Goal: Transaction & Acquisition: Subscribe to service/newsletter

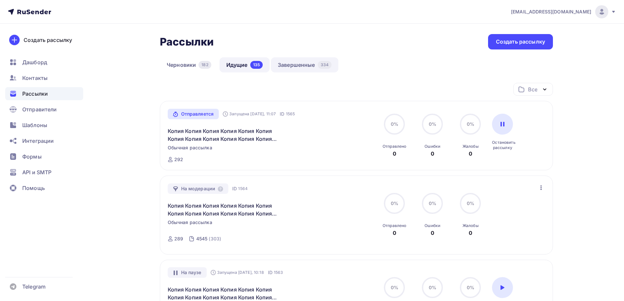
click at [284, 66] on link "Завершенные 334" at bounding box center [304, 64] width 67 height 15
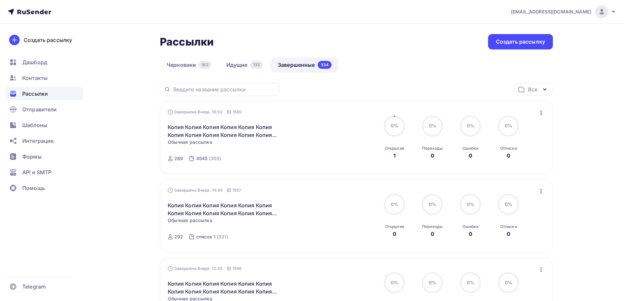
click at [541, 115] on icon "button" at bounding box center [541, 113] width 8 height 8
click at [503, 153] on div "Копировать в новую" at bounding box center [510, 156] width 67 height 8
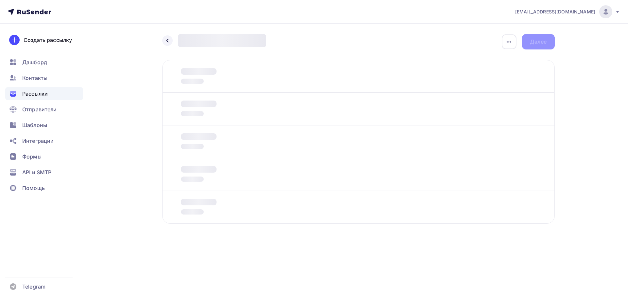
click at [0, 0] on div "Кому Кому отправляем рассылку? Списки получателей Выберите список Все списки id…" at bounding box center [0, 0] width 0 height 0
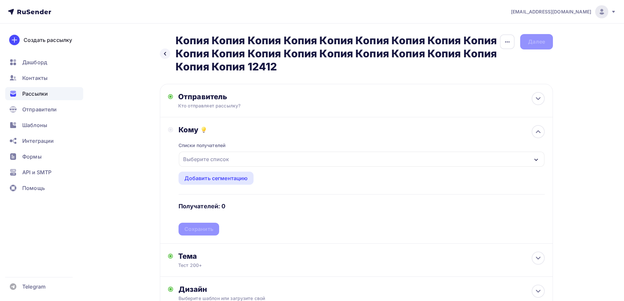
click at [209, 157] on div "Выберите список" at bounding box center [205, 159] width 51 height 12
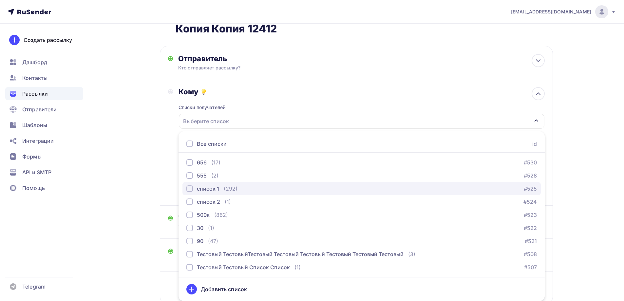
scroll to position [479, 0]
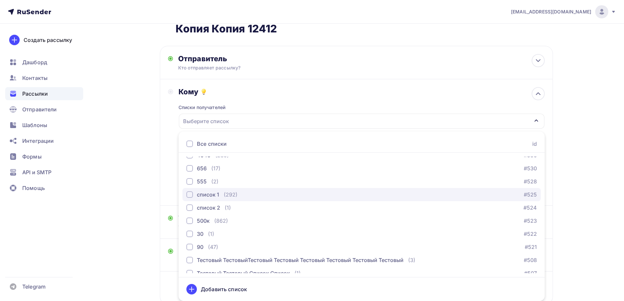
click at [221, 195] on div "список 1 (292)" at bounding box center [211, 194] width 51 height 8
click at [150, 182] on div "Назад Копия Копия Копия Копия Копия Копия Копия Копия Копия Копия Копия Копия К…" at bounding box center [312, 166] width 536 height 361
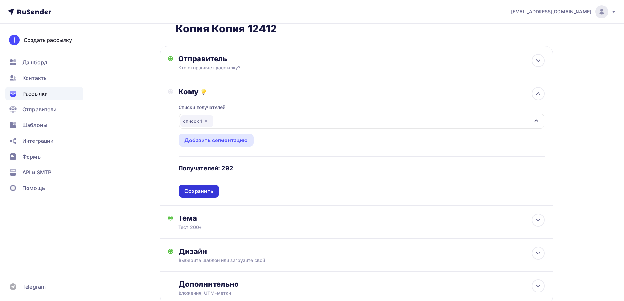
click at [209, 190] on div "Списки получателей список 1 Все списки id ошибкии (9) #630 Баг: При скачивании …" at bounding box center [361, 146] width 366 height 101
click at [210, 191] on div "Сохранить" at bounding box center [198, 191] width 29 height 8
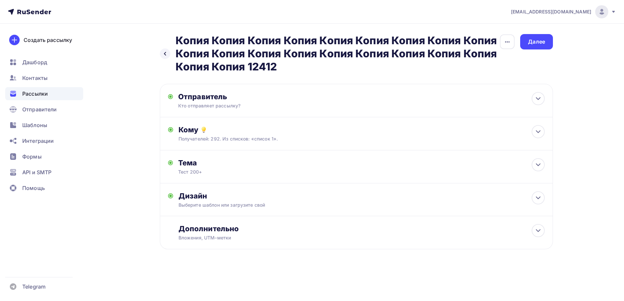
scroll to position [0, 0]
click at [543, 42] on div "Далее" at bounding box center [538, 42] width 17 height 8
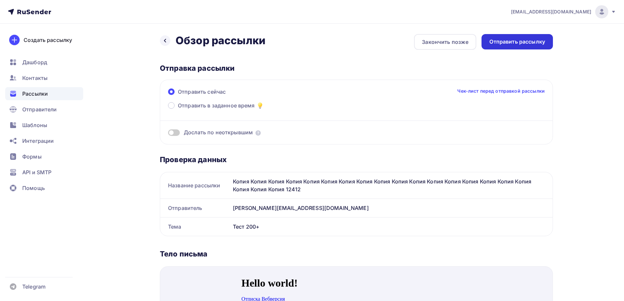
click at [520, 38] on div "Отправить рассылку" at bounding box center [516, 41] width 71 height 15
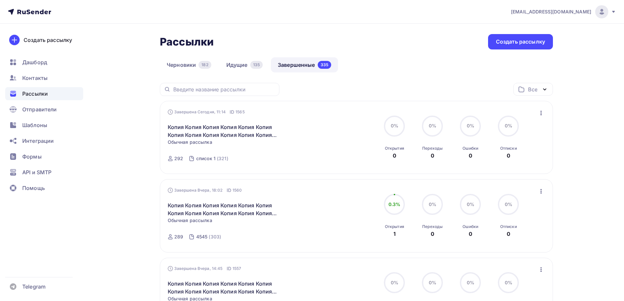
click at [542, 113] on icon "button" at bounding box center [541, 113] width 8 height 8
click at [527, 154] on div "Копировать в новую" at bounding box center [510, 156] width 67 height 8
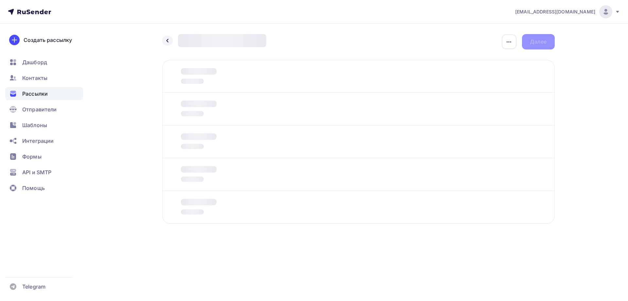
click at [196, 112] on div at bounding box center [192, 113] width 23 height 5
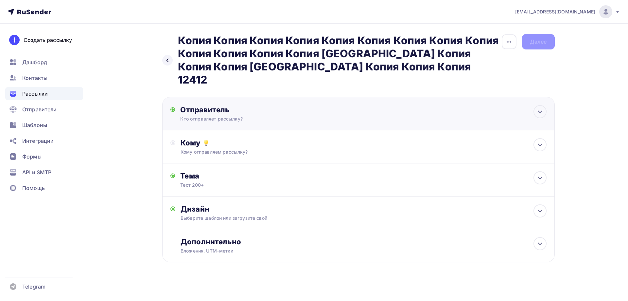
click at [212, 111] on div "Отправитель Кто отправляет рассылку? Email * moskaleva@ucoz-team.net maria@ukit…" at bounding box center [358, 113] width 393 height 33
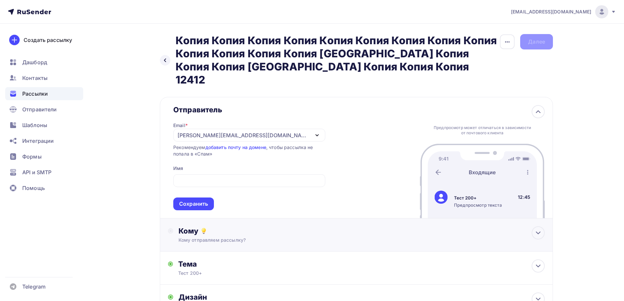
drag, startPoint x: 202, startPoint y: 194, endPoint x: 205, endPoint y: 184, distance: 10.9
click at [202, 200] on div "Сохранить" at bounding box center [193, 204] width 29 height 8
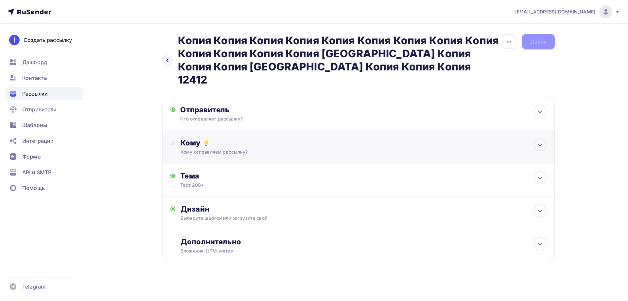
click at [206, 138] on div "Кому Кому отправляем рассылку? Списки получателей Выберите список Все списки id…" at bounding box center [364, 146] width 366 height 17
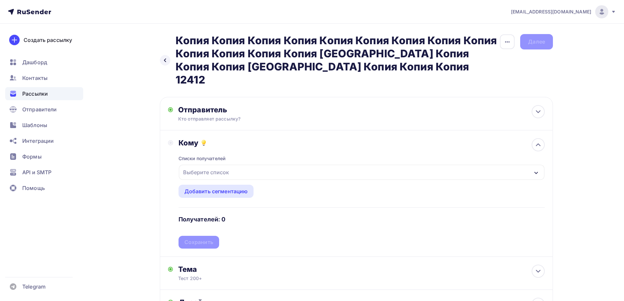
click at [208, 166] on div "Выберите список" at bounding box center [205, 172] width 51 height 12
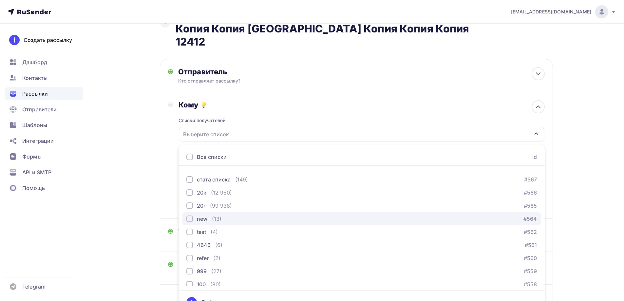
scroll to position [491, 0]
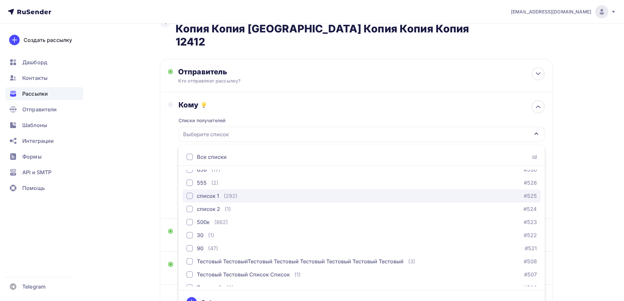
click at [213, 192] on div "список 1" at bounding box center [208, 196] width 22 height 8
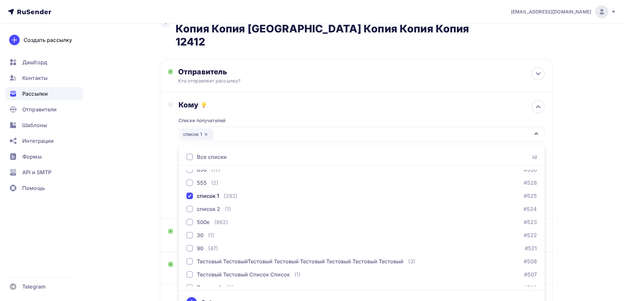
click at [157, 171] on div "Назад Копия Копия Копия Копия Копия Копия Копия Копия Копия Копия Копия Копия К…" at bounding box center [312, 173] width 536 height 374
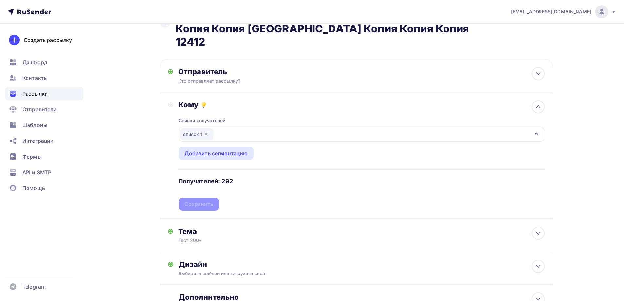
click at [193, 187] on div "Списки получателей список 1 Все списки id ошибкии (9) #630 Баг: При скачивании …" at bounding box center [361, 159] width 366 height 101
click at [197, 200] on div "Сохранить" at bounding box center [198, 204] width 29 height 8
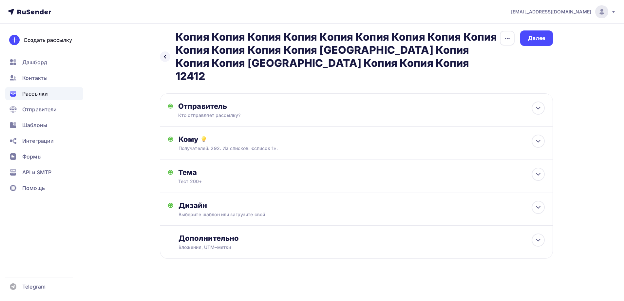
scroll to position [0, 0]
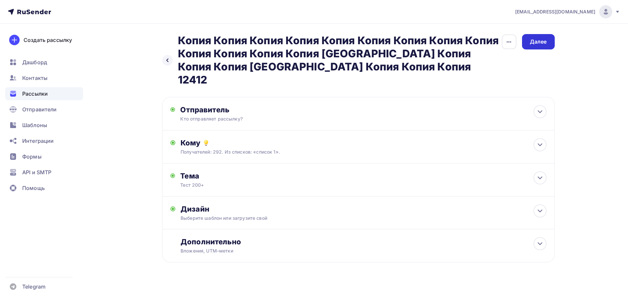
click at [544, 33] on div "Назад Копия Копия Копия Копия Копия Копия Копия Копия Копия Копия Копия Копия К…" at bounding box center [314, 164] width 536 height 281
click at [540, 38] on div "Далее" at bounding box center [538, 42] width 17 height 8
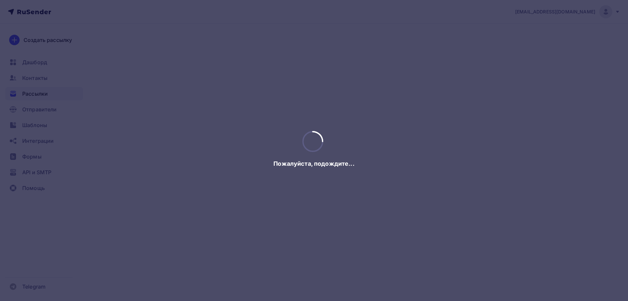
click at [532, 44] on div at bounding box center [314, 150] width 628 height 301
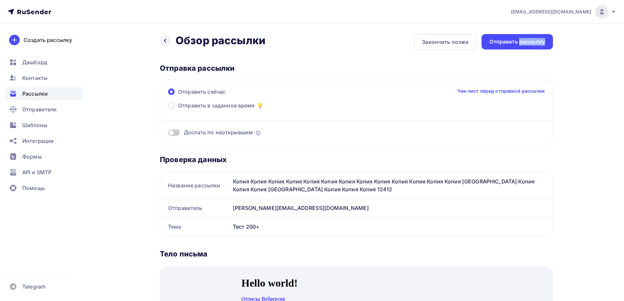
click at [532, 44] on div "Отправить рассылку" at bounding box center [517, 42] width 56 height 8
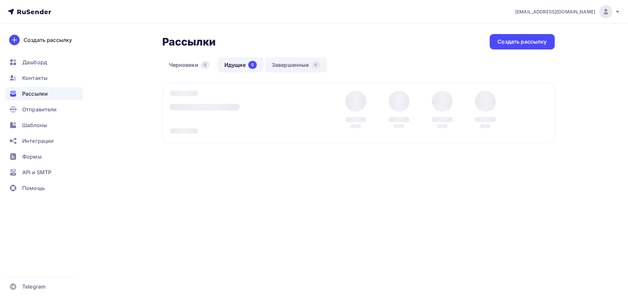
click at [303, 64] on link "Завершенные 0" at bounding box center [296, 64] width 62 height 15
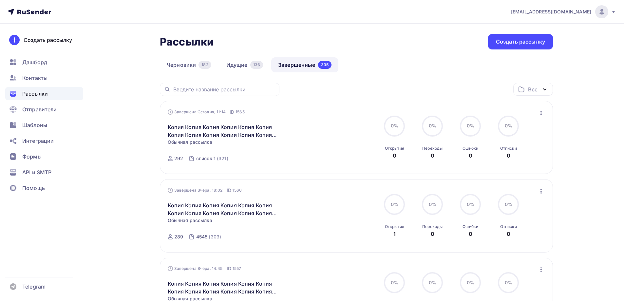
click at [542, 113] on icon "button" at bounding box center [541, 113] width 8 height 8
click at [520, 156] on div "Копировать в новую" at bounding box center [510, 156] width 67 height 8
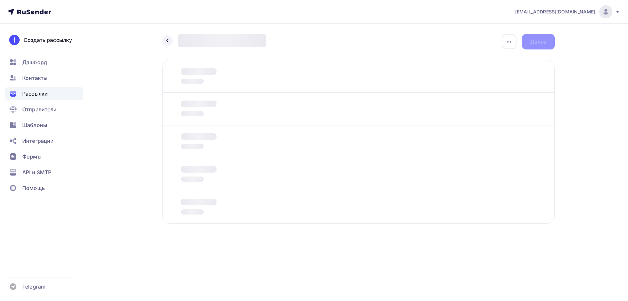
click at [194, 122] on div "Отправитель Кто отправляет рассылку? Email * moskaleva@ucoz-team.net maria@ukit…" at bounding box center [358, 142] width 393 height 164
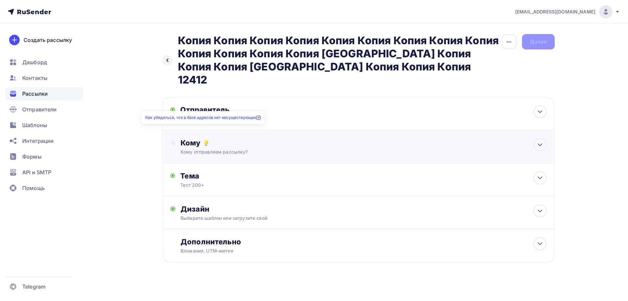
click at [203, 139] on icon at bounding box center [206, 143] width 8 height 8
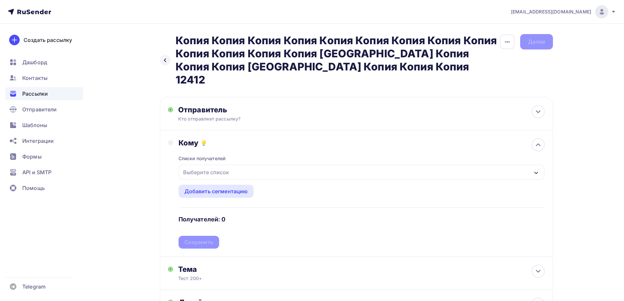
click at [210, 166] on div "Выберите список" at bounding box center [205, 172] width 51 height 12
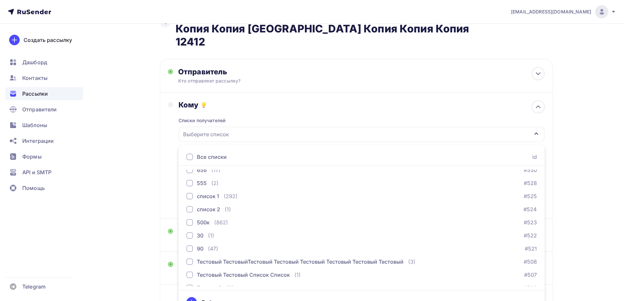
scroll to position [512, 0]
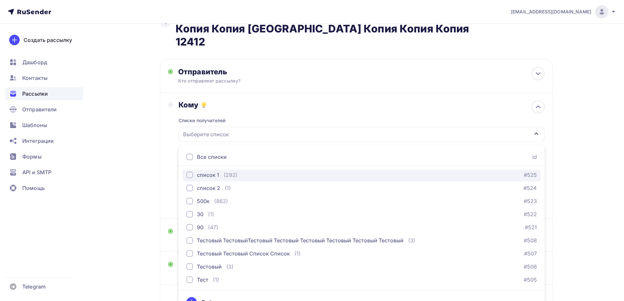
click at [218, 171] on div "список 1" at bounding box center [208, 175] width 22 height 8
drag, startPoint x: 153, startPoint y: 162, endPoint x: 188, endPoint y: 186, distance: 42.0
click at [153, 163] on div "Назад Копия Копия Копия Копия Копия Копия Копия Копия Копия Копия Копия Копия К…" at bounding box center [312, 173] width 536 height 374
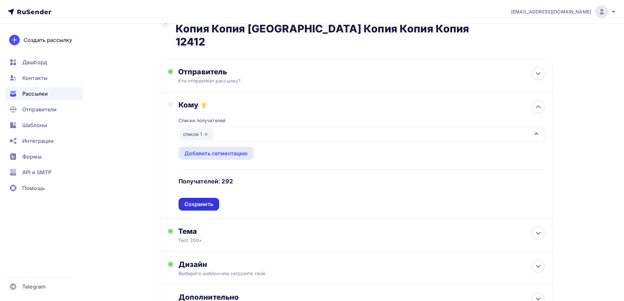
click at [192, 190] on div "Списки получателей список 1 Все списки id ошибкии (9) #630 Баг: При скачивании …" at bounding box center [361, 159] width 366 height 101
click at [192, 200] on div "Сохранить" at bounding box center [198, 204] width 29 height 8
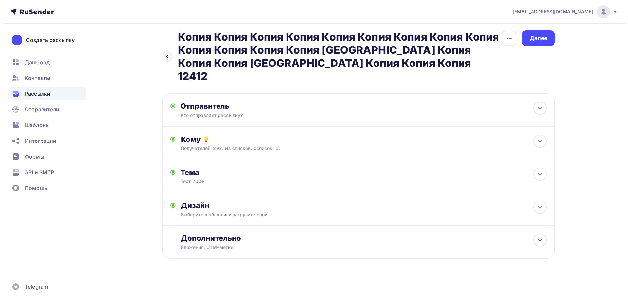
scroll to position [0, 0]
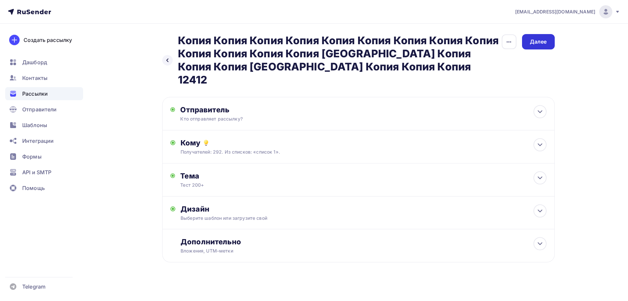
click at [535, 45] on div "Далее" at bounding box center [538, 41] width 33 height 15
click at [535, 45] on div "Далее" at bounding box center [538, 42] width 17 height 8
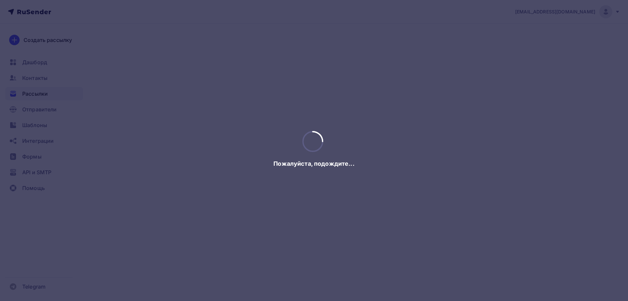
click at [535, 45] on div at bounding box center [314, 150] width 628 height 301
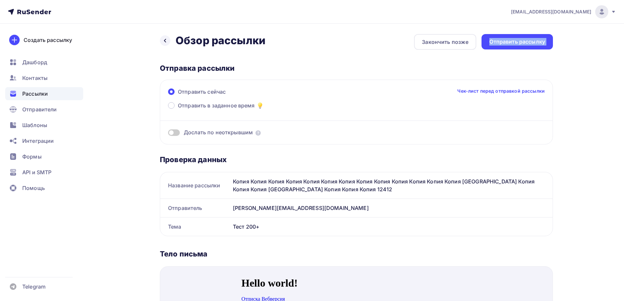
click at [535, 45] on div "Отправить рассылку" at bounding box center [517, 42] width 56 height 8
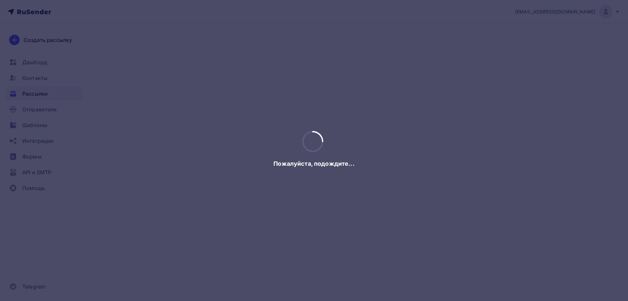
click at [535, 45] on div at bounding box center [314, 150] width 628 height 301
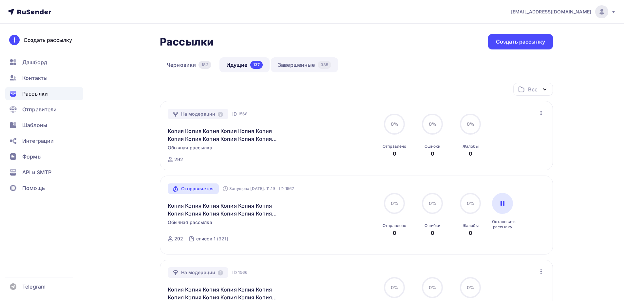
click at [315, 73] on div "Черновики 182 Идущие 137 Завершенные 335" at bounding box center [356, 70] width 393 height 26
click at [311, 66] on link "Завершенные 335" at bounding box center [304, 64] width 67 height 15
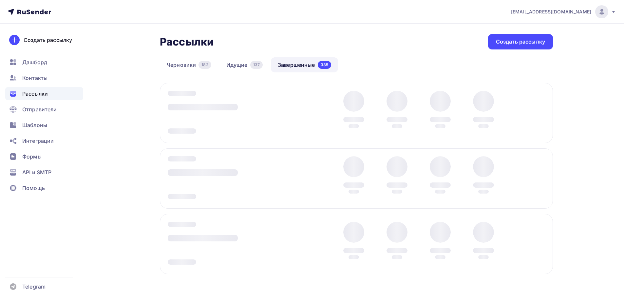
click at [543, 108] on div at bounding box center [356, 113] width 393 height 60
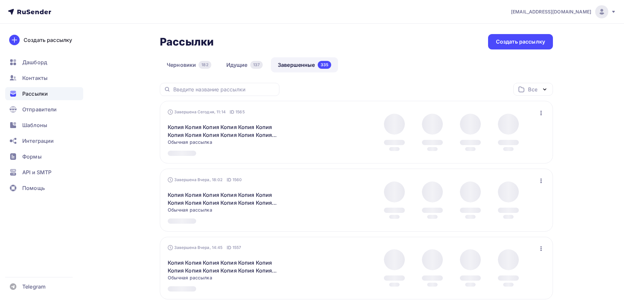
click at [539, 109] on icon "button" at bounding box center [541, 113] width 8 height 8
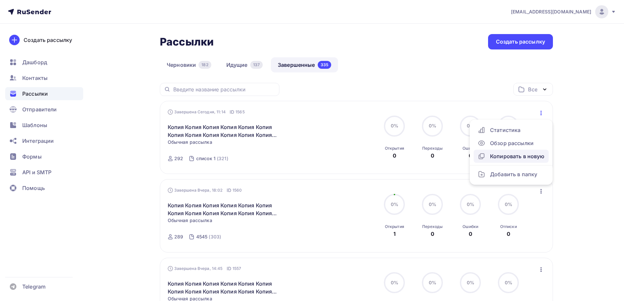
click at [513, 153] on div "Копировать в новую" at bounding box center [510, 156] width 67 height 8
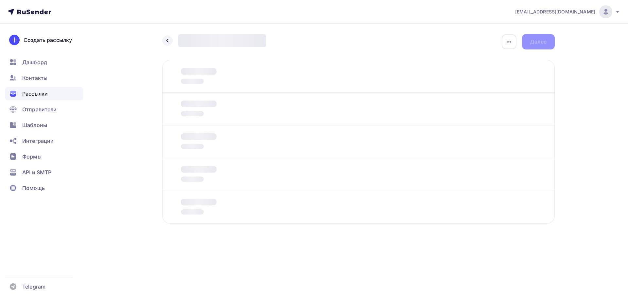
click at [215, 118] on div at bounding box center [358, 109] width 393 height 33
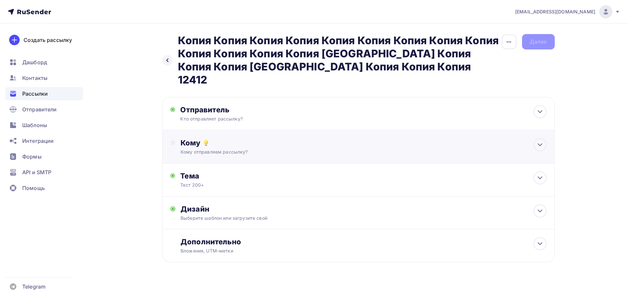
click at [208, 130] on div "Кому Кому отправляем рассылку? Списки получателей Выберите список Все списки id…" at bounding box center [358, 146] width 393 height 33
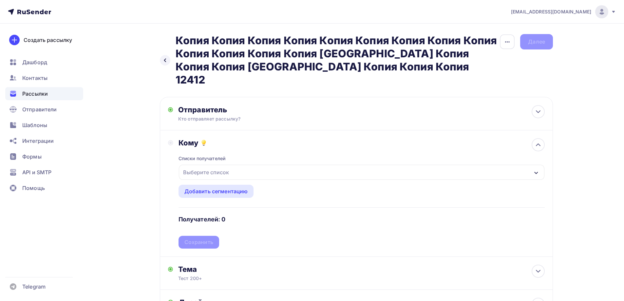
click at [203, 166] on div "Выберите список" at bounding box center [205, 172] width 51 height 12
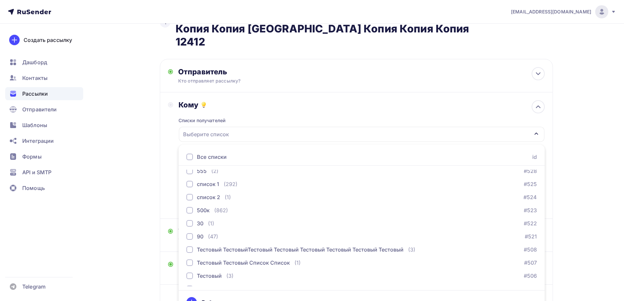
scroll to position [512, 0]
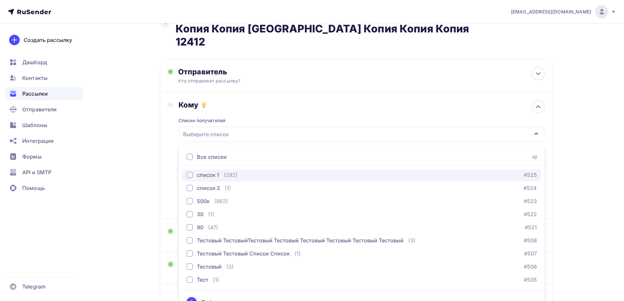
click at [205, 171] on div "список 1" at bounding box center [208, 175] width 22 height 8
drag, startPoint x: 132, startPoint y: 159, endPoint x: 197, endPoint y: 184, distance: 69.7
click at [132, 159] on div "Назад Копия Копия Копия Копия Копия Копия Копия Копия Копия Копия Копия Копия К…" at bounding box center [312, 173] width 536 height 374
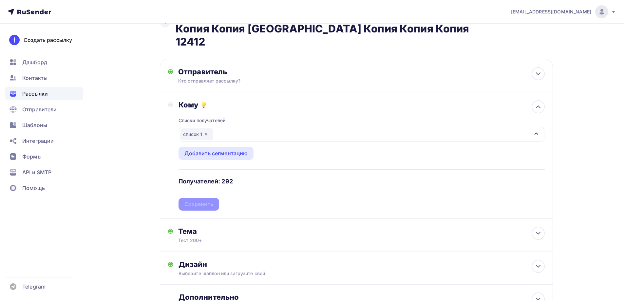
click at [206, 192] on div "Списки получателей список 1 Все списки id ошибкии (9) #630 Баг: При скачивании …" at bounding box center [361, 159] width 366 height 101
click at [214, 198] on div "Сохранить" at bounding box center [198, 204] width 41 height 13
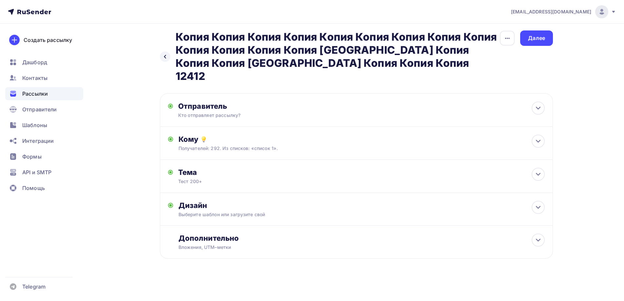
scroll to position [0, 0]
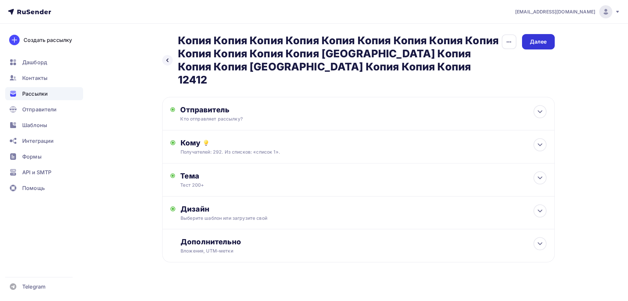
click at [544, 41] on div "Далее" at bounding box center [538, 42] width 17 height 8
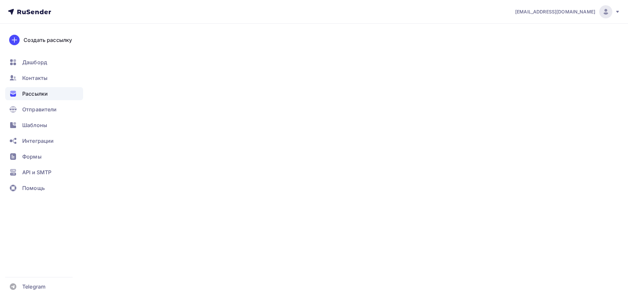
click at [544, 41] on div "Далее" at bounding box center [538, 42] width 17 height 8
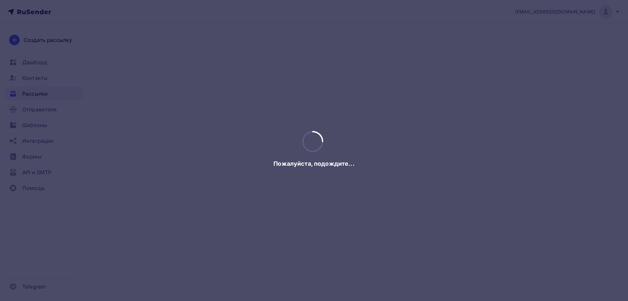
click at [544, 41] on div at bounding box center [314, 150] width 628 height 301
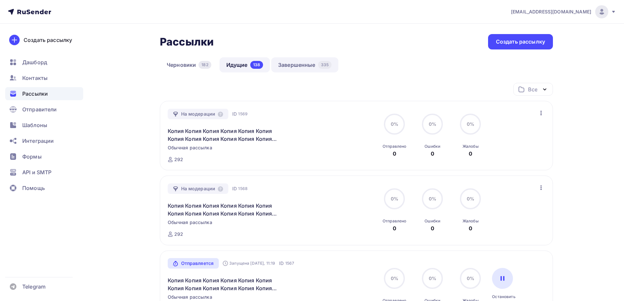
click at [302, 68] on link "Завершенные 335" at bounding box center [304, 64] width 67 height 15
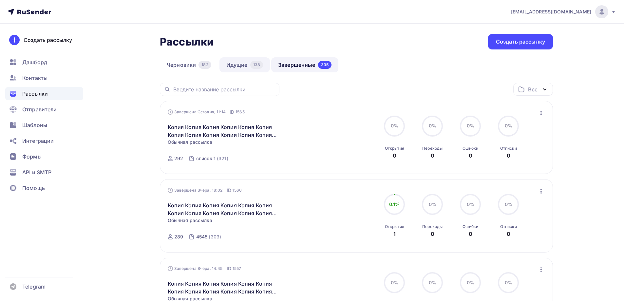
click at [244, 67] on link "Идущие 138" at bounding box center [244, 64] width 50 height 15
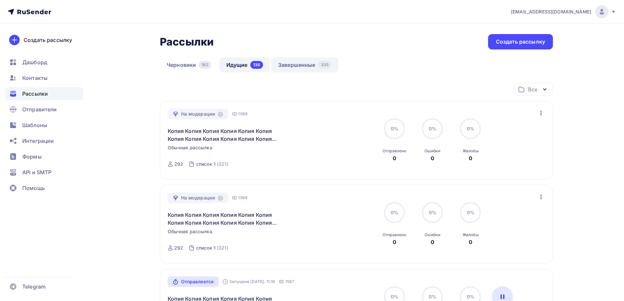
click at [288, 62] on link "Завершенные 335" at bounding box center [304, 64] width 67 height 15
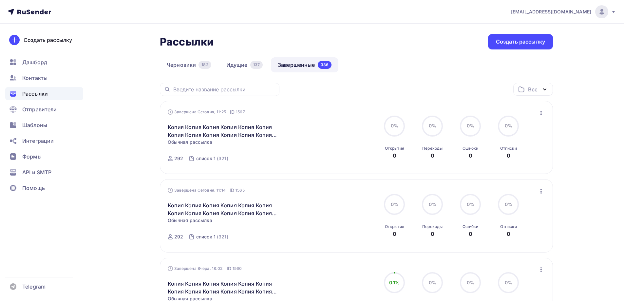
click at [537, 115] on icon "button" at bounding box center [541, 113] width 8 height 8
click at [519, 150] on link "Копировать в новую" at bounding box center [510, 156] width 75 height 13
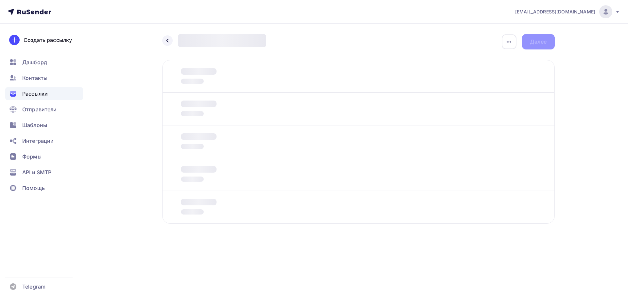
click at [209, 114] on div at bounding box center [194, 108] width 46 height 17
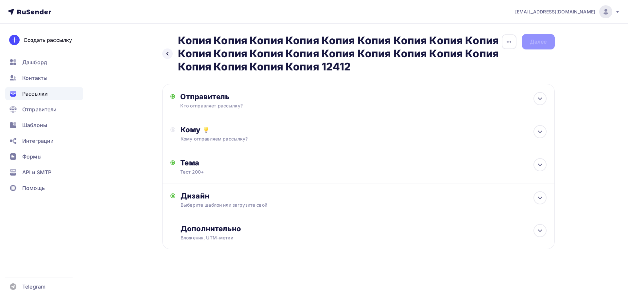
click at [203, 114] on div "Отправитель Кто отправляет рассылку? Email * moskaleva@ucoz-team.net maria@ukit…" at bounding box center [358, 100] width 393 height 33
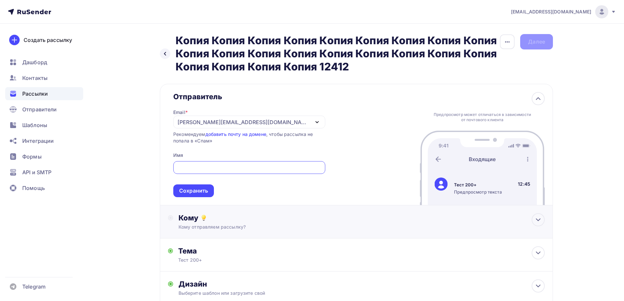
click at [208, 221] on div "Кому" at bounding box center [361, 217] width 366 height 9
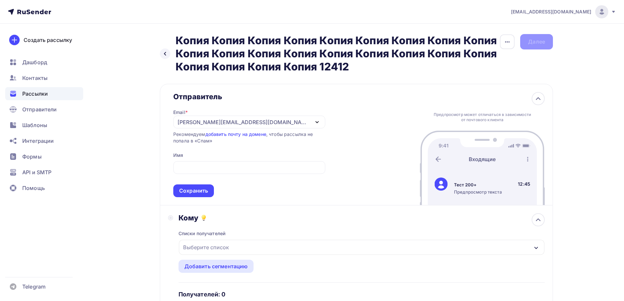
click at [218, 245] on div "Выберите список" at bounding box center [205, 247] width 51 height 12
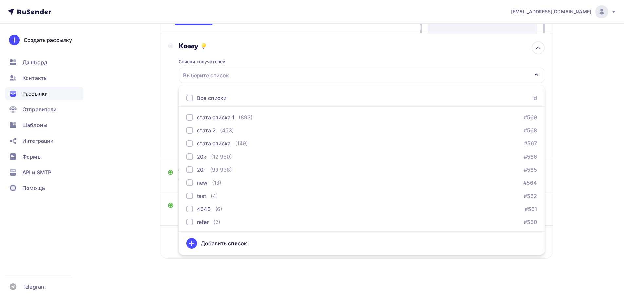
scroll to position [512, 0]
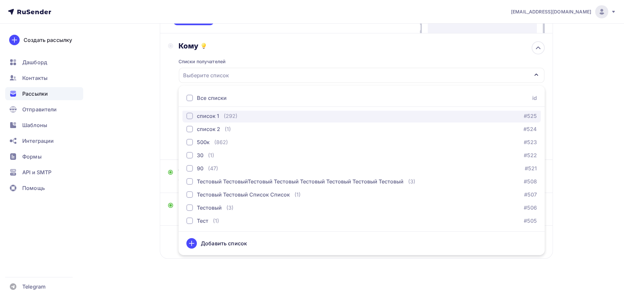
click at [222, 115] on div "список 1 (292)" at bounding box center [211, 116] width 51 height 8
click at [165, 118] on div "Кому Списки получателей список 1 Все списки id ошибкии (9) #630 Баг: При скачив…" at bounding box center [356, 96] width 393 height 126
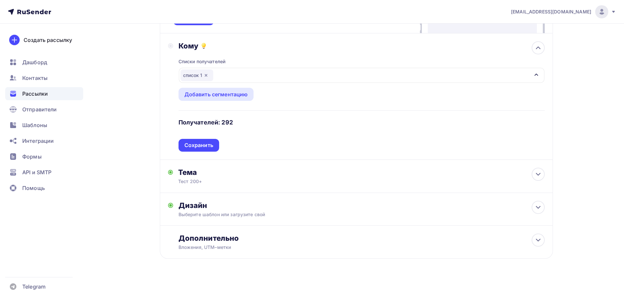
click at [199, 146] on div "Списки получателей список 1 Все списки id ошибкии (9) #630 Баг: При скачивании …" at bounding box center [361, 100] width 366 height 101
click at [200, 146] on div "Сохранить" at bounding box center [198, 145] width 29 height 8
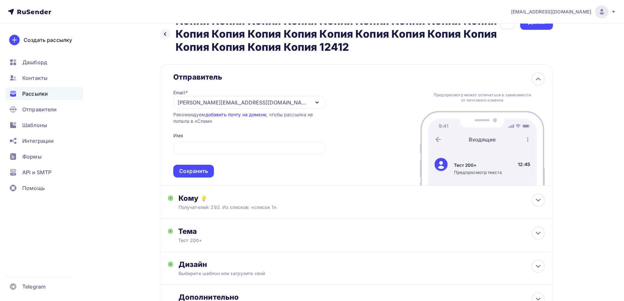
scroll to position [0, 0]
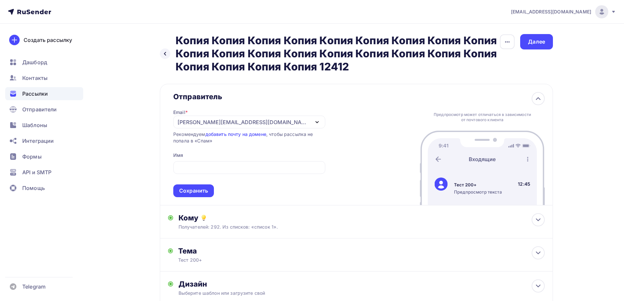
click at [534, 53] on div "Назад Копия Копия Копия Копия Копия Копия Копия Копия Копия Копия Копия Копия К…" at bounding box center [356, 53] width 393 height 39
click at [532, 45] on div "Далее" at bounding box center [536, 42] width 17 height 8
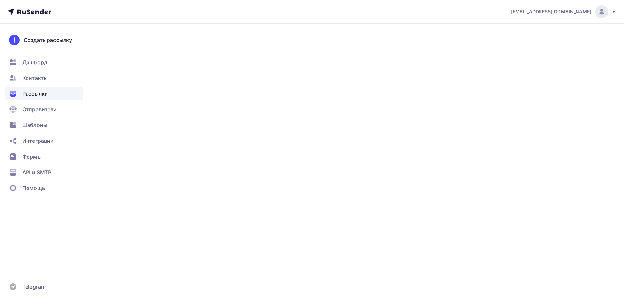
click at [532, 45] on div "Далее" at bounding box center [536, 42] width 17 height 8
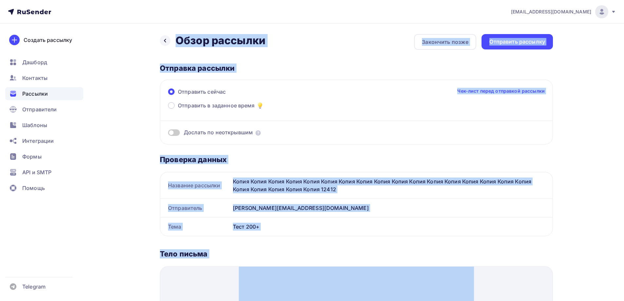
click at [532, 45] on div "Отправить рассылку" at bounding box center [517, 42] width 56 height 8
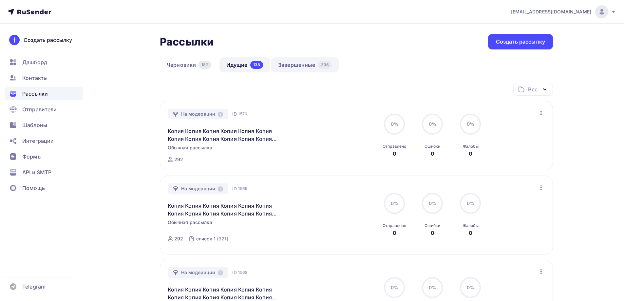
click at [291, 61] on link "Завершенные 336" at bounding box center [304, 64] width 67 height 15
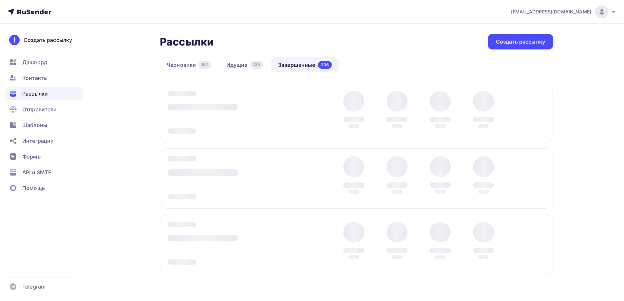
click at [535, 113] on div at bounding box center [356, 113] width 393 height 60
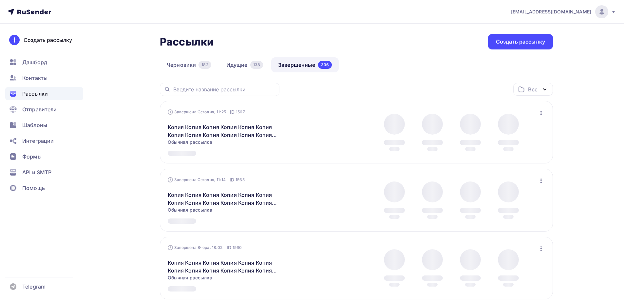
click at [536, 112] on button "button" at bounding box center [540, 113] width 9 height 9
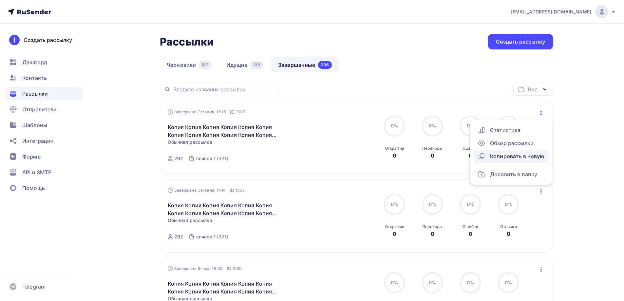
click at [492, 158] on div "Копировать в новую" at bounding box center [510, 156] width 67 height 8
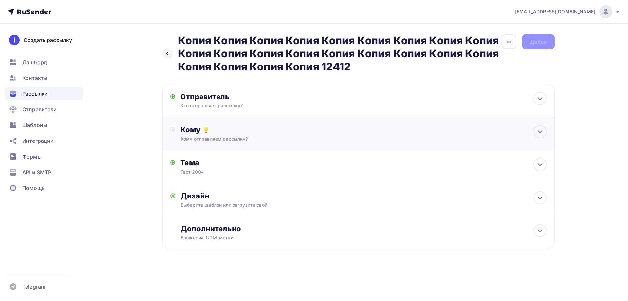
click at [201, 128] on div "Кому" at bounding box center [364, 129] width 366 height 9
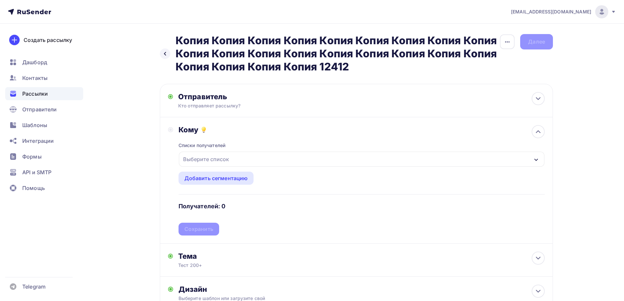
click at [208, 163] on div "Выберите список" at bounding box center [205, 159] width 51 height 12
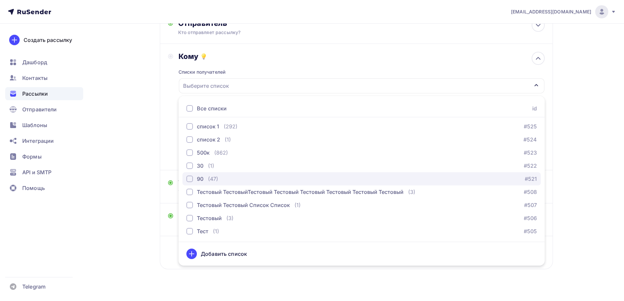
scroll to position [84, 0]
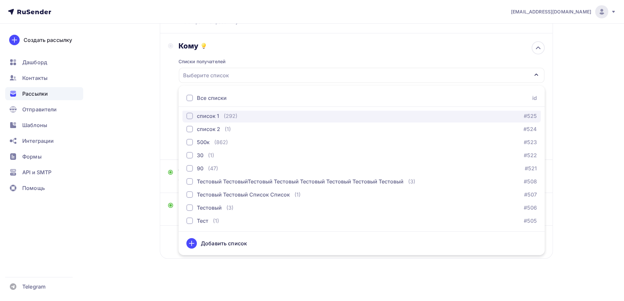
click at [241, 116] on div "список 1 (292) #525" at bounding box center [361, 116] width 350 height 8
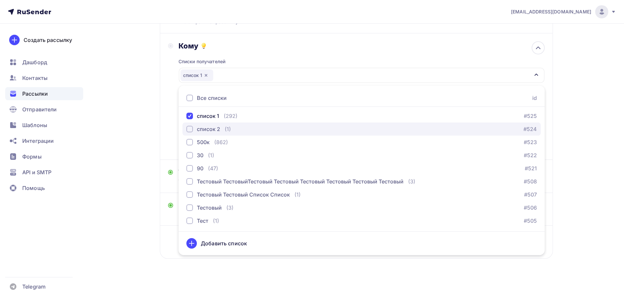
click at [236, 130] on div "список 2 (1) #524" at bounding box center [361, 129] width 350 height 8
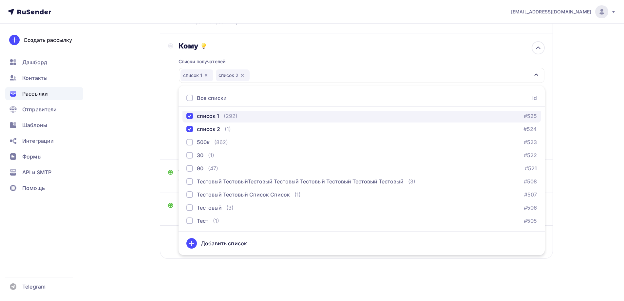
click at [235, 118] on div "(292)" at bounding box center [231, 116] width 14 height 8
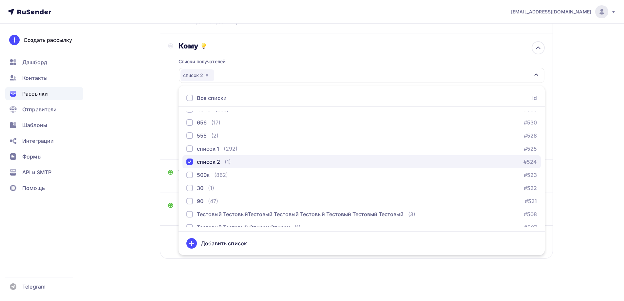
click at [234, 161] on div "список 2 (1) #524" at bounding box center [361, 162] width 350 height 8
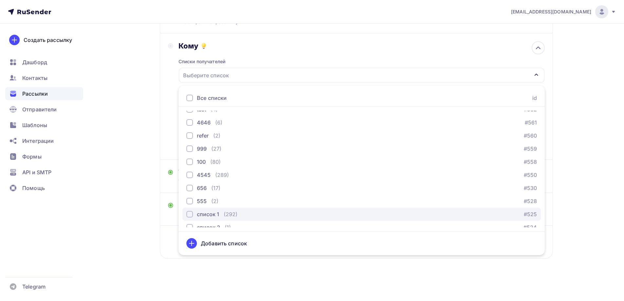
click at [236, 212] on div "(292)" at bounding box center [231, 214] width 14 height 8
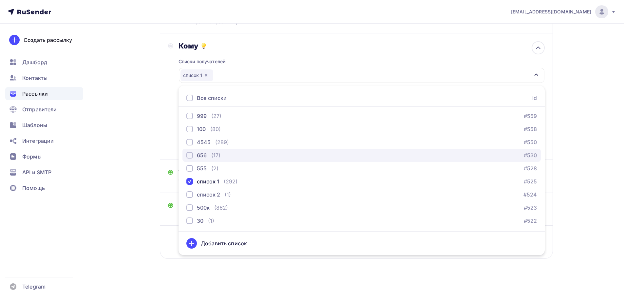
click at [229, 158] on div "656 (17) #530" at bounding box center [361, 155] width 350 height 8
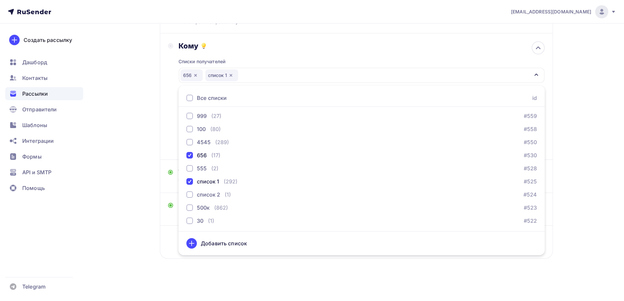
click at [138, 139] on div "Назад Копия Копия Копия Копия Копия Копия Копия Копия Копия Копия Копия Копия К…" at bounding box center [312, 120] width 536 height 361
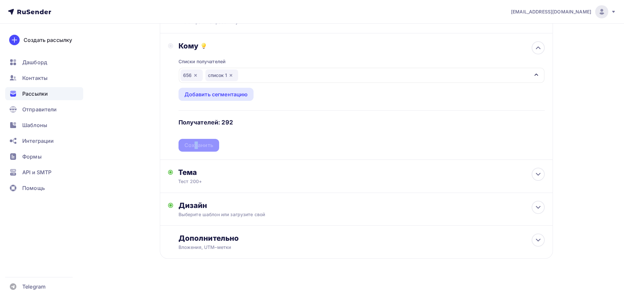
click at [197, 142] on div "Сохранить" at bounding box center [198, 145] width 41 height 13
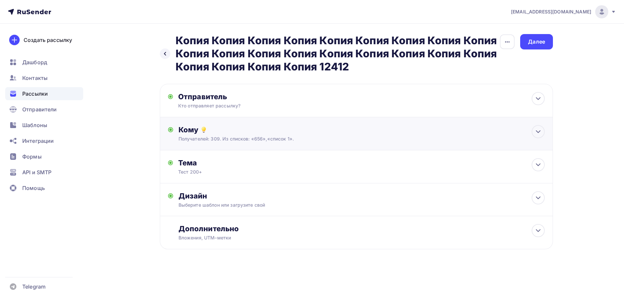
scroll to position [0, 0]
click at [533, 38] on div "Далее" at bounding box center [538, 42] width 17 height 8
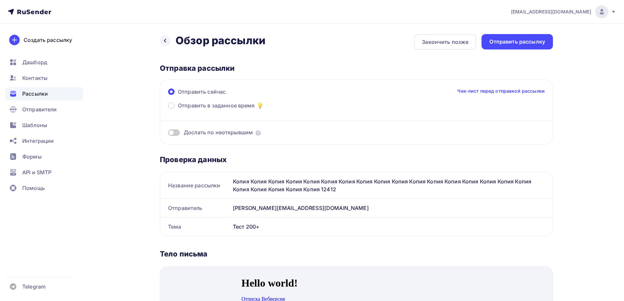
click at [528, 43] on div "Отправить рассылку" at bounding box center [517, 42] width 56 height 8
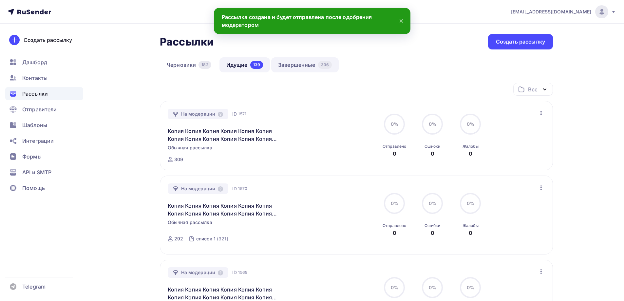
click at [285, 64] on link "Завершенные 336" at bounding box center [304, 64] width 67 height 15
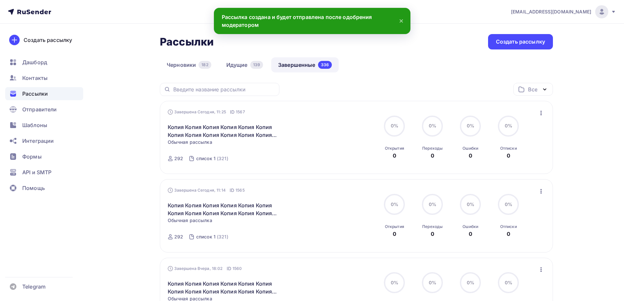
click at [530, 115] on div "Завершена Сегодня, 11:25 ID 1567 Копия Копия Копия Копия Копия Копия Копия Копи…" at bounding box center [356, 138] width 377 height 58
click at [541, 112] on icon "button" at bounding box center [541, 113] width 8 height 8
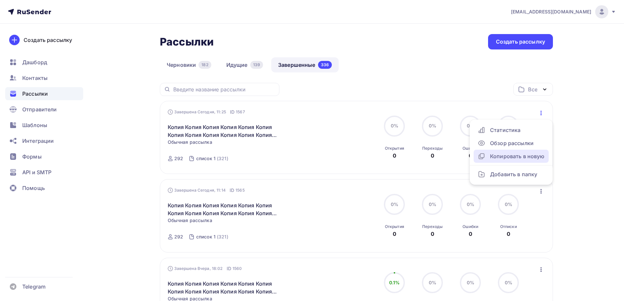
drag, startPoint x: 505, startPoint y: 161, endPoint x: 478, endPoint y: 159, distance: 26.5
click at [505, 160] on link "Копировать в новую" at bounding box center [510, 156] width 75 height 13
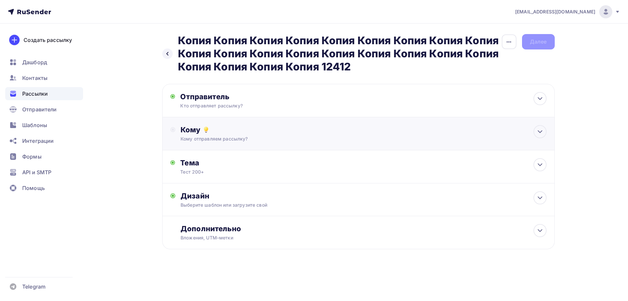
click at [205, 134] on div "Кому Кому отправляем рассылку? Списки получателей Выберите список Все списки id…" at bounding box center [364, 133] width 366 height 17
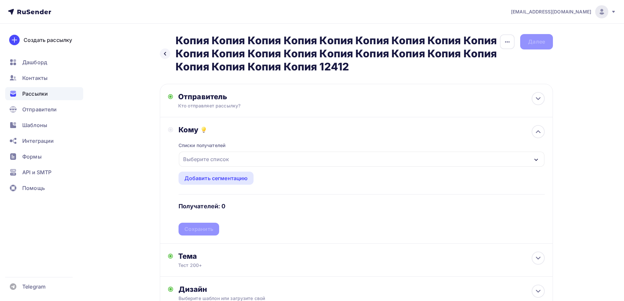
click at [223, 154] on div "Выберите список" at bounding box center [205, 159] width 51 height 12
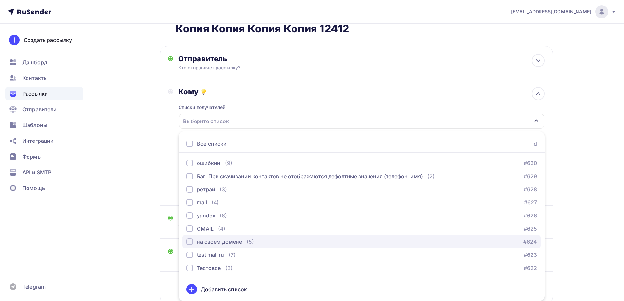
scroll to position [196, 0]
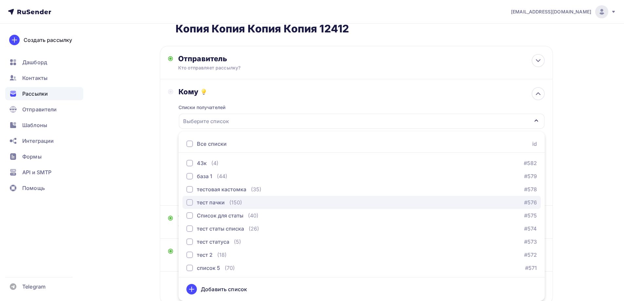
click at [209, 199] on div "тест пачки" at bounding box center [211, 202] width 28 height 8
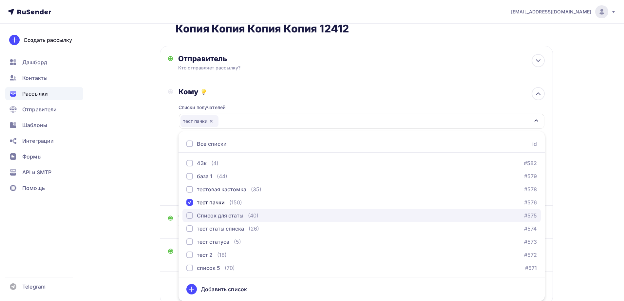
click at [221, 215] on div "Список для статы" at bounding box center [220, 215] width 46 height 8
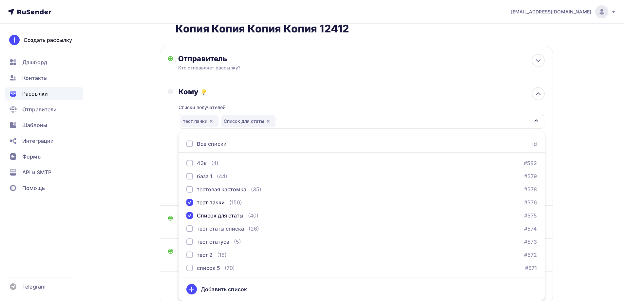
click at [145, 202] on div "Назад Копия Копия Копия Копия Копия Копия Копия Копия Копия Копия Копия Копия К…" at bounding box center [312, 166] width 536 height 361
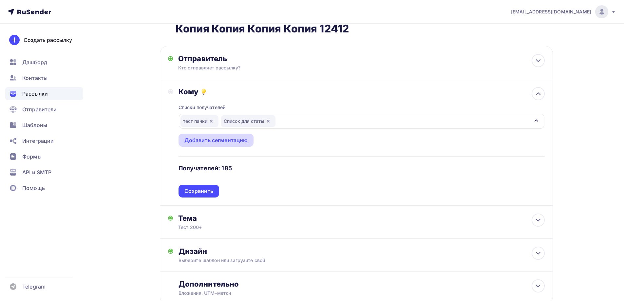
click at [209, 141] on div "Добавить сегментацию" at bounding box center [215, 140] width 63 height 8
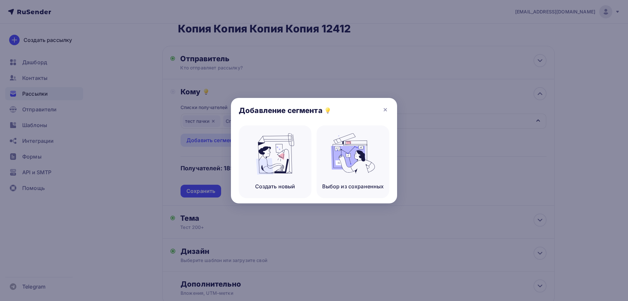
click at [190, 140] on div at bounding box center [314, 150] width 628 height 301
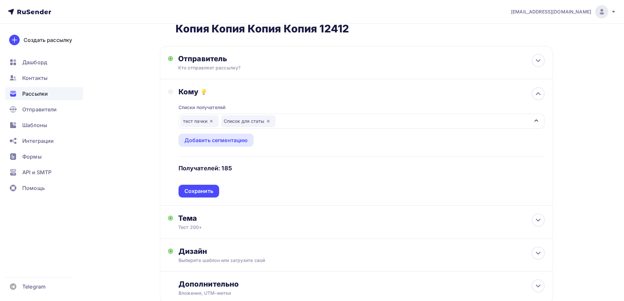
click at [299, 119] on div "Добавление сегмента" at bounding box center [312, 111] width 166 height 27
click at [304, 120] on div "тест пачки Список для статы" at bounding box center [361, 121] width 365 height 15
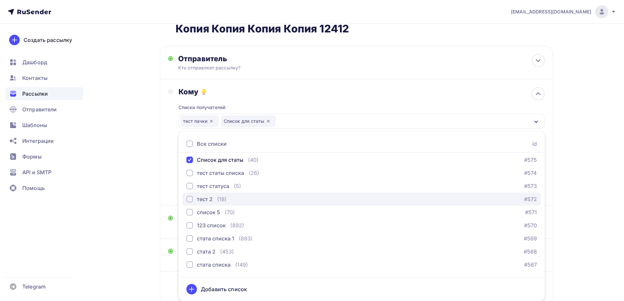
scroll to position [229, 0]
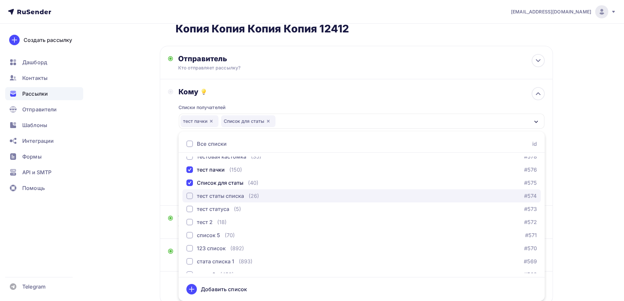
click at [240, 192] on div "тест статы списка" at bounding box center [220, 196] width 47 height 8
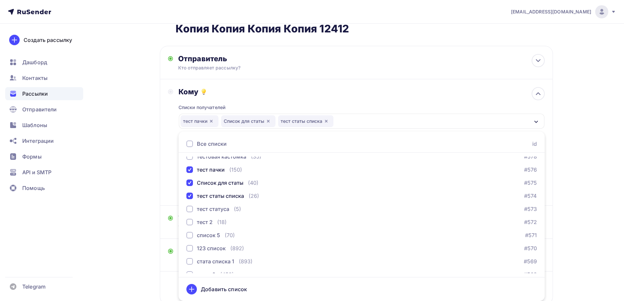
click at [119, 175] on div "Назад Копия Копия Копия Копия Копия Копия Копия Копия Копия Копия Копия Копия К…" at bounding box center [312, 166] width 536 height 361
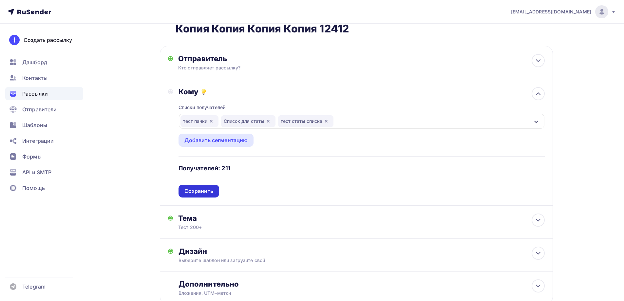
click at [206, 193] on div "Сохранить" at bounding box center [198, 191] width 29 height 8
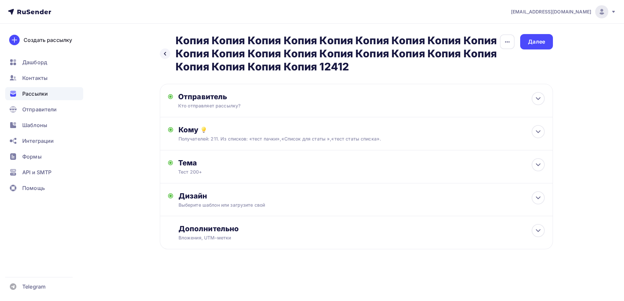
scroll to position [0, 0]
click at [535, 43] on div "Далее" at bounding box center [538, 42] width 17 height 8
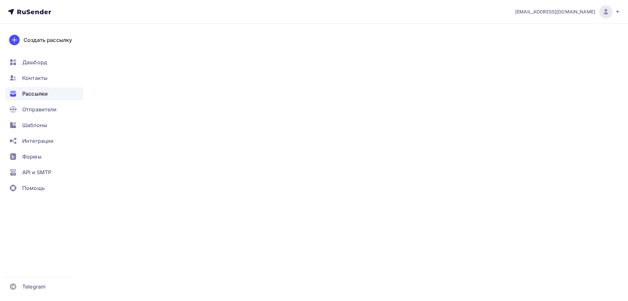
click at [535, 43] on div "Далее" at bounding box center [538, 42] width 17 height 8
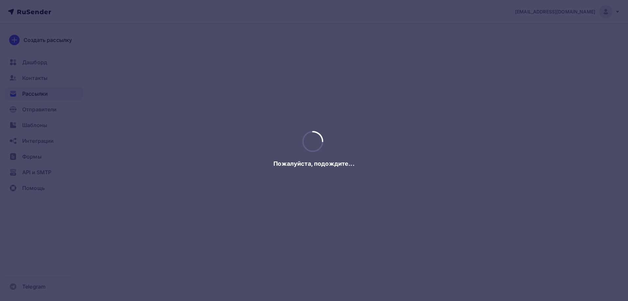
click at [535, 43] on div at bounding box center [314, 150] width 628 height 301
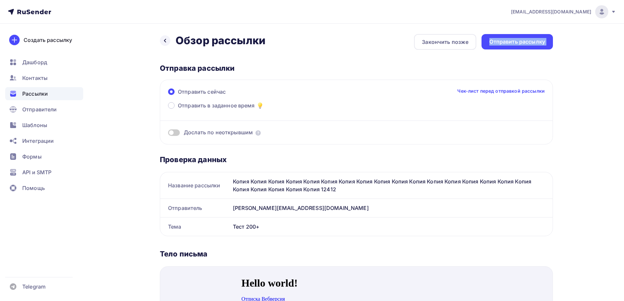
click at [535, 43] on div "Отправить рассылку" at bounding box center [517, 42] width 56 height 8
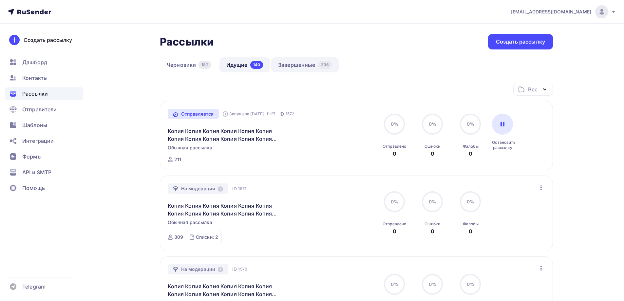
click at [291, 58] on link "Завершенные 336" at bounding box center [304, 64] width 67 height 15
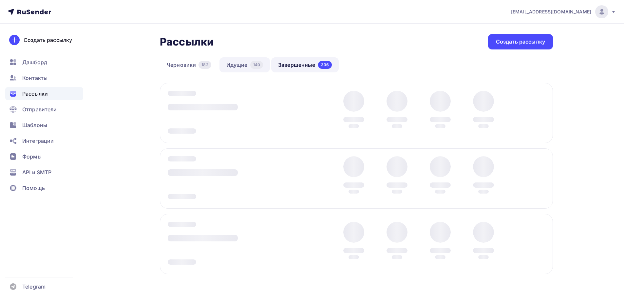
click at [250, 64] on div "140" at bounding box center [256, 65] width 13 height 8
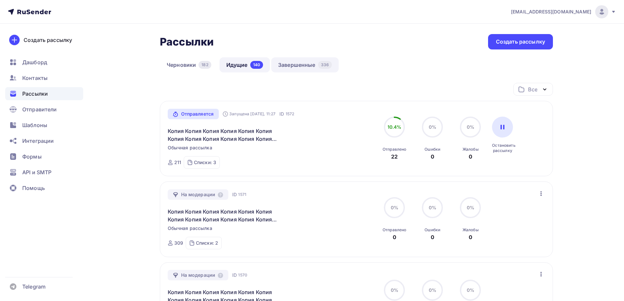
click at [296, 65] on link "Завершенные 336" at bounding box center [304, 64] width 67 height 15
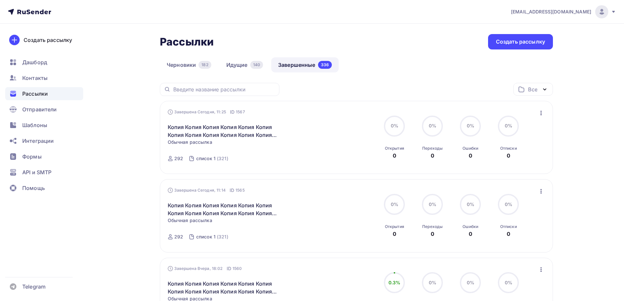
click at [545, 118] on div "Завершена Сегодня, 11:25 ID 1567 Копия Копия Копия Копия Копия Копия Копия Копи…" at bounding box center [356, 138] width 377 height 58
click at [544, 113] on icon "button" at bounding box center [541, 113] width 8 height 8
click at [522, 157] on div "Копировать в новую" at bounding box center [510, 156] width 67 height 8
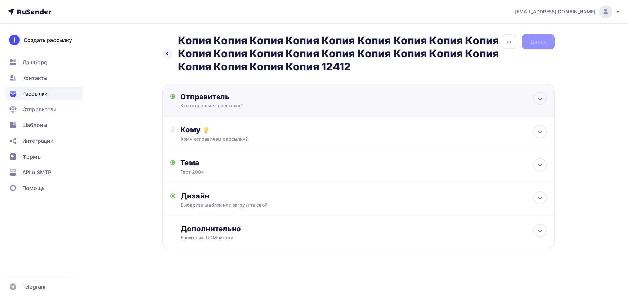
click at [209, 115] on div "Отправитель Кто отправляет рассылку? Email * moskaleva@ucoz-team.net maria@ukit…" at bounding box center [358, 100] width 393 height 33
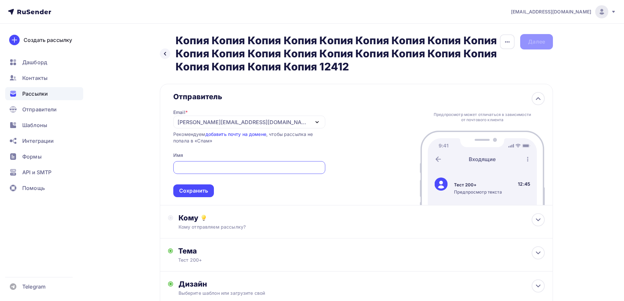
click at [198, 192] on div "Сохранить" at bounding box center [193, 191] width 29 height 8
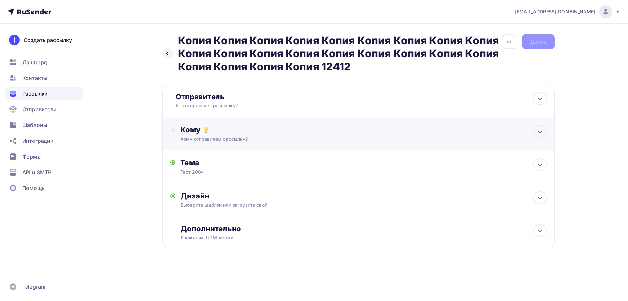
drag, startPoint x: 211, startPoint y: 148, endPoint x: 216, endPoint y: 144, distance: 6.5
click at [211, 148] on div "Кому Кому отправляем рассылку? Списки получателей Выберите список Все списки id…" at bounding box center [358, 133] width 393 height 33
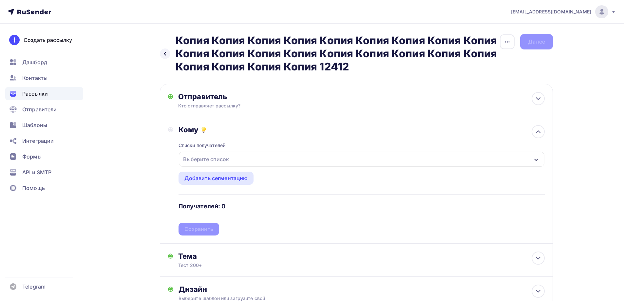
click at [238, 159] on div "Выберите список" at bounding box center [361, 159] width 365 height 15
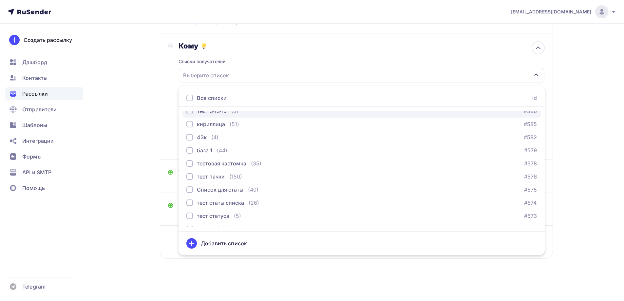
scroll to position [196, 0]
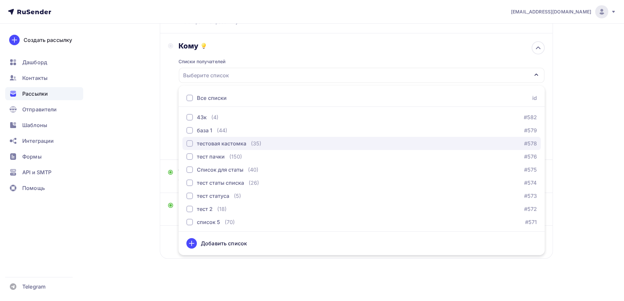
click at [247, 144] on div "тестовая кастомка (35)" at bounding box center [223, 143] width 75 height 8
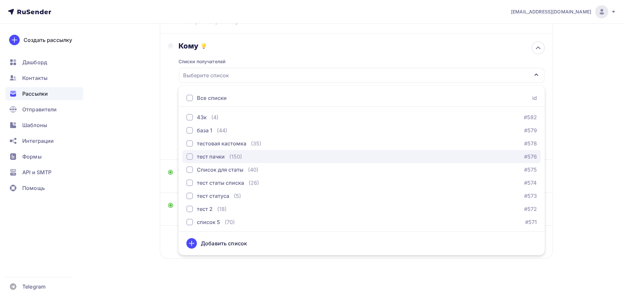
click at [245, 155] on div "тест пачки (150) #576" at bounding box center [361, 157] width 350 height 8
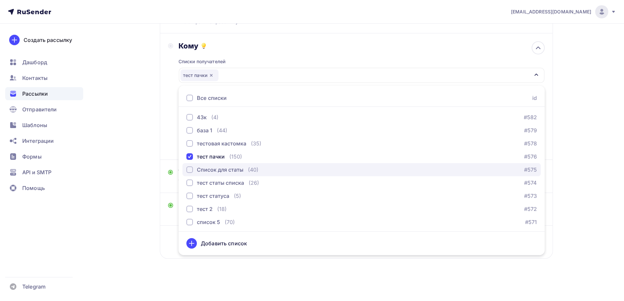
click at [245, 168] on div "Список для статы (40)" at bounding box center [222, 170] width 72 height 8
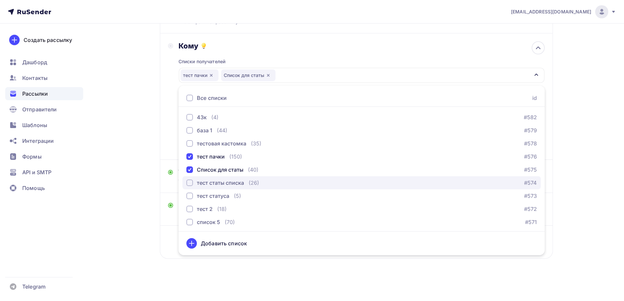
click at [245, 177] on button "тест статы списка (26) #574" at bounding box center [361, 182] width 358 height 13
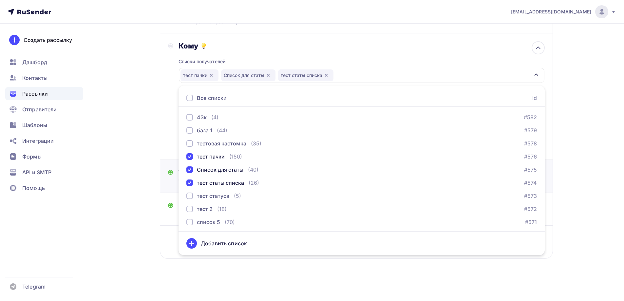
drag, startPoint x: 149, startPoint y: 170, endPoint x: 182, endPoint y: 168, distance: 32.5
click at [149, 170] on div "Назад Копия Копия Копия Копия Копия Копия Копия Копия Копия Копия Копия Копия К…" at bounding box center [312, 120] width 536 height 361
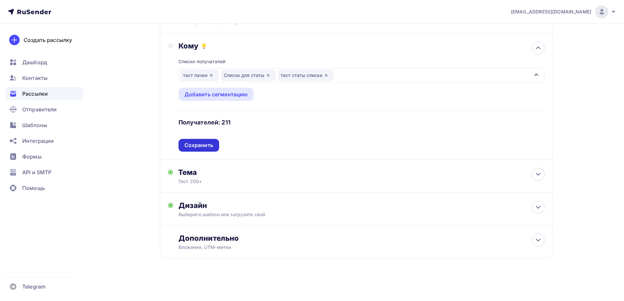
click at [200, 147] on div "Сохранить" at bounding box center [198, 145] width 29 height 8
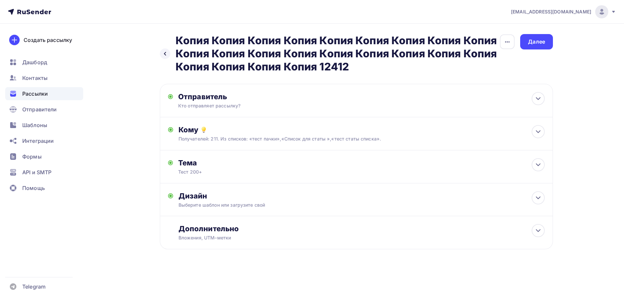
scroll to position [0, 0]
click at [534, 46] on div "Далее" at bounding box center [538, 41] width 33 height 15
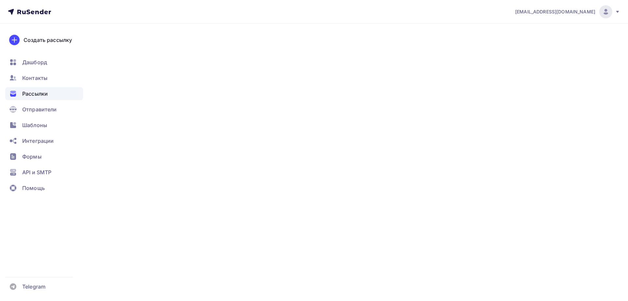
click at [534, 46] on div "Далее" at bounding box center [538, 41] width 33 height 15
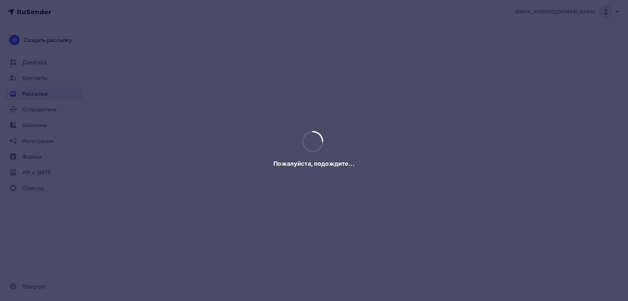
click at [534, 46] on div at bounding box center [314, 150] width 628 height 301
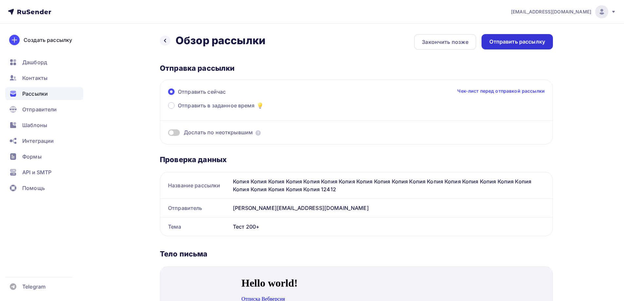
click at [533, 43] on div "Отправить рассылку" at bounding box center [517, 42] width 56 height 8
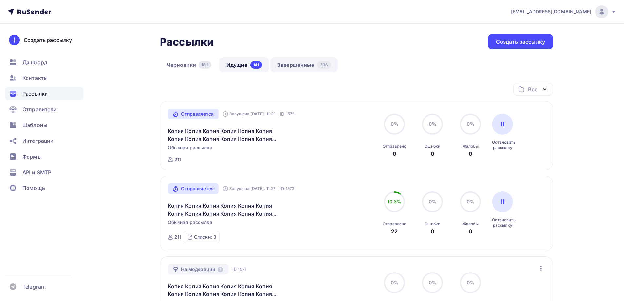
click at [303, 67] on link "Завершенные 336" at bounding box center [303, 64] width 67 height 15
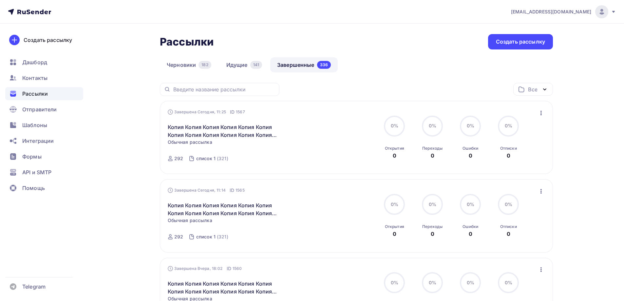
click at [540, 114] on icon "button" at bounding box center [540, 113] width 1 height 5
click at [508, 156] on div "Копировать в новую" at bounding box center [510, 156] width 67 height 8
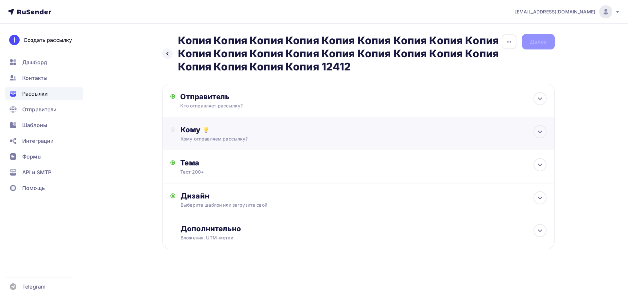
click at [215, 118] on div "Кому Кому отправляем рассылку? Списки получателей Выберите список Все списки id…" at bounding box center [358, 133] width 393 height 33
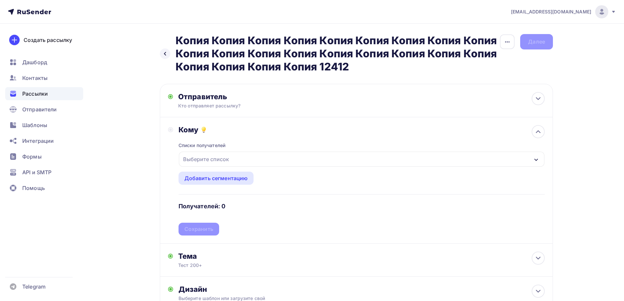
click at [210, 169] on div "Списки получателей Выберите список Все списки id ошибкии (9) #630 Баг: При скач…" at bounding box center [361, 184] width 366 height 101
click at [210, 160] on div "Выберите список" at bounding box center [205, 159] width 51 height 12
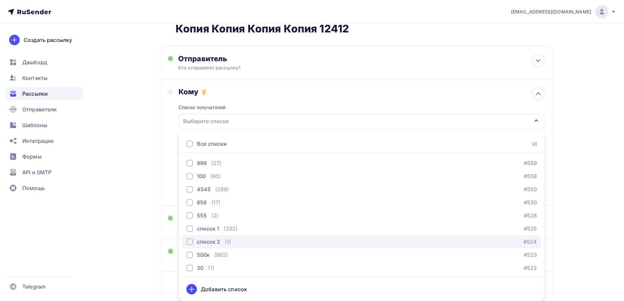
scroll to position [458, 0]
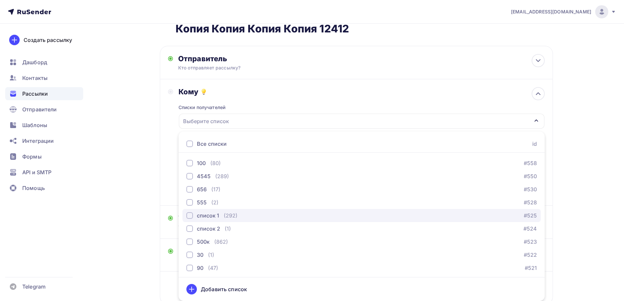
click at [242, 216] on div "список 1 (292) #525" at bounding box center [361, 215] width 350 height 8
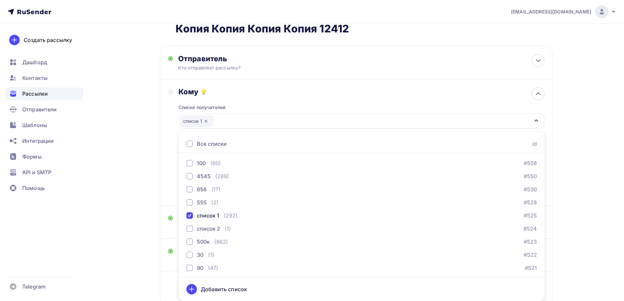
click at [150, 203] on div "Назад Копия Копия Копия Копия Копия Копия Копия Копия Копия Копия Копия Копия […" at bounding box center [312, 166] width 536 height 361
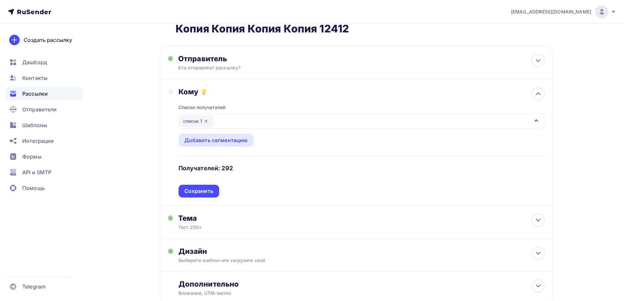
click at [211, 196] on div "Списки получателей список 1 Все списки id ошибкии (9) #630 Баг: При скачивании …" at bounding box center [361, 146] width 366 height 101
click at [225, 186] on div "Списки получателей список 1 Все списки id ошибкии (9) #630 Баг: При скачивании …" at bounding box center [361, 146] width 366 height 101
click at [213, 190] on div "Сохранить" at bounding box center [198, 191] width 41 height 13
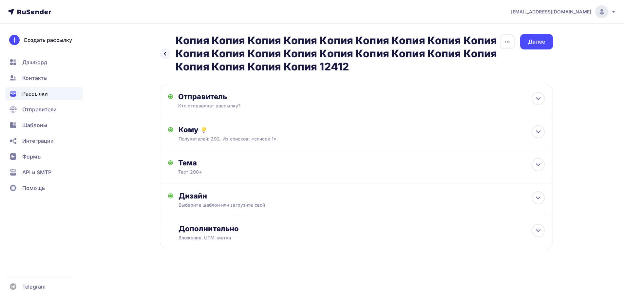
scroll to position [0, 0]
click at [536, 37] on div "Далее" at bounding box center [538, 41] width 33 height 15
click at [534, 42] on div "Далее" at bounding box center [538, 42] width 17 height 8
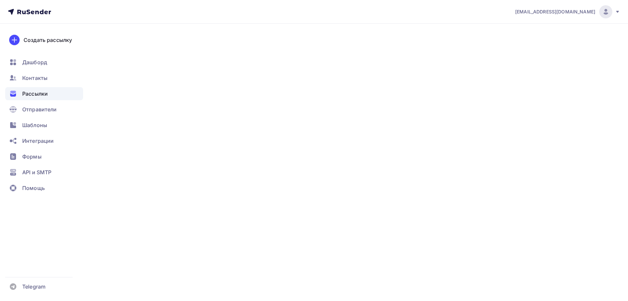
click at [534, 42] on div "Далее" at bounding box center [538, 42] width 17 height 8
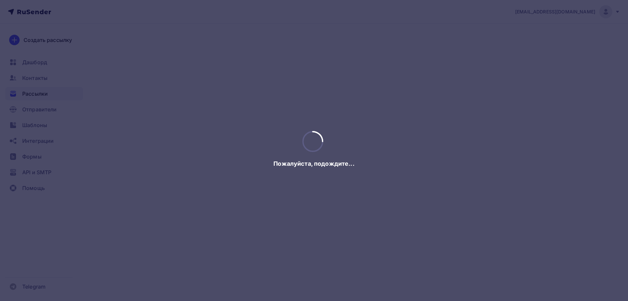
click at [534, 42] on div at bounding box center [314, 150] width 628 height 301
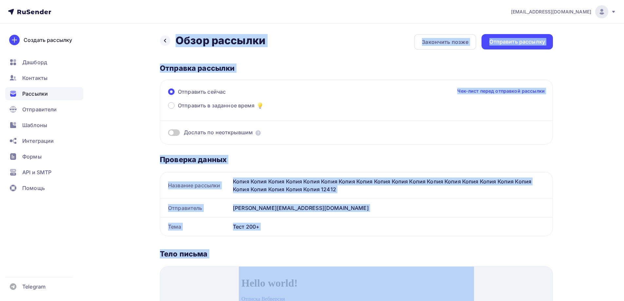
click at [534, 42] on div "Отправить рассылку" at bounding box center [517, 42] width 56 height 8
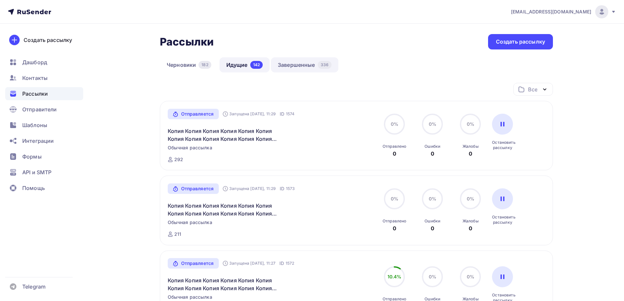
click at [300, 67] on link "Завершенные 336" at bounding box center [304, 64] width 67 height 15
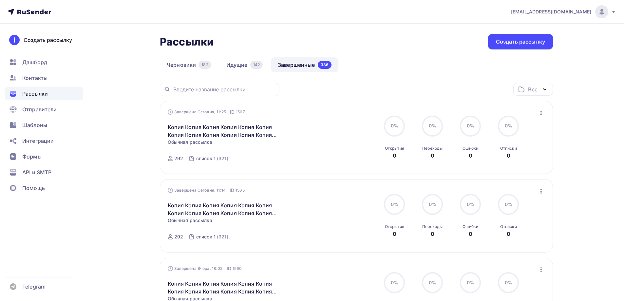
click at [538, 112] on icon "button" at bounding box center [541, 113] width 8 height 8
click at [515, 154] on div "Копировать в новую" at bounding box center [510, 156] width 67 height 8
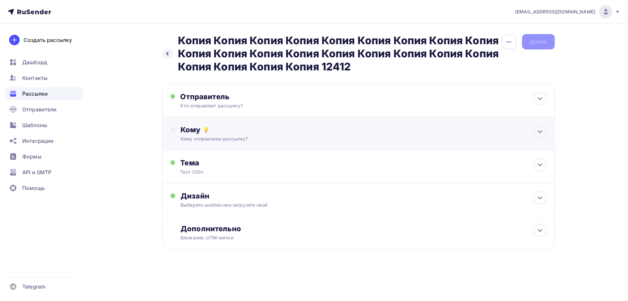
click at [211, 124] on div "Кому Кому отправляем рассылку? Списки получателей Выберите список Все списки id…" at bounding box center [358, 133] width 393 height 33
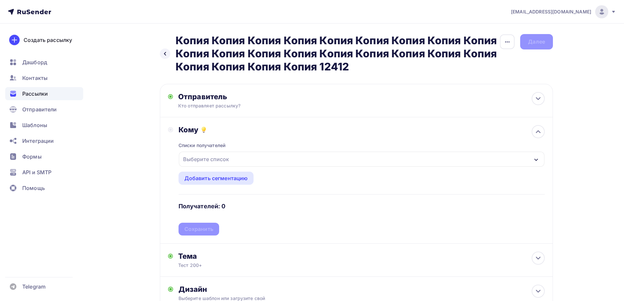
click at [226, 162] on div "Выберите список" at bounding box center [205, 159] width 51 height 12
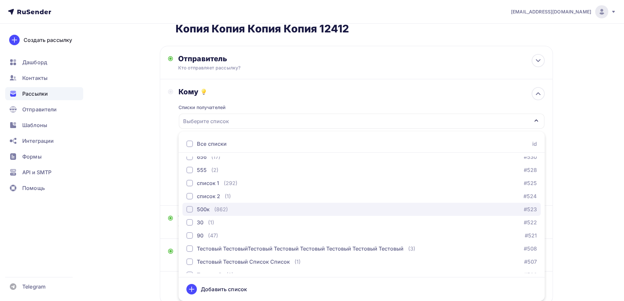
scroll to position [491, 0]
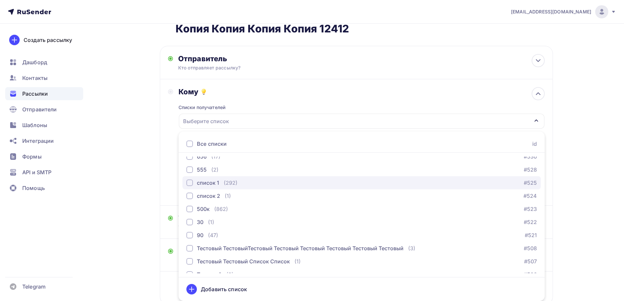
click at [231, 186] on div "(292)" at bounding box center [231, 183] width 14 height 8
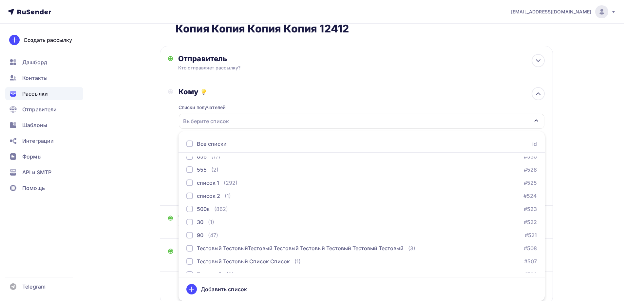
click at [143, 167] on div "Назад Копия Копия Копия Копия Копия Копия Копия Копия Копия Копия Копия Копия […" at bounding box center [312, 166] width 536 height 361
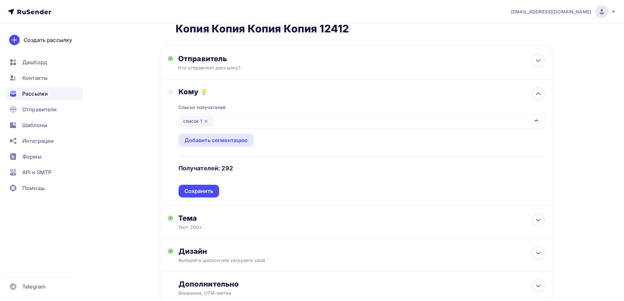
click at [202, 190] on div "Списки получателей список 1 Все списки id ошибкии (9) #630 Баг: При скачивании …" at bounding box center [361, 146] width 366 height 101
click at [202, 190] on div "Сохранить" at bounding box center [198, 191] width 29 height 8
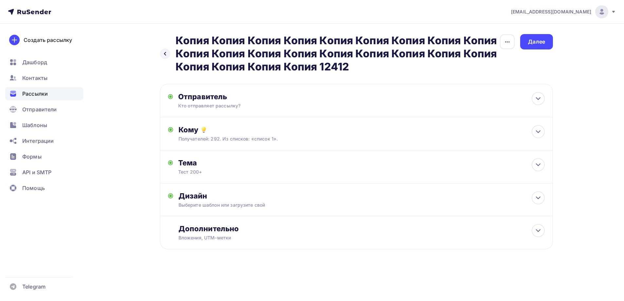
scroll to position [0, 0]
click at [534, 52] on div "Назад Копия Копия Копия Копия Копия Копия Копия Копия Копия Копия Копия Копия […" at bounding box center [358, 53] width 393 height 39
click at [533, 50] on div "Назад Копия Копия Копия Копия Копия Копия Копия Копия Копия Копия Копия Копия […" at bounding box center [358, 53] width 393 height 39
click at [533, 49] on div "Назад Копия Копия Копия Копия Копия Копия Копия Копия Копия Копия Копия Копия […" at bounding box center [358, 53] width 393 height 39
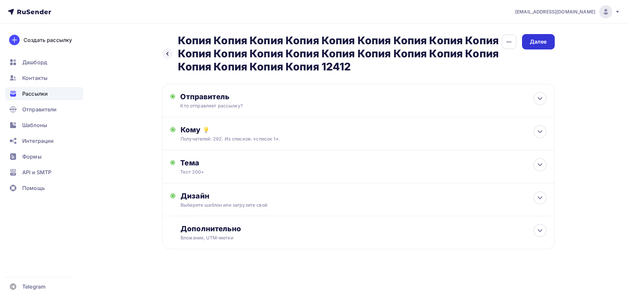
drag, startPoint x: 533, startPoint y: 49, endPoint x: 533, endPoint y: 45, distance: 4.3
click at [533, 48] on div "Назад Копия Копия Копия Копия Копия Копия Копия Копия Копия Копия Копия Копия […" at bounding box center [358, 53] width 393 height 39
click at [533, 46] on div "Далее" at bounding box center [538, 41] width 33 height 15
click at [533, 45] on div "Далее" at bounding box center [538, 42] width 17 height 8
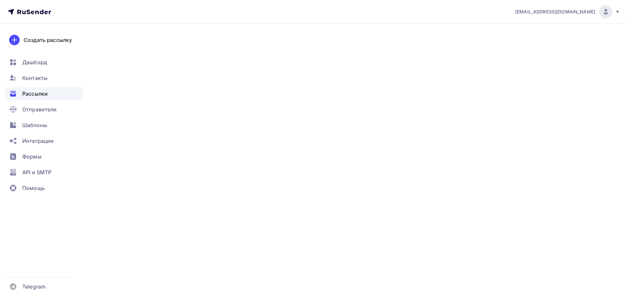
click at [533, 45] on div "Далее" at bounding box center [538, 42] width 17 height 8
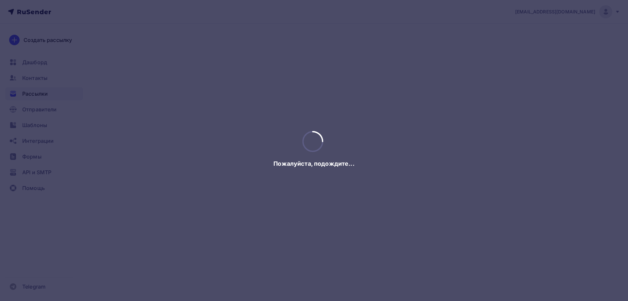
click at [533, 45] on div at bounding box center [314, 150] width 628 height 301
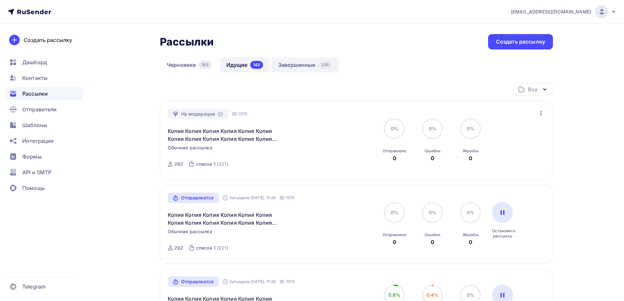
click at [325, 63] on div "336" at bounding box center [325, 65] width 14 height 8
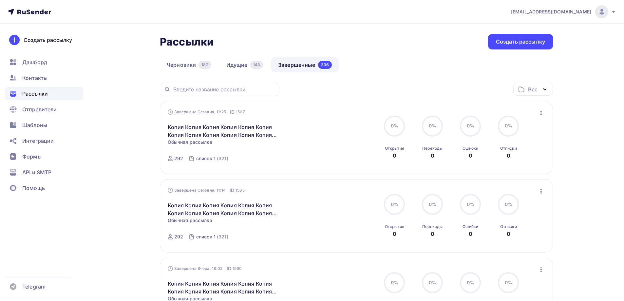
click at [540, 112] on icon "button" at bounding box center [541, 113] width 8 height 8
click at [504, 155] on div "Копировать в новую" at bounding box center [510, 156] width 67 height 8
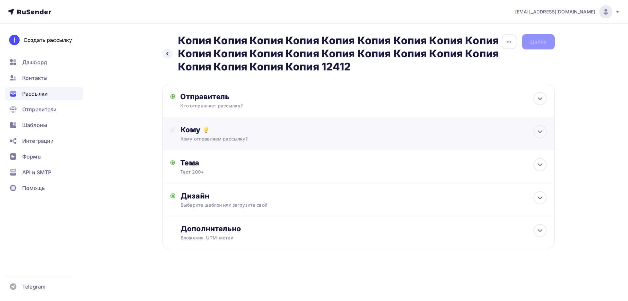
click at [204, 122] on div "Кому Кому отправляем рассылку? Списки получателей Выберите список Все списки id…" at bounding box center [358, 133] width 393 height 33
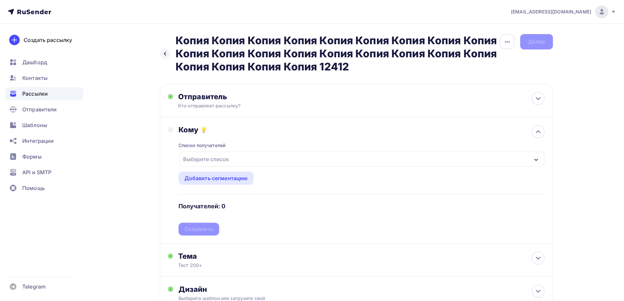
click at [210, 156] on div "Выберите список" at bounding box center [205, 159] width 51 height 12
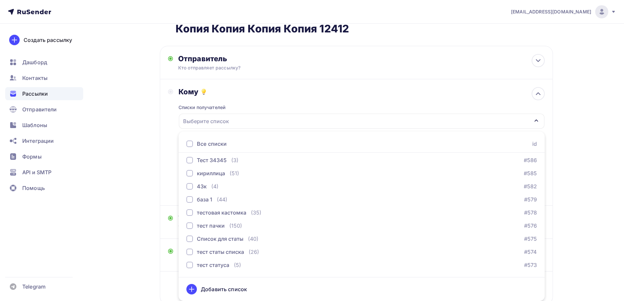
scroll to position [196, 0]
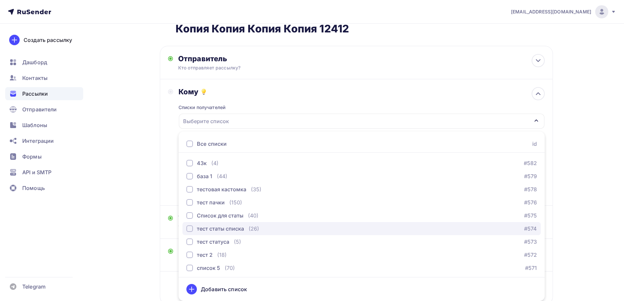
click at [227, 226] on div "тест статы списка" at bounding box center [220, 229] width 47 height 8
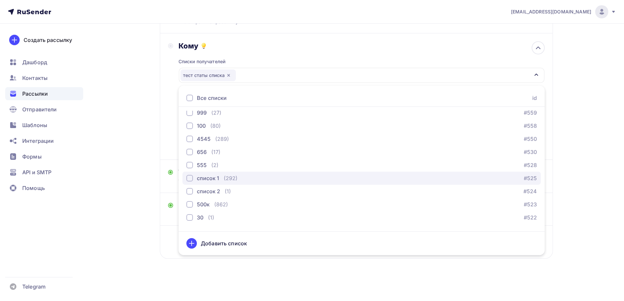
scroll to position [446, 0]
click at [229, 179] on div "(292)" at bounding box center [231, 181] width 14 height 8
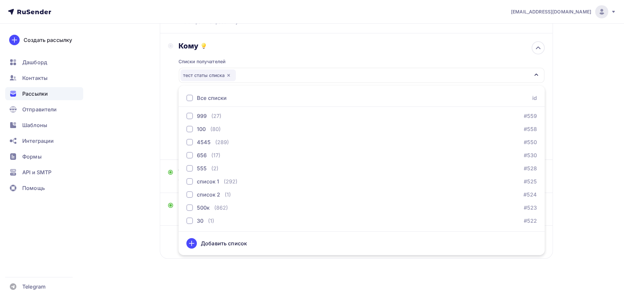
click at [129, 154] on div "Назад Копия Копия Копия Копия Копия Копия Копия Копия Копия Копия Копия Копия К…" at bounding box center [312, 120] width 536 height 361
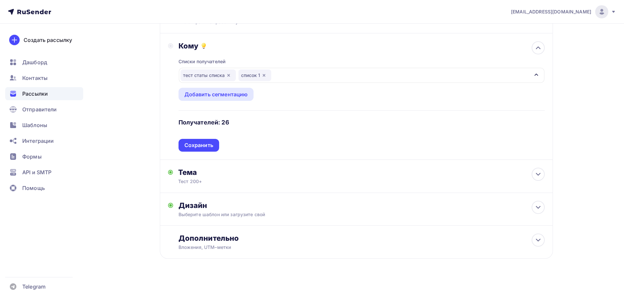
click at [206, 145] on div "Списки получателей тест статы списка список 1 Все списки id ошибкии (9) #630 Ба…" at bounding box center [361, 100] width 366 height 101
click at [207, 145] on div "Сохранить" at bounding box center [198, 145] width 29 height 8
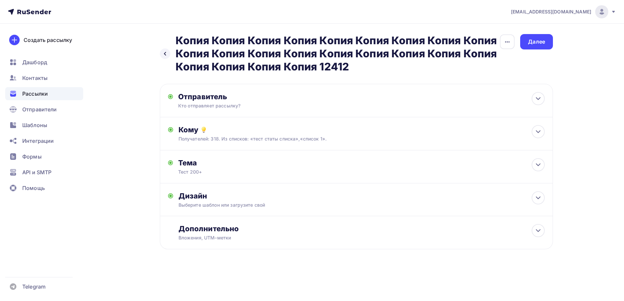
scroll to position [0, 0]
click at [537, 43] on div "Далее" at bounding box center [538, 42] width 17 height 8
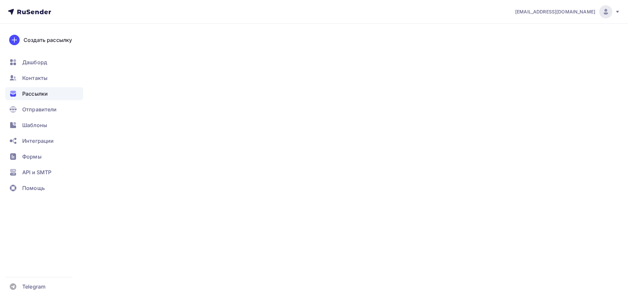
click at [537, 43] on div "Далее" at bounding box center [538, 42] width 17 height 8
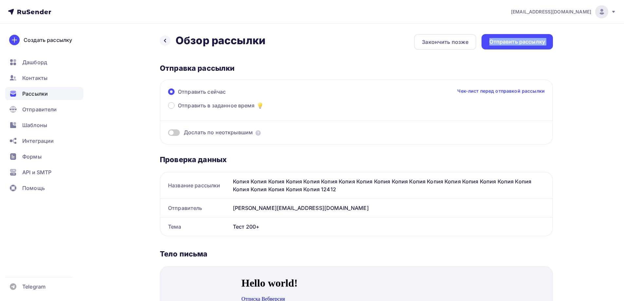
click at [537, 43] on div "Отправить рассылку" at bounding box center [517, 42] width 56 height 8
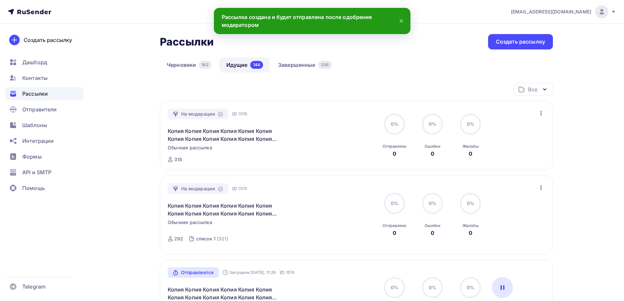
click at [519, 39] on div "Создать рассылку" at bounding box center [520, 42] width 49 height 8
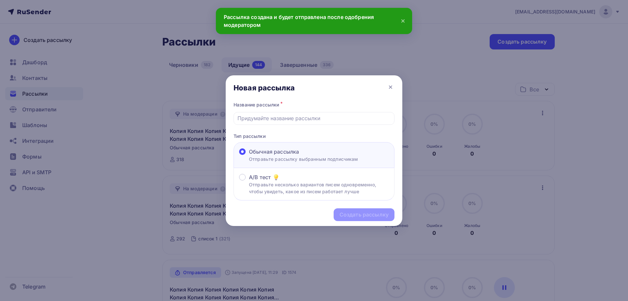
click at [370, 55] on div at bounding box center [314, 150] width 628 height 301
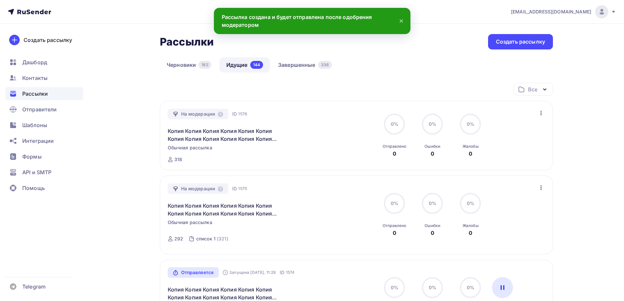
drag, startPoint x: 305, startPoint y: 56, endPoint x: 295, endPoint y: 63, distance: 12.2
click at [304, 57] on div at bounding box center [312, 150] width 624 height 301
click at [295, 63] on div at bounding box center [312, 150] width 624 height 301
click at [295, 64] on link "Завершенные 336" at bounding box center [304, 64] width 67 height 15
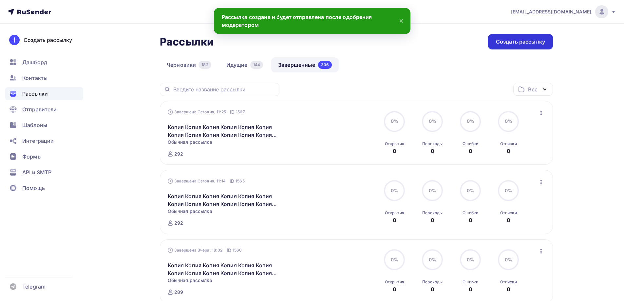
click at [516, 48] on div "Создать рассылку" at bounding box center [520, 41] width 65 height 15
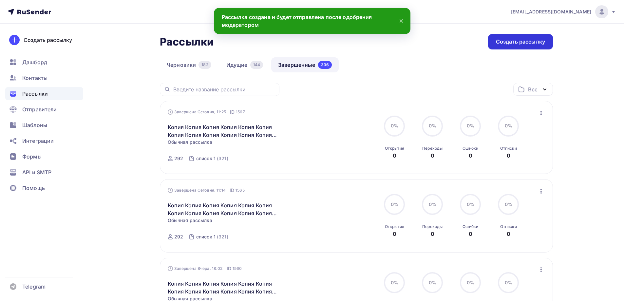
click at [509, 45] on div "Создать рассылку" at bounding box center [520, 42] width 49 height 8
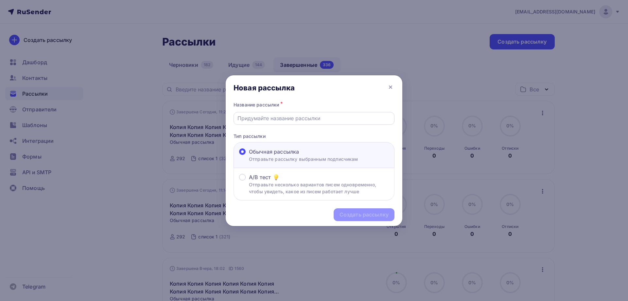
drag, startPoint x: 299, startPoint y: 122, endPoint x: 297, endPoint y: 120, distance: 3.7
click at [298, 121] on div at bounding box center [314, 118] width 161 height 13
click at [297, 119] on input "text" at bounding box center [315, 118] width 154 height 8
type input "аб сегментация"
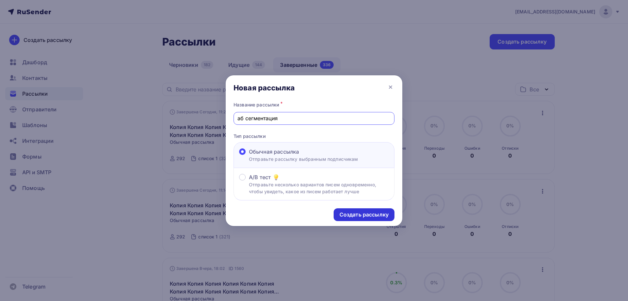
click at [347, 213] on div "Создать рассылку" at bounding box center [364, 215] width 49 height 8
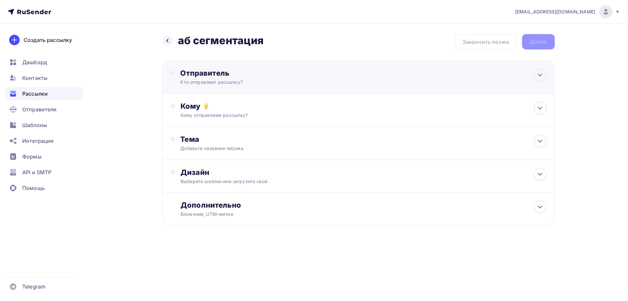
click at [209, 87] on div "Отправитель Кто отправляет рассылку? Email * moskaleva@ucoz-team.net maria@ukit…" at bounding box center [358, 76] width 393 height 33
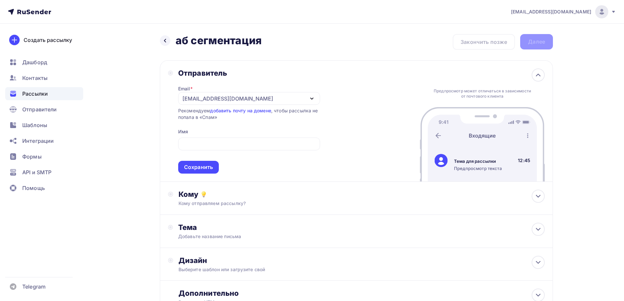
click at [195, 158] on span "Сохранить" at bounding box center [249, 154] width 142 height 39
click at [197, 161] on div "Сохранить" at bounding box center [198, 167] width 41 height 13
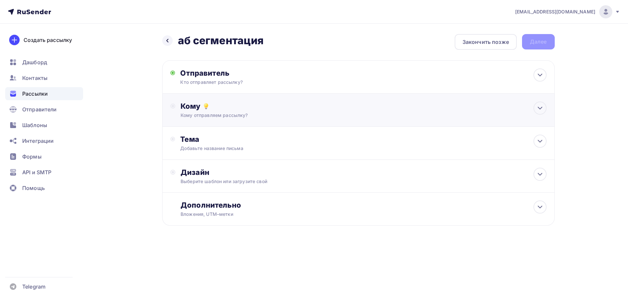
click at [210, 115] on div "Кому отправляем рассылку?" at bounding box center [346, 115] width 330 height 7
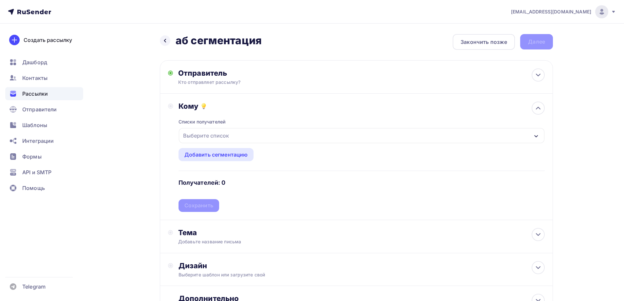
click at [214, 135] on div "Выберите список" at bounding box center [205, 136] width 51 height 12
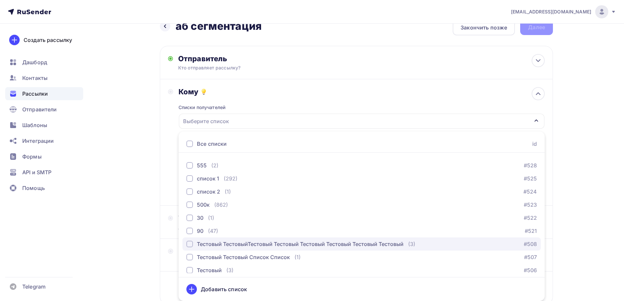
scroll to position [414, 0]
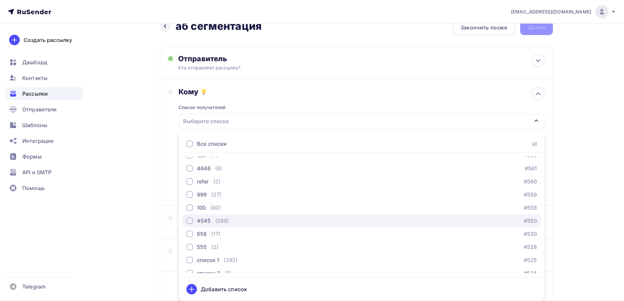
click at [228, 220] on div "4545 (289) #550" at bounding box center [361, 221] width 350 height 8
click at [127, 184] on div "Назад аб сегментация аб сегментация Закончить позже Далее Отправитель Кто отпра…" at bounding box center [312, 177] width 536 height 337
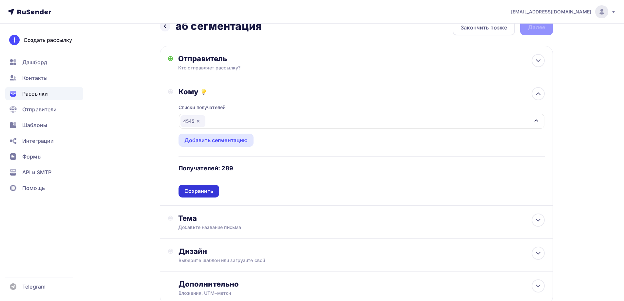
click at [201, 196] on div "Сохранить" at bounding box center [198, 191] width 41 height 13
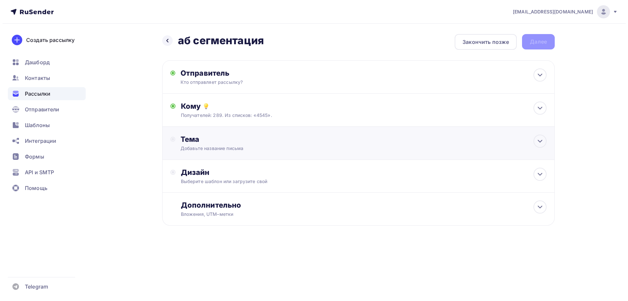
scroll to position [0, 0]
click at [203, 157] on div "Тема Добавьте название письма Тема * Рекомендуем использовать не более 150 симв…" at bounding box center [358, 143] width 393 height 33
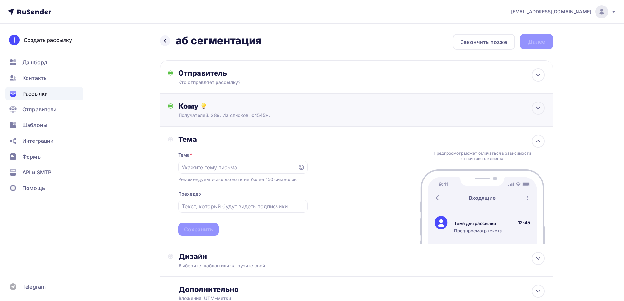
click at [209, 119] on div "Кому Получателей: 289. Из списков: «4545». Списки получателей 4545 Все списки i…" at bounding box center [356, 110] width 393 height 33
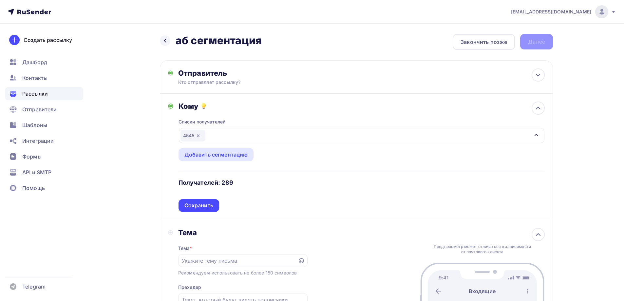
click at [194, 137] on div "4545" at bounding box center [192, 136] width 25 height 12
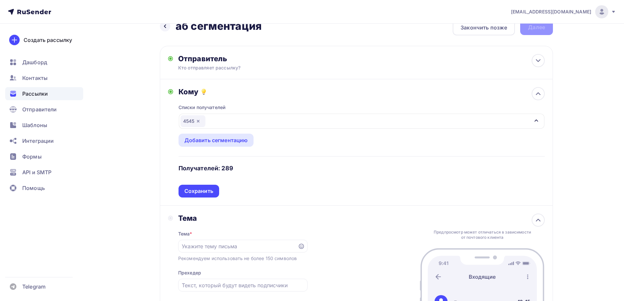
click at [0, 0] on div "Все списки id" at bounding box center [0, 0] width 0 height 0
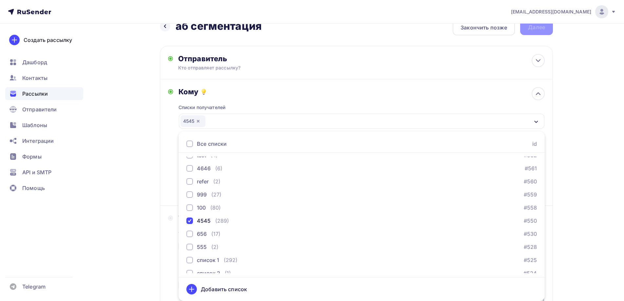
click at [201, 120] on div "4545" at bounding box center [192, 121] width 25 height 12
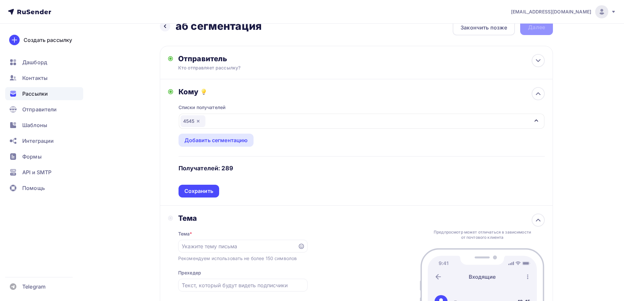
click at [218, 117] on div "4545" at bounding box center [361, 121] width 365 height 15
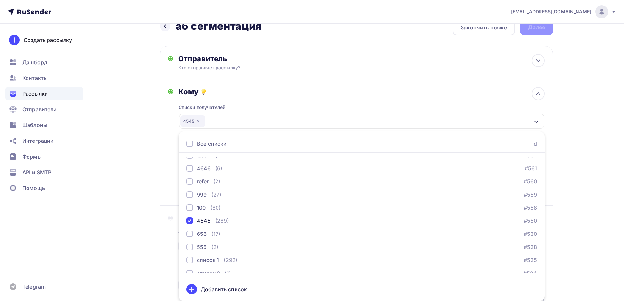
click at [196, 120] on icon "button" at bounding box center [197, 120] width 5 height 5
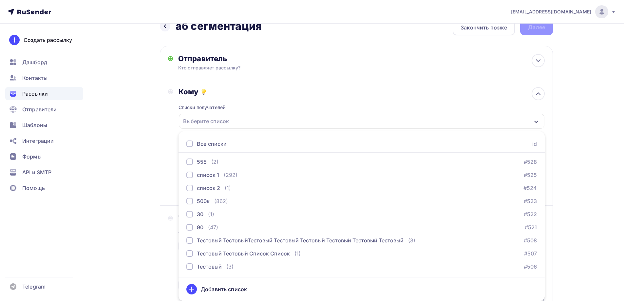
scroll to position [446, 0]
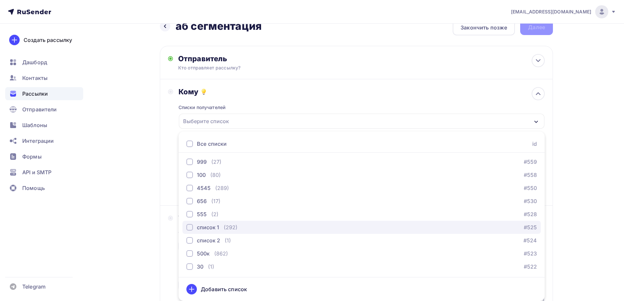
click at [222, 224] on div "список 1 (292)" at bounding box center [211, 227] width 51 height 8
click at [156, 188] on div "Назад аб сегментация аб сегментация Закончить позже Далее Отправитель Кто отпра…" at bounding box center [312, 220] width 536 height 422
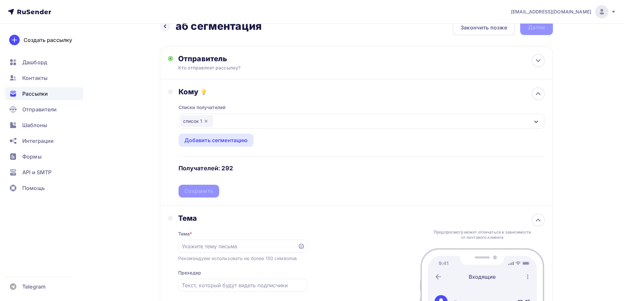
click at [207, 192] on div "Списки получателей список 1 Все списки id ошибкии (9) #630 Баг: При скачивании …" at bounding box center [361, 146] width 366 height 101
click at [206, 190] on div "Сохранить" at bounding box center [198, 191] width 29 height 8
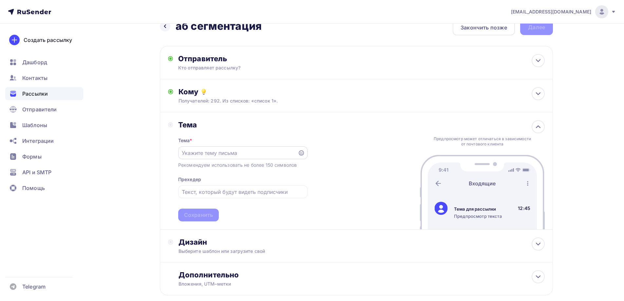
click at [191, 156] on div at bounding box center [242, 152] width 129 height 13
click at [190, 154] on input "text" at bounding box center [238, 153] width 112 height 8
type input "1"
click at [200, 215] on div "Сохранить" at bounding box center [198, 215] width 29 height 8
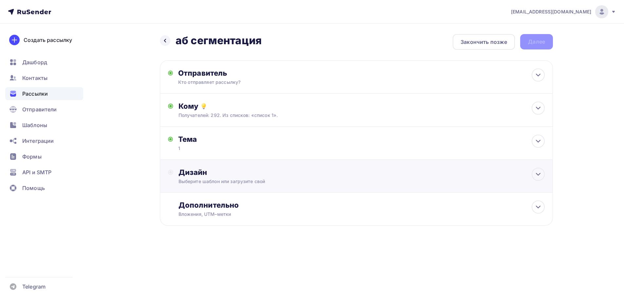
scroll to position [0, 0]
click at [205, 173] on div "Дизайн" at bounding box center [364, 172] width 366 height 9
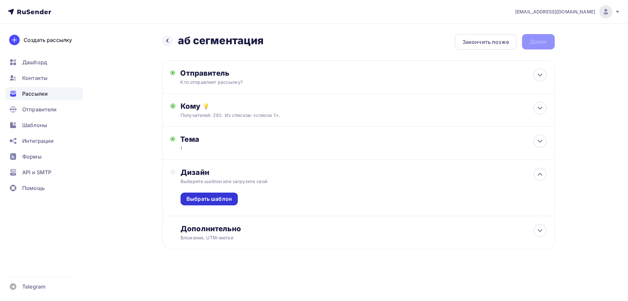
click at [200, 195] on div "Выбрать шаблон" at bounding box center [209, 199] width 45 height 8
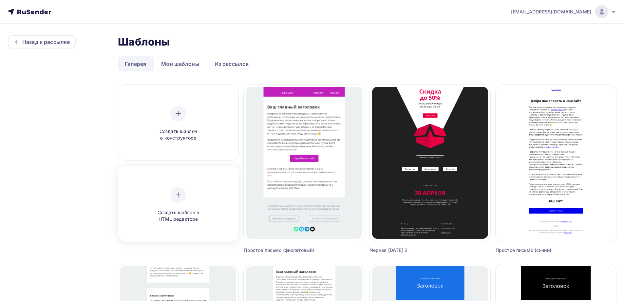
click at [167, 205] on div "Создать шаблон в HTML редакторе" at bounding box center [178, 205] width 62 height 36
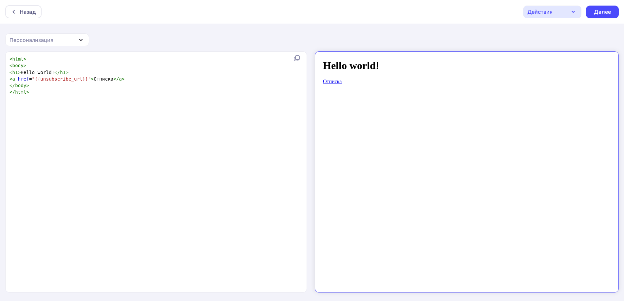
click at [600, 5] on div "Назад Действия Отправить тестовое письмо Сохранить в Мои шаблоны Выйти без сохр…" at bounding box center [312, 12] width 624 height 24
click at [601, 8] on div "Далее" at bounding box center [602, 12] width 33 height 13
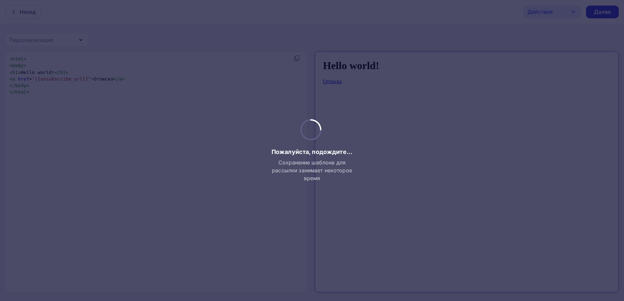
click at [601, 11] on div at bounding box center [312, 150] width 624 height 301
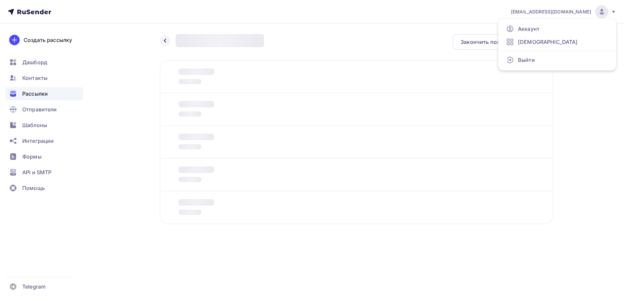
drag, startPoint x: 601, startPoint y: 8, endPoint x: 597, endPoint y: 16, distance: 9.7
click at [598, 16] on div "[EMAIL_ADDRESS][DOMAIN_NAME]" at bounding box center [563, 11] width 105 height 13
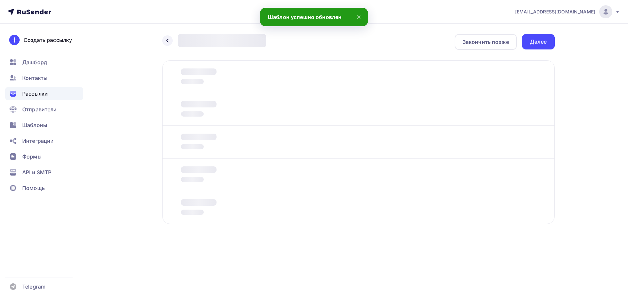
click at [593, 17] on div "[EMAIL_ADDRESS][DOMAIN_NAME]" at bounding box center [568, 11] width 105 height 13
click at [591, 17] on div "[EMAIL_ADDRESS][DOMAIN_NAME]" at bounding box center [568, 11] width 105 height 13
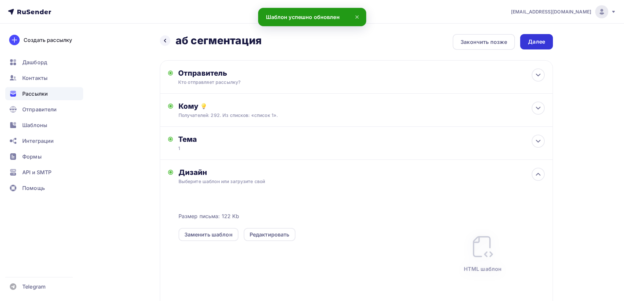
click at [544, 45] on div "Далее" at bounding box center [536, 42] width 17 height 8
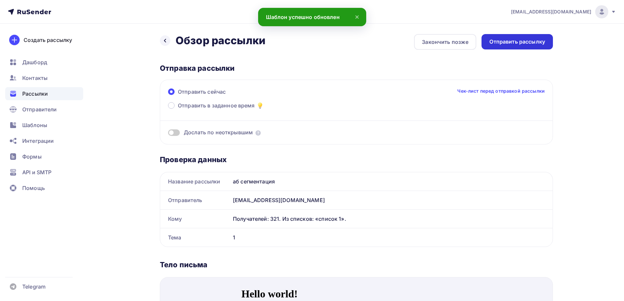
click at [501, 42] on div "Отправить рассылку" at bounding box center [517, 42] width 56 height 8
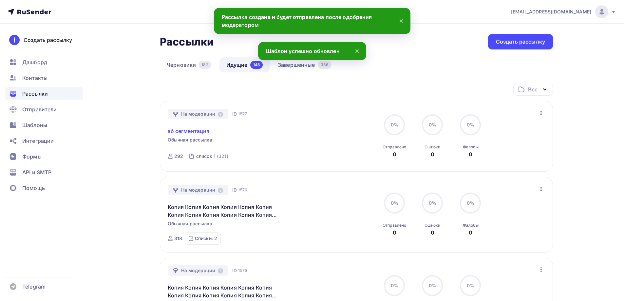
click at [182, 133] on link "аб сегментация" at bounding box center [189, 131] width 42 height 8
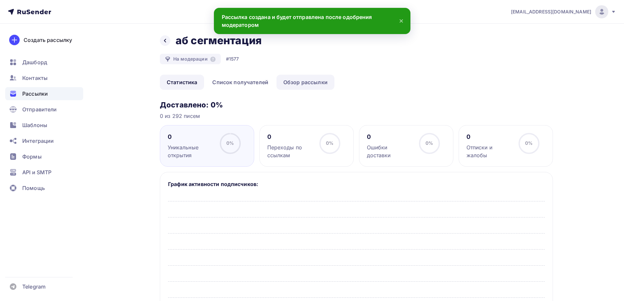
click at [290, 82] on link "Обзор рассылки" at bounding box center [305, 82] width 58 height 15
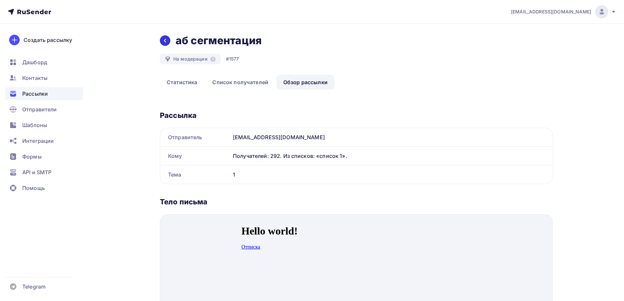
click at [165, 43] on div at bounding box center [165, 40] width 10 height 10
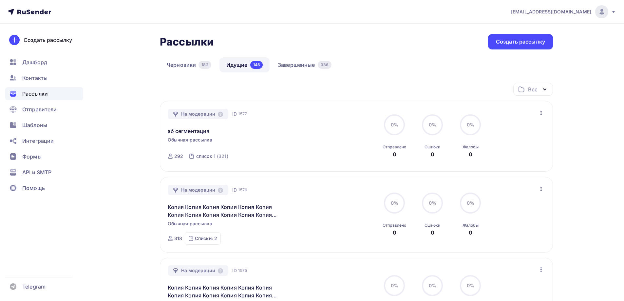
drag, startPoint x: 542, startPoint y: 117, endPoint x: 540, endPoint y: 120, distance: 4.0
click at [542, 117] on button "button" at bounding box center [540, 113] width 9 height 9
click at [501, 143] on div "Отменить рассылку" at bounding box center [502, 143] width 83 height 8
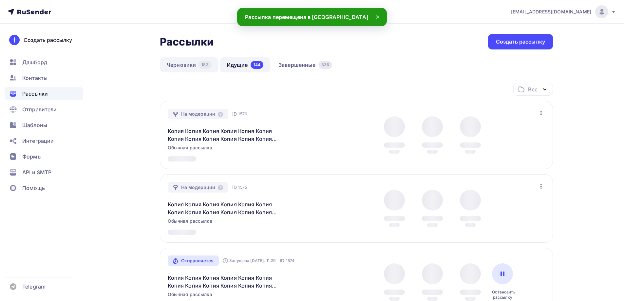
click at [192, 69] on link "Черновики 183" at bounding box center [189, 64] width 59 height 15
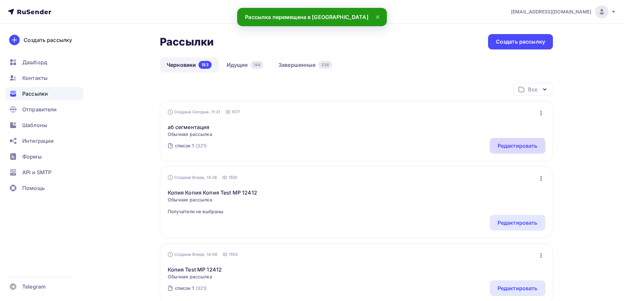
click at [494, 146] on div "Редактировать" at bounding box center [517, 146] width 56 height 16
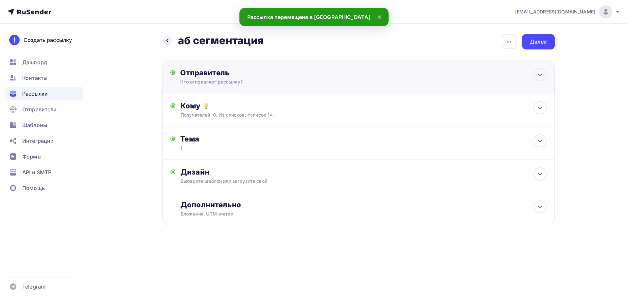
click at [199, 87] on div "Отправитель Кто отправляет рассылку? Email * moskaleva@ucoz-team.net maria@ukit…" at bounding box center [358, 76] width 393 height 33
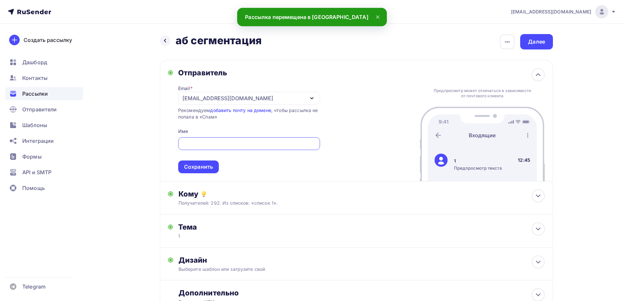
click at [200, 98] on div "[EMAIL_ADDRESS][DOMAIN_NAME]" at bounding box center [227, 98] width 91 height 8
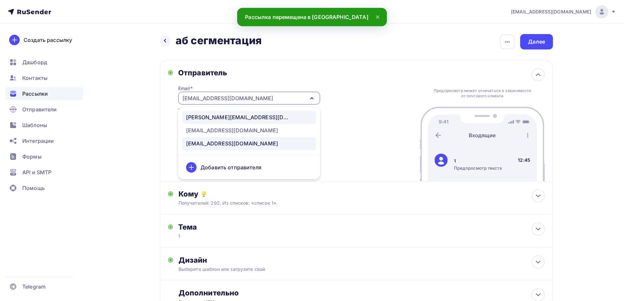
click at [201, 116] on div "[PERSON_NAME][EMAIL_ADDRESS][DOMAIN_NAME]" at bounding box center [238, 117] width 105 height 8
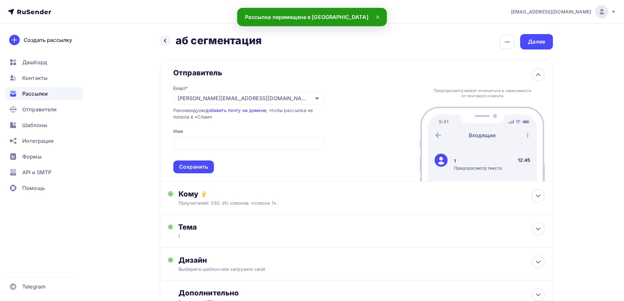
drag, startPoint x: 197, startPoint y: 155, endPoint x: 199, endPoint y: 160, distance: 4.7
click at [197, 155] on span "Сохранить" at bounding box center [249, 154] width 152 height 39
click at [199, 161] on div "Сохранить" at bounding box center [193, 166] width 41 height 13
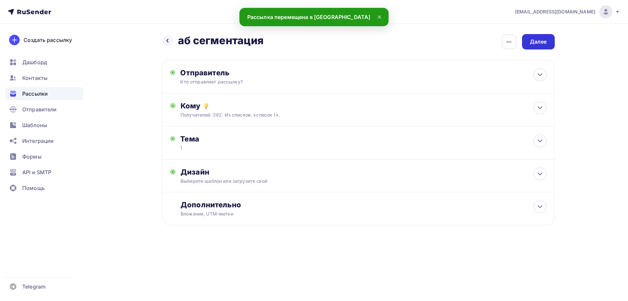
click at [559, 43] on div "Назад аб сегментация аб сегментация Закончить позже Переименовать рассылку Удал…" at bounding box center [314, 146] width 536 height 244
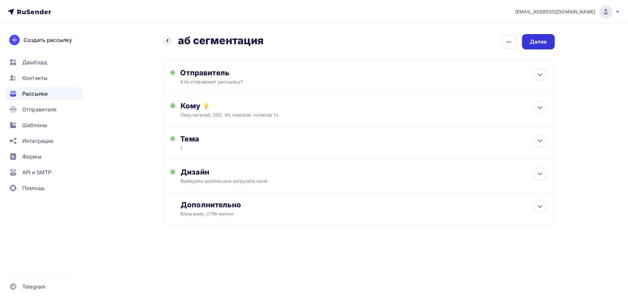
click div "Далее"
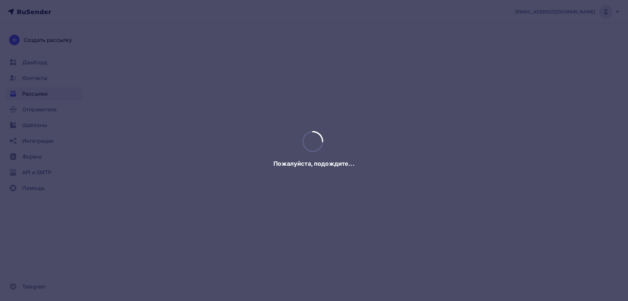
click div
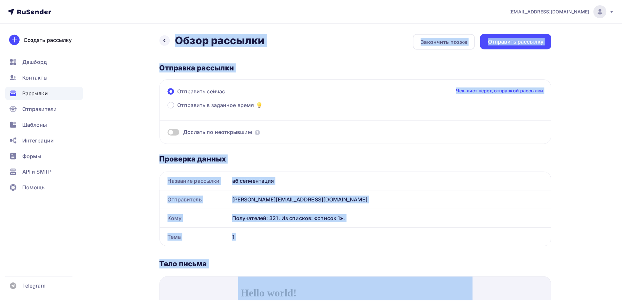
click div "Отправить рассылку"
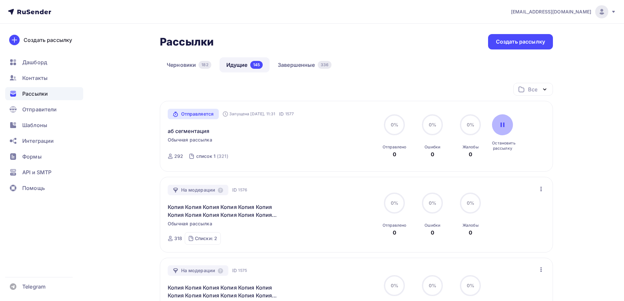
click at [497, 128] on div at bounding box center [502, 124] width 21 height 21
click at [529, 38] on div "Создать рассылку" at bounding box center [520, 42] width 49 height 8
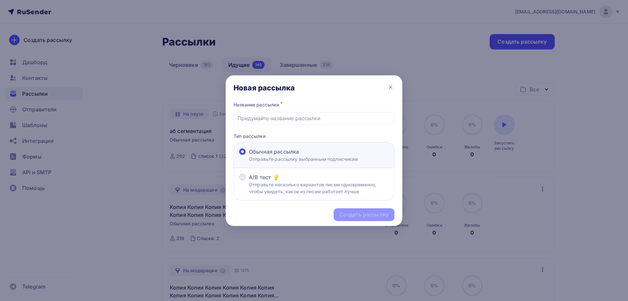
click at [291, 179] on div "A/B тест" at bounding box center [319, 177] width 140 height 8
click at [249, 181] on input "A/B тест Отправьте несколько вариантов писем одновременно, чтобы увидеть, какое…" at bounding box center [249, 181] width 0 height 0
click at [274, 123] on div at bounding box center [314, 118] width 161 height 13
click at [274, 118] on input "text" at bounding box center [315, 118] width 154 height 8
drag, startPoint x: 274, startPoint y: 118, endPoint x: 276, endPoint y: 122, distance: 4.4
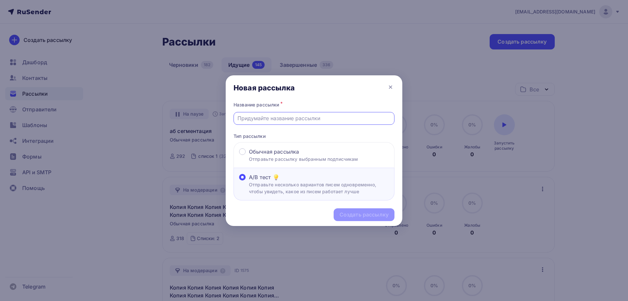
click at [274, 118] on input "text" at bounding box center [315, 118] width 154 height 8
type input "Тест 123"
click at [349, 217] on div "Создать рассылку" at bounding box center [364, 215] width 49 height 8
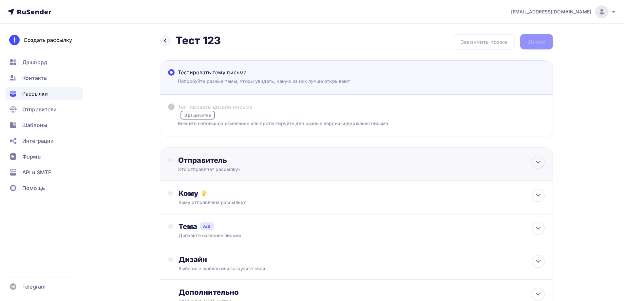
click at [202, 167] on div "Кто отправляет рассылку?" at bounding box center [242, 169] width 128 height 7
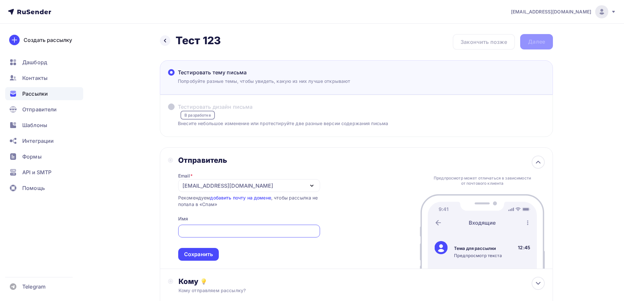
click at [199, 185] on div "[EMAIL_ADDRESS][DOMAIN_NAME]" at bounding box center [227, 186] width 91 height 8
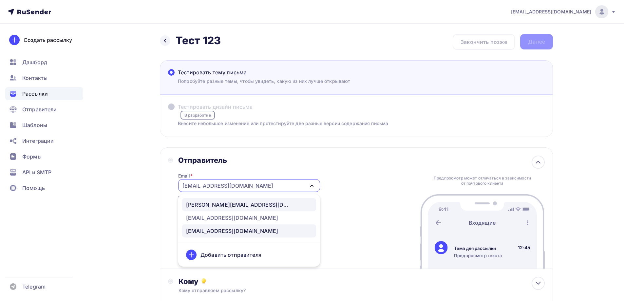
click at [210, 200] on link "[PERSON_NAME][EMAIL_ADDRESS][DOMAIN_NAME]" at bounding box center [249, 204] width 134 height 13
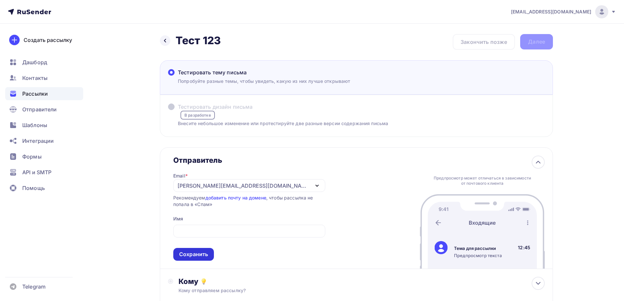
click at [200, 252] on div "Сохранить" at bounding box center [193, 254] width 29 height 8
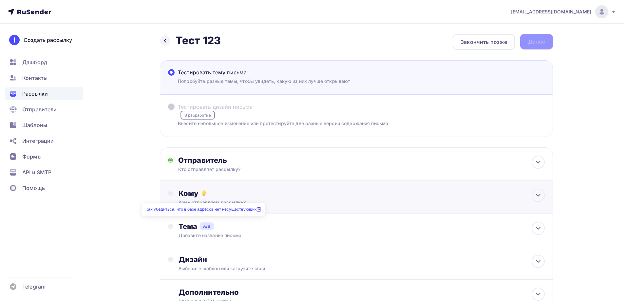
click at [198, 198] on div "Кому Кому отправляем рассылку? Списки получателей Выберите список Все списки id…" at bounding box center [361, 197] width 366 height 17
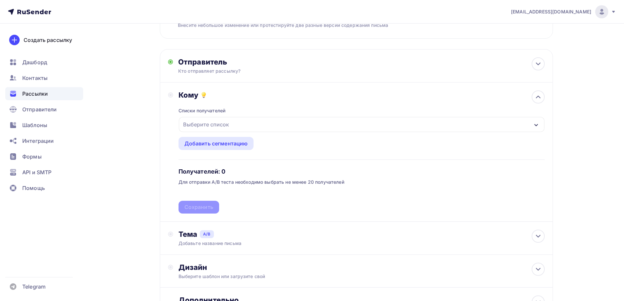
click at [214, 127] on div "Выберите список" at bounding box center [205, 124] width 51 height 12
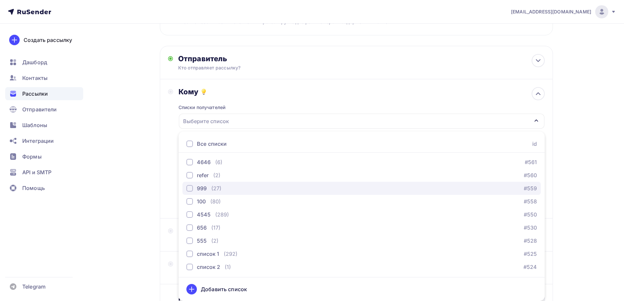
scroll to position [512, 0]
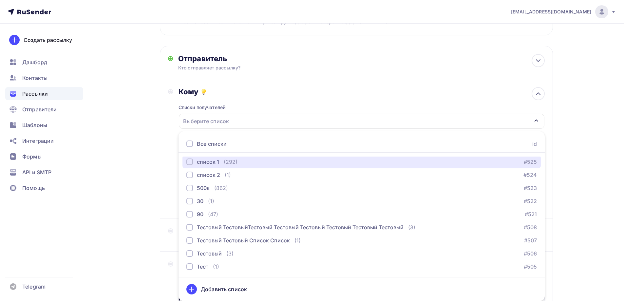
drag, startPoint x: 206, startPoint y: 159, endPoint x: 174, endPoint y: 159, distance: 31.8
click at [206, 159] on div "список 1" at bounding box center [208, 162] width 22 height 8
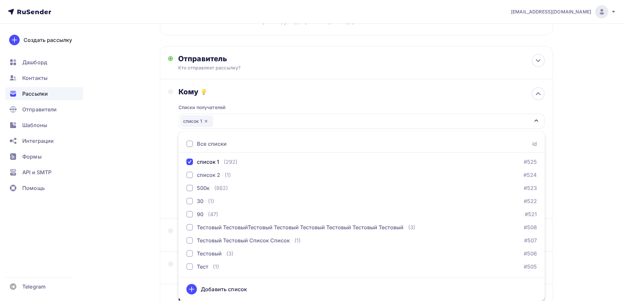
click at [133, 156] on div "Назад Тест 123 Тест 123 Закончить позже Далее Тестировать тему письма [PERSON_N…" at bounding box center [312, 140] width 536 height 437
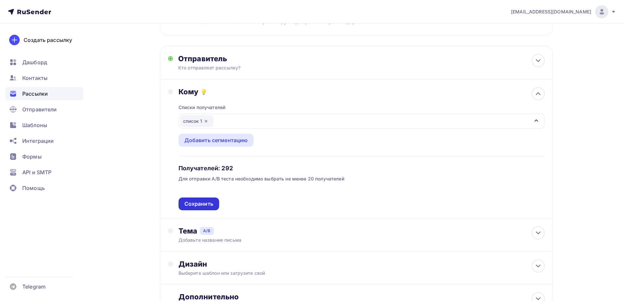
click at [189, 201] on div "Списки получателей список 1 Все списки id ошибкии (9) #630 Баг: При скачивании …" at bounding box center [361, 153] width 366 height 114
click at [189, 201] on div "Сохранить" at bounding box center [198, 204] width 29 height 8
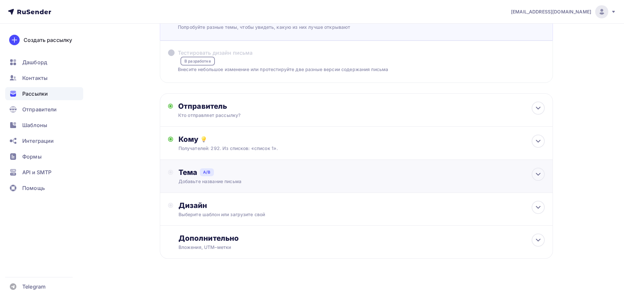
drag, startPoint x: 253, startPoint y: 168, endPoint x: 245, endPoint y: 186, distance: 19.0
click at [253, 169] on div "Тема A/B Добавьте название письма A * B * Добавить тему Сохранить" at bounding box center [356, 176] width 393 height 33
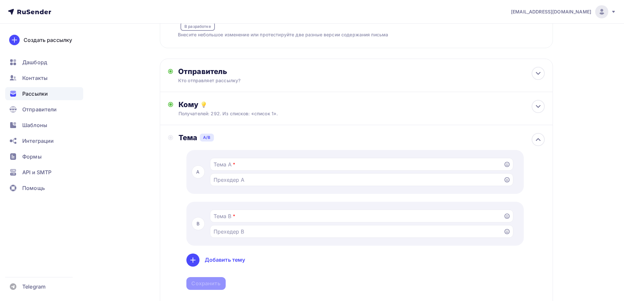
scroll to position [101, 0]
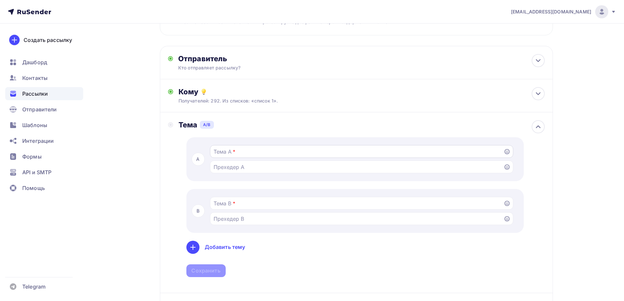
click at [237, 150] on input "Тестировать тему письма [PERSON_NAME] разные темы, чтобы увидеть, какую из них …" at bounding box center [356, 152] width 286 height 8
type input "Тест 111"
click at [224, 205] on input "Тестировать тему письма [PERSON_NAME] разные темы, чтобы увидеть, какую из них …" at bounding box center [356, 203] width 286 height 8
type input "Тест 222"
click at [209, 278] on div "A Тест 111 B Тест 222 Добавить тему Сохранить" at bounding box center [361, 206] width 366 height 155
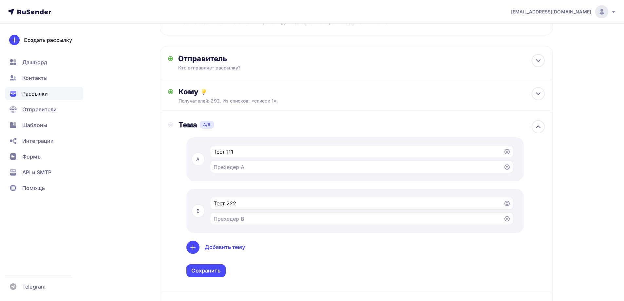
drag, startPoint x: 211, startPoint y: 269, endPoint x: 212, endPoint y: 262, distance: 6.9
click at [211, 268] on div "Сохранить" at bounding box center [205, 271] width 29 height 8
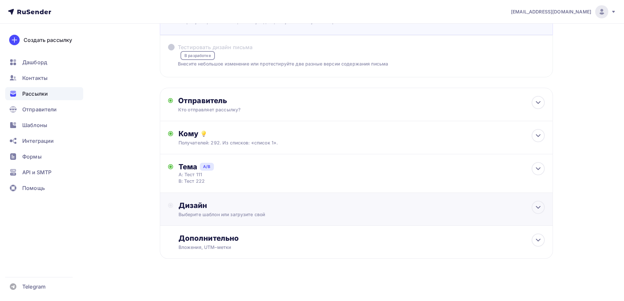
click at [206, 210] on div "Дизайн Выберите шаблон или загрузите свой" at bounding box center [361, 209] width 366 height 17
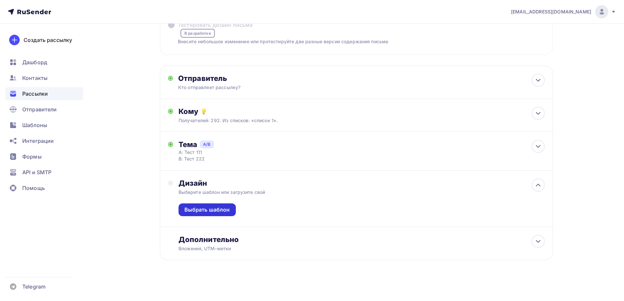
scroll to position [83, 0]
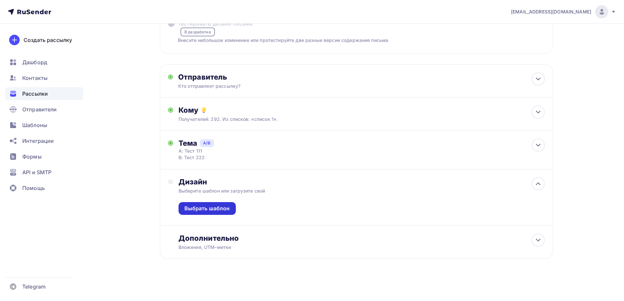
click at [211, 205] on div "Выбрать шаблон" at bounding box center [206, 209] width 45 height 8
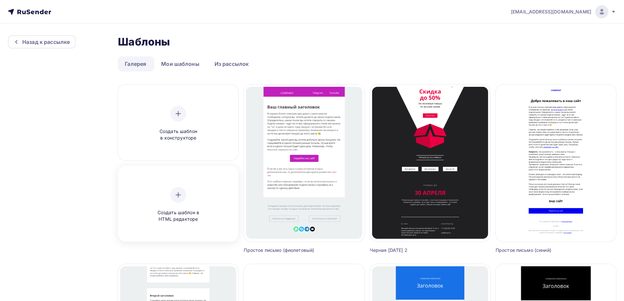
click at [190, 196] on div "Создать шаблон в HTML редакторе" at bounding box center [178, 205] width 62 height 36
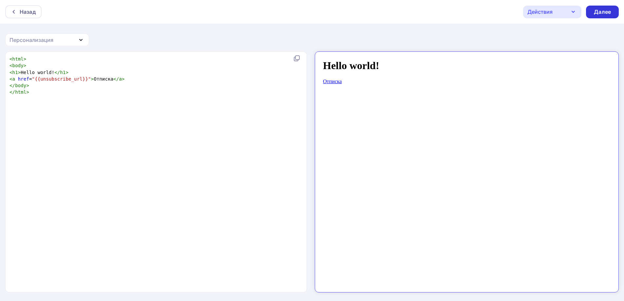
click at [603, 12] on div "Далее" at bounding box center [601, 12] width 17 height 8
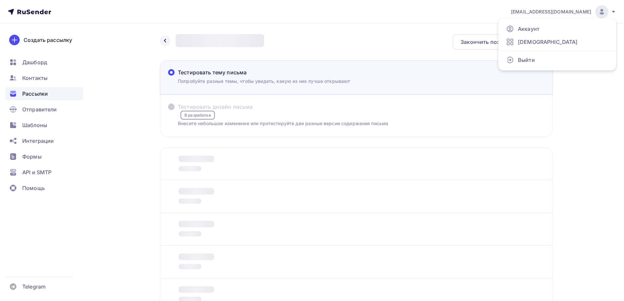
click at [605, 10] on img at bounding box center [601, 12] width 8 height 8
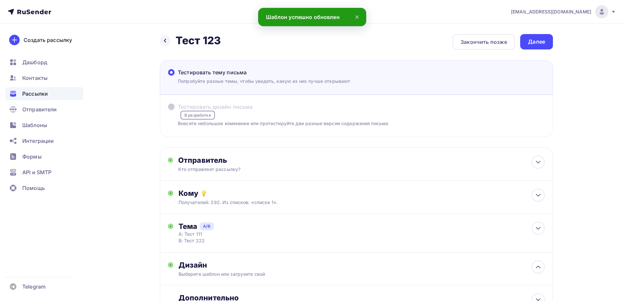
click at [605, 10] on img at bounding box center [601, 12] width 8 height 8
drag, startPoint x: 571, startPoint y: 90, endPoint x: 545, endPoint y: 63, distance: 37.8
click at [569, 89] on div "Назад Тест 123 Тест 123 Закончить позже Далее Тестировать тему письма [PERSON_N…" at bounding box center [312, 248] width 536 height 449
click at [531, 39] on div "Далее" at bounding box center [536, 42] width 17 height 8
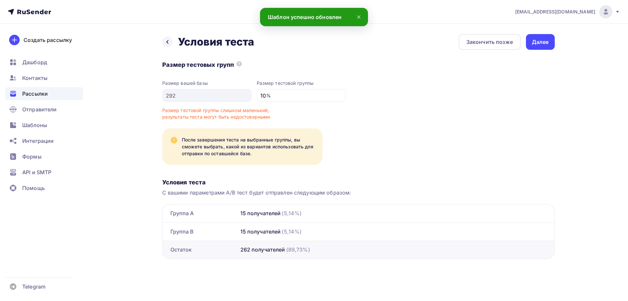
click at [523, 38] on div "Закончить позже Далее" at bounding box center [507, 42] width 96 height 16
click at [535, 38] on div "Далее" at bounding box center [540, 42] width 29 height 16
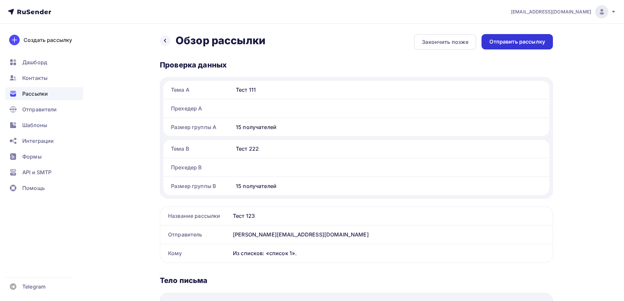
click at [523, 42] on div "Отправить рассылку" at bounding box center [517, 42] width 56 height 8
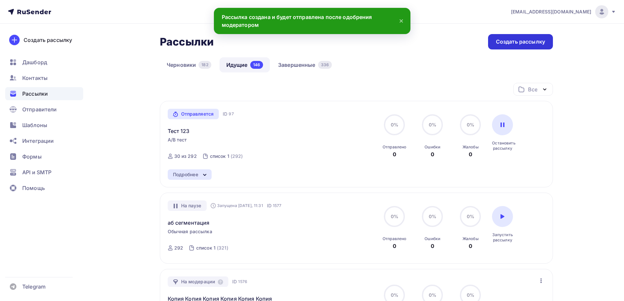
click at [516, 46] on div "Создать рассылку" at bounding box center [520, 41] width 65 height 15
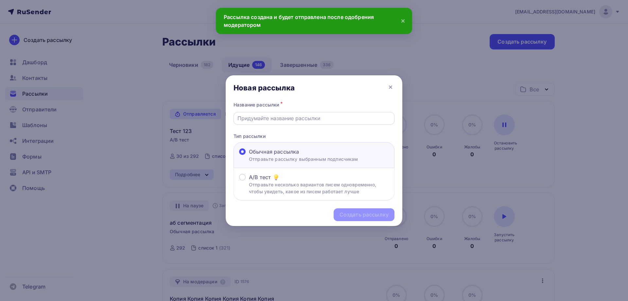
click at [317, 117] on input "text" at bounding box center [315, 118] width 154 height 8
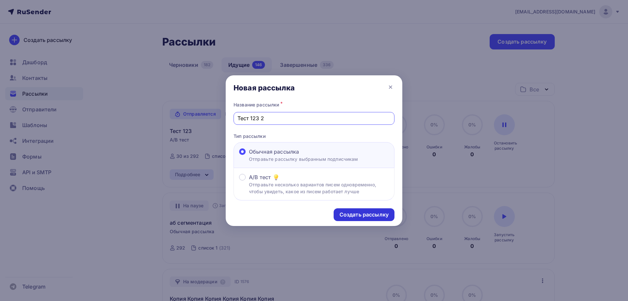
type input "Тест 123 2"
click at [358, 213] on div "Создать рассылку" at bounding box center [364, 215] width 49 height 8
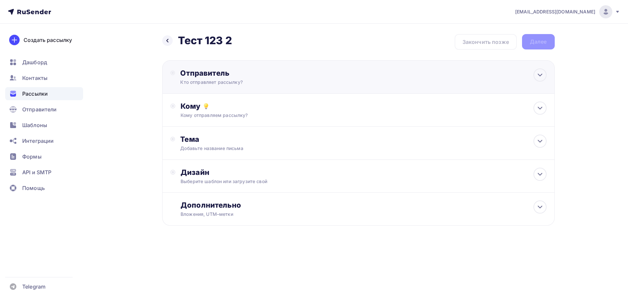
click at [211, 90] on div "Отправитель Кто отправляет рассылку? Email * [EMAIL_ADDRESS][DOMAIN_NAME] [PERS…" at bounding box center [358, 76] width 393 height 33
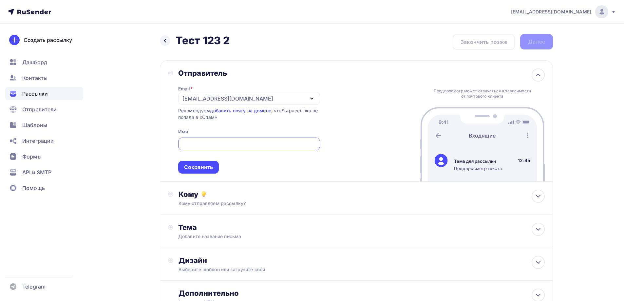
click at [200, 159] on span "Сохранить" at bounding box center [249, 154] width 142 height 39
click at [207, 100] on div "[EMAIL_ADDRESS][DOMAIN_NAME]" at bounding box center [227, 99] width 91 height 8
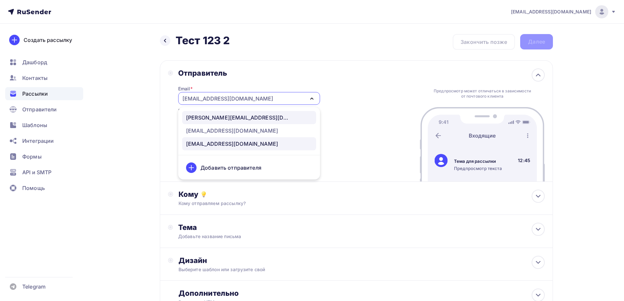
click at [208, 116] on div "[PERSON_NAME][EMAIL_ADDRESS][DOMAIN_NAME]" at bounding box center [238, 118] width 105 height 8
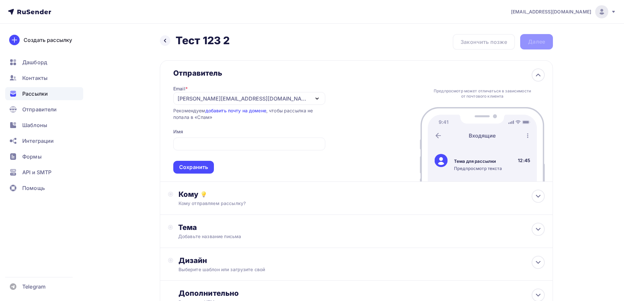
click at [200, 166] on div "Сохранить" at bounding box center [193, 167] width 29 height 8
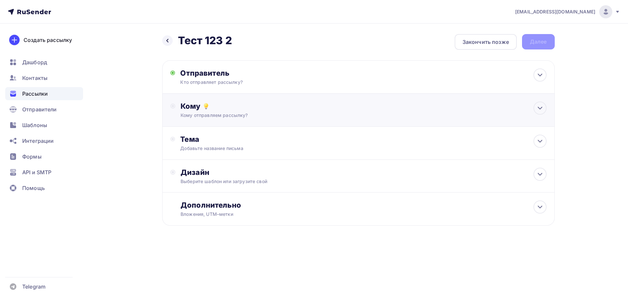
click at [210, 109] on div "Кому" at bounding box center [364, 105] width 366 height 9
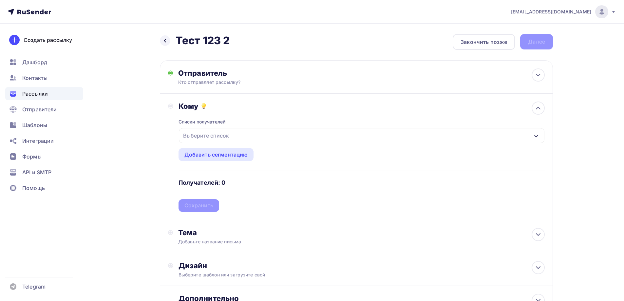
click at [204, 136] on div "Выберите список" at bounding box center [205, 136] width 51 height 12
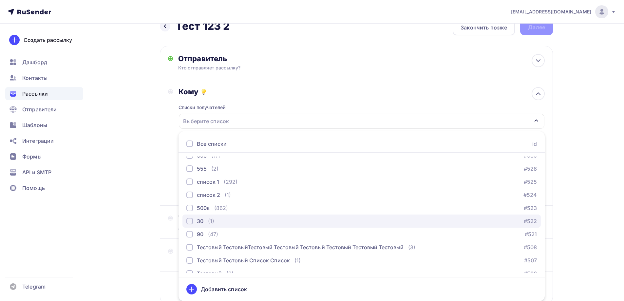
scroll to position [512, 0]
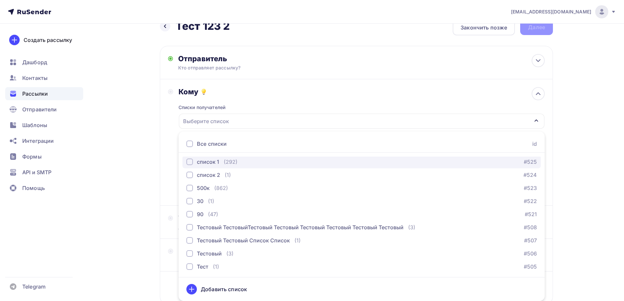
click at [227, 163] on div "(292)" at bounding box center [231, 162] width 14 height 8
click at [152, 152] on div "Назад Тест 123 2 Тест 123 2 Закончить позже Далее Отправитель Кто отправляет ра…" at bounding box center [312, 177] width 536 height 337
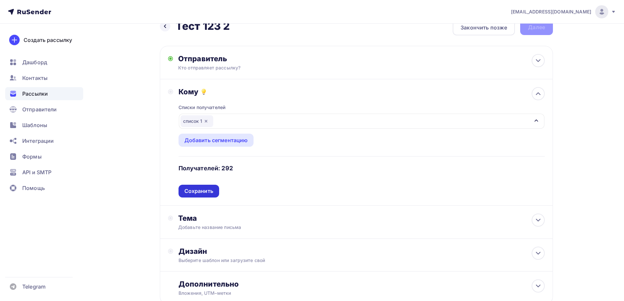
click at [206, 190] on div "Сохранить" at bounding box center [198, 191] width 29 height 8
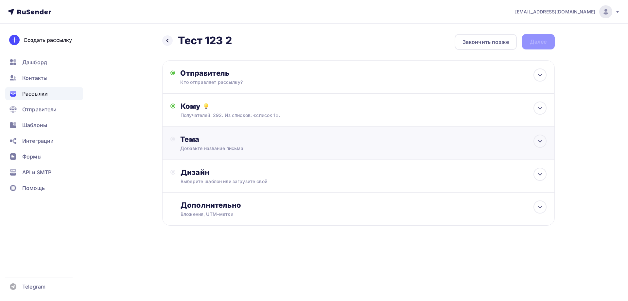
click at [219, 139] on div "Тема" at bounding box center [244, 139] width 129 height 9
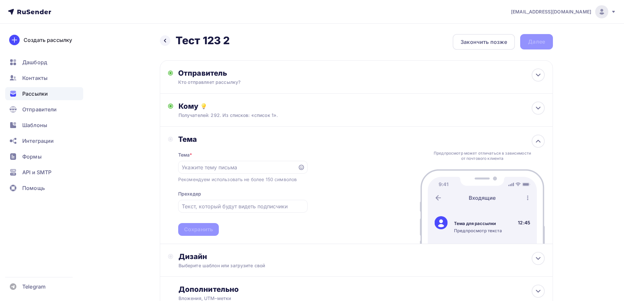
click at [34, 90] on span "Рассылки" at bounding box center [35, 94] width 26 height 8
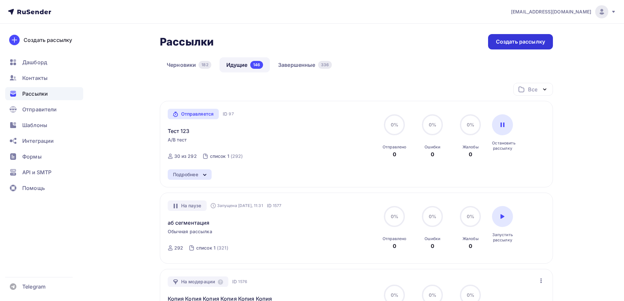
click at [526, 40] on div "Создать рассылку" at bounding box center [520, 42] width 49 height 8
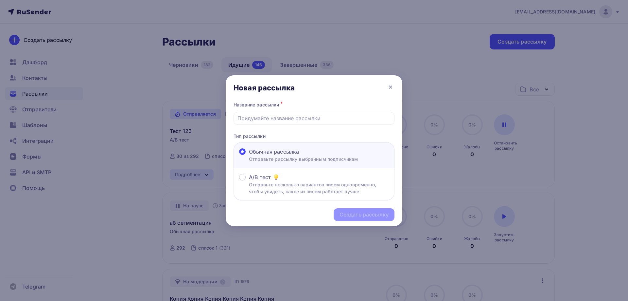
drag, startPoint x: 288, startPoint y: 176, endPoint x: 286, endPoint y: 163, distance: 13.6
click at [289, 176] on div "A/B тест" at bounding box center [319, 177] width 140 height 8
click at [249, 181] on input "A/B тест Отправьте несколько вариантов писем одновременно, чтобы увидеть, какое…" at bounding box center [249, 181] width 0 height 0
click at [272, 117] on input "text" at bounding box center [315, 118] width 154 height 8
type input "Тест 123 2"
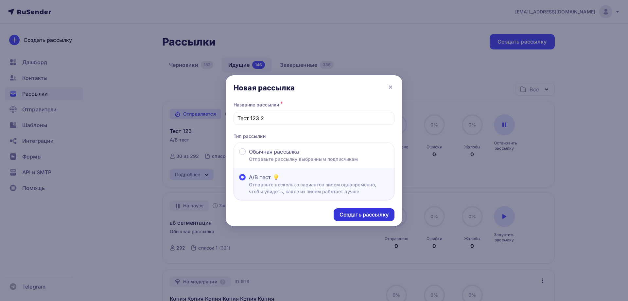
click at [358, 213] on div "Создать рассылку" at bounding box center [364, 214] width 61 height 13
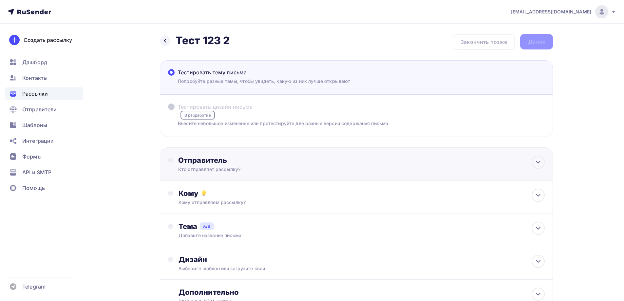
click at [196, 163] on div "Отправитель" at bounding box center [249, 159] width 142 height 9
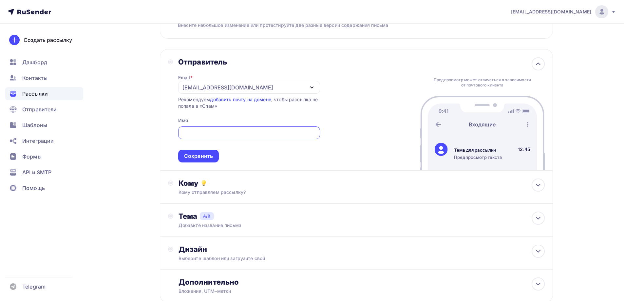
click at [193, 87] on div "[EMAIL_ADDRESS][DOMAIN_NAME]" at bounding box center [227, 87] width 91 height 8
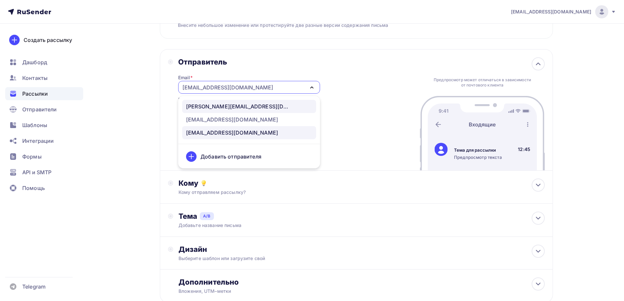
click at [213, 105] on div "[PERSON_NAME][EMAIL_ADDRESS][DOMAIN_NAME]" at bounding box center [238, 106] width 105 height 8
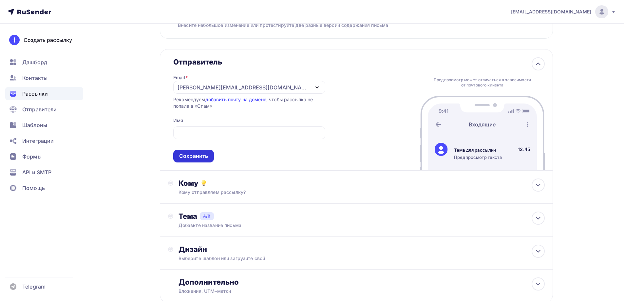
click at [199, 161] on div "Сохранить" at bounding box center [193, 156] width 41 height 13
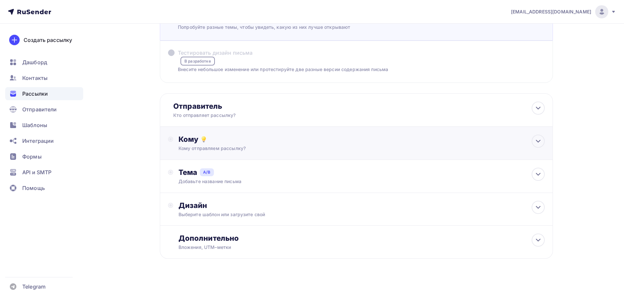
drag, startPoint x: 200, startPoint y: 158, endPoint x: 209, endPoint y: 125, distance: 34.3
click at [200, 157] on div "Кому Кому отправляем рассылку? Списки получателей Выберите список Все списки id…" at bounding box center [356, 143] width 393 height 33
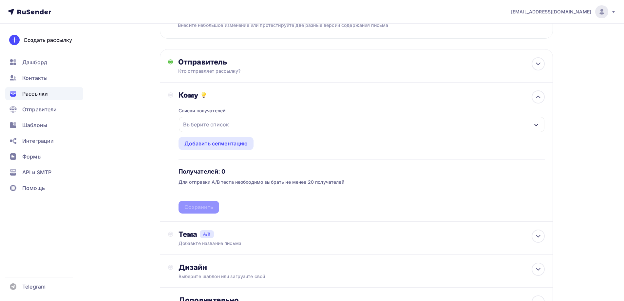
drag, startPoint x: 214, startPoint y: 133, endPoint x: 216, endPoint y: 129, distance: 4.7
click at [212, 132] on div "Списки получателей Выберите список Все списки id ошибкии (9) #630 Баг: При скач…" at bounding box center [361, 157] width 366 height 114
click at [216, 127] on div "Выберите список" at bounding box center [205, 124] width 51 height 12
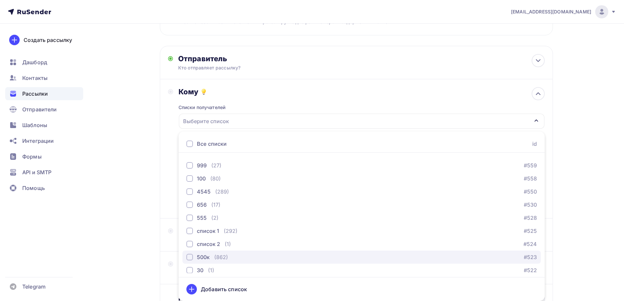
scroll to position [512, 0]
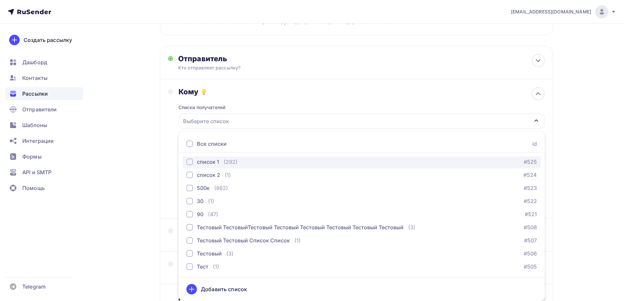
click at [226, 165] on div "(292)" at bounding box center [231, 162] width 14 height 8
click at [148, 162] on div "Назад Тест 123 2 Тест 123 2 Закончить позже Далее Тестировать тему письма [PERS…" at bounding box center [312, 140] width 536 height 437
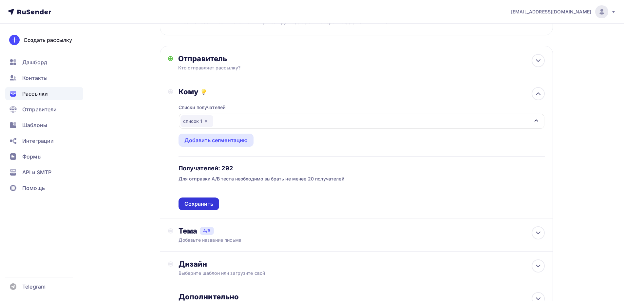
drag, startPoint x: 214, startPoint y: 199, endPoint x: 214, endPoint y: 203, distance: 3.9
click at [214, 201] on div "Списки получателей список 1 Все списки id ошибкии (9) #630 Баг: При скачивании …" at bounding box center [361, 153] width 366 height 114
click at [213, 203] on div "Сохранить" at bounding box center [198, 203] width 41 height 13
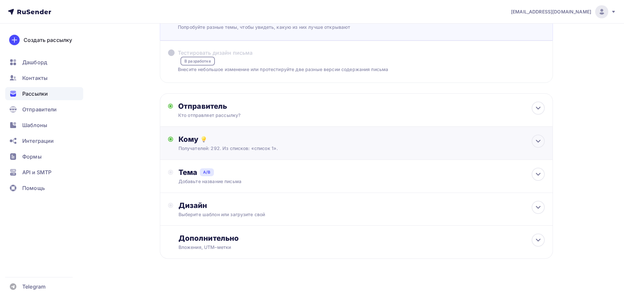
drag, startPoint x: 217, startPoint y: 147, endPoint x: 219, endPoint y: 159, distance: 11.9
click at [217, 149] on div "Получателей: 292. Из списков: «список 1»." at bounding box center [343, 148] width 330 height 7
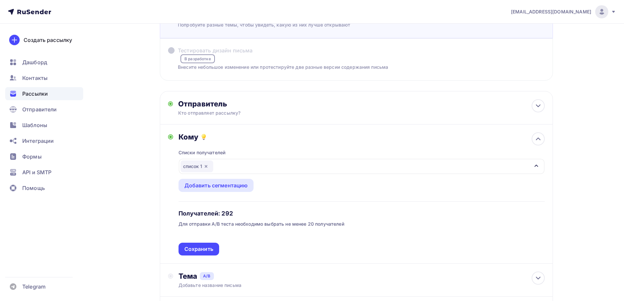
scroll to position [101, 0]
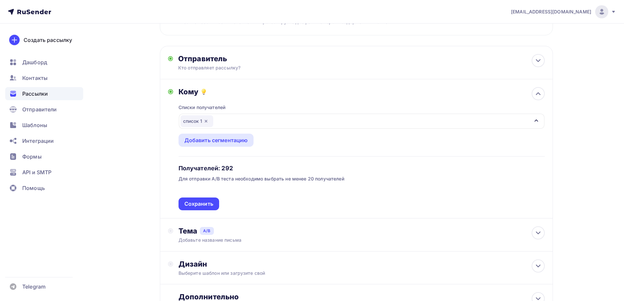
drag, startPoint x: 217, startPoint y: 169, endPoint x: 210, endPoint y: 193, distance: 25.0
click at [216, 171] on h4 "Получателей: 292" at bounding box center [205, 168] width 54 height 8
click at [209, 196] on div "Списки получателей список 1 Все списки id ошибкии (9) #630 Баг: При скачивании …" at bounding box center [361, 153] width 366 height 114
click at [208, 201] on div "Сохранить" at bounding box center [198, 204] width 29 height 8
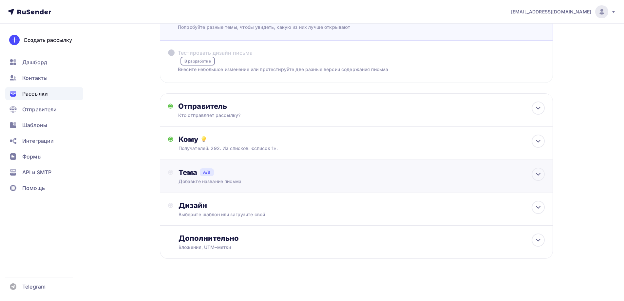
click at [214, 162] on div "Тема A/B Добавьте название письма A * B * Добавить тему Сохранить" at bounding box center [356, 176] width 393 height 33
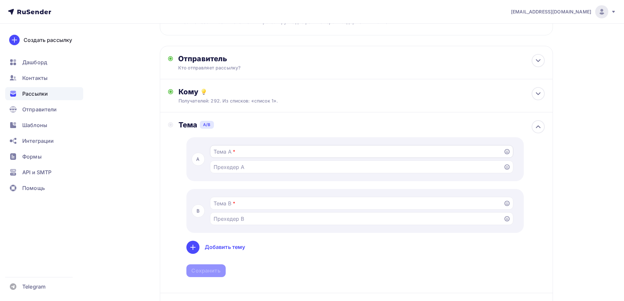
click at [240, 151] on input "Тестировать тему письма [PERSON_NAME] разные темы, чтобы увидеть, какую из них …" at bounding box center [356, 152] width 286 height 8
type input "111"
drag, startPoint x: 229, startPoint y: 194, endPoint x: 226, endPoint y: 203, distance: 9.4
click at [229, 195] on div "B *" at bounding box center [354, 211] width 337 height 44
click at [227, 203] on input "Тестировать тему письма [PERSON_NAME] разные темы, чтобы увидеть, какую из них …" at bounding box center [356, 203] width 286 height 8
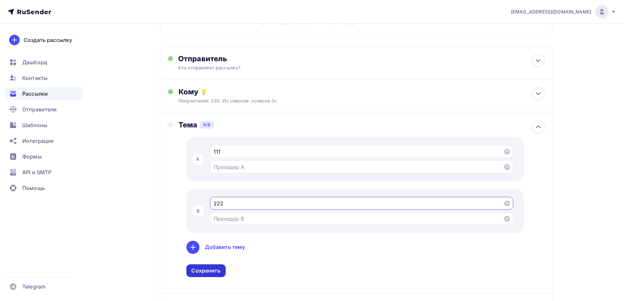
type input "222"
click at [219, 268] on div "Сохранить" at bounding box center [205, 271] width 29 height 8
click at [210, 267] on div "Отправитель Кто отправляет рассылку? Email * [PERSON_NAME][EMAIL_ADDRESS][DOMAI…" at bounding box center [356, 202] width 393 height 313
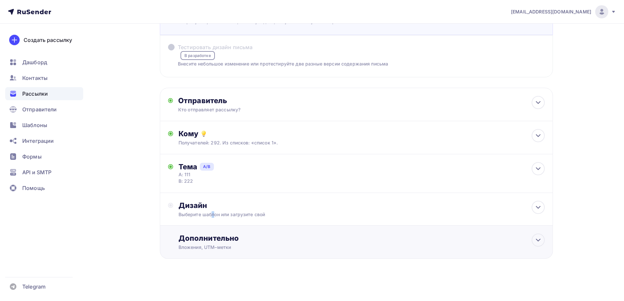
drag, startPoint x: 213, startPoint y: 221, endPoint x: 212, endPoint y: 226, distance: 4.7
click at [212, 221] on div "Дизайн Выберите шаблон или загрузите свой" at bounding box center [356, 209] width 393 height 33
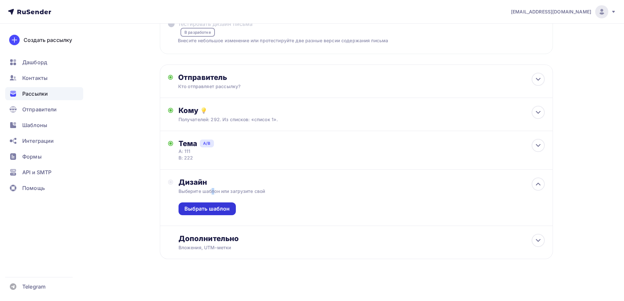
scroll to position [83, 0]
click at [211, 208] on div "Выбрать шаблон" at bounding box center [206, 209] width 45 height 8
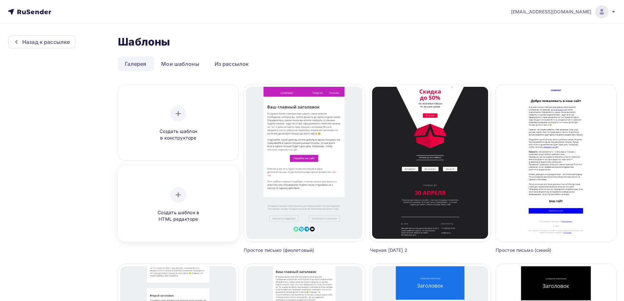
click at [176, 207] on div "Создать шаблон в HTML редакторе" at bounding box center [178, 205] width 62 height 36
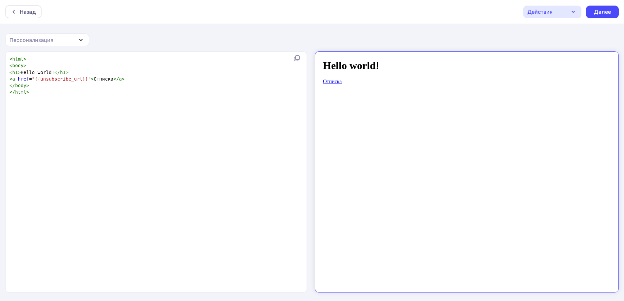
drag, startPoint x: 566, startPoint y: 5, endPoint x: 577, endPoint y: 2, distance: 11.2
click at [568, 4] on div "Назад Действия Отправить тестовое письмо Сохранить в Мои шаблоны Выйти без сохр…" at bounding box center [312, 12] width 624 height 24
click at [586, 14] on div "Далее" at bounding box center [602, 12] width 33 height 13
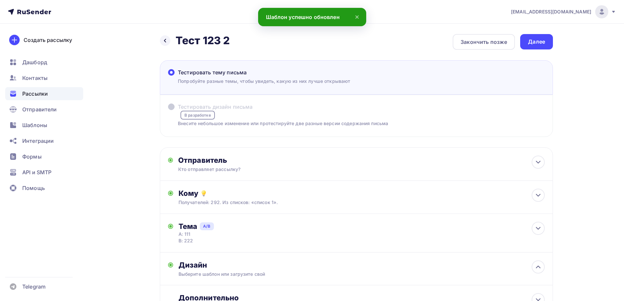
click at [530, 47] on div "Далее" at bounding box center [536, 41] width 33 height 15
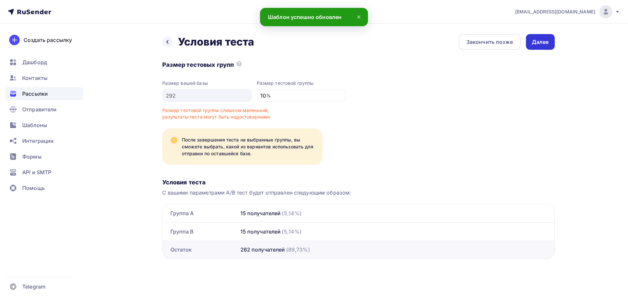
click at [534, 39] on div "Далее" at bounding box center [540, 42] width 17 height 8
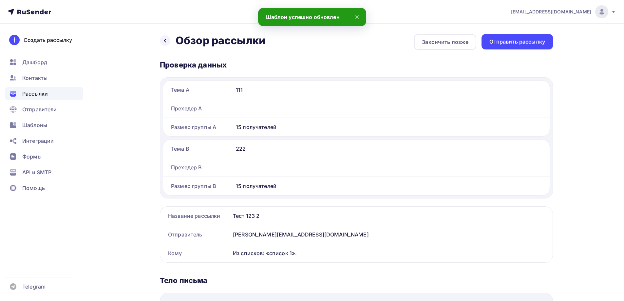
click at [533, 40] on div "Отправить рассылку" at bounding box center [517, 42] width 56 height 8
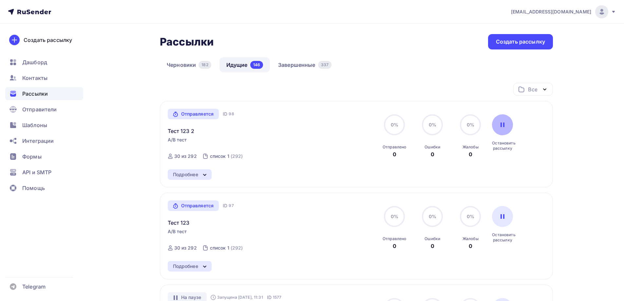
click at [506, 126] on div at bounding box center [502, 124] width 21 height 21
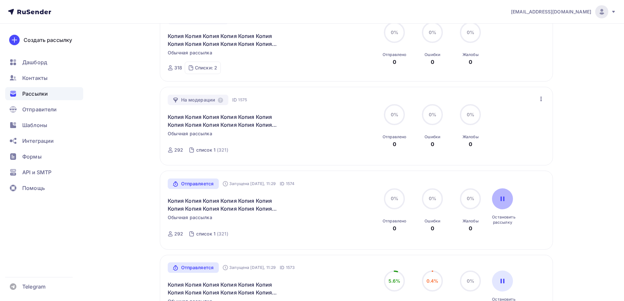
scroll to position [360, 0]
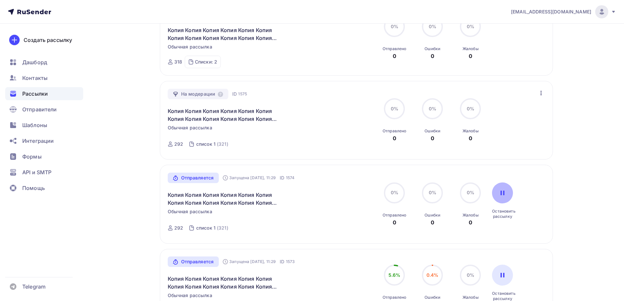
click at [502, 197] on div at bounding box center [502, 192] width 21 height 21
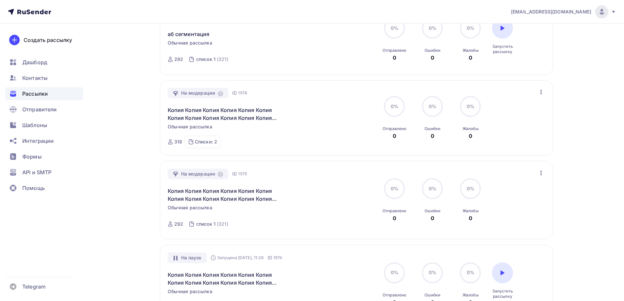
scroll to position [398, 0]
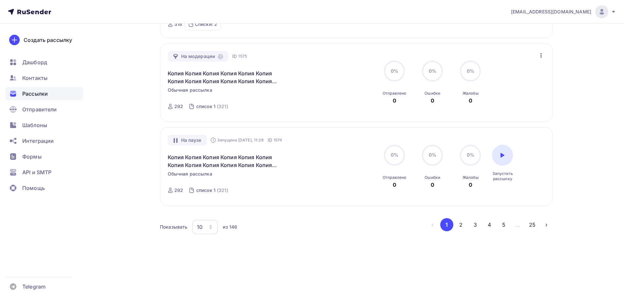
click at [468, 223] on button "3" at bounding box center [474, 224] width 13 height 13
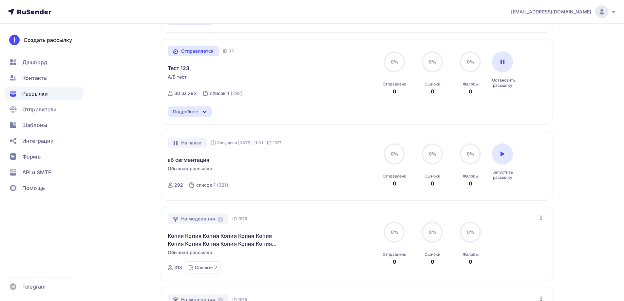
scroll to position [164, 0]
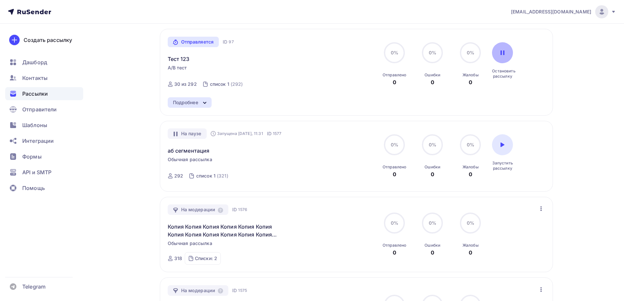
click at [503, 57] on div at bounding box center [502, 52] width 21 height 21
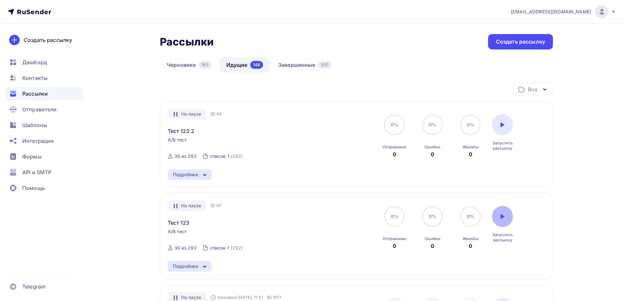
click at [506, 215] on div at bounding box center [502, 216] width 21 height 21
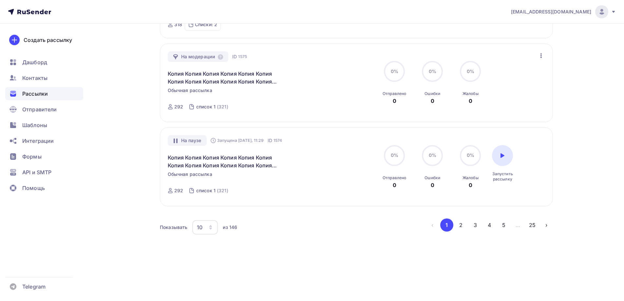
scroll to position [398, 0]
click at [457, 220] on button "2" at bounding box center [460, 224] width 13 height 13
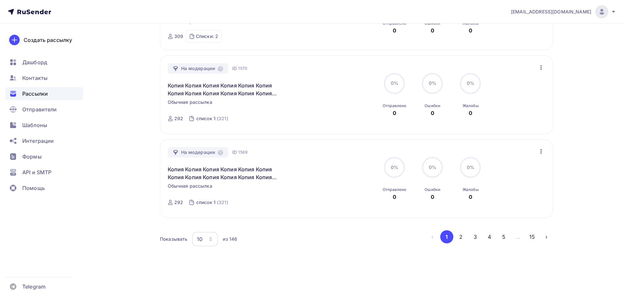
scroll to position [727, 0]
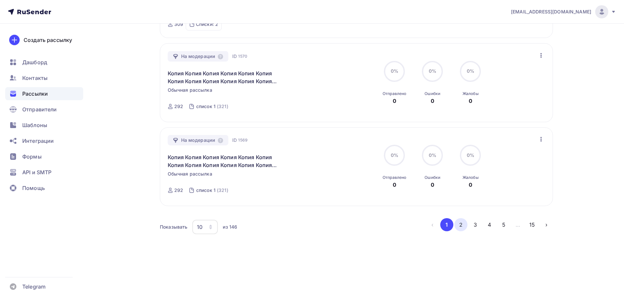
click at [462, 222] on button "2" at bounding box center [460, 224] width 13 height 13
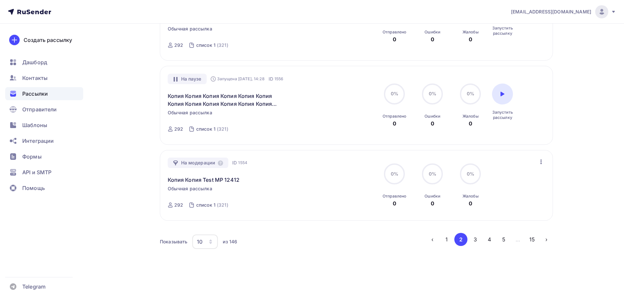
scroll to position [721, 0]
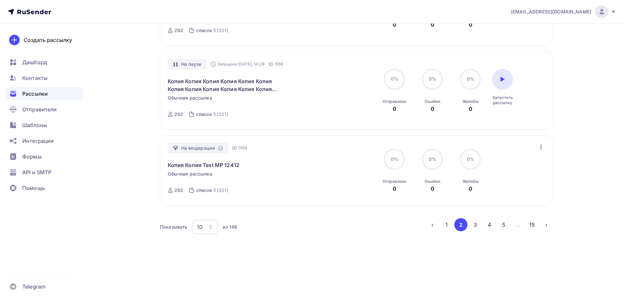
click at [473, 223] on button "3" at bounding box center [474, 224] width 13 height 13
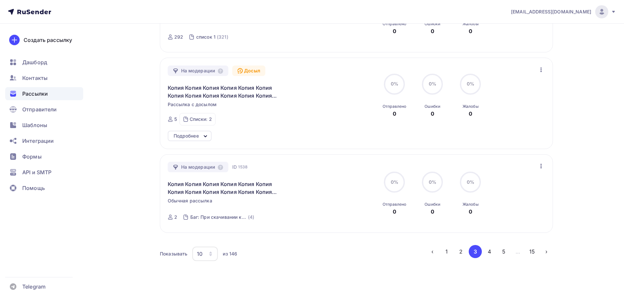
scroll to position [700, 0]
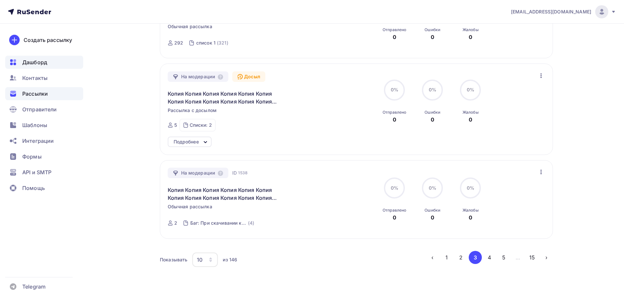
click at [64, 62] on div "Дашборд" at bounding box center [44, 62] width 78 height 13
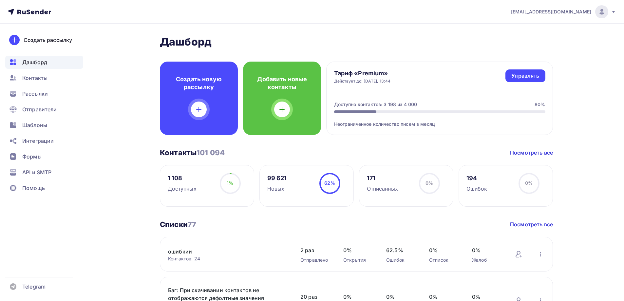
drag, startPoint x: 563, startPoint y: 18, endPoint x: 551, endPoint y: 39, distance: 24.6
click at [562, 18] on div "[EMAIL_ADDRESS][DOMAIN_NAME]" at bounding box center [563, 11] width 105 height 13
click at [543, 42] on link "[DEMOGRAPHIC_DATA]" at bounding box center [557, 41] width 110 height 13
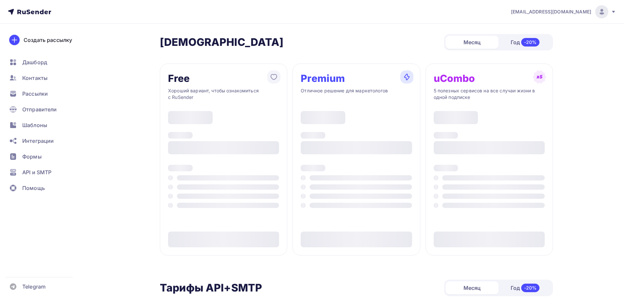
type input "500"
type input "1000"
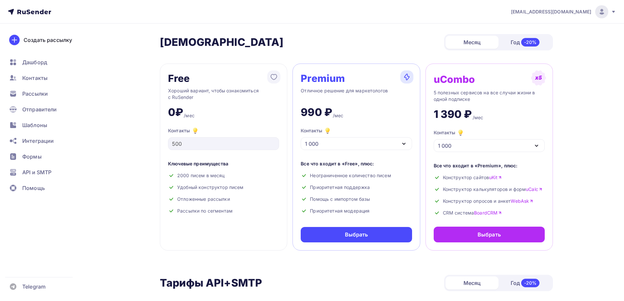
drag, startPoint x: 329, startPoint y: 141, endPoint x: 331, endPoint y: 168, distance: 26.6
click at [329, 141] on div "1 000" at bounding box center [355, 143] width 111 height 13
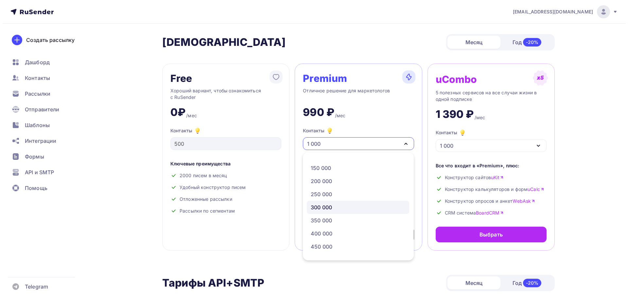
scroll to position [348, 0]
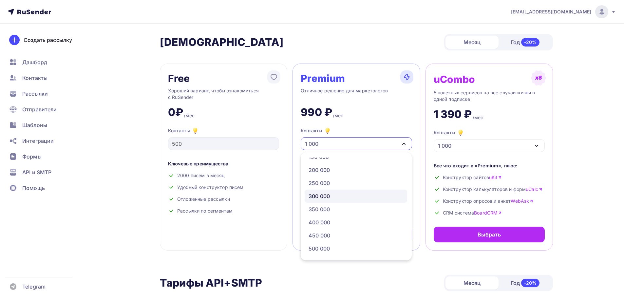
click at [335, 197] on div "300 000" at bounding box center [355, 196] width 95 height 8
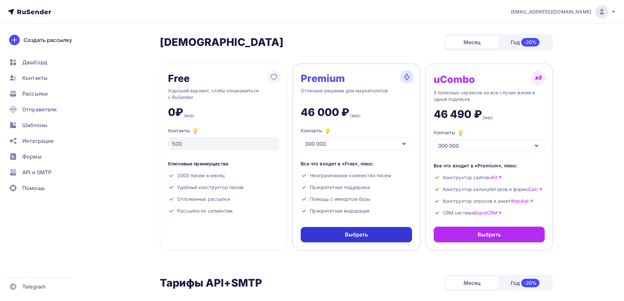
click at [356, 238] on div "Выбрать" at bounding box center [355, 234] width 111 height 15
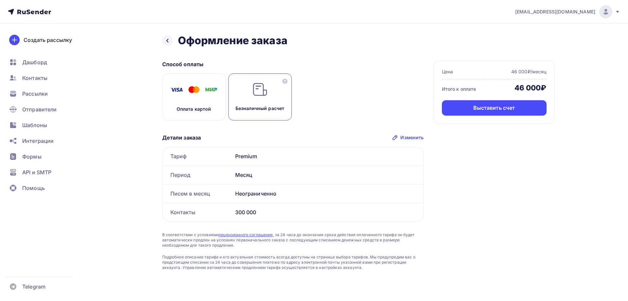
click at [179, 108] on p "Оплата картой" at bounding box center [194, 109] width 35 height 7
click at [493, 112] on div "Оплатить" at bounding box center [494, 107] width 105 height 15
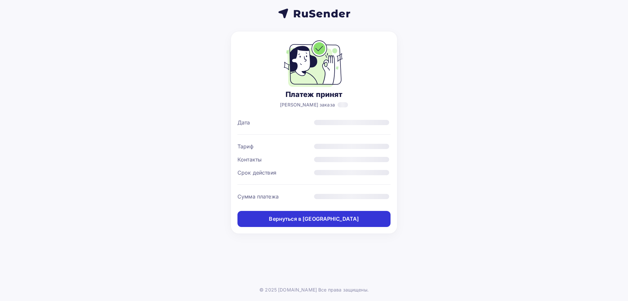
drag, startPoint x: 0, startPoint y: 0, endPoint x: 326, endPoint y: 221, distance: 393.4
click at [326, 221] on div "Вернуться в [GEOGRAPHIC_DATA]" at bounding box center [314, 219] width 90 height 8
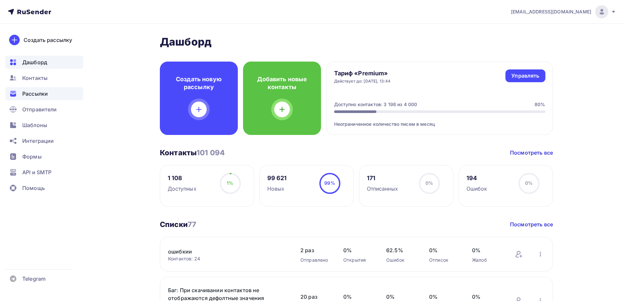
click at [46, 90] on span "Рассылки" at bounding box center [35, 94] width 26 height 8
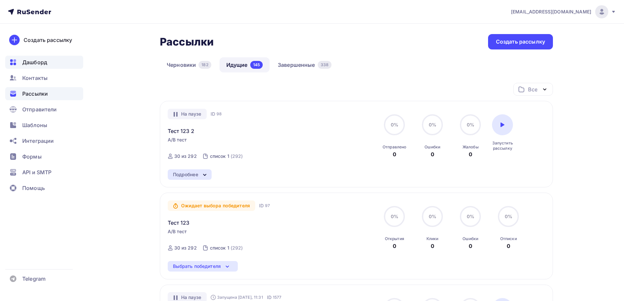
click at [34, 61] on span "Дашборд" at bounding box center [34, 62] width 25 height 8
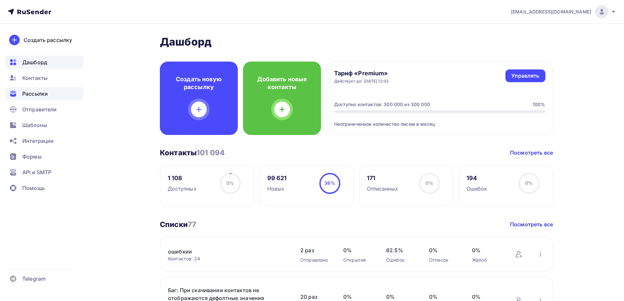
click at [43, 89] on div "Рассылки" at bounding box center [44, 93] width 78 height 13
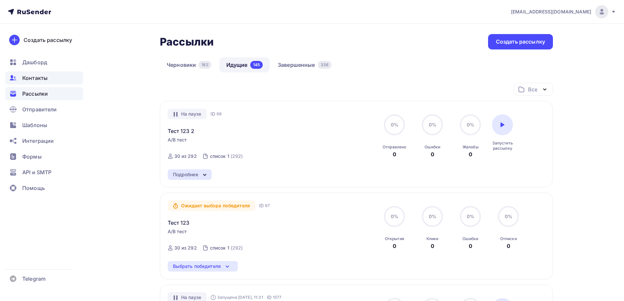
click at [43, 78] on span "Контакты" at bounding box center [34, 78] width 25 height 8
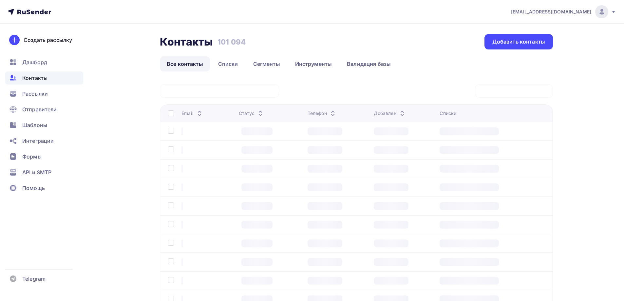
click at [229, 71] on div "Контакты Контакты 101 094 101 094 Добавить контакты Все контакты Списки Сегмент…" at bounding box center [356, 179] width 393 height 291
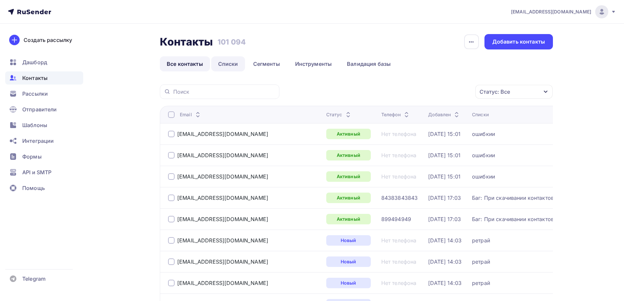
click at [230, 66] on link "Списки" at bounding box center [228, 63] width 34 height 15
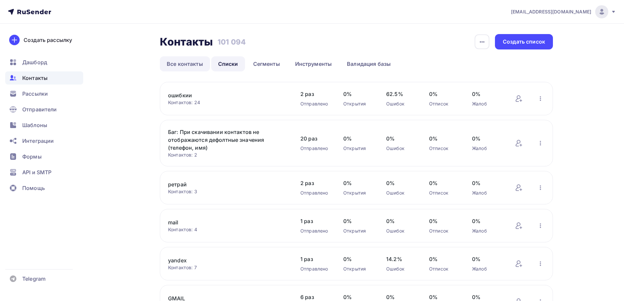
click at [190, 68] on link "Все контакты" at bounding box center [185, 63] width 50 height 15
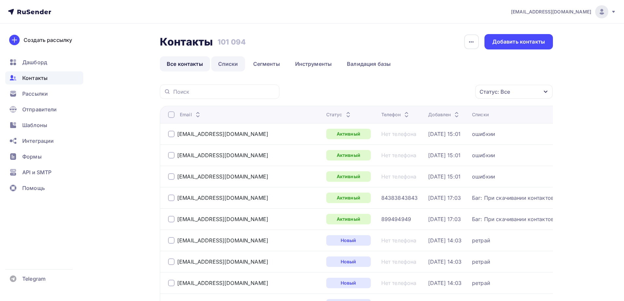
click at [231, 65] on link "Списки" at bounding box center [228, 63] width 34 height 15
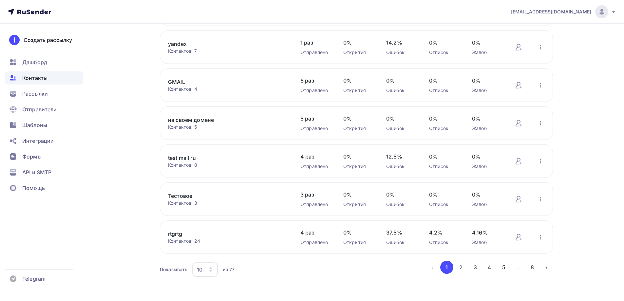
scroll to position [220, 0]
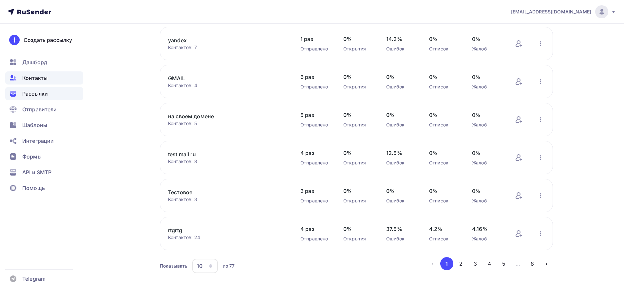
click at [48, 95] on span "Рассылки" at bounding box center [35, 94] width 26 height 8
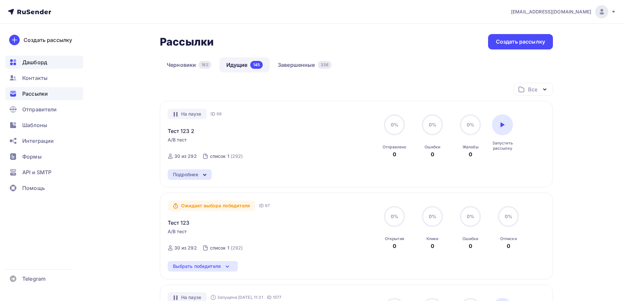
click at [62, 60] on div "Дашборд" at bounding box center [44, 62] width 78 height 13
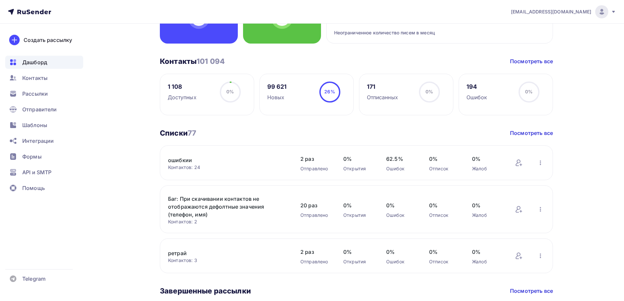
scroll to position [98, 0]
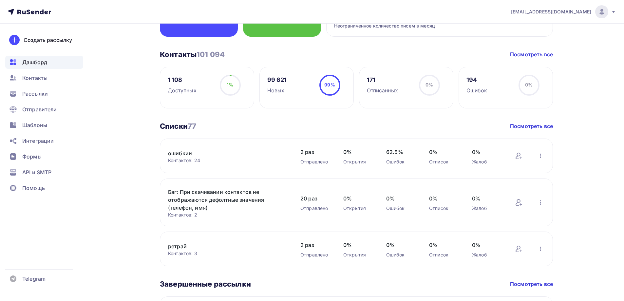
click at [320, 88] on circle at bounding box center [330, 85] width 20 height 20
click at [50, 92] on div "Рассылки" at bounding box center [44, 93] width 78 height 13
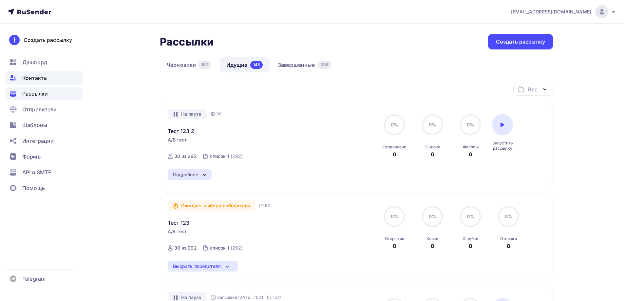
click at [56, 73] on div "Контакты" at bounding box center [44, 77] width 78 height 13
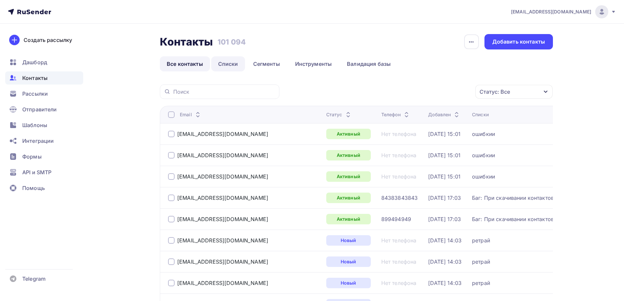
click at [230, 67] on link "Списки" at bounding box center [228, 63] width 34 height 15
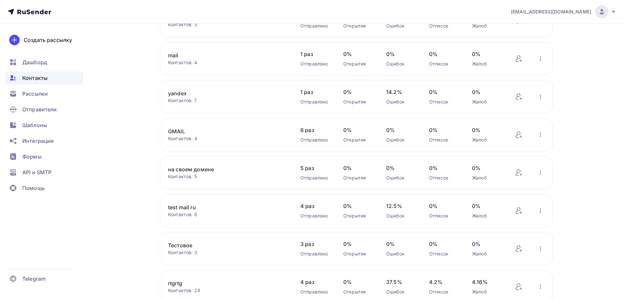
scroll to position [220, 0]
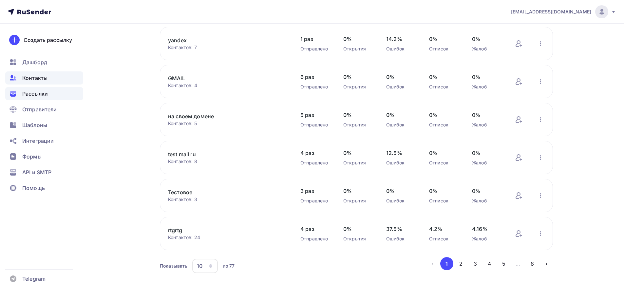
click at [45, 94] on span "Рассылки" at bounding box center [35, 94] width 26 height 8
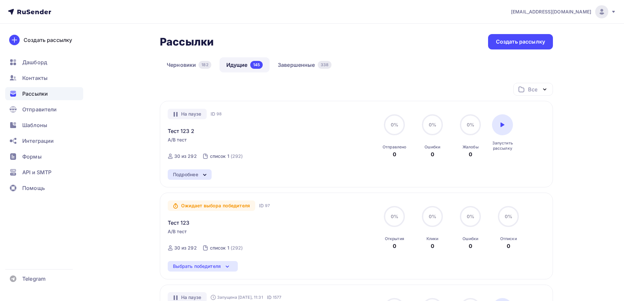
click at [540, 46] on div "Создать рассылку" at bounding box center [520, 41] width 65 height 15
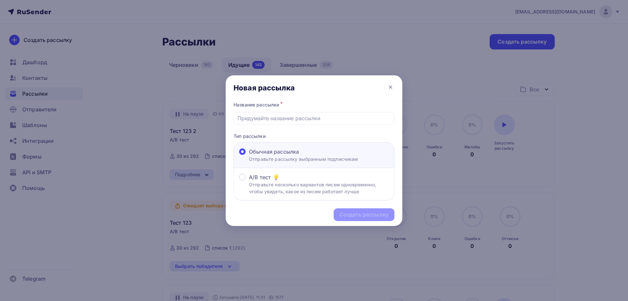
click at [384, 54] on div at bounding box center [314, 150] width 628 height 301
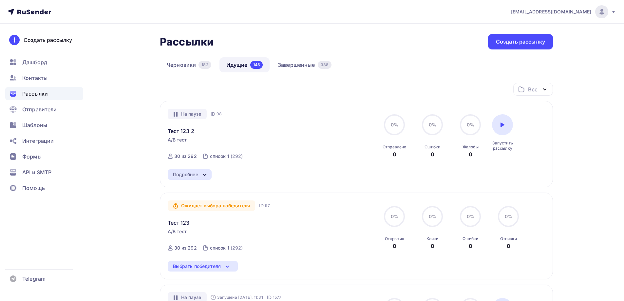
click at [313, 64] on div at bounding box center [312, 150] width 624 height 301
drag, startPoint x: 323, startPoint y: 65, endPoint x: 327, endPoint y: 69, distance: 6.0
click at [323, 66] on div "338" at bounding box center [324, 65] width 14 height 8
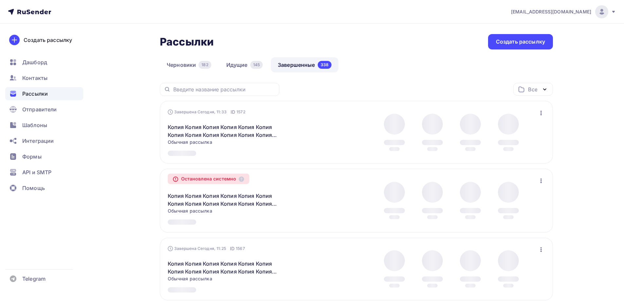
click at [539, 112] on icon "button" at bounding box center [541, 113] width 8 height 8
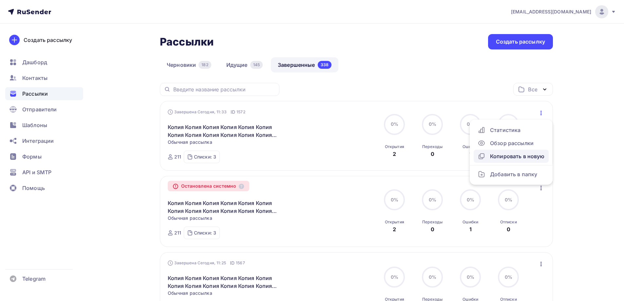
click at [513, 151] on link "Копировать в новую" at bounding box center [510, 156] width 75 height 13
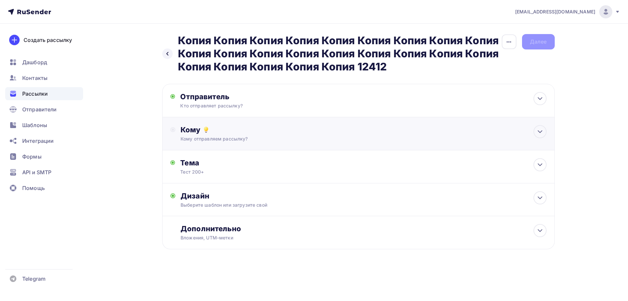
click at [201, 125] on div "Кому Кому отправляем рассылку? Списки получателей Выберите список Все списки id…" at bounding box center [358, 133] width 393 height 33
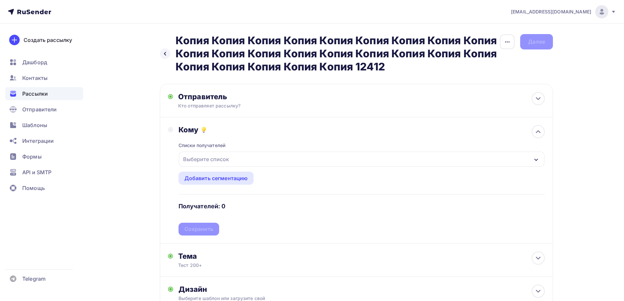
click at [198, 154] on div "Выберите список" at bounding box center [205, 159] width 51 height 12
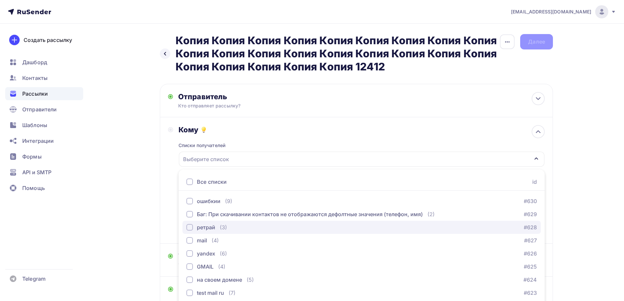
scroll to position [38, 0]
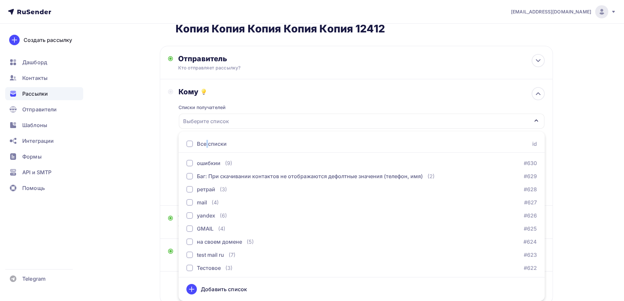
click at [207, 144] on div "Все списки" at bounding box center [212, 144] width 30 height 8
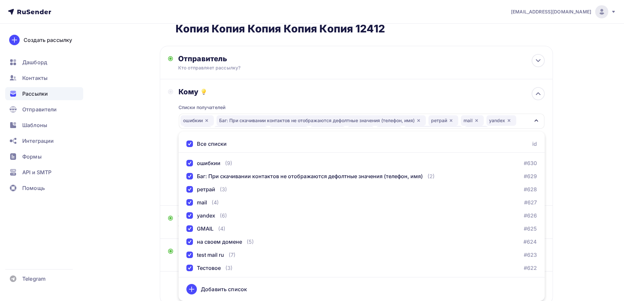
click at [159, 144] on div "Назад Копия Копия Копия Копия Копия Копия Копия Копия Копия Копия Копия Копия К…" at bounding box center [312, 166] width 536 height 361
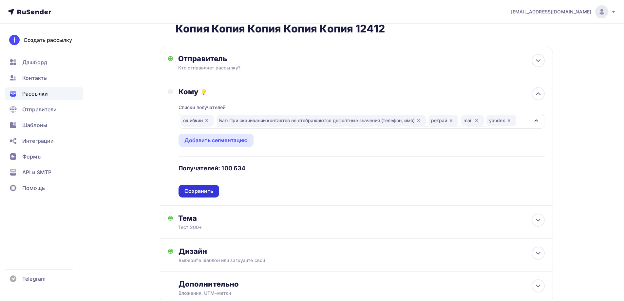
click at [200, 193] on div "Сохранить" at bounding box center [198, 191] width 29 height 8
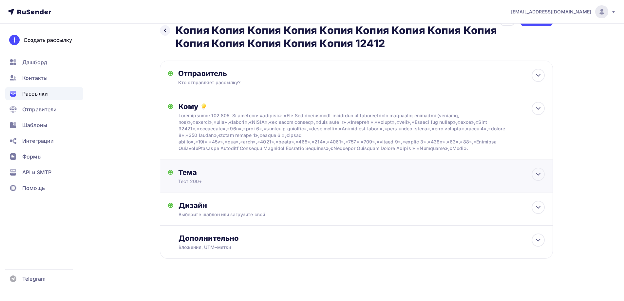
scroll to position [23, 0]
click at [530, 26] on div "Далее" at bounding box center [536, 18] width 33 height 15
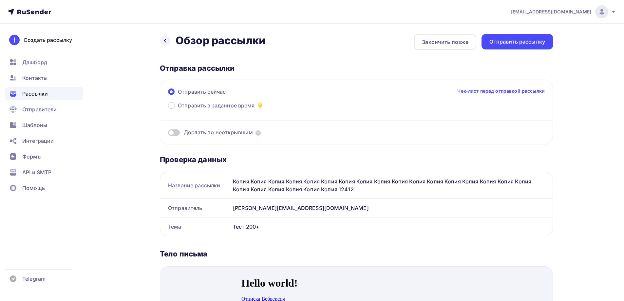
click at [533, 23] on nav "moskaleva@ucoz-team.net Аккаунт Тарифы Выйти Создать рассылку Дашборд Контакты …" at bounding box center [312, 12] width 624 height 24
click at [507, 40] on div "Отправить рассылку" at bounding box center [517, 42] width 56 height 8
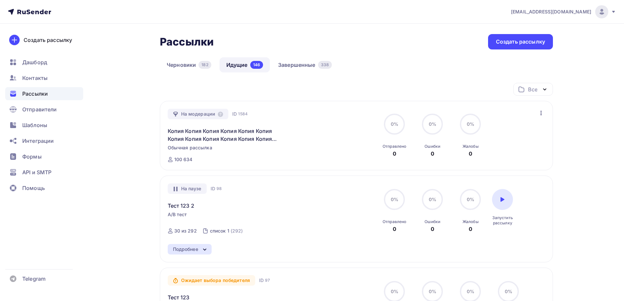
click at [543, 109] on icon "button" at bounding box center [541, 113] width 8 height 8
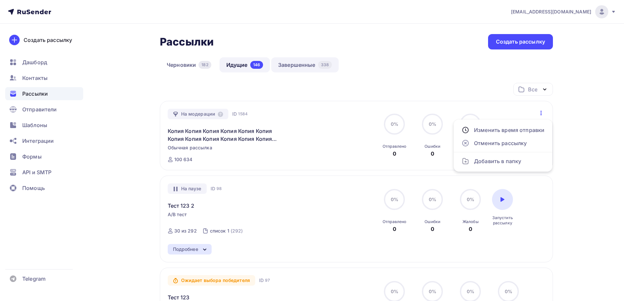
click at [313, 65] on link "Завершенные 338" at bounding box center [304, 64] width 67 height 15
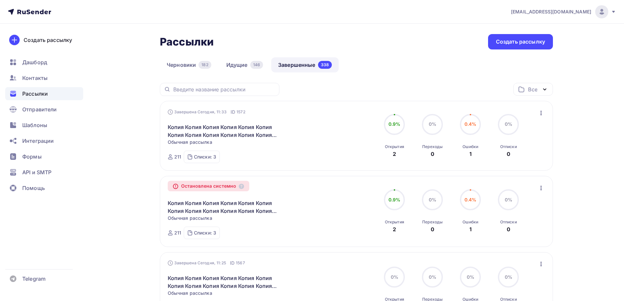
click at [542, 114] on icon "button" at bounding box center [541, 113] width 8 height 8
click at [498, 153] on div "Копировать в новую" at bounding box center [510, 156] width 67 height 8
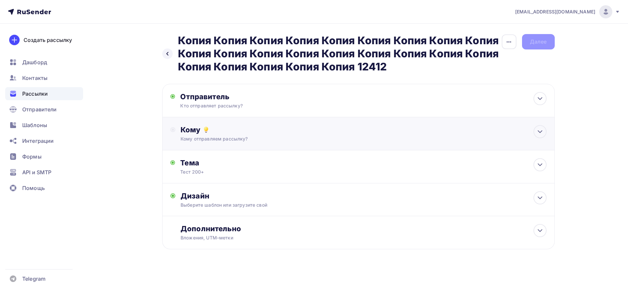
click at [208, 121] on div "Кому Кому отправляем рассылку? Списки получателей Выберите список Все списки id…" at bounding box center [358, 133] width 393 height 33
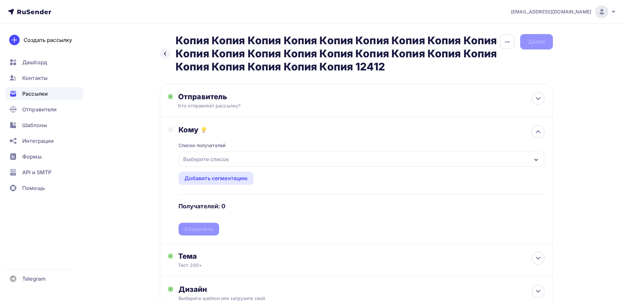
click at [219, 162] on div "Выберите список" at bounding box center [205, 159] width 51 height 12
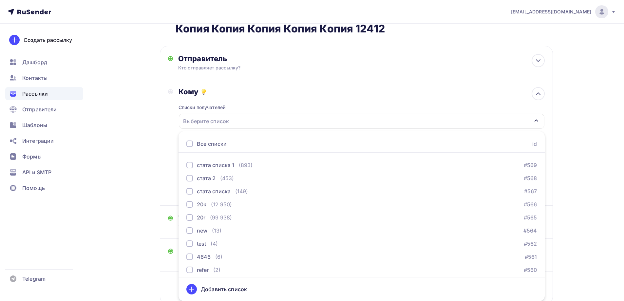
scroll to position [327, 0]
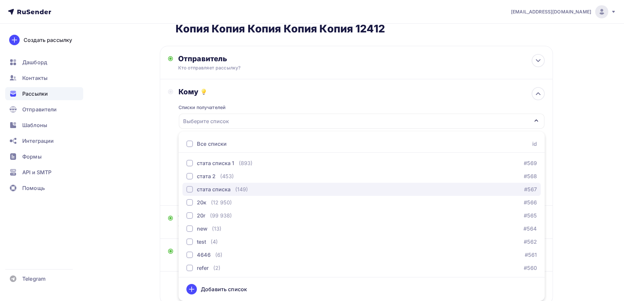
click at [212, 191] on div "стата списка" at bounding box center [214, 189] width 34 height 8
click at [210, 190] on div "стата списка" at bounding box center [214, 189] width 34 height 8
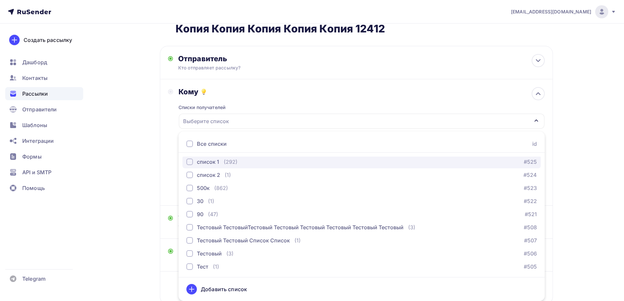
click at [232, 162] on div "(292)" at bounding box center [231, 162] width 14 height 8
click at [149, 159] on div "Назад Копия Копия Копия Копия Копия Копия Копия Копия Копия Копия Копия Копия К…" at bounding box center [312, 166] width 536 height 361
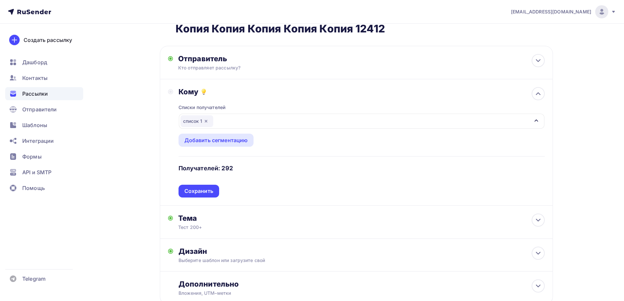
click at [204, 191] on div "Сохранить" at bounding box center [198, 191] width 29 height 8
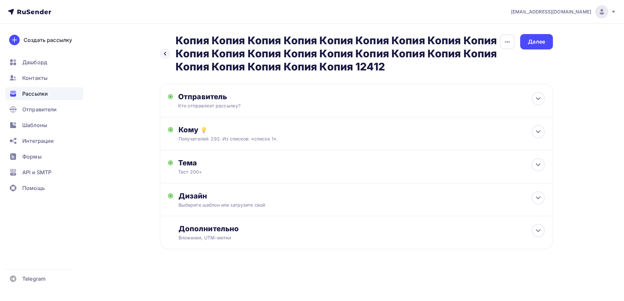
scroll to position [0, 0]
click at [534, 44] on div "Далее" at bounding box center [538, 42] width 17 height 8
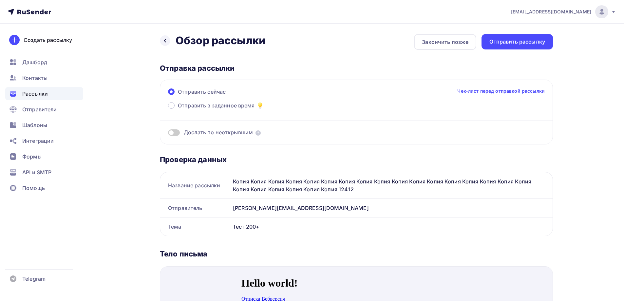
click at [534, 44] on div "Отправить рассылку" at bounding box center [517, 42] width 56 height 8
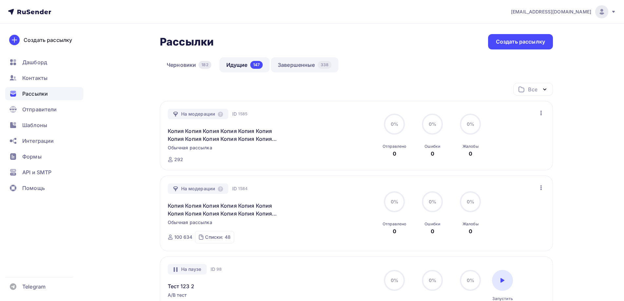
click at [327, 66] on div "338" at bounding box center [324, 65] width 14 height 8
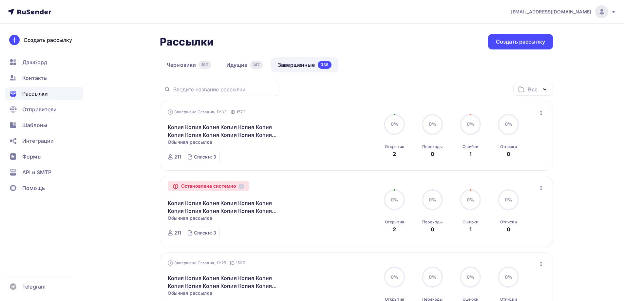
click at [506, 47] on div "Создать рассылку" at bounding box center [520, 41] width 65 height 15
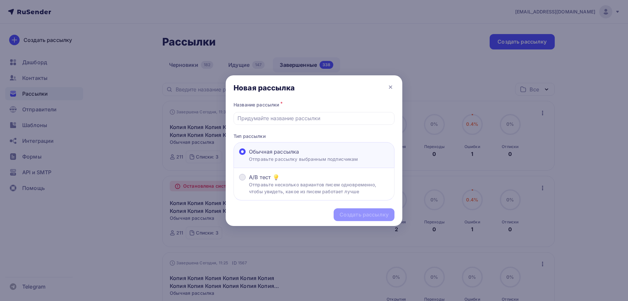
drag, startPoint x: 303, startPoint y: 183, endPoint x: 269, endPoint y: 122, distance: 69.8
click at [302, 182] on p "Отправьте несколько вариантов писем одновременно, чтобы увидеть, какое из писем…" at bounding box center [319, 188] width 140 height 14
click at [249, 181] on input "A/B тест Отправьте несколько вариантов писем одновременно, чтобы увидеть, какое…" at bounding box center [249, 181] width 0 height 0
click at [269, 114] on div at bounding box center [314, 118] width 161 height 13
click at [265, 122] on div at bounding box center [314, 118] width 161 height 13
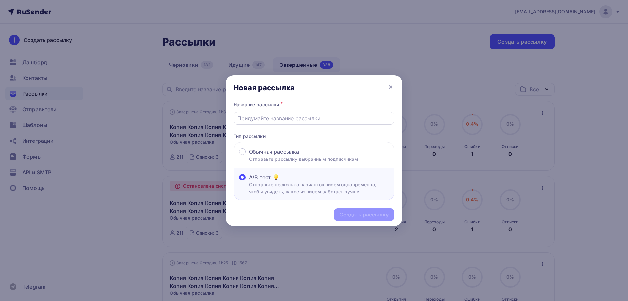
click at [266, 119] on input "text" at bounding box center [315, 118] width 154 height 8
type input "Рассылка 1"
drag, startPoint x: 380, startPoint y: 220, endPoint x: 375, endPoint y: 214, distance: 8.2
click at [377, 216] on div "Создать рассылку" at bounding box center [364, 214] width 61 height 13
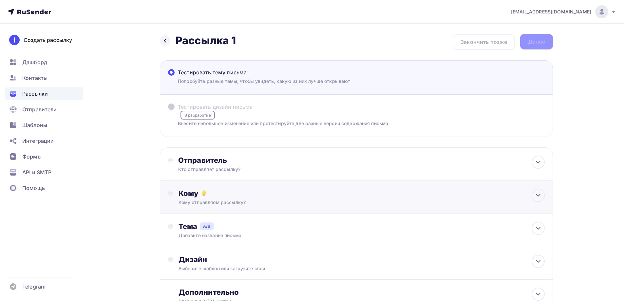
drag, startPoint x: 213, startPoint y: 171, endPoint x: 212, endPoint y: 190, distance: 19.4
click at [213, 170] on div "Кто отправляет рассылку?" at bounding box center [242, 169] width 128 height 7
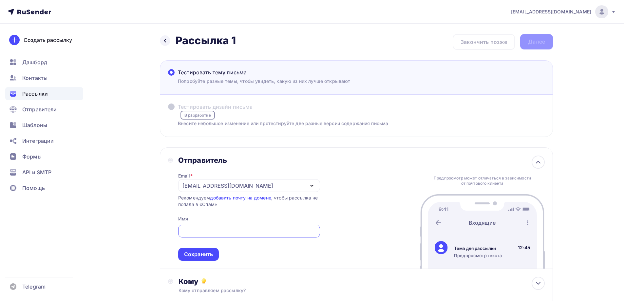
click at [209, 253] on div "Сохранить" at bounding box center [198, 254] width 29 height 8
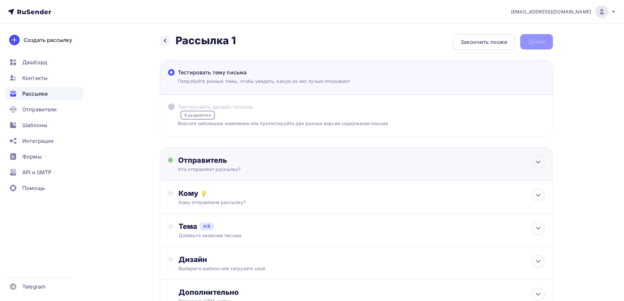
click at [216, 162] on div "Отправитель" at bounding box center [249, 159] width 142 height 9
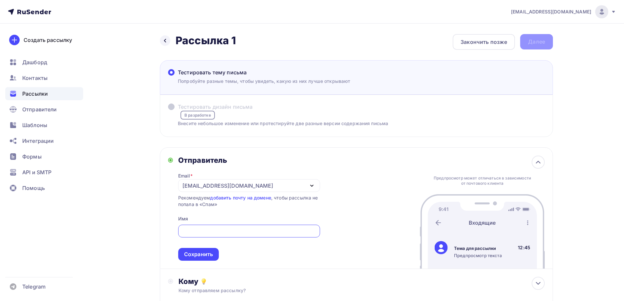
click at [219, 194] on div "Email * moskaleva@ucoz-team.net maria@ukitdomain.com u.ukit@ukitdomain.ru moska…" at bounding box center [249, 213] width 142 height 96
click at [223, 190] on div "[EMAIL_ADDRESS][DOMAIN_NAME]" at bounding box center [249, 185] width 142 height 13
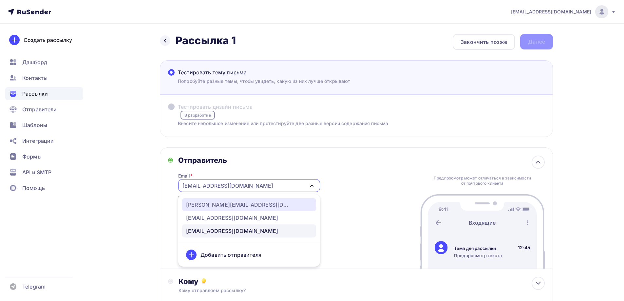
click at [217, 208] on div "[PERSON_NAME][EMAIL_ADDRESS][DOMAIN_NAME]" at bounding box center [238, 205] width 105 height 8
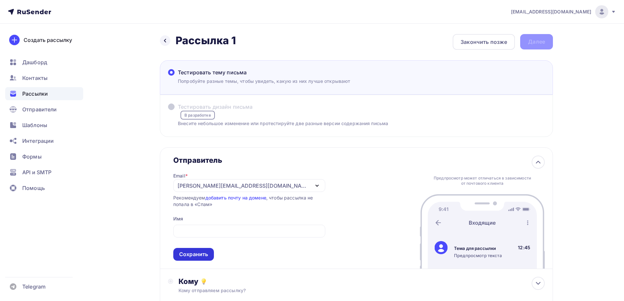
click at [194, 250] on div "Сохранить" at bounding box center [193, 254] width 41 height 13
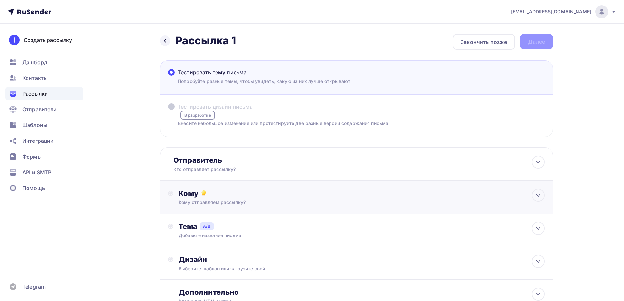
click at [214, 200] on div "Кому отправляем рассылку?" at bounding box center [343, 202] width 330 height 7
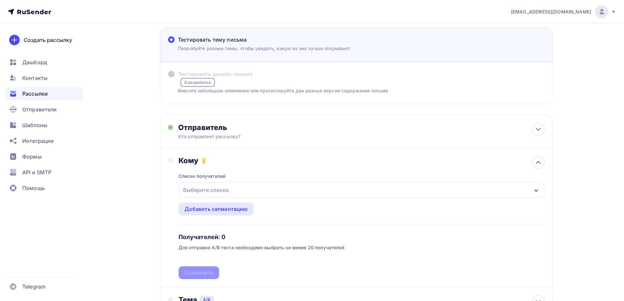
click at [207, 187] on div "Выберите список" at bounding box center [205, 190] width 51 height 12
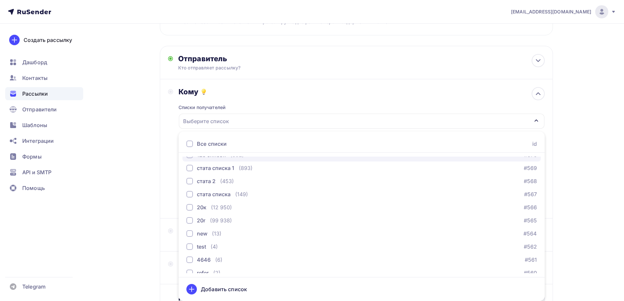
scroll to position [327, 0]
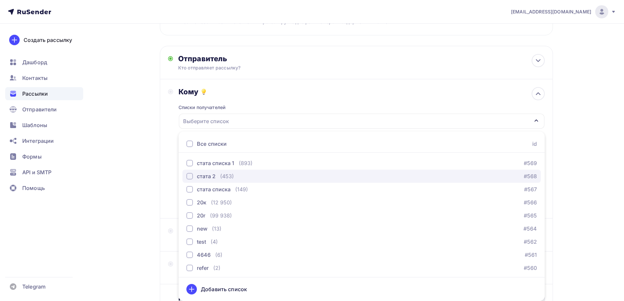
click at [220, 178] on div "(453)" at bounding box center [227, 176] width 14 height 8
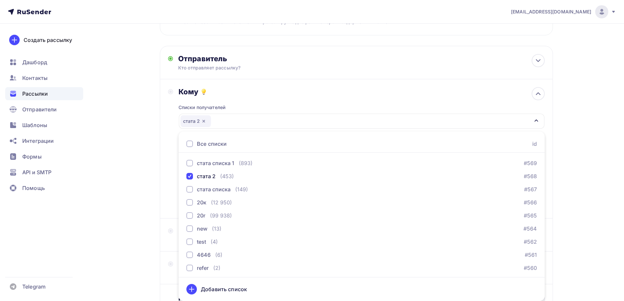
click at [137, 172] on div "Назад Рассылка 1 Рассылка 1 Закончить позже Далее Тестировать тему письма Попро…" at bounding box center [312, 140] width 536 height 437
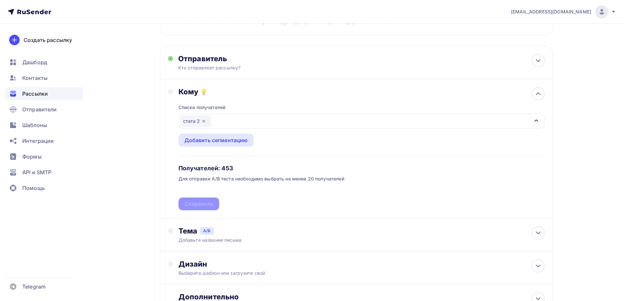
click at [198, 206] on div "Списки получателей стата 2 Все списки id ошибкии (9) #630 Баг: При скачивании к…" at bounding box center [361, 153] width 366 height 114
click at [208, 199] on div "Сохранить" at bounding box center [198, 203] width 41 height 13
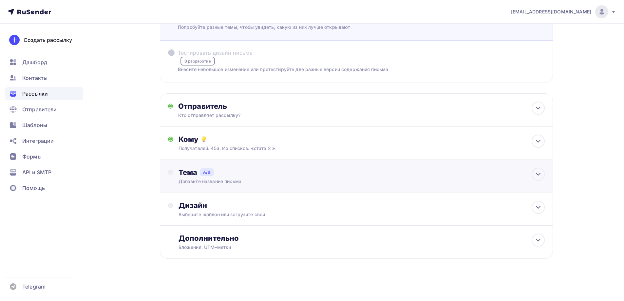
drag, startPoint x: 200, startPoint y: 173, endPoint x: 206, endPoint y: 165, distance: 10.2
click at [201, 162] on div "Тема A/B Добавьте название письма A * B * Добавить тему Сохранить" at bounding box center [356, 176] width 393 height 33
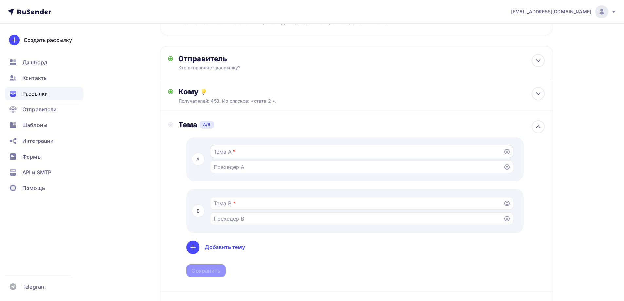
click at [247, 154] on div at bounding box center [361, 151] width 303 height 13
click at [246, 153] on input "Тестировать тему письма Попробуйте разные темы, чтобы увидеть, какую из них луч…" at bounding box center [356, 152] width 286 height 8
type input "123"
click at [230, 203] on input "Тестировать тему письма Попробуйте разные темы, чтобы увидеть, какую из них луч…" at bounding box center [356, 203] width 286 height 8
type input "321"
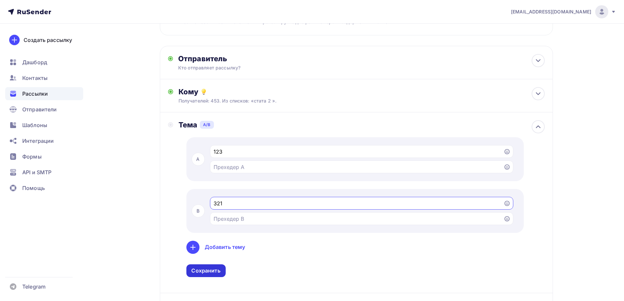
click at [210, 268] on div "Сохранить" at bounding box center [205, 271] width 29 height 8
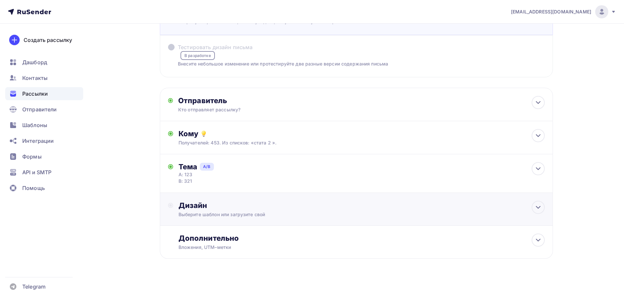
click at [210, 272] on div "Назад Рассылка 1 Рассылка 1 Закончить позже Далее Тестировать тему письма Попро…" at bounding box center [356, 124] width 393 height 300
click at [210, 221] on div "Дизайн Выберите шаблон или загрузите свой" at bounding box center [356, 209] width 393 height 33
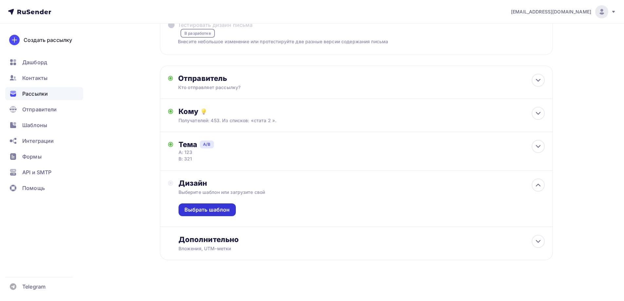
scroll to position [83, 0]
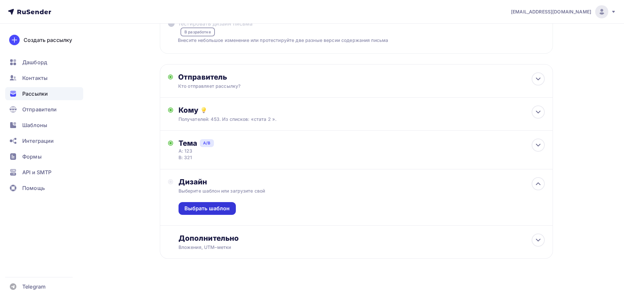
click at [209, 210] on div "Выбрать шаблон" at bounding box center [206, 209] width 45 height 8
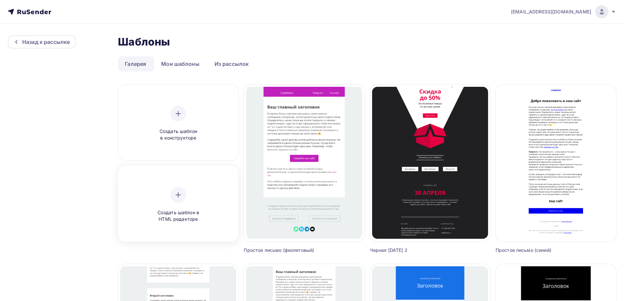
click at [189, 186] on div "Создать шаблон в HTML редакторе" at bounding box center [178, 204] width 116 height 73
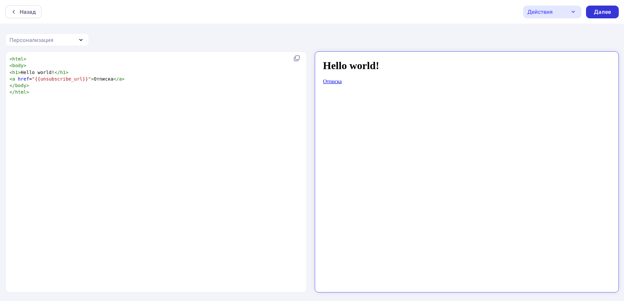
click at [588, 12] on div "Далее" at bounding box center [602, 12] width 33 height 13
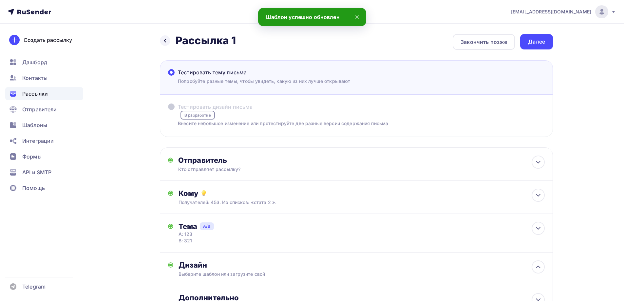
click at [523, 43] on div "Далее" at bounding box center [536, 41] width 33 height 15
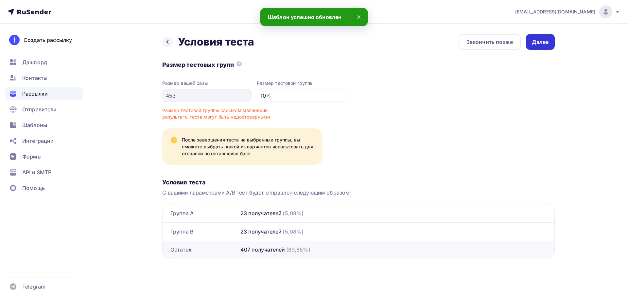
click at [552, 41] on div "Далее" at bounding box center [540, 42] width 29 height 16
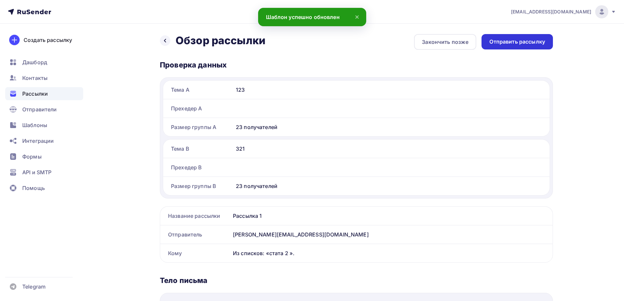
click at [504, 45] on div "Отправить рассылку" at bounding box center [516, 41] width 71 height 15
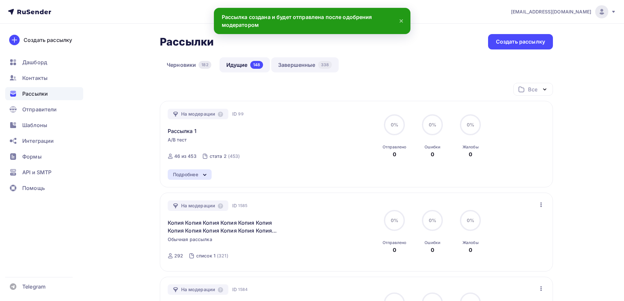
click at [299, 66] on link "Завершенные 338" at bounding box center [304, 64] width 67 height 15
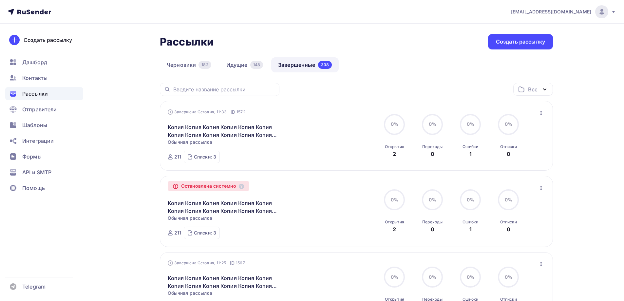
click at [534, 113] on div "Завершена Сегодня, 11:33 ID 1572 Копия Копия Копия Копия Копия Копия Копия Копи…" at bounding box center [356, 136] width 377 height 54
click at [547, 114] on div "Завершена Сегодня, 11:33 ID 1572 Копия Копия Копия Копия Копия Копия Копия Копи…" at bounding box center [356, 136] width 393 height 70
click at [540, 114] on icon "button" at bounding box center [540, 113] width 1 height 5
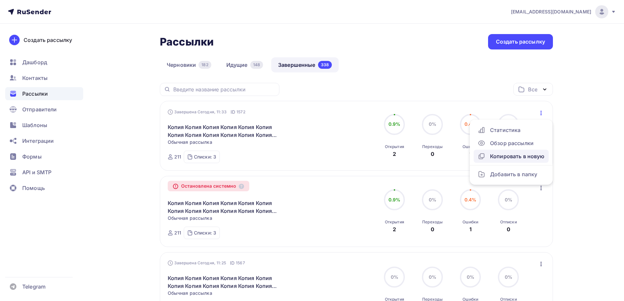
click at [505, 157] on div "Копировать в новую" at bounding box center [510, 156] width 67 height 8
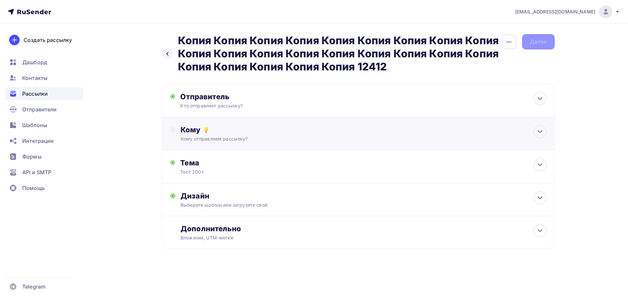
click at [217, 130] on div "Кому" at bounding box center [364, 129] width 366 height 9
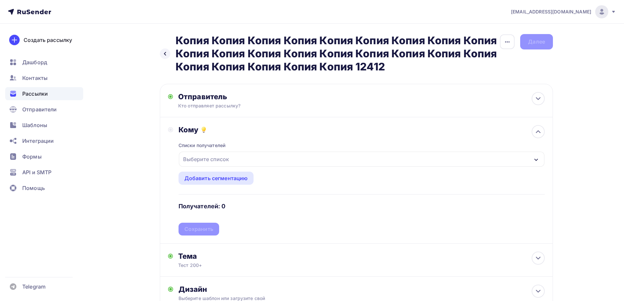
click at [208, 160] on div "Выберите список" at bounding box center [205, 159] width 51 height 12
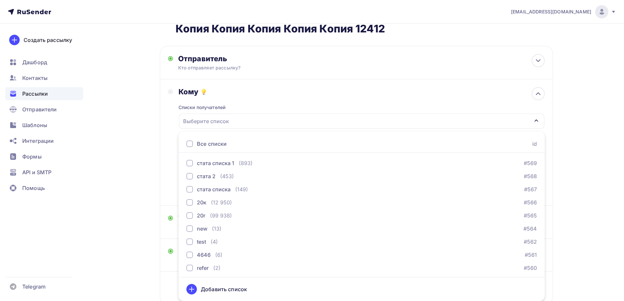
scroll to position [491, 0]
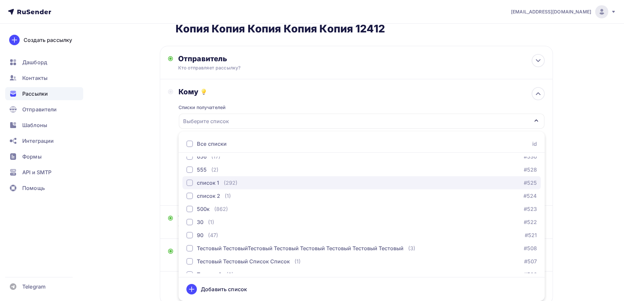
click at [220, 184] on div "список 1 (292)" at bounding box center [211, 183] width 51 height 8
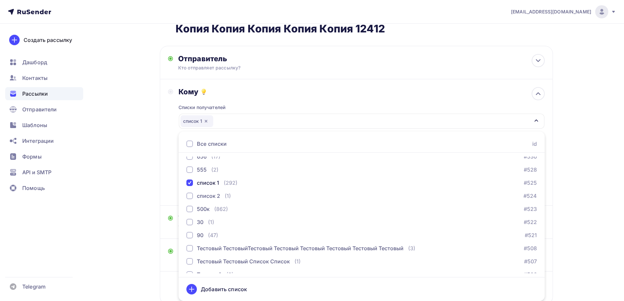
drag, startPoint x: 161, startPoint y: 190, endPoint x: 180, endPoint y: 200, distance: 21.2
click at [161, 192] on div "Кому Списки получателей список 1 Все списки id ошибкии (9) #630 Баг: При скачив…" at bounding box center [356, 142] width 393 height 126
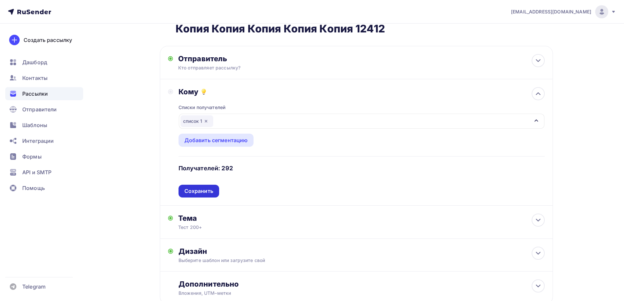
click at [194, 191] on div "Сохранить" at bounding box center [198, 191] width 29 height 8
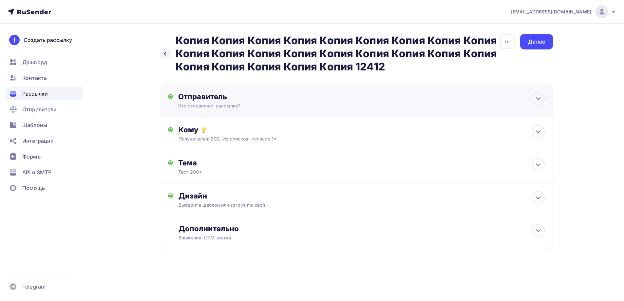
scroll to position [0, 0]
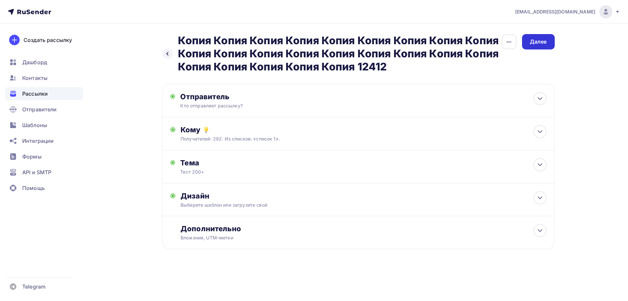
click at [535, 45] on div "Далее" at bounding box center [538, 41] width 33 height 15
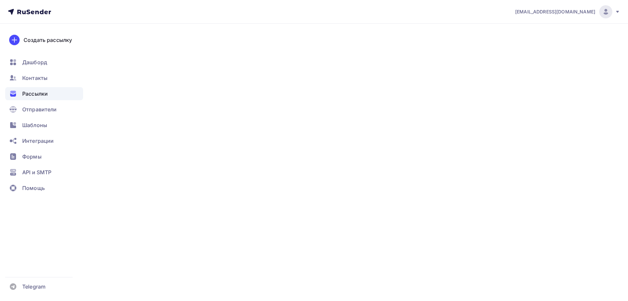
click at [535, 45] on div "Далее" at bounding box center [538, 42] width 17 height 8
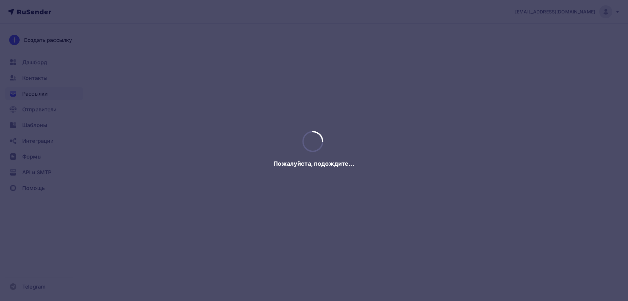
click at [535, 45] on div at bounding box center [314, 150] width 628 height 301
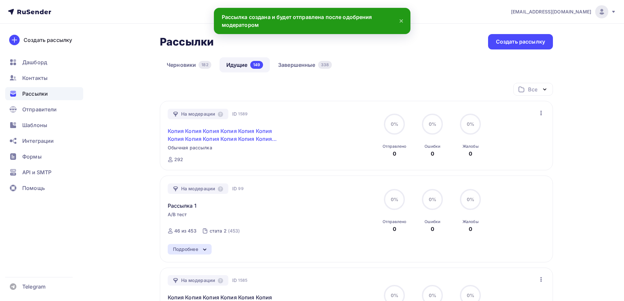
drag, startPoint x: 232, startPoint y: 123, endPoint x: 234, endPoint y: 136, distance: 13.6
click at [232, 124] on div "Копия Копия Копия Копия Копия Копия Копия Копия Копия Копия Копия Копия Копия К…" at bounding box center [242, 131] width 149 height 24
click at [235, 138] on link "Копия Копия Копия Копия Копия Копия Копия Копия Копия Копия Копия Копия Копия К…" at bounding box center [224, 135] width 112 height 16
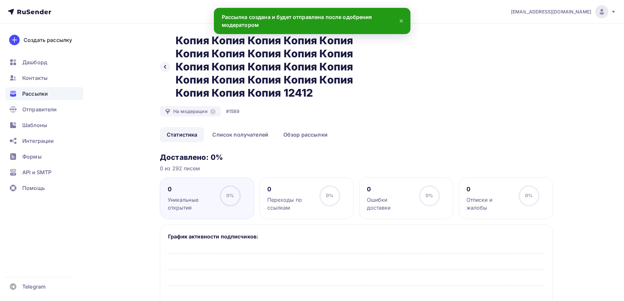
click at [313, 83] on h2 "Копия Копия Копия Копия Копия Копия Копия Копия Копия Копия Копия Копия Копия К…" at bounding box center [274, 66] width 198 height 65
click at [310, 125] on div "Назад Копия Копия Копия Копия Копия Копия Копия Копия Копия Копия Копия Копия К…" at bounding box center [356, 80] width 393 height 93
click at [310, 140] on link "Обзор рассылки" at bounding box center [305, 134] width 58 height 15
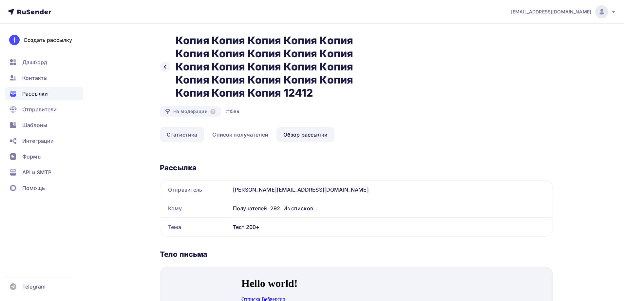
click at [177, 134] on link "Статистика" at bounding box center [182, 134] width 44 height 15
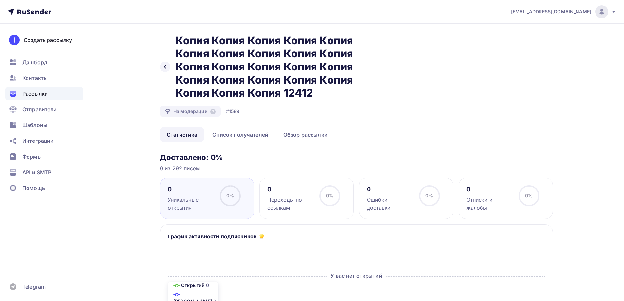
click at [44, 93] on span "Рассылки" at bounding box center [35, 94] width 26 height 8
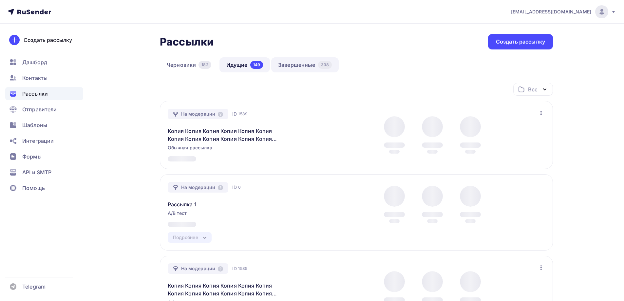
click at [303, 68] on link "Завершенные 338" at bounding box center [304, 64] width 67 height 15
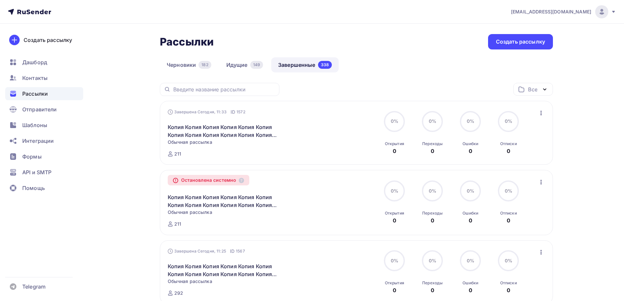
click at [0, 0] on div at bounding box center [0, 0] width 0 height 0
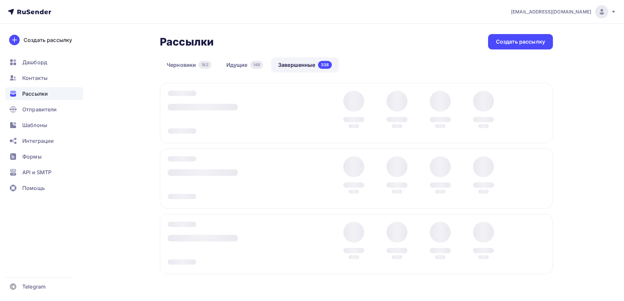
click at [0, 0] on icon "button" at bounding box center [0, 0] width 0 height 0
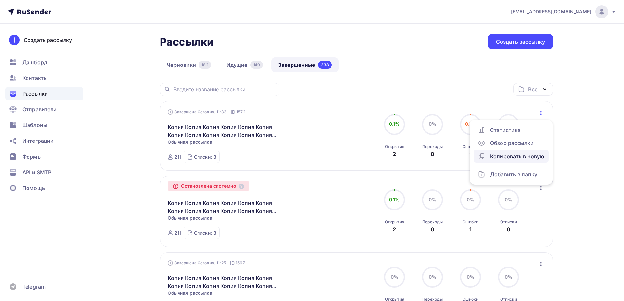
click at [518, 157] on div "Копировать в новую" at bounding box center [510, 156] width 67 height 8
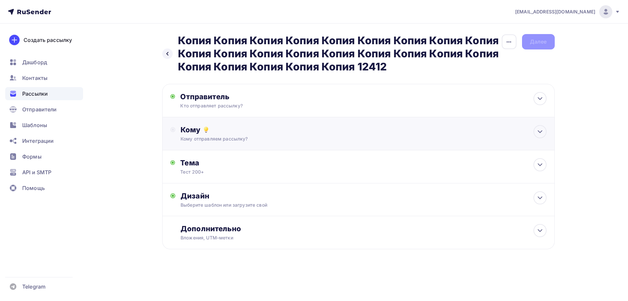
click at [202, 134] on div "Кому" at bounding box center [364, 129] width 366 height 9
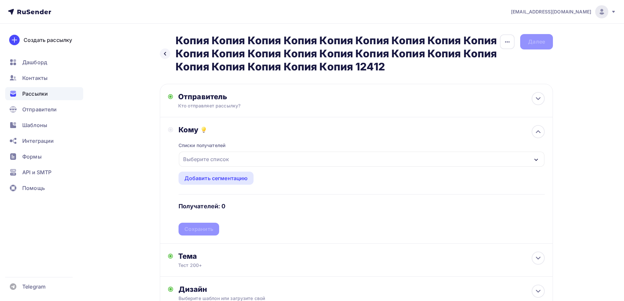
click at [203, 159] on div "Выберите список" at bounding box center [205, 159] width 51 height 12
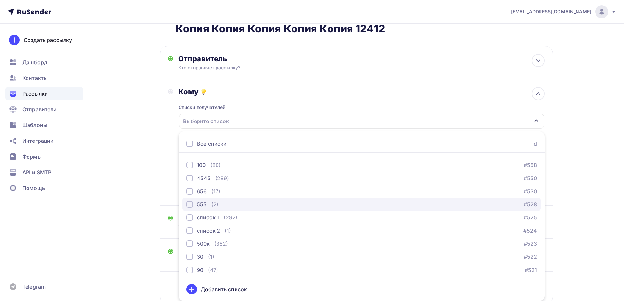
scroll to position [458, 0]
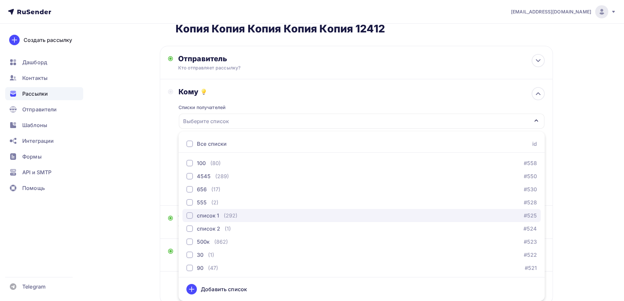
click at [210, 215] on div "список 1" at bounding box center [208, 215] width 22 height 8
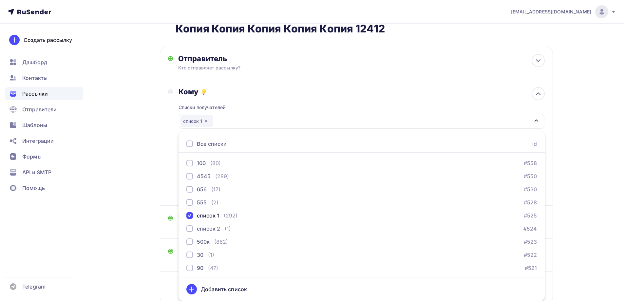
drag, startPoint x: 144, startPoint y: 198, endPoint x: 198, endPoint y: 188, distance: 55.6
click at [144, 198] on div "Назад Копия Копия Копия Копия Копия Копия Копия Копия Копия Копия Копия Копия К…" at bounding box center [312, 166] width 536 height 361
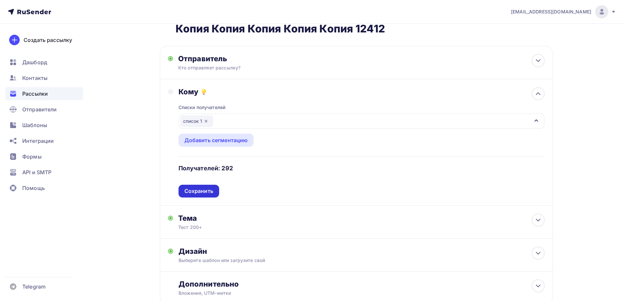
click at [200, 188] on div "Списки получателей список 1 Все списки id ошибкии (9) #630 Баг: При скачивании …" at bounding box center [361, 146] width 366 height 101
drag, startPoint x: 210, startPoint y: 185, endPoint x: 207, endPoint y: 189, distance: 5.1
click at [209, 187] on div "Списки получателей список 1 Все списки id ошибкии (9) #630 Баг: При скачивании …" at bounding box center [361, 146] width 366 height 101
click at [207, 189] on div "Сохранить" at bounding box center [198, 191] width 29 height 8
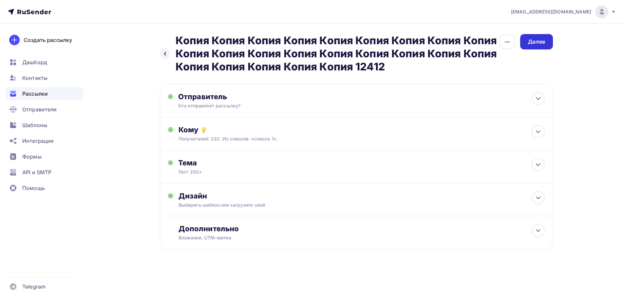
scroll to position [0, 0]
click at [541, 41] on div "Далее" at bounding box center [538, 42] width 17 height 8
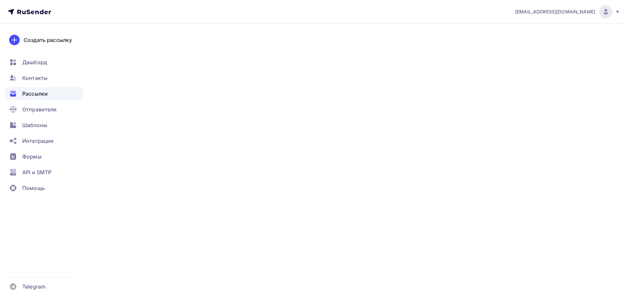
click at [541, 41] on div "Далее" at bounding box center [538, 42] width 17 height 8
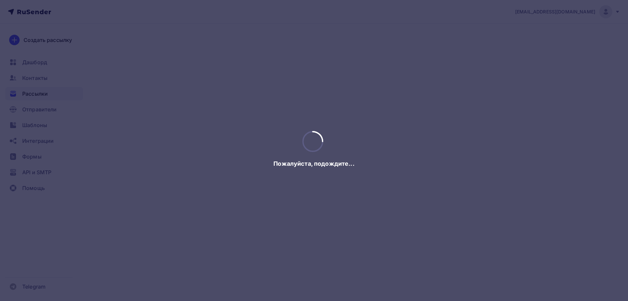
click at [541, 41] on div at bounding box center [314, 150] width 628 height 301
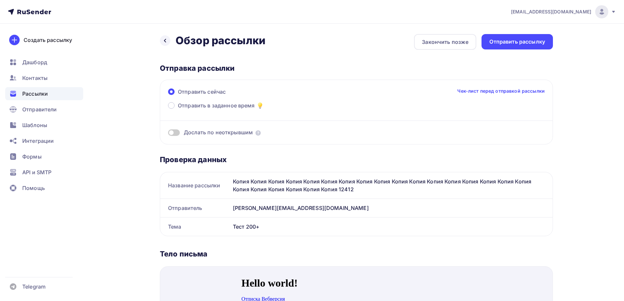
click at [540, 41] on div "Отправить рассылку" at bounding box center [517, 42] width 56 height 8
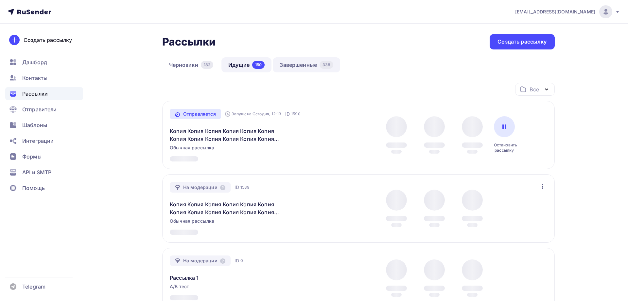
click at [306, 66] on link "Завершенные 338" at bounding box center [306, 64] width 67 height 15
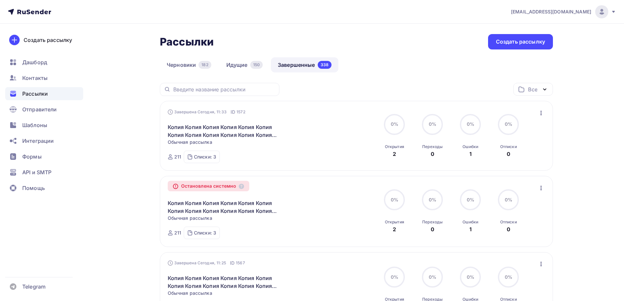
click at [541, 113] on icon "button" at bounding box center [540, 113] width 1 height 5
click at [523, 158] on div "Копировать в новую" at bounding box center [510, 156] width 67 height 8
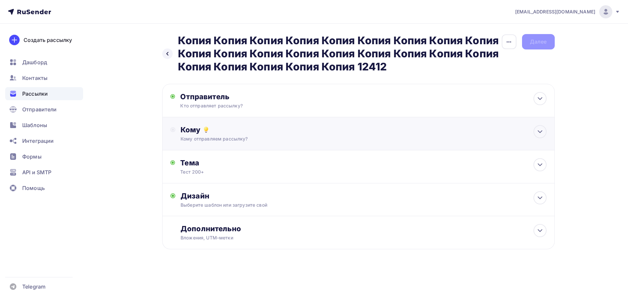
drag, startPoint x: 205, startPoint y: 122, endPoint x: 207, endPoint y: 149, distance: 27.2
click at [205, 123] on div "Кому Кому отправляем рассылку? Списки получателей Выберите список Все списки id…" at bounding box center [358, 133] width 393 height 33
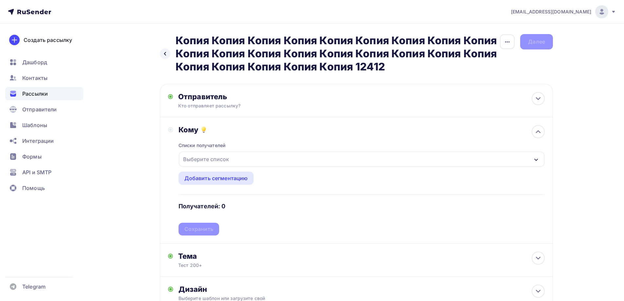
click at [207, 160] on div "Выберите список" at bounding box center [205, 159] width 51 height 12
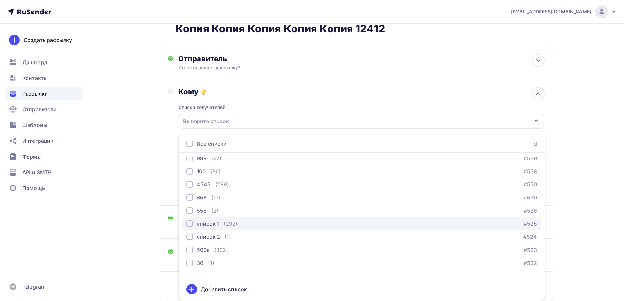
scroll to position [458, 0]
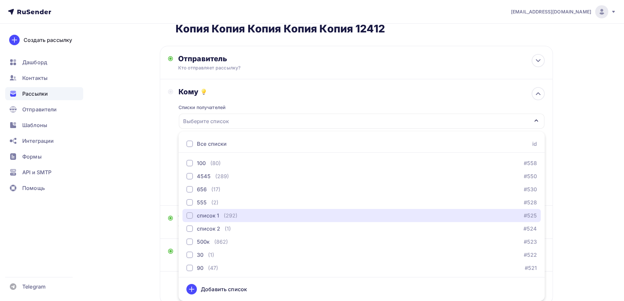
drag, startPoint x: 216, startPoint y: 220, endPoint x: 166, endPoint y: 204, distance: 51.8
click at [215, 219] on button "список 1 (292) #525" at bounding box center [361, 215] width 358 height 13
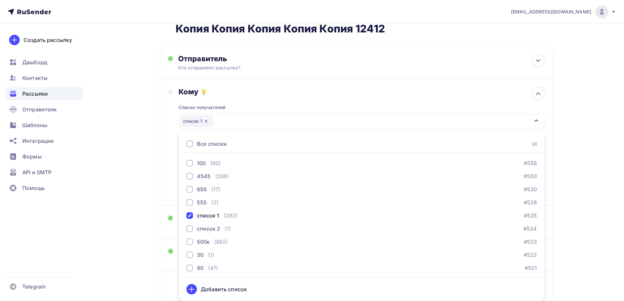
click at [166, 204] on div "Кому Списки получателей список 1 Все списки id ошибкии (9) #630 Баг: При скачив…" at bounding box center [356, 142] width 393 height 126
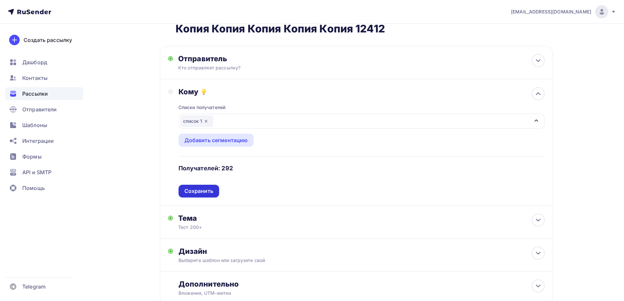
click at [195, 188] on div "Списки получателей список 1 Все списки id ошибкии (9) #630 Баг: При скачивании …" at bounding box center [361, 146] width 366 height 101
click at [195, 188] on div "Сохранить" at bounding box center [198, 191] width 29 height 8
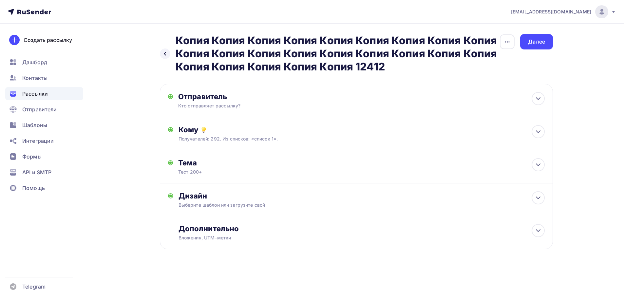
scroll to position [0, 0]
click at [543, 38] on div "Далее" at bounding box center [538, 42] width 17 height 8
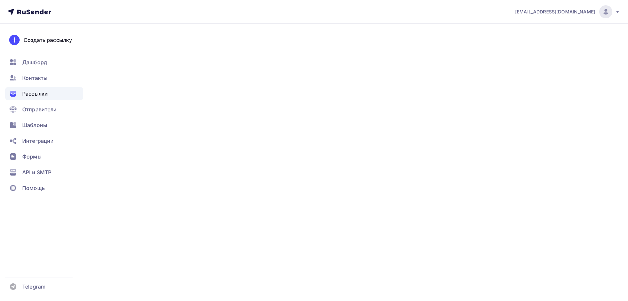
drag, startPoint x: 543, startPoint y: 38, endPoint x: 540, endPoint y: 40, distance: 3.5
click at [542, 38] on div "Далее" at bounding box center [538, 42] width 17 height 8
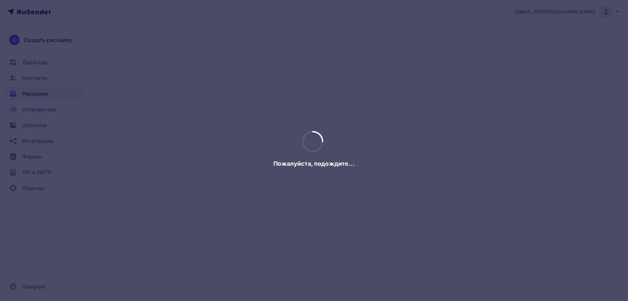
click at [539, 41] on div at bounding box center [314, 150] width 628 height 301
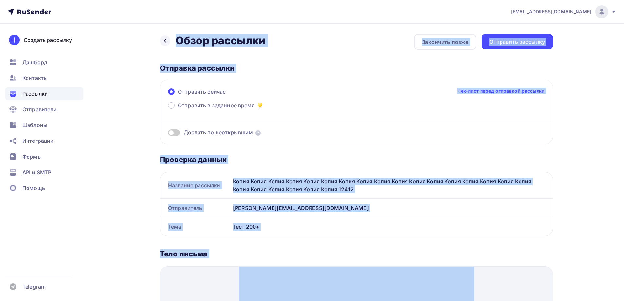
click at [539, 41] on div "Отправить рассылку" at bounding box center [517, 42] width 56 height 8
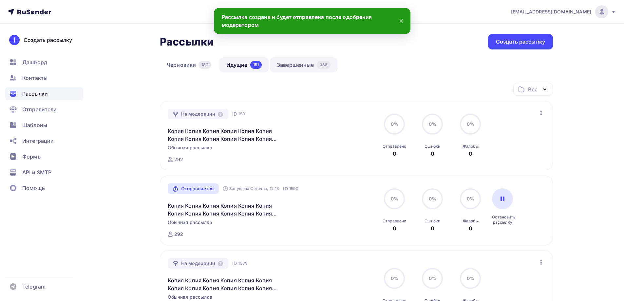
click at [308, 61] on link "Завершенные 338" at bounding box center [303, 64] width 67 height 15
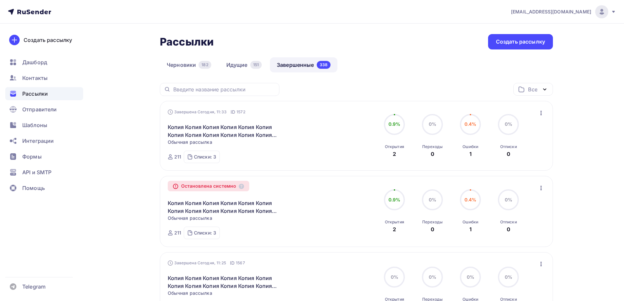
click at [541, 112] on icon "button" at bounding box center [541, 113] width 8 height 8
click at [528, 157] on div "Копировать в новую" at bounding box center [510, 156] width 67 height 8
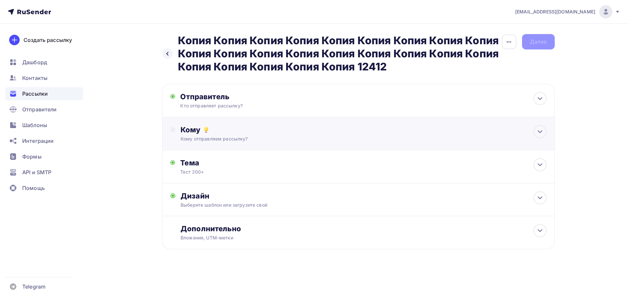
drag, startPoint x: 203, startPoint y: 117, endPoint x: 205, endPoint y: 123, distance: 7.2
click at [204, 119] on div "Отправитель Кто отправляет рассылку? Email * [EMAIL_ADDRESS][DOMAIN_NAME] [PERS…" at bounding box center [358, 166] width 393 height 165
click at [215, 134] on div "Кому" at bounding box center [364, 129] width 366 height 9
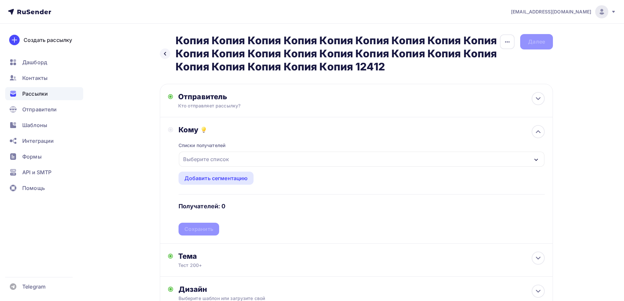
drag, startPoint x: 209, startPoint y: 161, endPoint x: 212, endPoint y: 161, distance: 3.7
click at [209, 160] on div "Выберите список" at bounding box center [205, 159] width 51 height 12
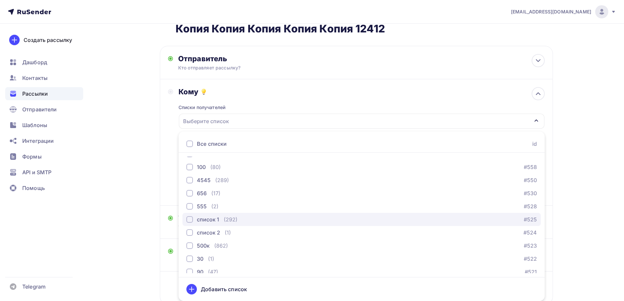
scroll to position [458, 0]
click at [222, 213] on div "список 1 (292)" at bounding box center [211, 215] width 51 height 8
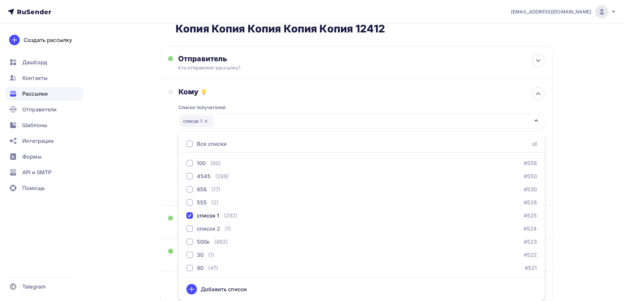
click at [153, 193] on div "Назад Копия Копия Копия Копия Копия Копия Копия Копия Копия Копия Копия Копия К…" at bounding box center [312, 166] width 536 height 361
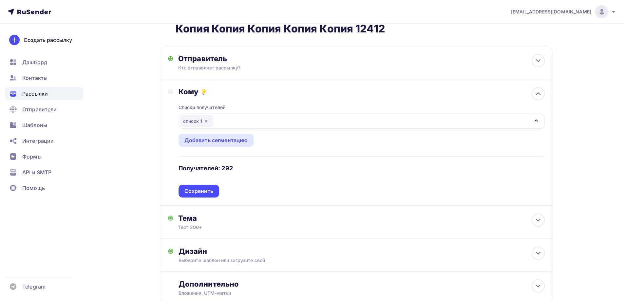
click at [196, 191] on div "Списки получателей список 1 Все списки id ошибкии (9) #630 Баг: При скачивании …" at bounding box center [361, 146] width 366 height 101
click at [196, 189] on div "Сохранить" at bounding box center [198, 191] width 29 height 8
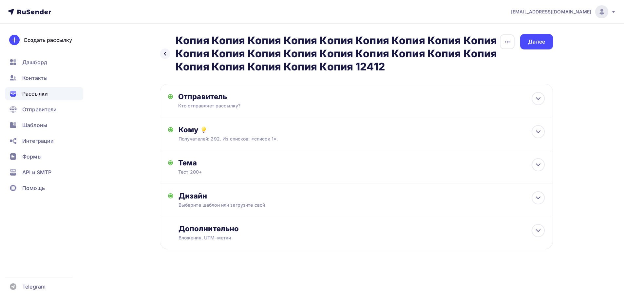
scroll to position [0, 0]
click at [498, 50] on h2 "Копия Копия Копия Копия Копия Копия Копия Копия Копия Копия Копия Копия Копия К…" at bounding box center [340, 53] width 324 height 39
click at [555, 40] on div "Назад Копия Копия Копия Копия Копия Копия Копия Копия Копия Копия Копия Копия К…" at bounding box center [314, 158] width 536 height 268
drag, startPoint x: 550, startPoint y: 41, endPoint x: 545, endPoint y: 41, distance: 5.2
click at [549, 41] on div "Далее" at bounding box center [538, 41] width 33 height 15
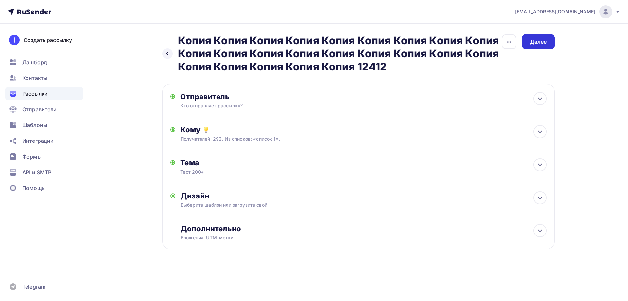
click at [545, 41] on div "Далее" at bounding box center [538, 42] width 17 height 8
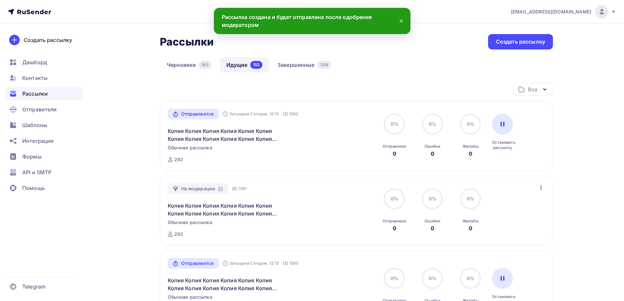
click at [300, 70] on link "Завершенные 338" at bounding box center [303, 64] width 67 height 15
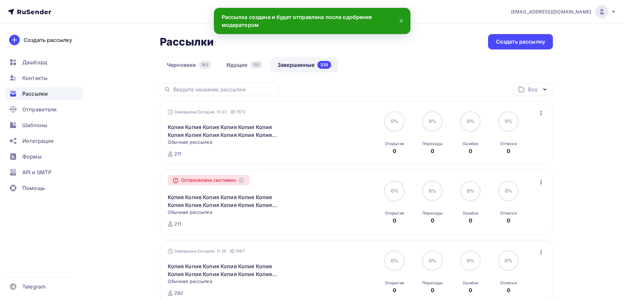
click at [0, 0] on div at bounding box center [0, 0] width 0 height 0
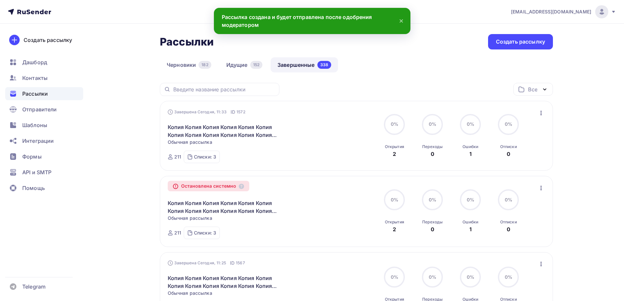
click at [539, 113] on icon "button" at bounding box center [541, 113] width 8 height 8
click at [517, 153] on div "Копировать в новую" at bounding box center [510, 156] width 67 height 8
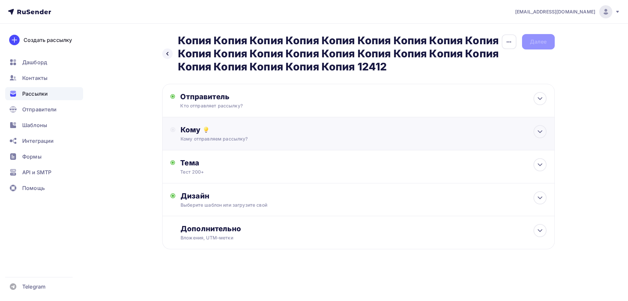
click at [210, 118] on div "Кому Кому отправляем рассылку? Списки получателей Выберите список Все списки id…" at bounding box center [358, 133] width 393 height 33
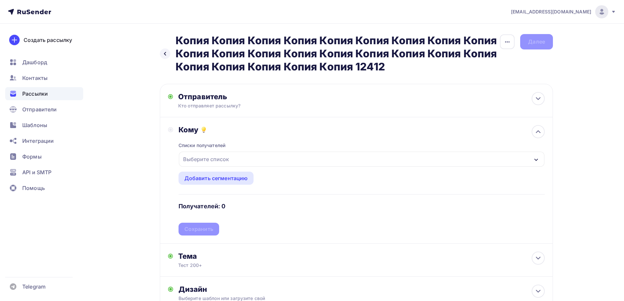
click at [208, 163] on div "Выберите список" at bounding box center [205, 159] width 51 height 12
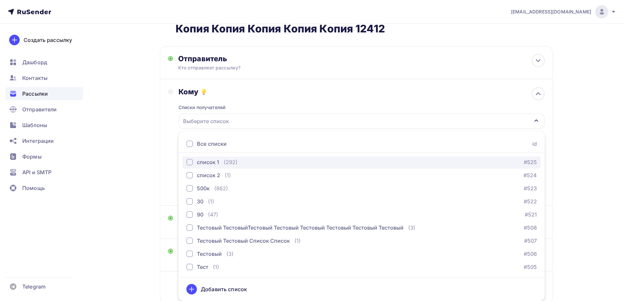
scroll to position [512, 0]
click at [224, 162] on div "(292)" at bounding box center [231, 162] width 14 height 8
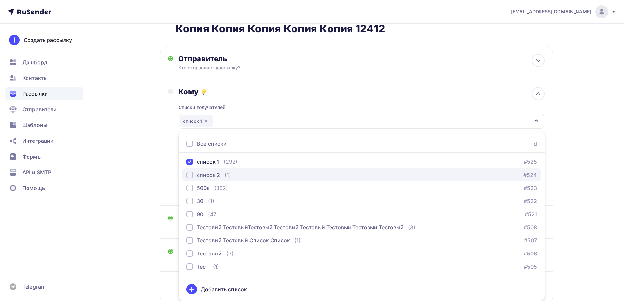
click at [237, 175] on div "список 2 (1) #524" at bounding box center [361, 175] width 350 height 8
drag, startPoint x: 114, startPoint y: 152, endPoint x: 174, endPoint y: 167, distance: 62.0
click at [115, 152] on div "Назад Копия Копия Копия Копия Копия Копия Копия Копия Копия Копия Копия Копия К…" at bounding box center [312, 166] width 536 height 361
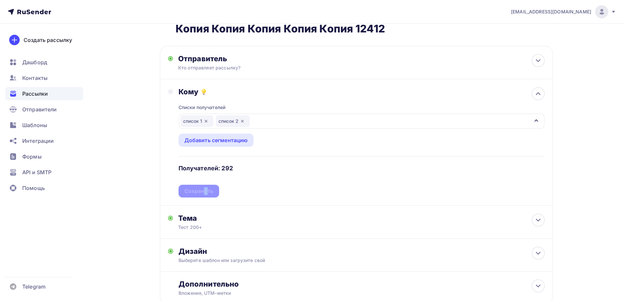
click at [205, 193] on div "Списки получателей список 1 список 2 Все списки id ошибкии (9) #630 Баг: При ск…" at bounding box center [361, 146] width 366 height 101
click at [205, 193] on div "Сохранить" at bounding box center [198, 191] width 29 height 8
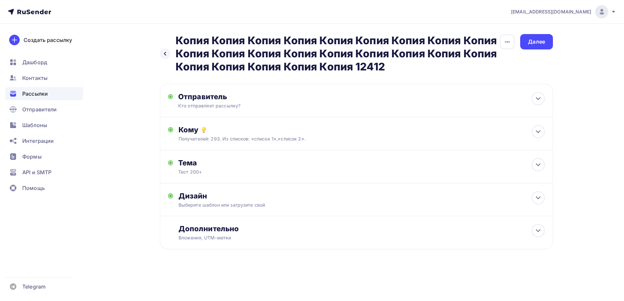
scroll to position [0, 0]
click at [535, 41] on div "Далее" at bounding box center [538, 42] width 17 height 8
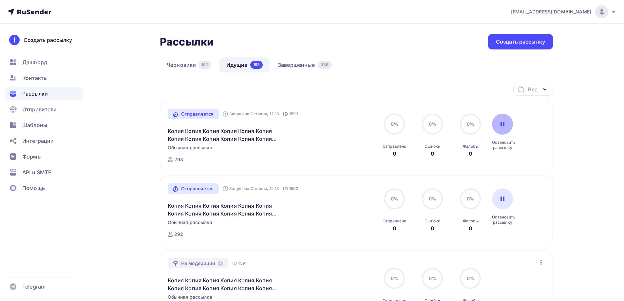
click at [509, 122] on div at bounding box center [502, 124] width 21 height 21
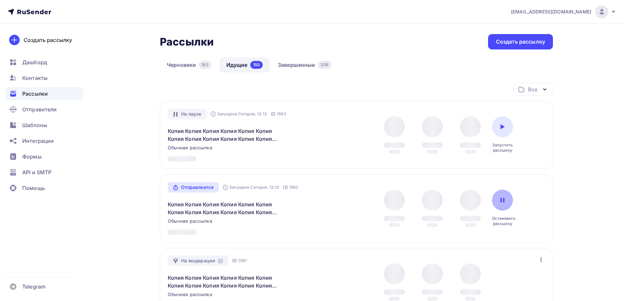
click at [495, 202] on div at bounding box center [502, 200] width 21 height 21
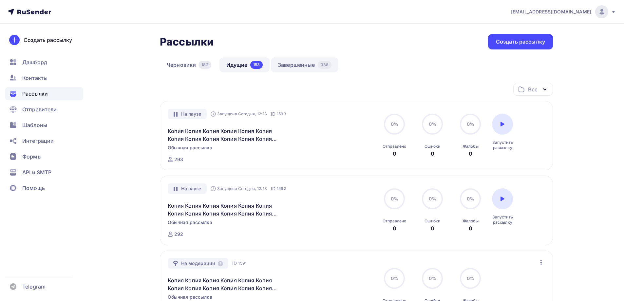
click at [304, 68] on link "Завершенные 338" at bounding box center [304, 64] width 67 height 15
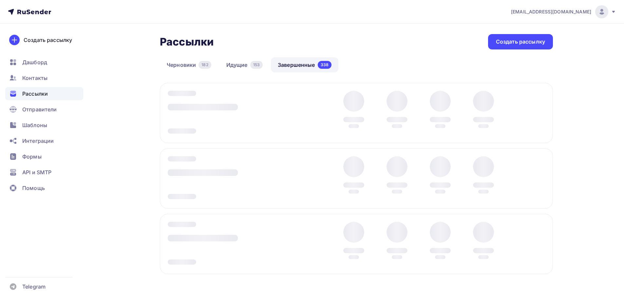
click at [0, 0] on div "Завершена [DATE], 11:33 ID 1572 Копия Копия Копия Копия Копия Копия Копия Копия…" at bounding box center [0, 0] width 0 height 0
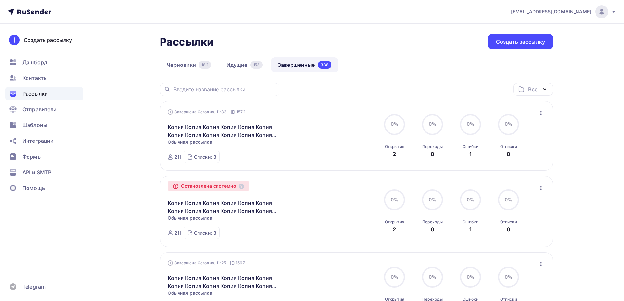
click at [541, 112] on icon "button" at bounding box center [541, 113] width 8 height 8
click at [492, 157] on div "Копировать в новую" at bounding box center [510, 156] width 67 height 8
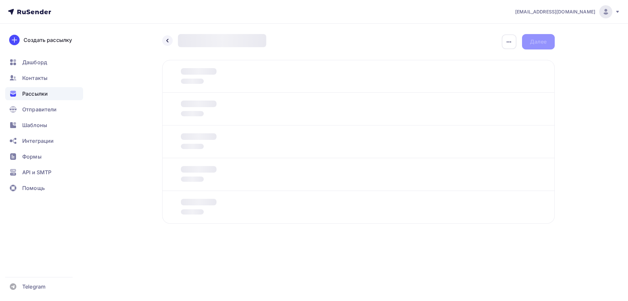
click at [191, 115] on div at bounding box center [192, 113] width 23 height 5
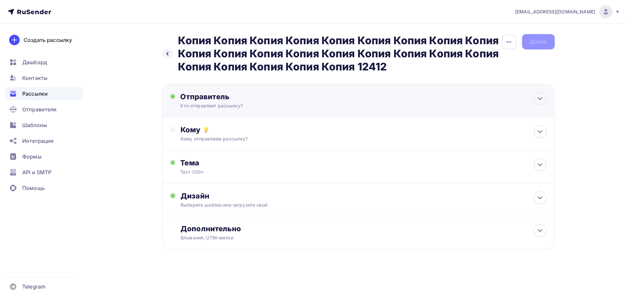
click at [216, 115] on div "Отправитель Кто отправляет рассылку? Email * [EMAIL_ADDRESS][DOMAIN_NAME] [PERS…" at bounding box center [358, 100] width 393 height 33
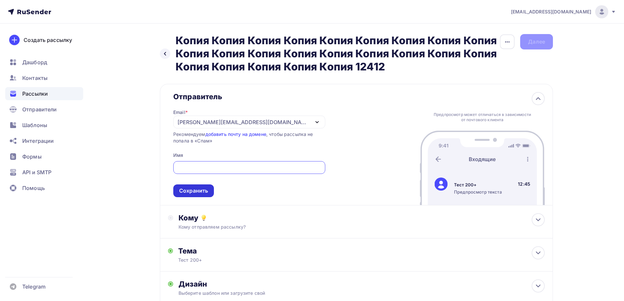
scroll to position [2, 0]
click at [215, 135] on div "Email * [PERSON_NAME][EMAIL_ADDRESS][DOMAIN_NAME] [PERSON_NAME][EMAIL_ADDRESS][…" at bounding box center [249, 149] width 152 height 96
click at [197, 191] on div "Сохранить" at bounding box center [193, 191] width 29 height 8
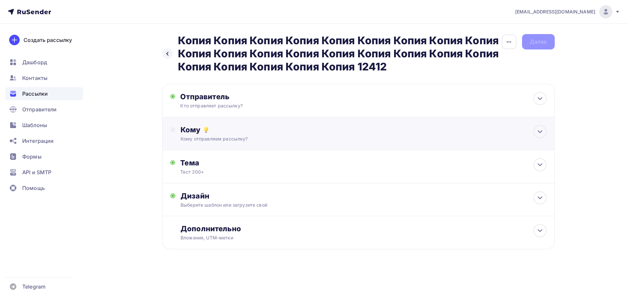
click at [219, 146] on div "Кому Кому отправляем рассылку? Списки получателей Выберите список Все списки id…" at bounding box center [358, 133] width 393 height 33
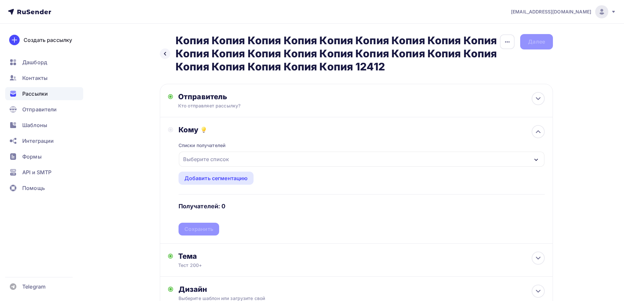
click at [211, 161] on div "Выберите список" at bounding box center [205, 159] width 51 height 12
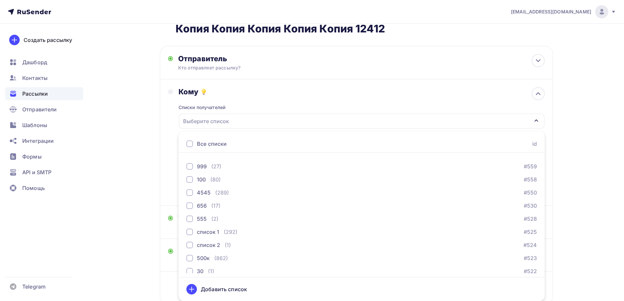
scroll to position [458, 0]
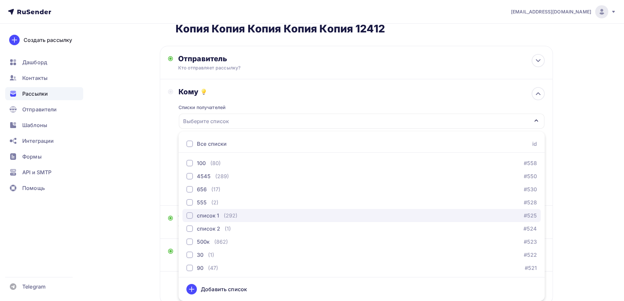
drag, startPoint x: 219, startPoint y: 216, endPoint x: 206, endPoint y: 211, distance: 14.5
click at [219, 215] on div "список 1 (292)" at bounding box center [211, 215] width 51 height 8
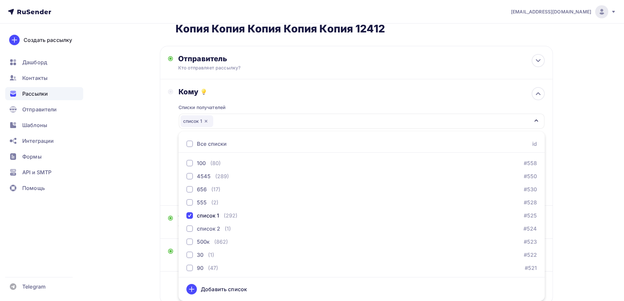
click at [127, 188] on div "Назад Копия Копия Копия Копия Копия Копия Копия Копия Копия Копия Копия Копия К…" at bounding box center [312, 166] width 536 height 361
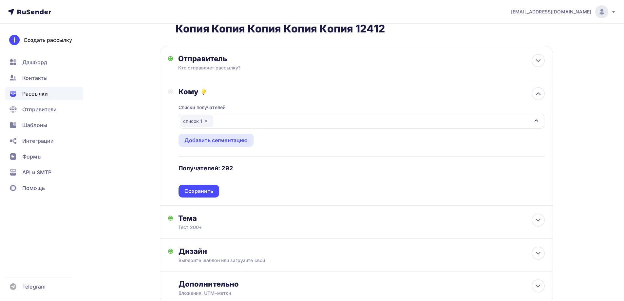
click at [204, 190] on div "Списки получателей список 1 Все списки id ошибкии (9) #630 Баг: При скачивании …" at bounding box center [361, 146] width 366 height 101
click at [204, 190] on div "Сохранить" at bounding box center [198, 191] width 29 height 8
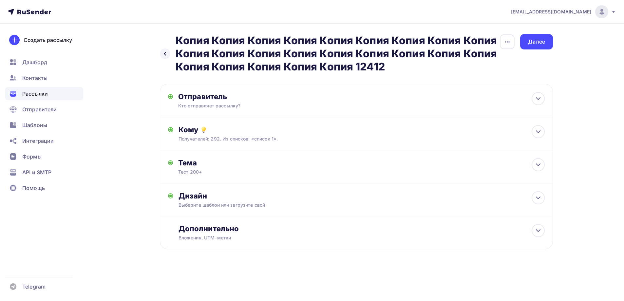
scroll to position [0, 0]
click at [533, 39] on div "Далее" at bounding box center [538, 42] width 17 height 8
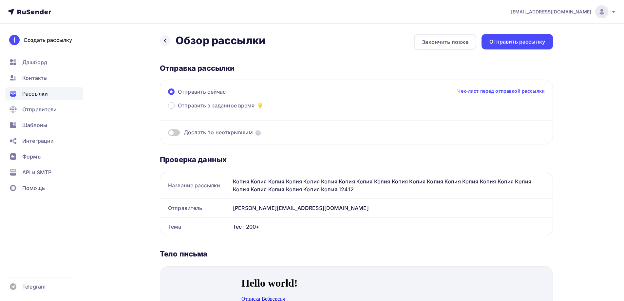
click at [175, 131] on span at bounding box center [174, 132] width 12 height 7
click at [168, 134] on input "checkbox" at bounding box center [168, 134] width 0 height 0
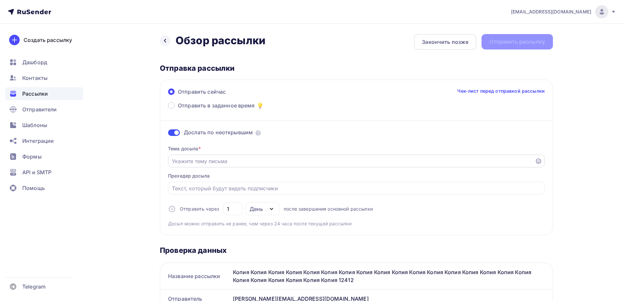
drag, startPoint x: 193, startPoint y: 155, endPoint x: 193, endPoint y: 160, distance: 5.2
click at [193, 156] on div at bounding box center [356, 160] width 376 height 13
click at [193, 161] on input "Отправить в заданное время" at bounding box center [351, 161] width 359 height 8
type input "досыл"
drag, startPoint x: 522, startPoint y: 31, endPoint x: 519, endPoint y: 38, distance: 7.4
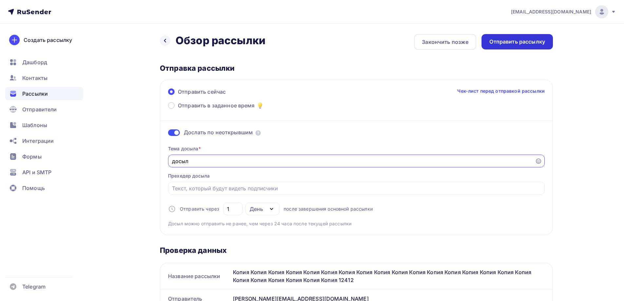
click at [519, 40] on div "Отправить рассылку" at bounding box center [517, 42] width 56 height 8
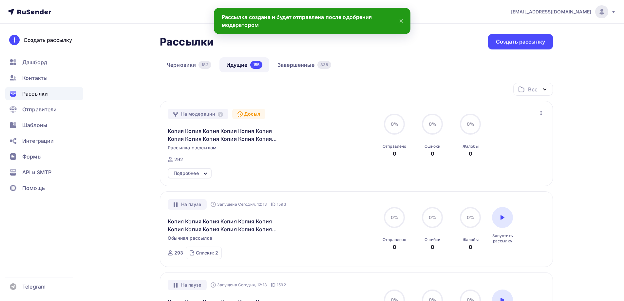
click at [197, 170] on div "Подробнее" at bounding box center [185, 173] width 25 height 8
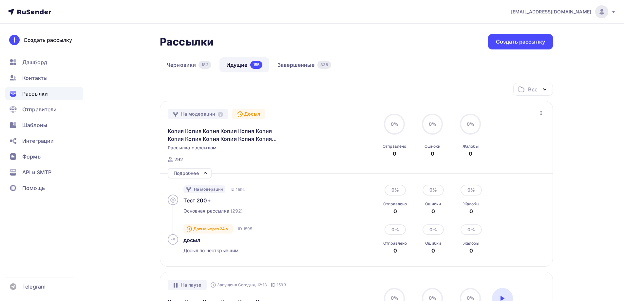
click at [234, 92] on div "Все Все папки 1111 (2) 54646 (1) 87487 (1) цуквук (0) Создать новую папку" at bounding box center [356, 92] width 393 height 18
click at [283, 64] on link "Завершенные 338" at bounding box center [303, 64] width 67 height 15
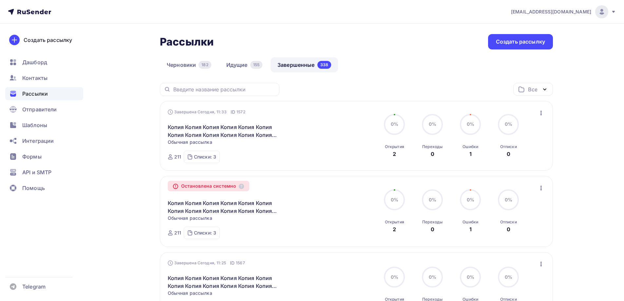
click at [540, 113] on icon "button" at bounding box center [541, 113] width 8 height 8
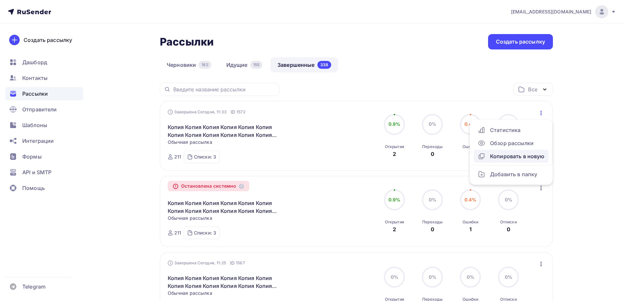
click at [484, 154] on icon at bounding box center [481, 156] width 8 height 8
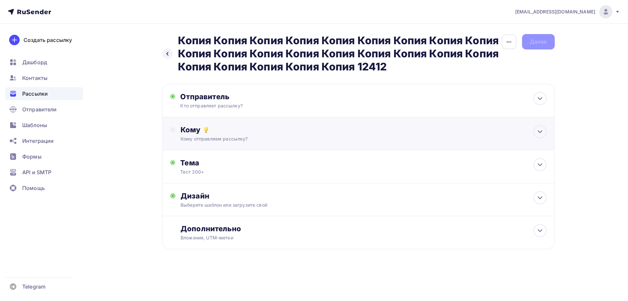
click at [200, 123] on div "Кому Кому отправляем рассылку? Списки получателей Выберите список Все списки id…" at bounding box center [358, 133] width 393 height 33
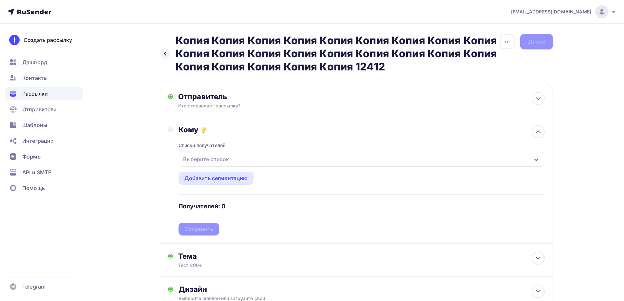
click at [209, 163] on div "Выберите список" at bounding box center [205, 159] width 51 height 12
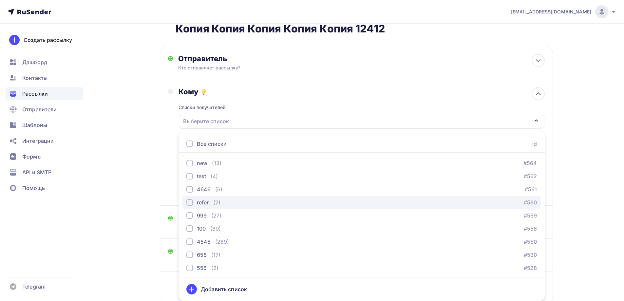
scroll to position [512, 0]
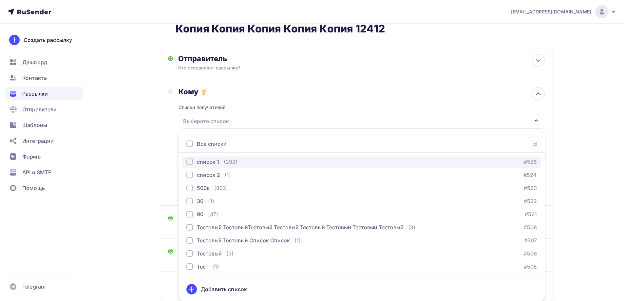
click at [210, 163] on div "список 1" at bounding box center [208, 162] width 22 height 8
click at [134, 152] on div "Назад Копия Копия Копия Копия Копия Копия Копия Копия Копия Копия Копия Копия К…" at bounding box center [312, 166] width 536 height 361
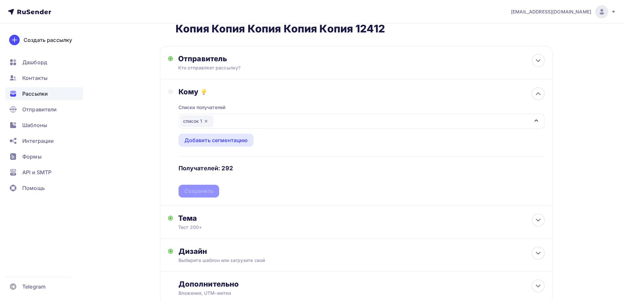
click at [184, 189] on div "Списки получателей список 1 Все списки id ошибкии (9) #630 Баг: При скачивании …" at bounding box center [361, 146] width 366 height 101
click at [195, 189] on div "Сохранить" at bounding box center [198, 191] width 29 height 8
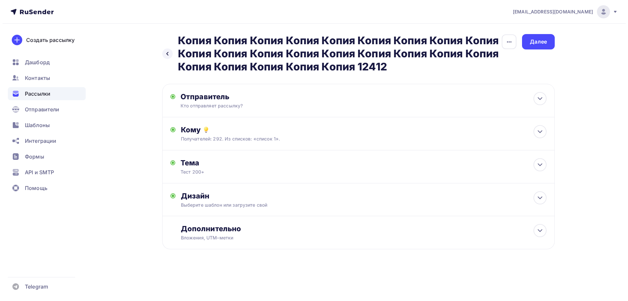
scroll to position [0, 0]
click at [537, 44] on div "Далее" at bounding box center [538, 42] width 17 height 8
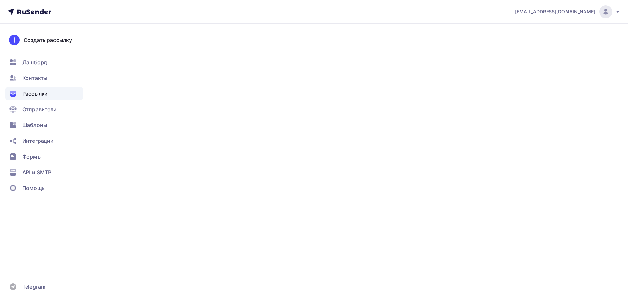
click at [537, 44] on div "Далее" at bounding box center [538, 42] width 17 height 8
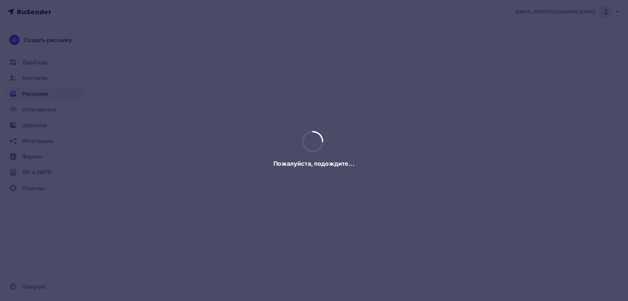
click at [537, 44] on div at bounding box center [314, 150] width 628 height 301
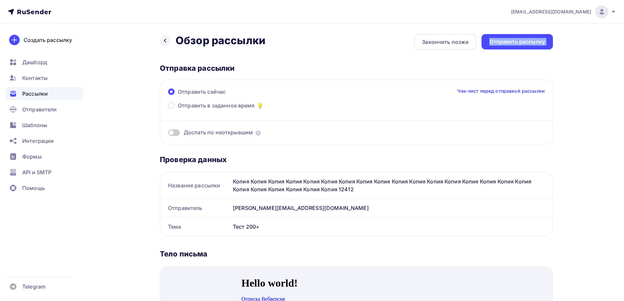
click at [537, 44] on div "Отправить рассылку" at bounding box center [517, 42] width 56 height 8
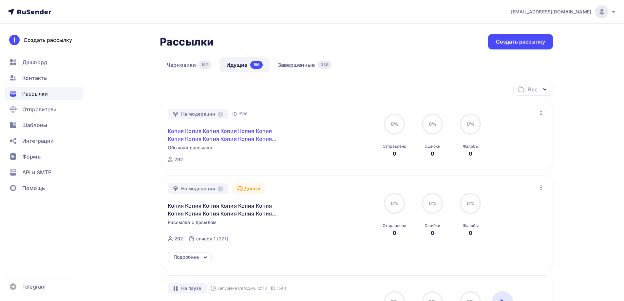
click at [210, 138] on link "Копия Копия Копия Копия Копия Копия Копия Копия Копия Копия Копия Копия Копия К…" at bounding box center [224, 135] width 112 height 16
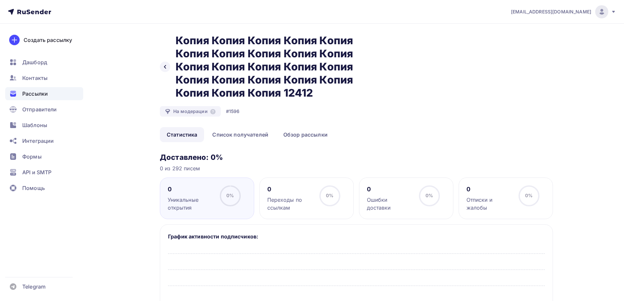
click at [305, 79] on h2 "Копия Копия Копия Копия Копия Копия Копия Копия Копия Копия Копия Копия Копия К…" at bounding box center [274, 66] width 198 height 65
click at [299, 134] on link "Обзор рассылки" at bounding box center [305, 134] width 58 height 15
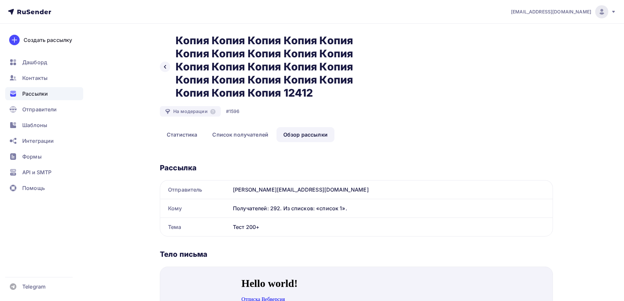
click at [59, 92] on div "Рассылки" at bounding box center [44, 93] width 78 height 13
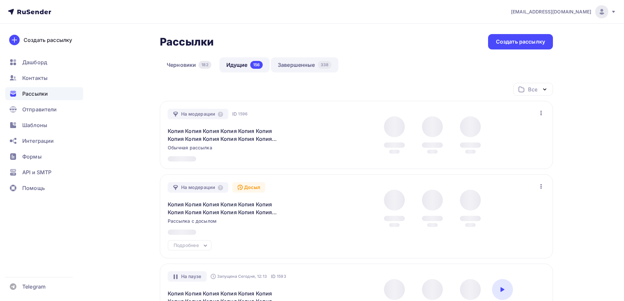
click at [319, 65] on div "338" at bounding box center [324, 65] width 14 height 8
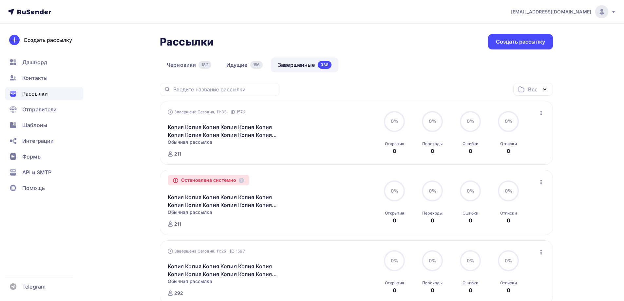
click at [0, 0] on div at bounding box center [0, 0] width 0 height 0
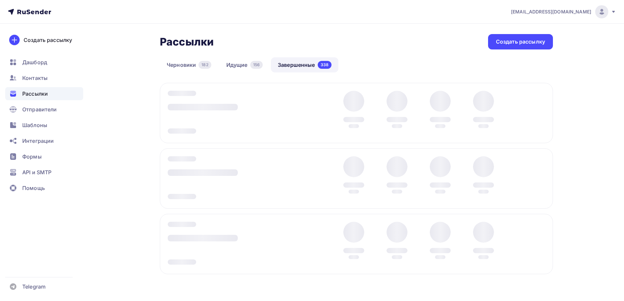
click at [0, 0] on icon "button" at bounding box center [0, 0] width 0 height 0
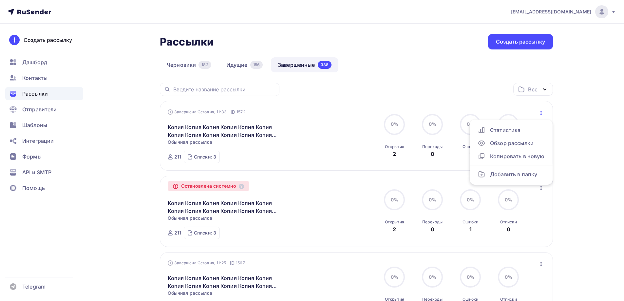
click at [540, 114] on icon "button" at bounding box center [541, 113] width 8 height 8
click at [544, 109] on icon "button" at bounding box center [541, 113] width 8 height 8
click at [514, 162] on link "Копировать в новую" at bounding box center [510, 156] width 75 height 13
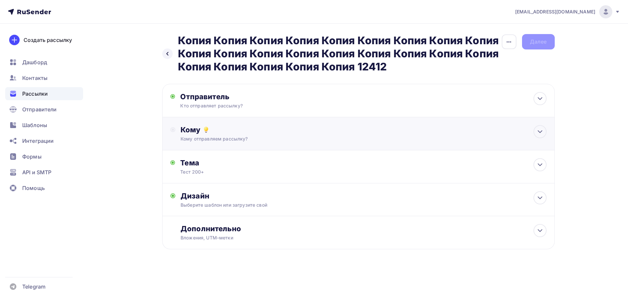
click at [201, 124] on div "Кому Кому отправляем рассылку? Списки получателей Выберите список Все списки id…" at bounding box center [358, 133] width 393 height 33
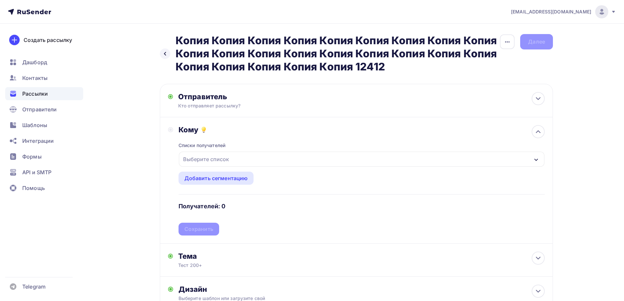
click at [208, 156] on div "Выберите список" at bounding box center [205, 159] width 51 height 12
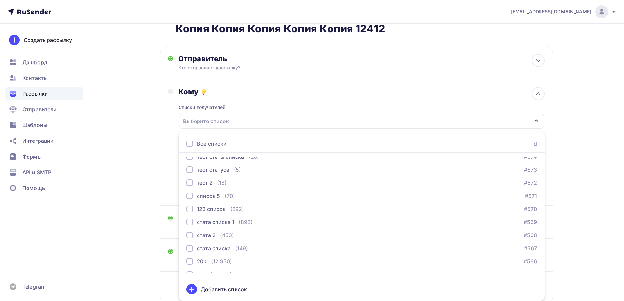
scroll to position [250, 0]
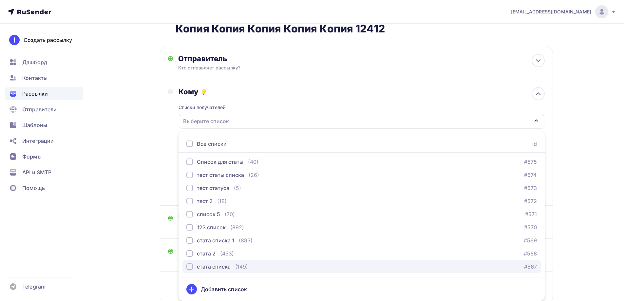
click at [247, 264] on div "(149)" at bounding box center [241, 267] width 13 height 8
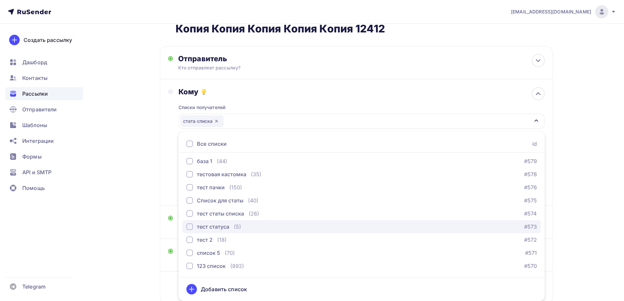
scroll to position [217, 0]
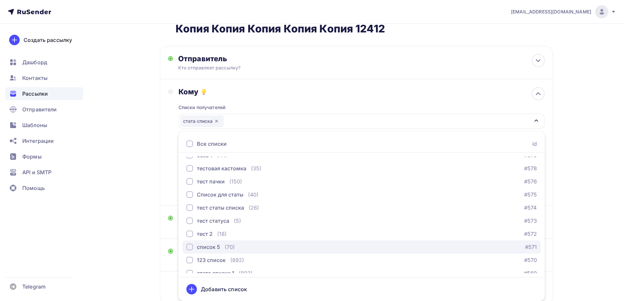
click at [237, 246] on div "список 5 (70) #571" at bounding box center [361, 247] width 350 height 8
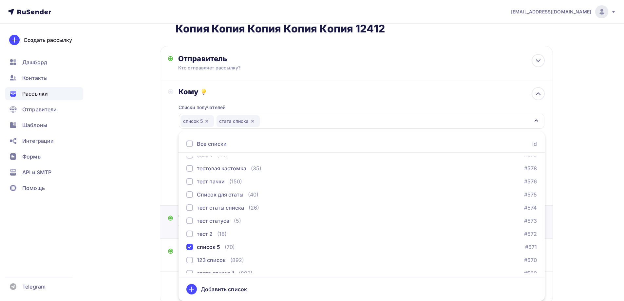
click at [171, 213] on div "Тема Тест 200+ Тема * Тест 200+ Рекомендуем использовать не более 150 символов …" at bounding box center [356, 222] width 393 height 33
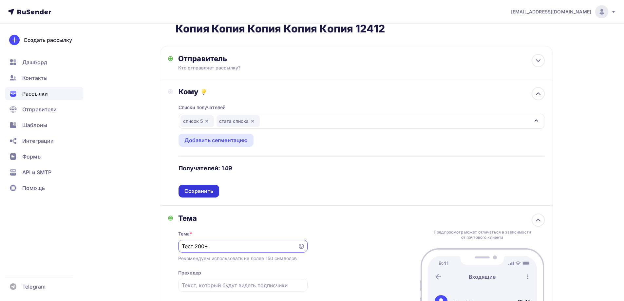
scroll to position [0, 0]
click at [202, 190] on div "Сохранить" at bounding box center [198, 191] width 29 height 8
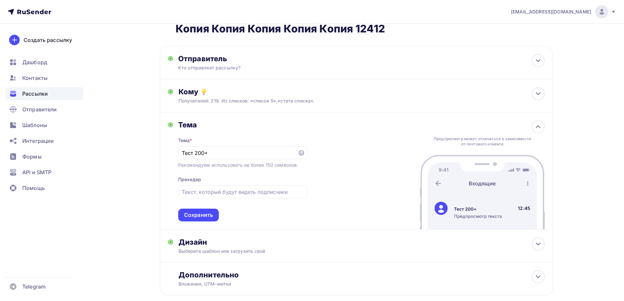
click at [194, 213] on div "Сохранить" at bounding box center [198, 215] width 29 height 8
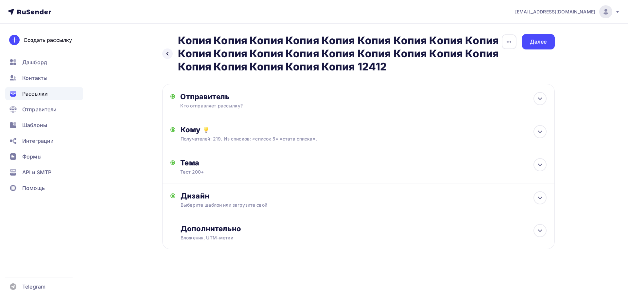
click at [547, 51] on div "Назад Копия Копия Копия Копия Копия Копия Копия Копия Копия Копия Копия Копия К…" at bounding box center [358, 53] width 393 height 39
click at [545, 44] on div "Далее" at bounding box center [538, 42] width 17 height 8
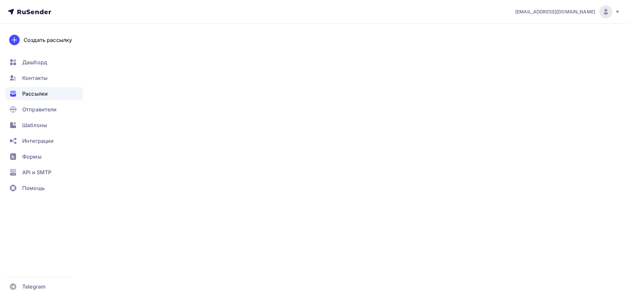
click at [545, 44] on div "Далее" at bounding box center [538, 42] width 17 height 8
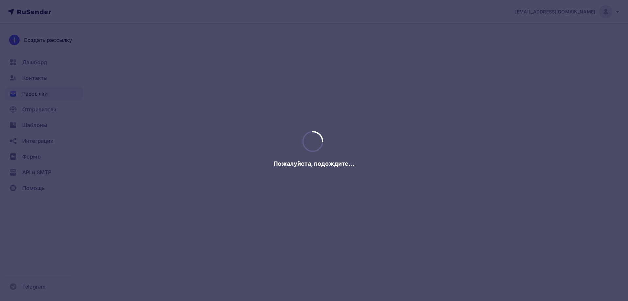
click at [545, 44] on div at bounding box center [314, 150] width 628 height 301
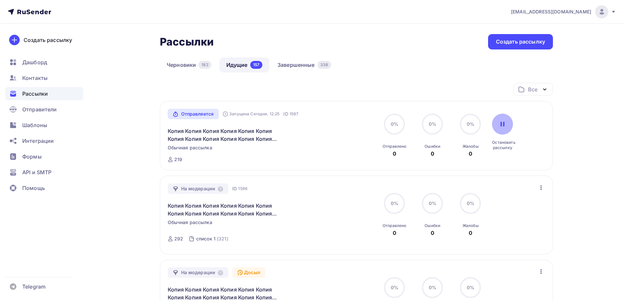
click at [494, 129] on div at bounding box center [502, 124] width 21 height 21
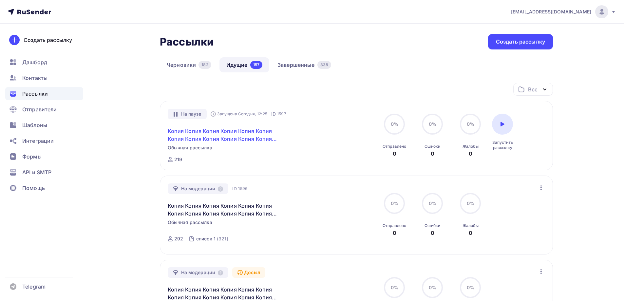
click at [230, 137] on link "Копия Копия Копия Копия Копия Копия Копия Копия Копия Копия Копия Копия Копия К…" at bounding box center [224, 135] width 112 height 16
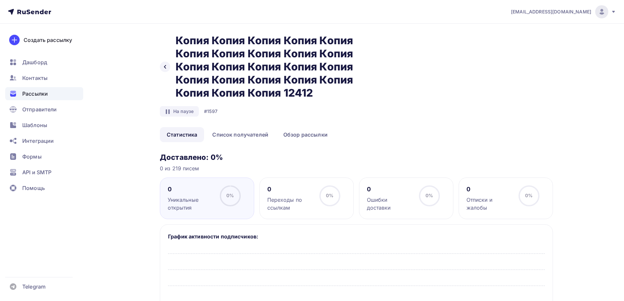
click at [294, 119] on div "Назад Копия Копия Копия Копия Копия Копия Копия Копия Копия Копия Копия Копия К…" at bounding box center [356, 80] width 393 height 93
click at [298, 136] on link "Обзор рассылки" at bounding box center [305, 134] width 58 height 15
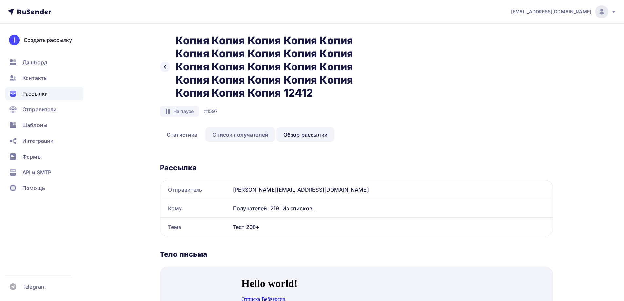
click at [252, 136] on link "Список получателей" at bounding box center [240, 134] width 70 height 15
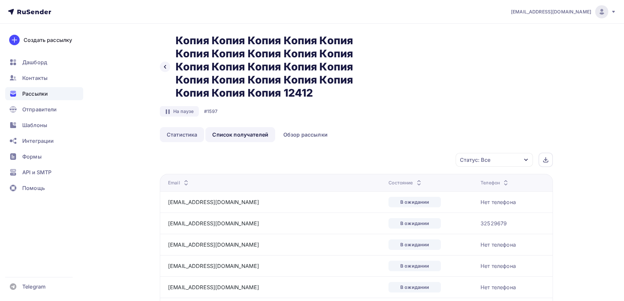
drag, startPoint x: 181, startPoint y: 134, endPoint x: 163, endPoint y: 130, distance: 18.4
click at [181, 134] on link "Статистика" at bounding box center [182, 134] width 44 height 15
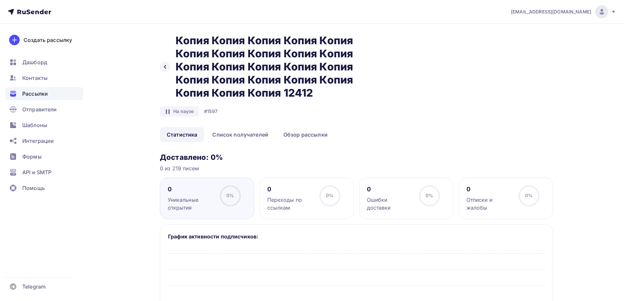
click at [59, 94] on div "Рассылки" at bounding box center [44, 93] width 78 height 13
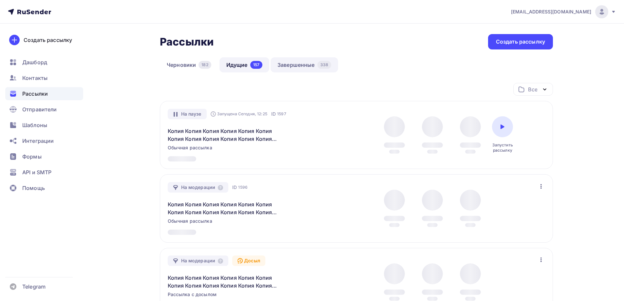
click at [315, 67] on link "Завершенные 338" at bounding box center [303, 64] width 67 height 15
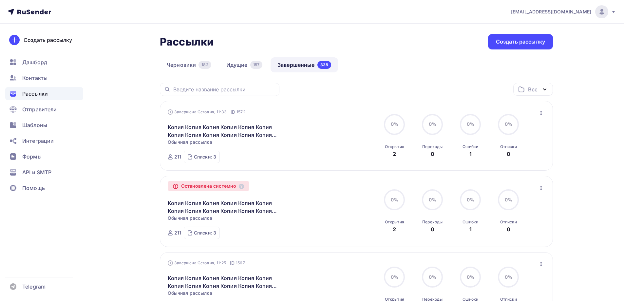
click at [540, 112] on icon "button" at bounding box center [541, 113] width 8 height 8
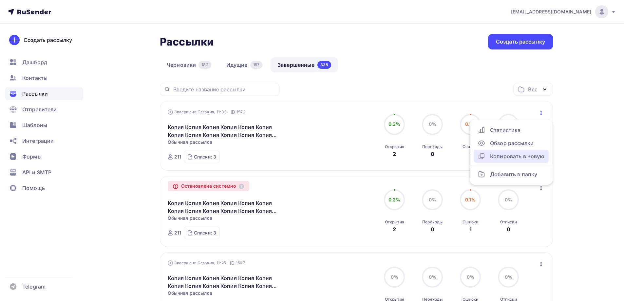
drag, startPoint x: 516, startPoint y: 157, endPoint x: 472, endPoint y: 149, distance: 44.7
click at [516, 157] on div "Копировать в новую" at bounding box center [510, 156] width 67 height 8
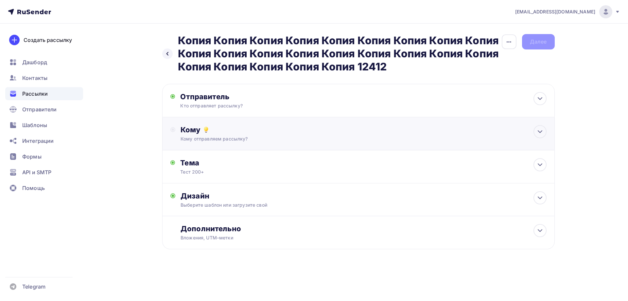
click at [202, 135] on div "Кому Кому отправляем рассылку? Списки получателей Выберите список Все списки id…" at bounding box center [364, 133] width 366 height 17
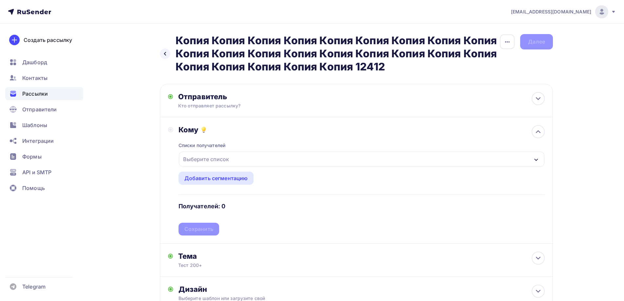
click at [200, 158] on div "Выберите список" at bounding box center [205, 159] width 51 height 12
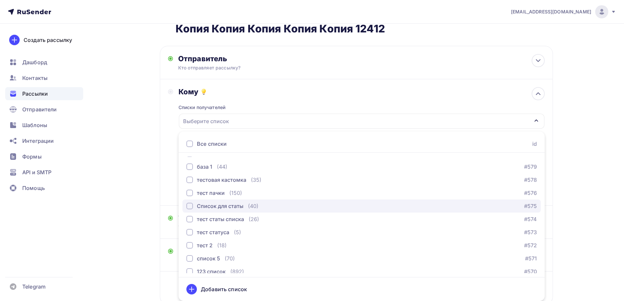
scroll to position [229, 0]
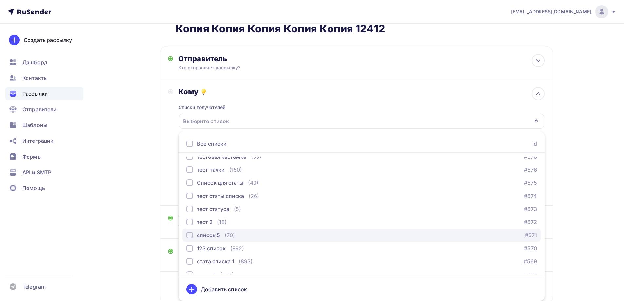
click at [227, 232] on div "(70)" at bounding box center [230, 235] width 10 height 8
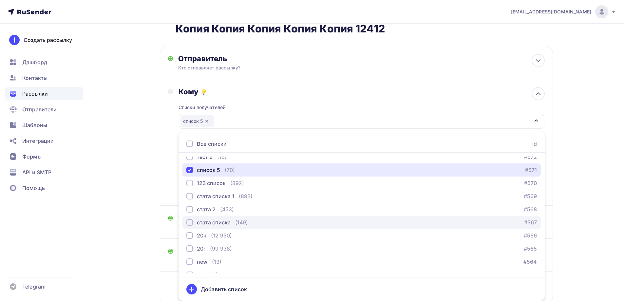
scroll to position [295, 0]
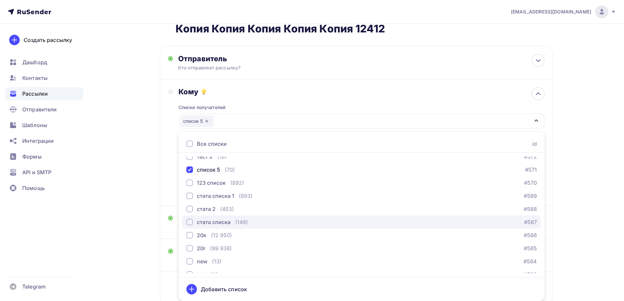
click at [264, 221] on div "стата списка (149) #567" at bounding box center [361, 222] width 350 height 8
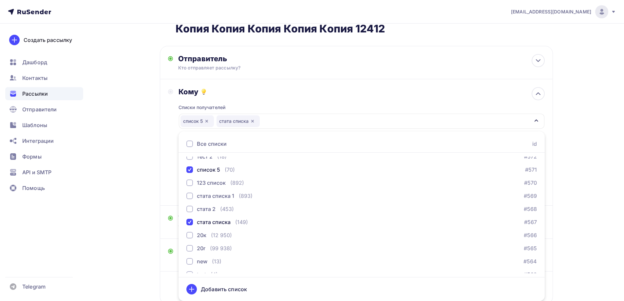
click at [111, 182] on div "Назад Копия Копия Копия Копия Копия Копия Копия Копия Копия Копия Копия Копия К…" at bounding box center [312, 166] width 536 height 361
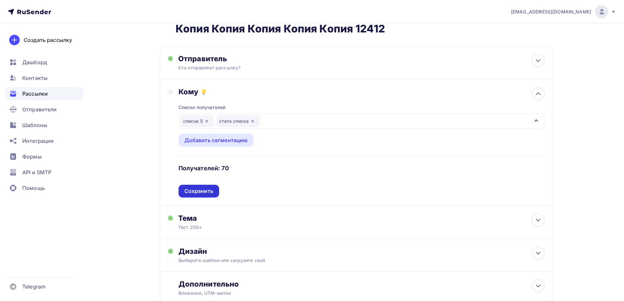
click at [194, 192] on div "Сохранить" at bounding box center [198, 191] width 29 height 8
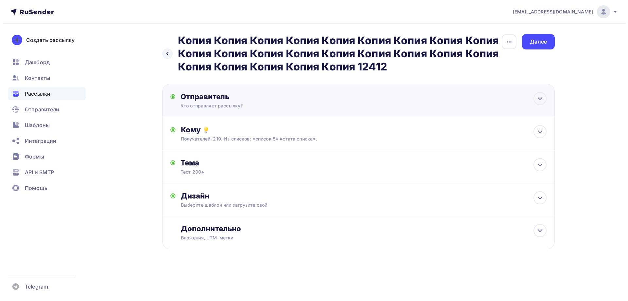
scroll to position [0, 0]
click at [542, 43] on div "Далее" at bounding box center [538, 42] width 17 height 8
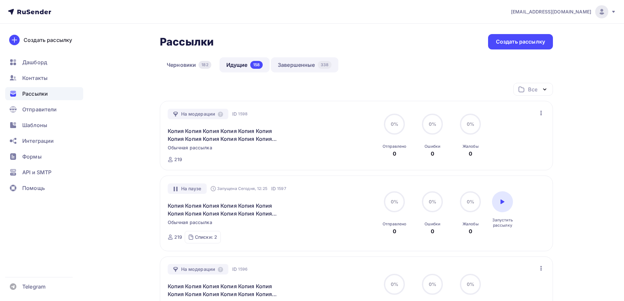
click at [303, 62] on link "Завершенные 338" at bounding box center [304, 64] width 67 height 15
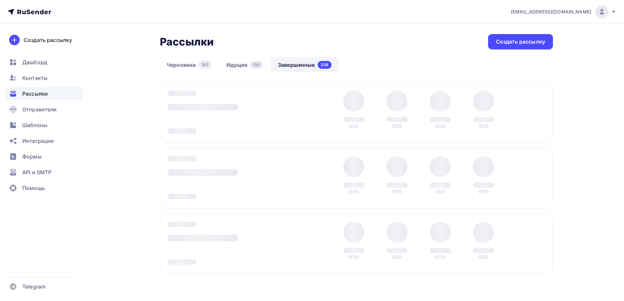
click at [541, 113] on div at bounding box center [356, 113] width 393 height 60
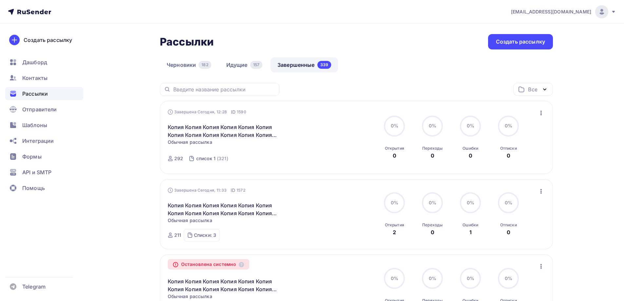
click at [540, 116] on icon "button" at bounding box center [541, 113] width 8 height 8
click at [492, 152] on div "Копировать в новую" at bounding box center [510, 156] width 67 height 8
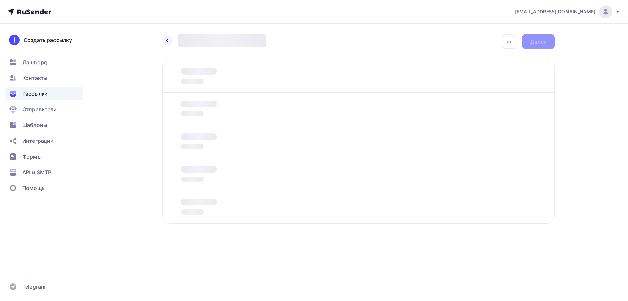
click at [213, 118] on div at bounding box center [358, 109] width 393 height 33
click at [0, 0] on div "Отправитель Кто отправляет рассылку? Email * moskaleva@ucoz-team.net maria@ukit…" at bounding box center [0, 0] width 0 height 0
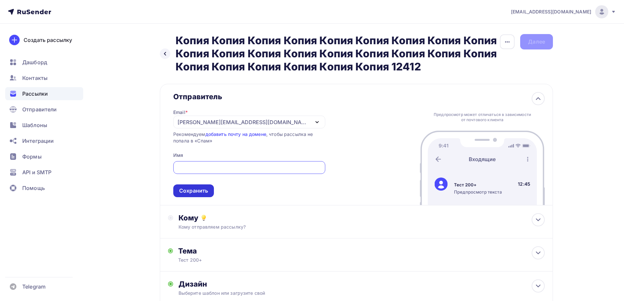
click at [197, 190] on div "Сохранить" at bounding box center [193, 191] width 29 height 8
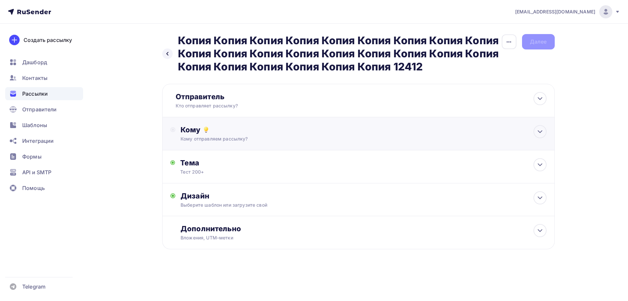
click at [217, 148] on div "Кому Кому отправляем рассылку? Списки получателей Выберите список Все списки id…" at bounding box center [358, 133] width 393 height 33
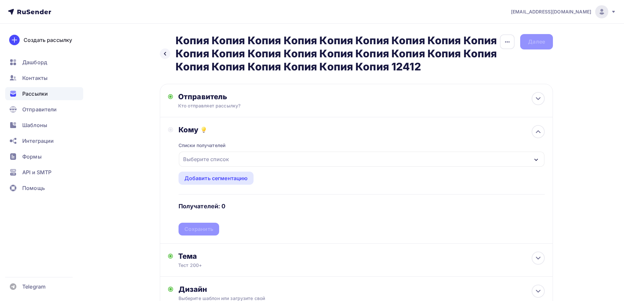
click at [211, 159] on div "Выберите список" at bounding box center [205, 159] width 51 height 12
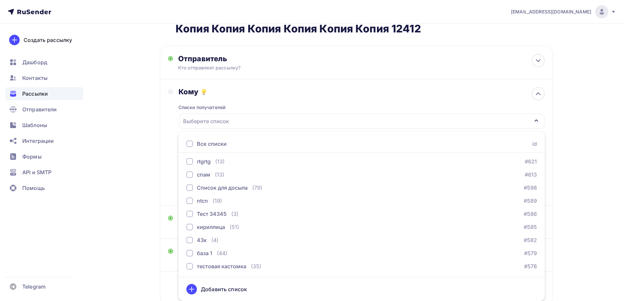
scroll to position [164, 0]
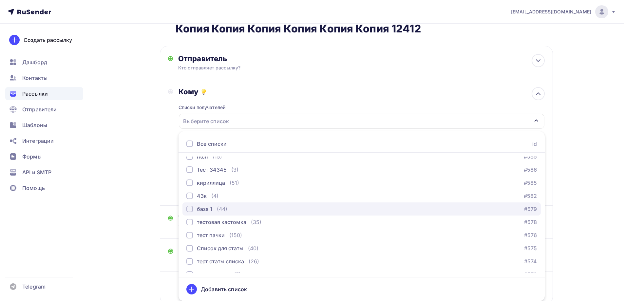
click at [244, 207] on div "база 1 (44) #579" at bounding box center [361, 209] width 350 height 8
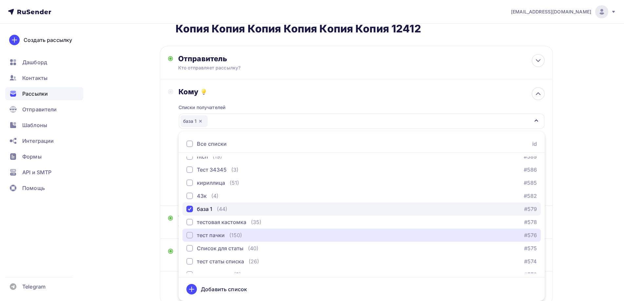
drag, startPoint x: 241, startPoint y: 233, endPoint x: 208, endPoint y: 213, distance: 37.6
click at [240, 233] on div "(150)" at bounding box center [235, 235] width 13 height 8
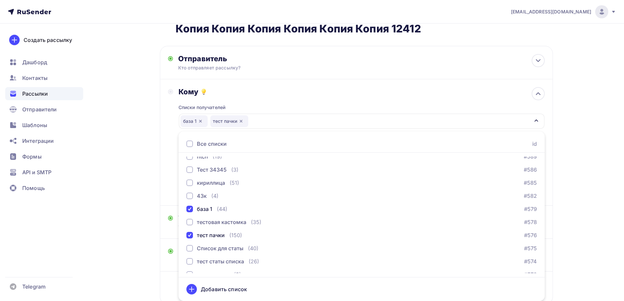
click at [149, 196] on div "Назад Копия Копия Копия Копия Копия Копия Копия Копия Копия Копия Копия Копия К…" at bounding box center [312, 166] width 536 height 361
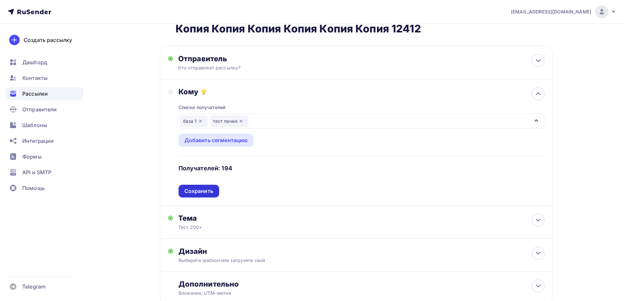
click at [204, 196] on div "Сохранить" at bounding box center [198, 191] width 41 height 13
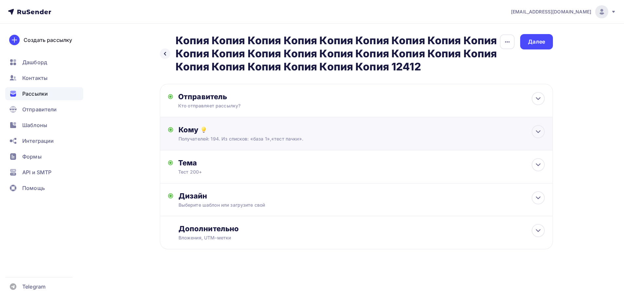
scroll to position [0, 0]
click at [257, 141] on div "Получателей: 194. Из списков: «база 1»,«тест пачки»." at bounding box center [346, 139] width 330 height 7
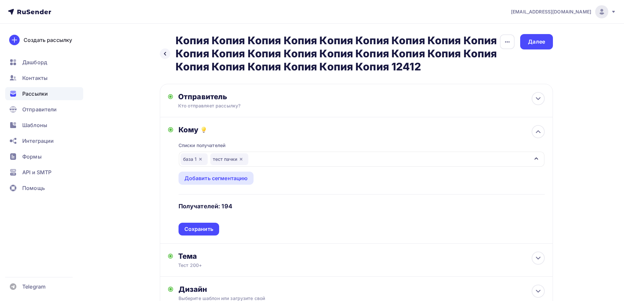
click at [265, 163] on div "база 1 тест пачки" at bounding box center [361, 159] width 365 height 15
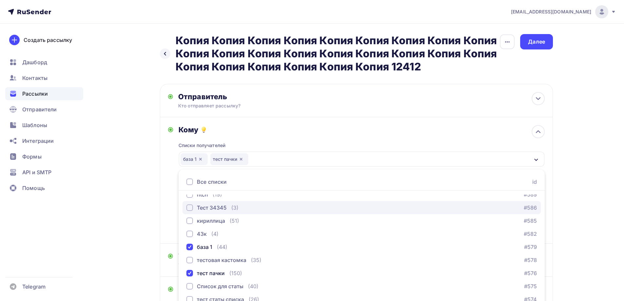
scroll to position [38, 0]
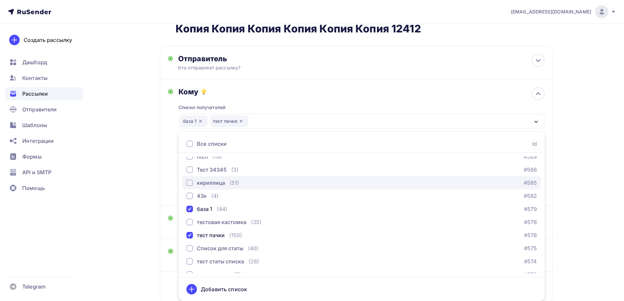
click at [239, 182] on div "кириллица (51) #585" at bounding box center [361, 183] width 350 height 8
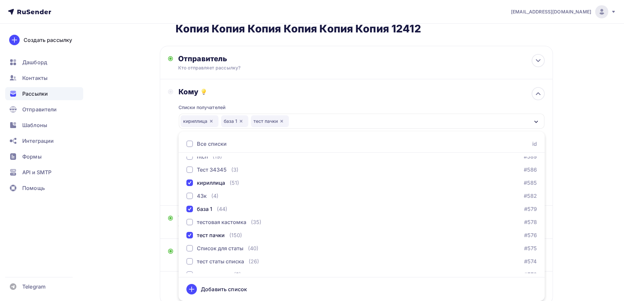
click at [125, 168] on div "Назад Копия Копия Копия Копия Копия Копия Копия Копия Копия Копия Копия Копия К…" at bounding box center [312, 166] width 536 height 361
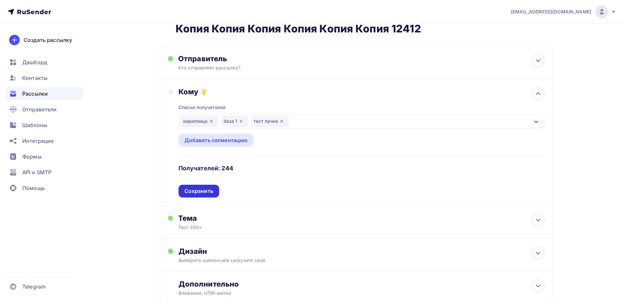
click at [191, 187] on div "Сохранить" at bounding box center [198, 191] width 29 height 8
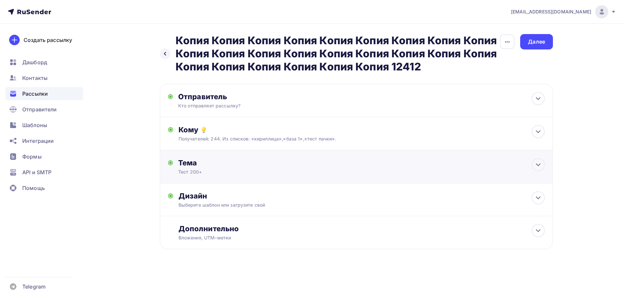
scroll to position [0, 0]
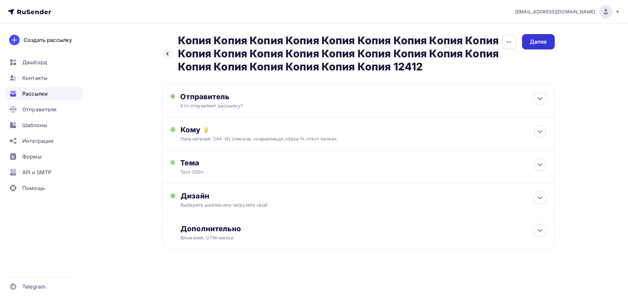
click at [536, 43] on div "Далее" at bounding box center [538, 42] width 17 height 8
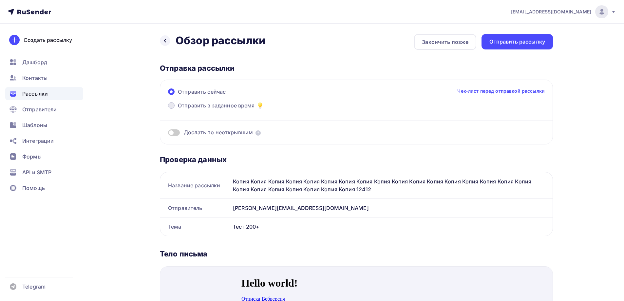
click at [179, 104] on span "Отправить в заданное время" at bounding box center [216, 105] width 77 height 8
click at [178, 109] on input "Отправить в заданное время" at bounding box center [178, 109] width 0 height 0
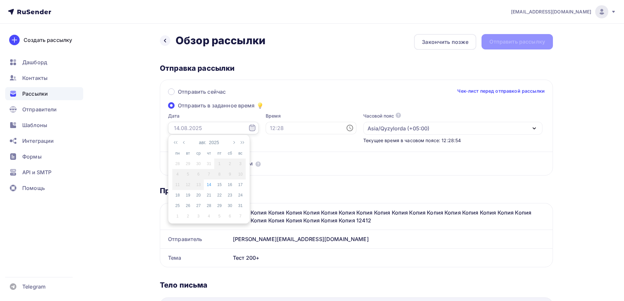
click at [211, 129] on input "text" at bounding box center [213, 128] width 91 height 12
click at [210, 184] on div "14" at bounding box center [209, 185] width 10 height 6
type input "14.08.2025"
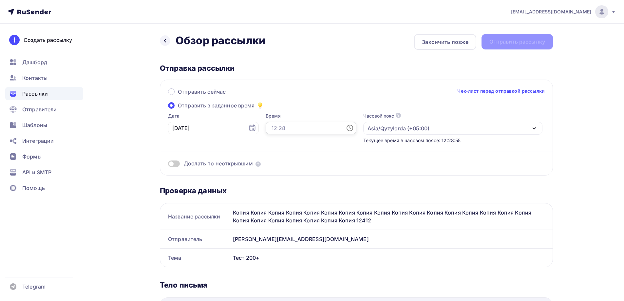
drag, startPoint x: 270, startPoint y: 124, endPoint x: 272, endPoint y: 134, distance: 10.0
click at [270, 123] on input "text" at bounding box center [310, 128] width 91 height 12
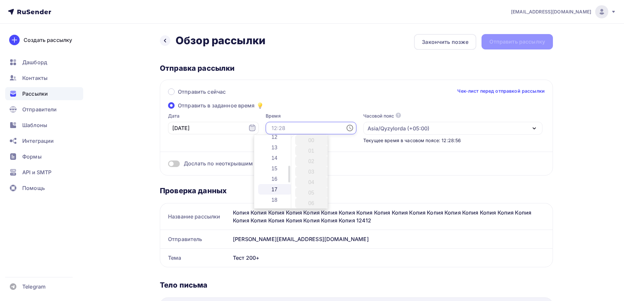
scroll to position [131, 0]
click at [276, 153] on li "14" at bounding box center [275, 156] width 34 height 10
type input "14:00"
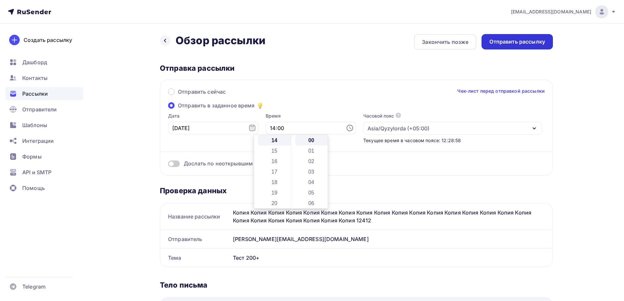
click at [509, 41] on div "Отправить рассылку" at bounding box center [517, 42] width 56 height 8
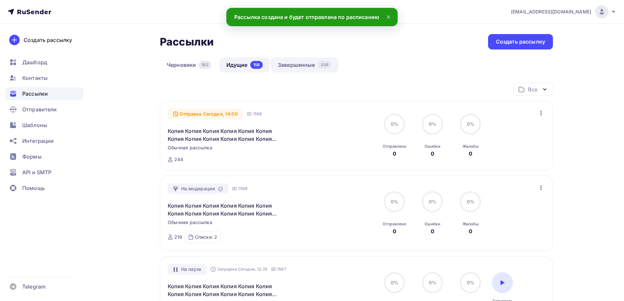
click at [306, 65] on link "Завершенные 339" at bounding box center [304, 64] width 67 height 15
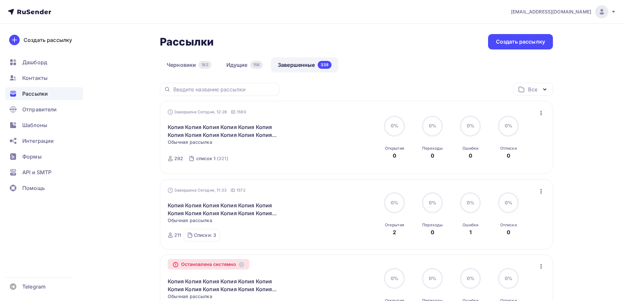
click at [544, 112] on icon "button" at bounding box center [541, 113] width 8 height 8
click at [516, 155] on div "Копировать в новую" at bounding box center [510, 156] width 67 height 8
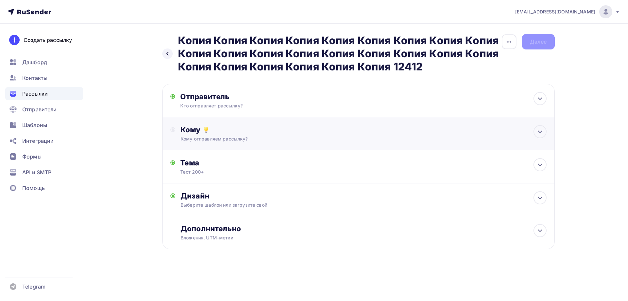
click at [208, 137] on div "Кому отправляем рассылку?" at bounding box center [346, 139] width 330 height 7
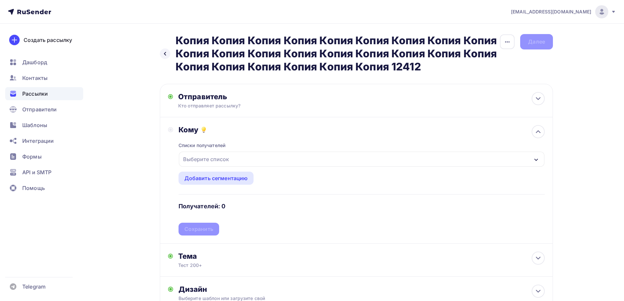
click at [206, 163] on div "Выберите список" at bounding box center [205, 159] width 51 height 12
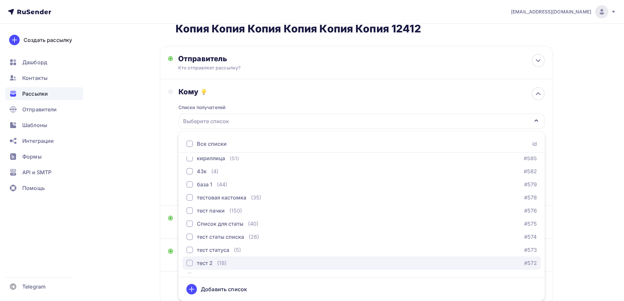
scroll to position [164, 0]
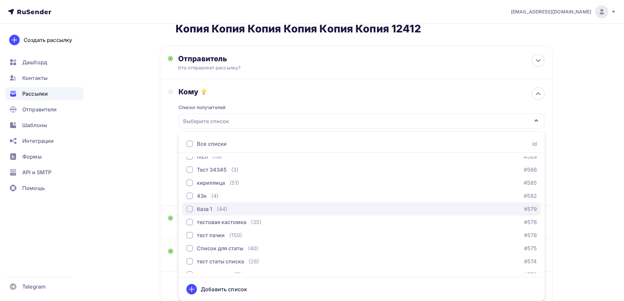
click at [226, 208] on div "(44)" at bounding box center [222, 209] width 10 height 8
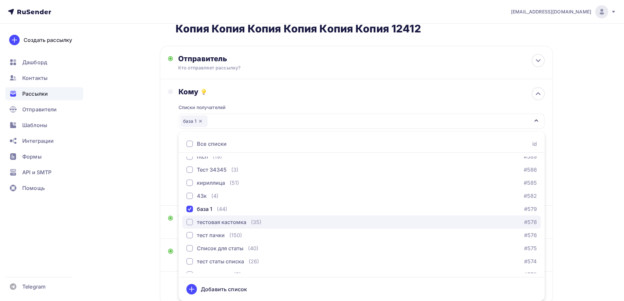
click at [229, 220] on div "тестовая кастомка" at bounding box center [221, 222] width 49 height 8
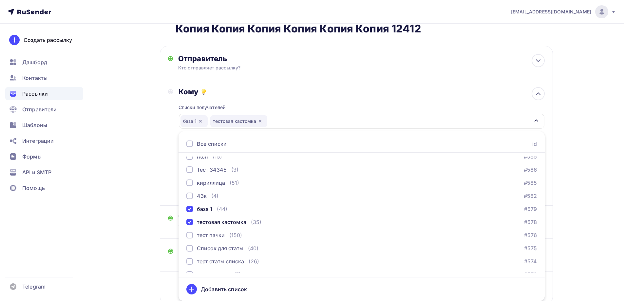
click at [160, 203] on div "Кому Списки получателей база 1 тестовая кастомка Все списки id ошибкии (9) #630…" at bounding box center [356, 142] width 393 height 126
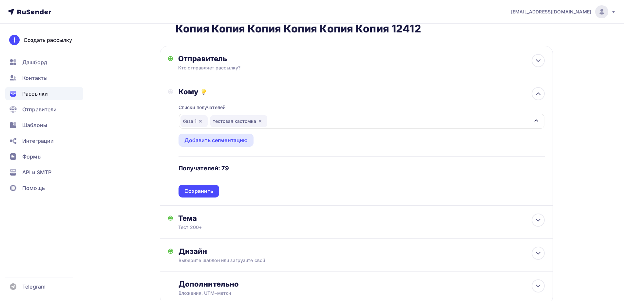
click at [287, 121] on div "база 1 тестовая кастомка" at bounding box center [361, 121] width 365 height 15
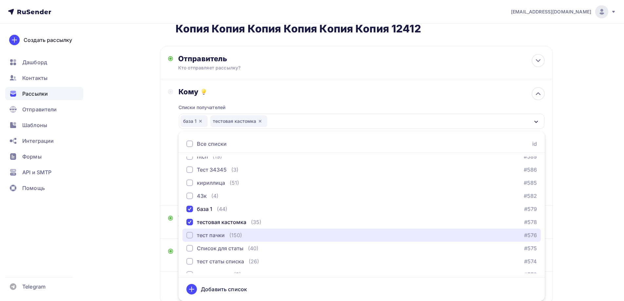
drag, startPoint x: 242, startPoint y: 237, endPoint x: 125, endPoint y: 171, distance: 134.0
click at [240, 237] on div "тест пачки (150) #576" at bounding box center [361, 235] width 350 height 8
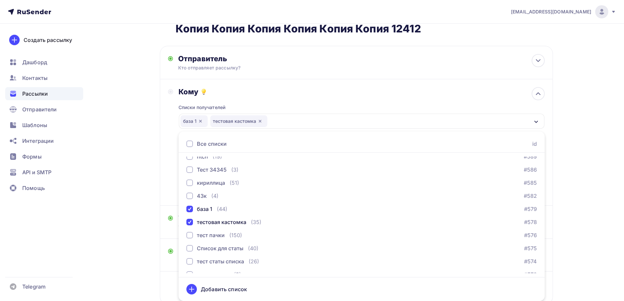
click at [125, 171] on div "Назад Копия Копия Копия Копия Копия Копия Копия Копия Копия Копия Копия Копия К…" at bounding box center [312, 166] width 536 height 361
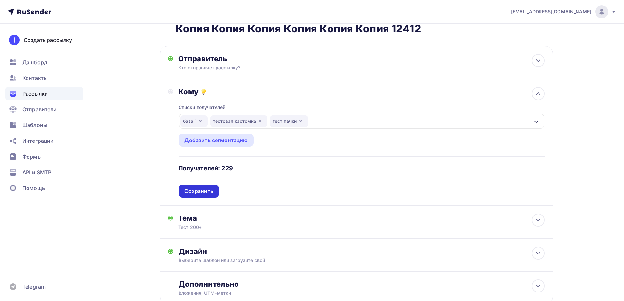
click at [191, 188] on div "Сохранить" at bounding box center [198, 191] width 29 height 8
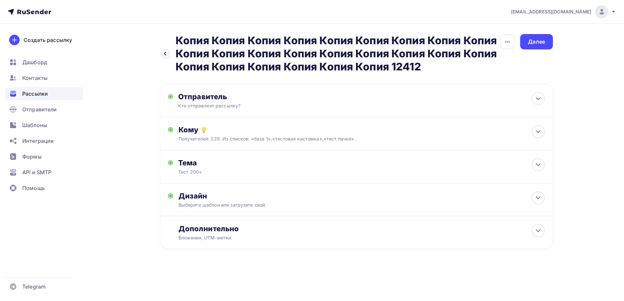
scroll to position [0, 0]
click at [527, 46] on div "Далее" at bounding box center [538, 41] width 33 height 15
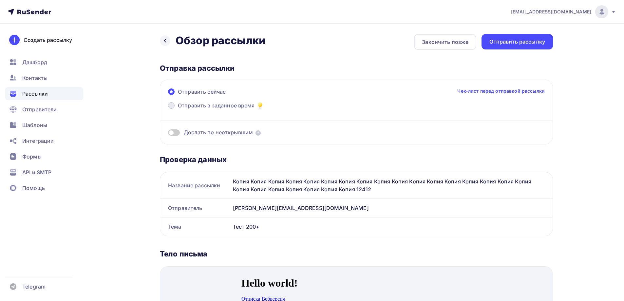
click at [196, 104] on span "Отправить в заданное время" at bounding box center [216, 105] width 77 height 8
click at [178, 109] on input "Отправить в заданное время" at bounding box center [178, 109] width 0 height 0
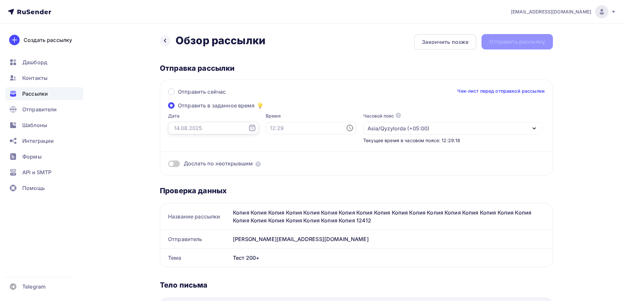
click at [191, 129] on input "text" at bounding box center [213, 128] width 91 height 12
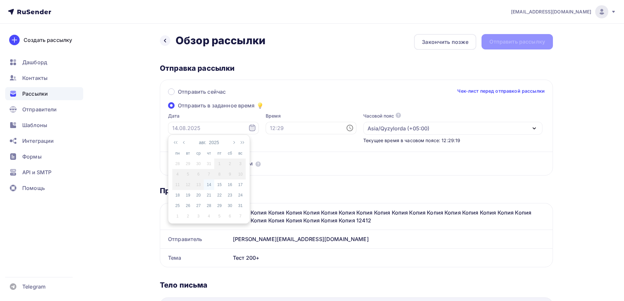
click at [209, 184] on div "14" at bounding box center [209, 185] width 10 height 6
type input "14.08.2025"
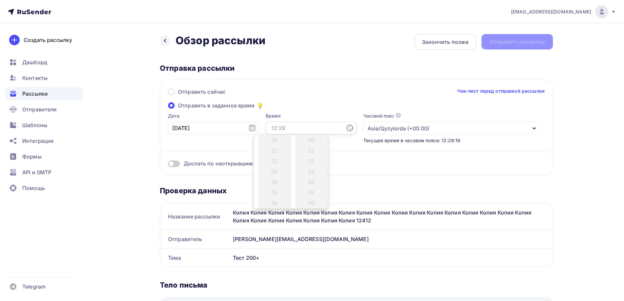
click at [277, 125] on input "text" at bounding box center [310, 128] width 91 height 12
click at [276, 164] on li "15" at bounding box center [275, 166] width 34 height 10
type input "15:00"
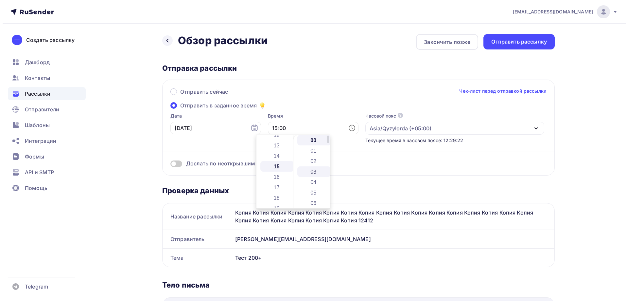
scroll to position [157, 0]
click li "00"
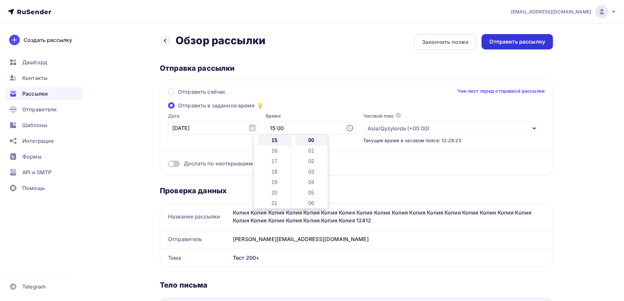
click div "Отправить рассылку"
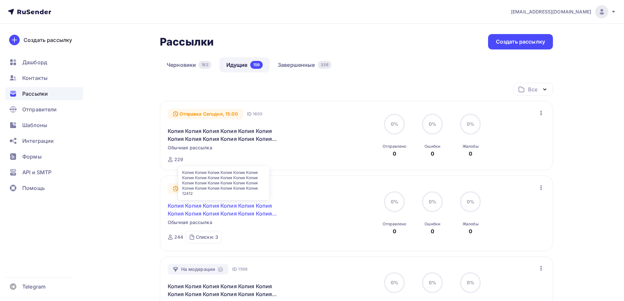
click link "Копия Копия Копия Копия Копия Копия Копия Копия Копия Копия Копия Копия Копия К…"
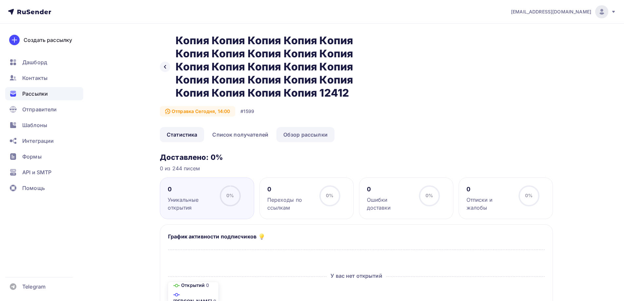
click link "Обзор рассылки"
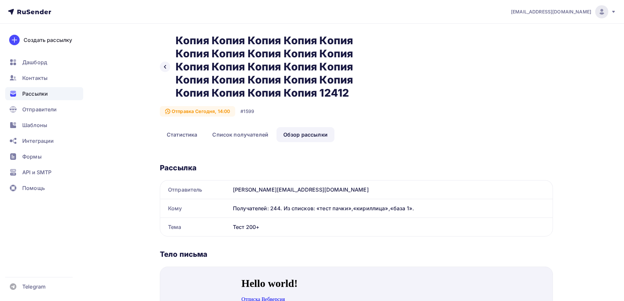
click span "Рассылки"
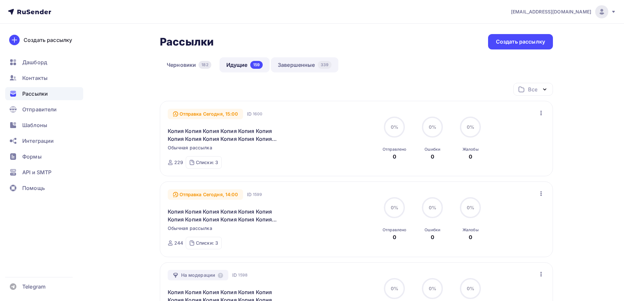
click link "Завершенные 339"
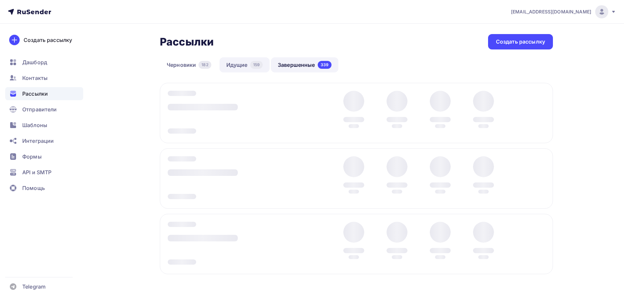
click div "159"
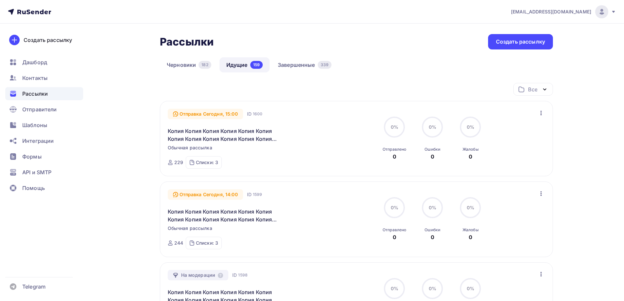
click icon "button"
click div "Отменить рассылку"
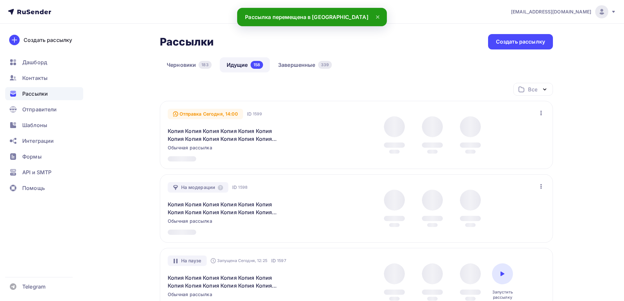
click div "Черновики 183 Идущие 158 Завершенные 339"
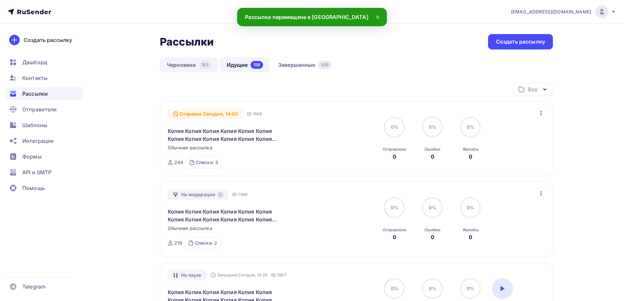
click link "Черновики 183"
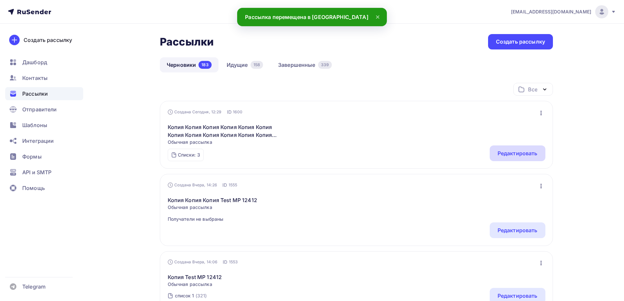
click div "Редактировать"
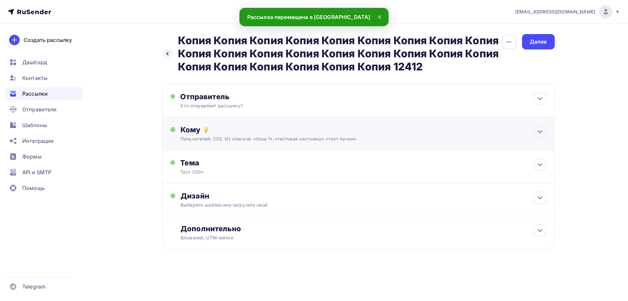
click div "Получателей: 229. Из списков: «база 1»,«тестовая кастомка»,«тест пачки»."
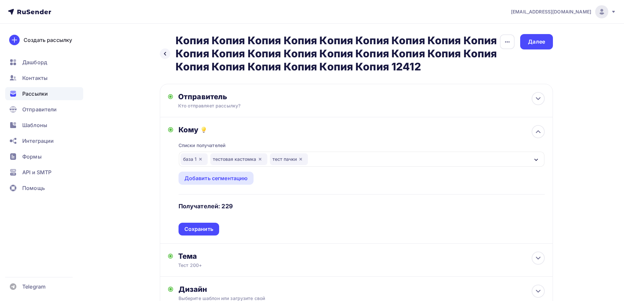
click icon "button"
click div "база 1 тест пачки"
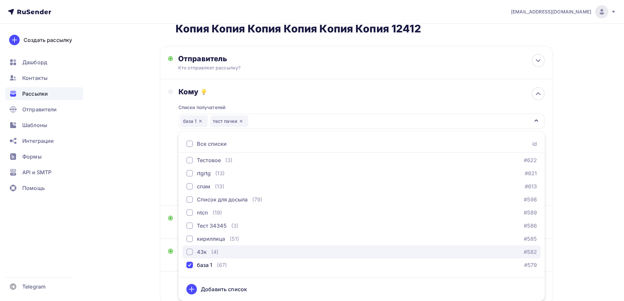
scroll to position [131, 0]
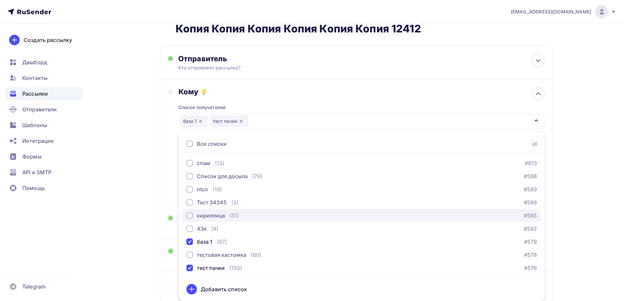
click div "кириллица"
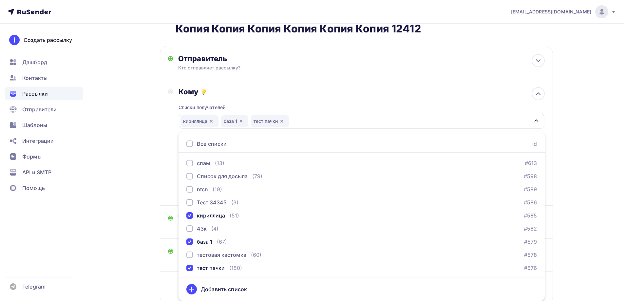
drag, startPoint x: 147, startPoint y: 184, endPoint x: 168, endPoint y: 182, distance: 20.4
click div "Назад Копия Копия Копия Копия Копия Копия Копия Копия Копия Копия Копия Копия К…"
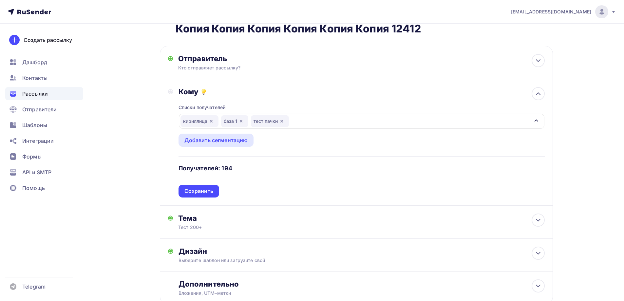
click div "Списки получателей кириллица база 1 тест пачки Все списки id ошибкии (9) #630 Б…"
drag, startPoint x: 201, startPoint y: 191, endPoint x: 222, endPoint y: 184, distance: 21.9
click div "Сохранить"
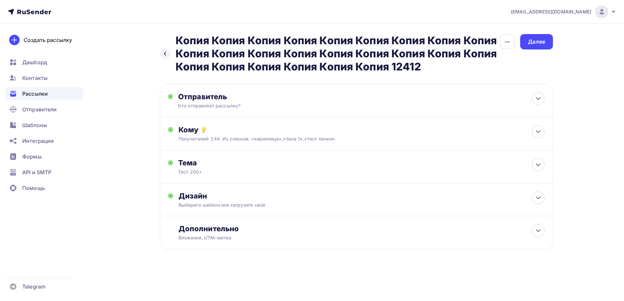
scroll to position [0, 0]
click div "Далее"
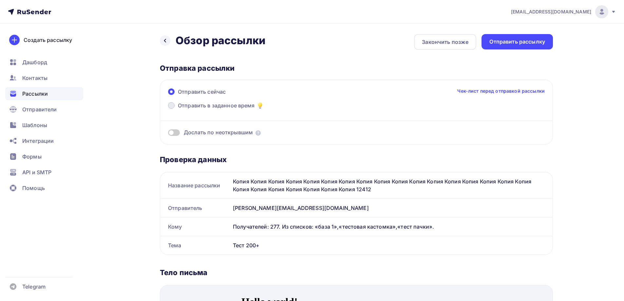
click span "Отправить в заданное время"
click input "Отправить в заданное время"
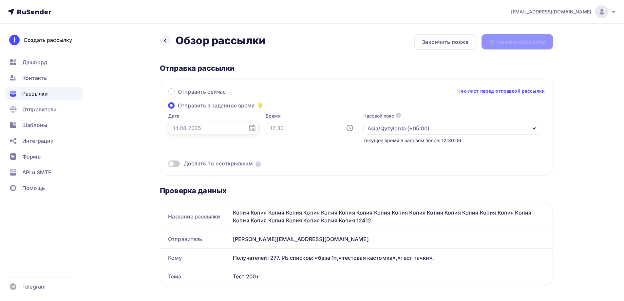
click input "text"
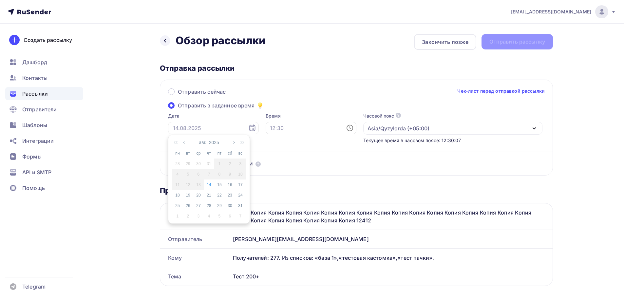
drag, startPoint x: 209, startPoint y: 185, endPoint x: 271, endPoint y: 146, distance: 72.4
click div "14"
type input "14.08.2025"
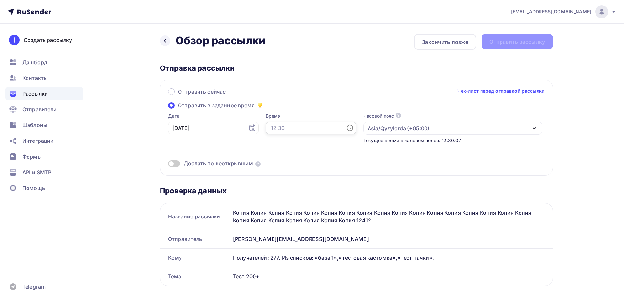
click input "text"
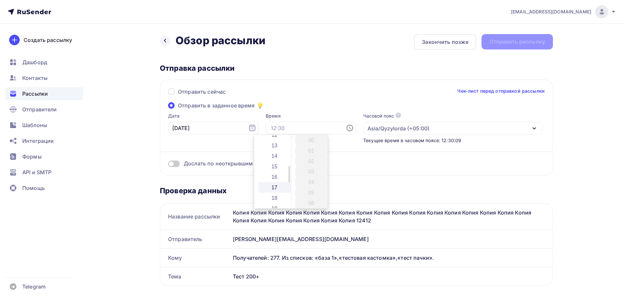
click li "15"
type input "15:00"
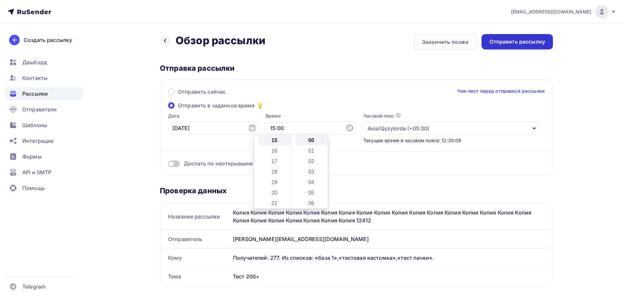
drag, startPoint x: 501, startPoint y: 49, endPoint x: 506, endPoint y: 45, distance: 6.5
click div "Назад Обзор рассылки Обзор рассылки Закончить позже Отправить рассылку"
click div "Отправить рассылку"
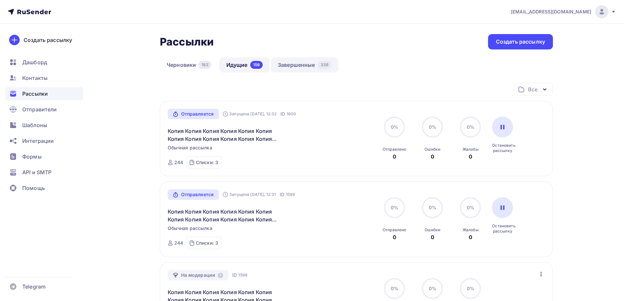
click at [310, 65] on link "Завершенные 339" at bounding box center [304, 64] width 67 height 15
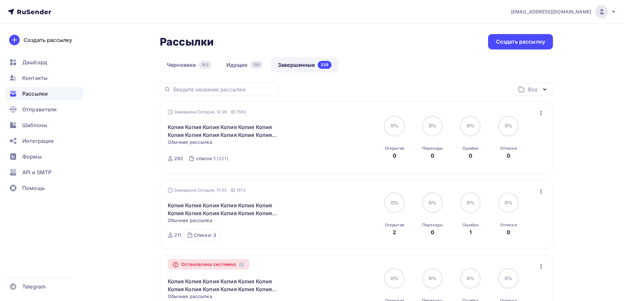
click at [537, 114] on icon "button" at bounding box center [541, 113] width 8 height 8
click at [508, 157] on div "Копировать в новую" at bounding box center [510, 156] width 67 height 8
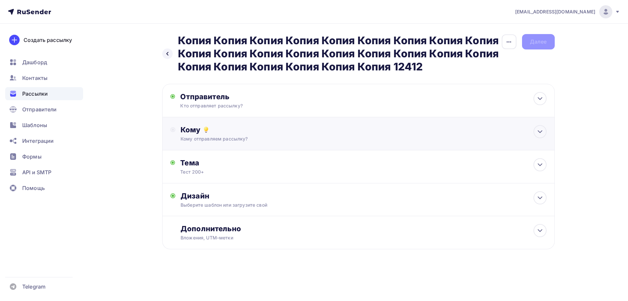
click at [198, 126] on div "Кому" at bounding box center [364, 129] width 366 height 9
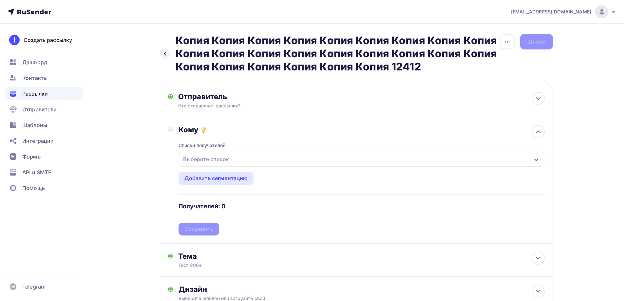
click at [208, 157] on div "Выберите список" at bounding box center [205, 159] width 51 height 12
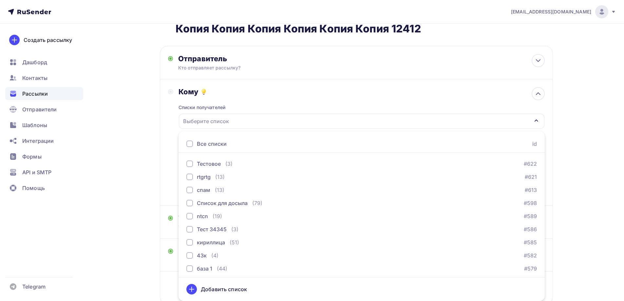
scroll to position [164, 0]
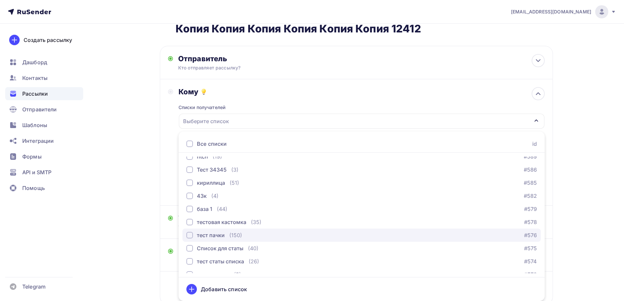
click at [234, 233] on div "(150)" at bounding box center [235, 235] width 13 height 8
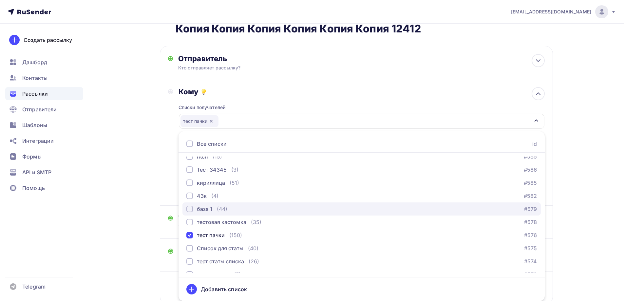
click at [224, 208] on div "(44)" at bounding box center [222, 209] width 10 height 8
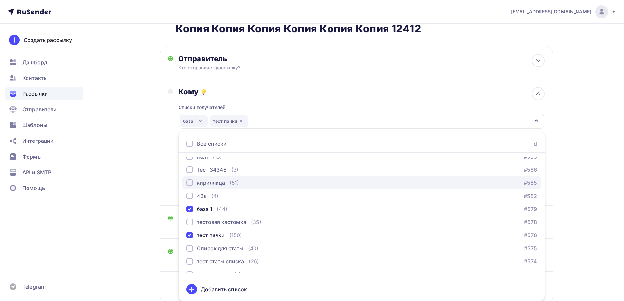
click at [225, 181] on div "кириллица" at bounding box center [211, 183] width 28 height 8
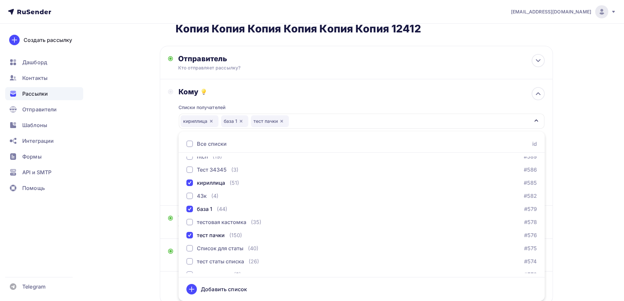
click at [118, 157] on div "Назад Копия Копия Копия Копия Копия Копия Копия Копия Копия Копия Копия Копия К…" at bounding box center [312, 166] width 536 height 361
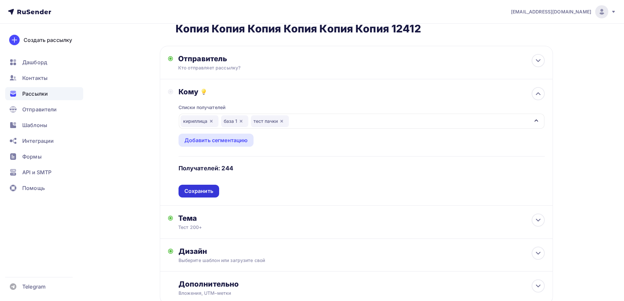
click at [200, 193] on div "Сохранить" at bounding box center [198, 191] width 29 height 8
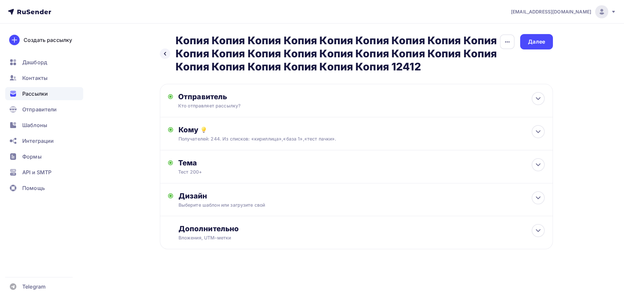
scroll to position [0, 0]
click at [522, 47] on div "Назад Копия Копия Копия Копия Копия Копия Копия Копия Копия Копия Копия Копия К…" at bounding box center [358, 53] width 393 height 39
click at [523, 47] on div "Назад Копия Копия Копия Копия Копия Копия Копия Копия Копия Копия Копия Копия К…" at bounding box center [358, 53] width 393 height 39
click at [523, 46] on div "Далее" at bounding box center [538, 41] width 33 height 15
click at [527, 45] on div "Далее" at bounding box center [538, 41] width 33 height 15
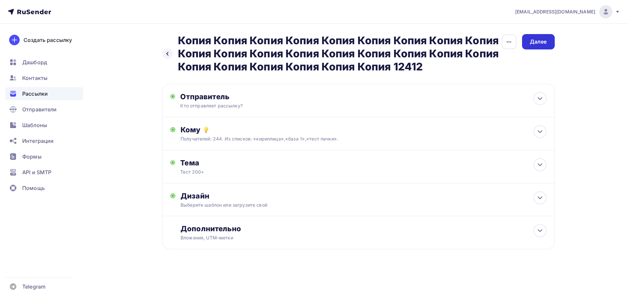
click at [527, 45] on div "Далее" at bounding box center [538, 41] width 33 height 15
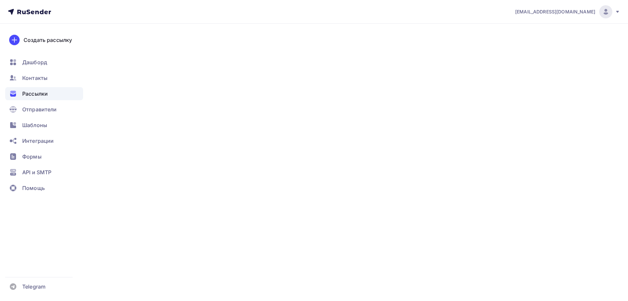
click at [528, 46] on div "Далее" at bounding box center [538, 41] width 33 height 15
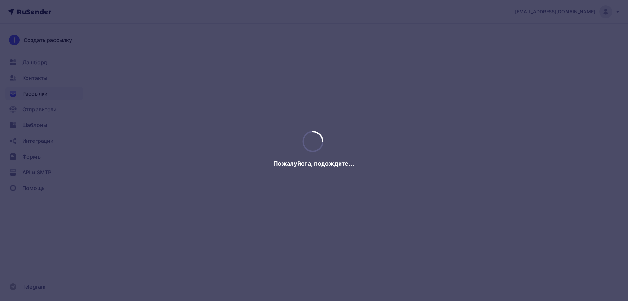
click at [529, 46] on div at bounding box center [314, 150] width 628 height 301
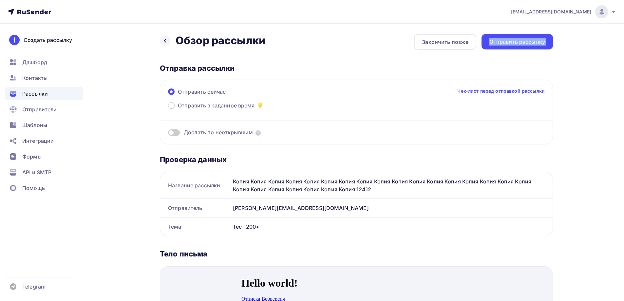
click at [529, 46] on div "Отправить рассылку" at bounding box center [516, 41] width 71 height 15
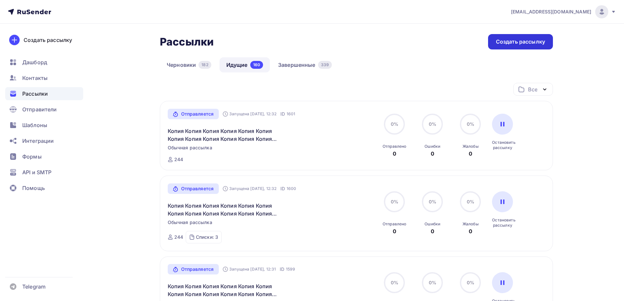
click at [506, 42] on div "Создать рассылку" at bounding box center [520, 42] width 49 height 8
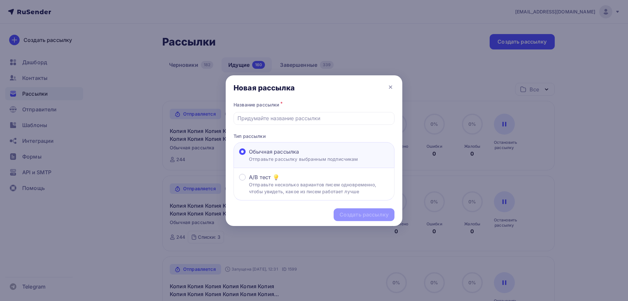
click at [293, 58] on div at bounding box center [314, 150] width 628 height 301
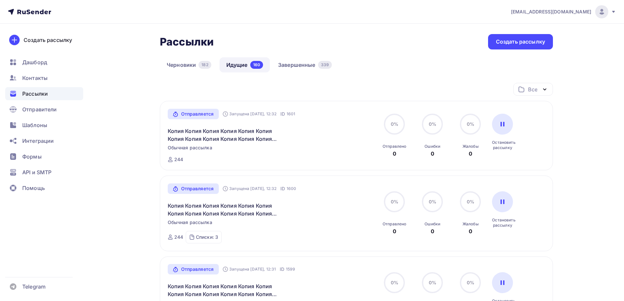
click at [303, 65] on div at bounding box center [312, 150] width 624 height 301
click at [300, 72] on link "Завершенные 339" at bounding box center [304, 64] width 67 height 15
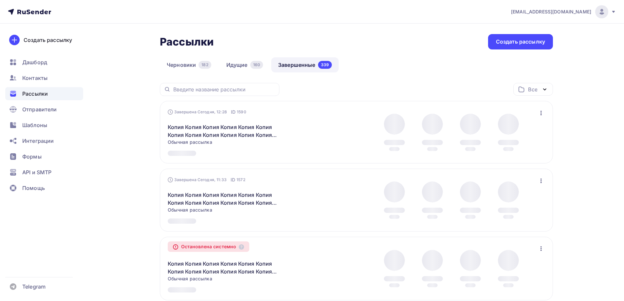
click at [233, 73] on div "Черновики 182 Идущие 160 Завершенные 339" at bounding box center [356, 70] width 393 height 26
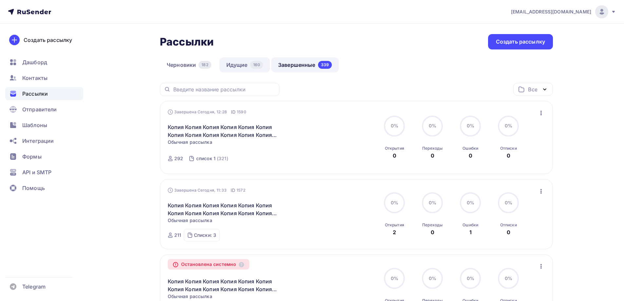
click at [234, 70] on link "Идущие 160" at bounding box center [244, 64] width 50 height 15
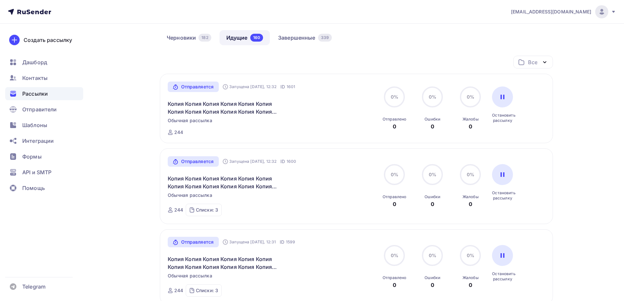
scroll to position [33, 0]
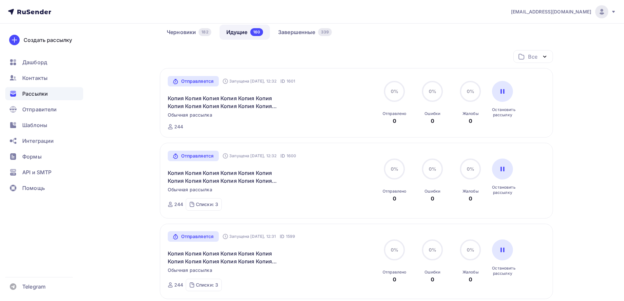
click at [292, 29] on link "Завершенные 339" at bounding box center [304, 32] width 67 height 15
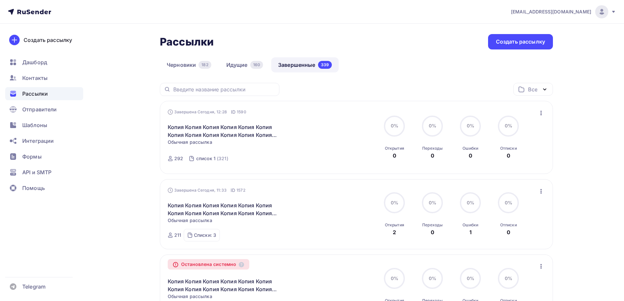
drag, startPoint x: 543, startPoint y: 93, endPoint x: 538, endPoint y: 111, distance: 18.9
click at [543, 94] on div "Все" at bounding box center [533, 89] width 40 height 13
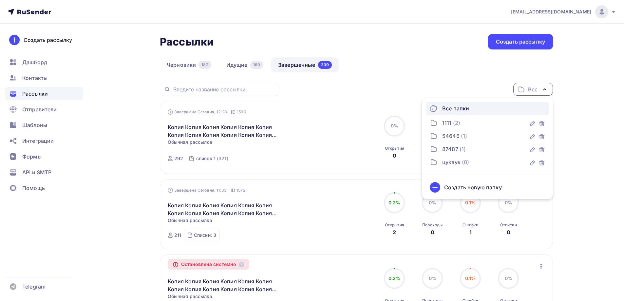
drag, startPoint x: 572, startPoint y: 114, endPoint x: 532, endPoint y: 121, distance: 40.5
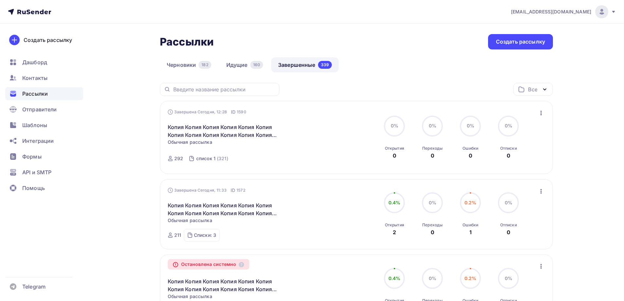
click at [543, 113] on icon "button" at bounding box center [541, 113] width 8 height 8
click at [510, 155] on div "Копировать в новую" at bounding box center [510, 156] width 67 height 8
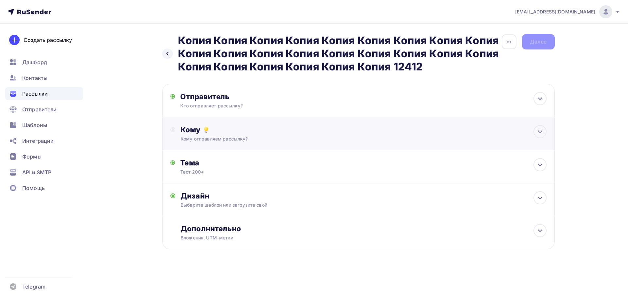
click at [208, 129] on div "Кому Кому отправляем рассылку? Списки получателей Выберите список Все списки id…" at bounding box center [358, 133] width 393 height 33
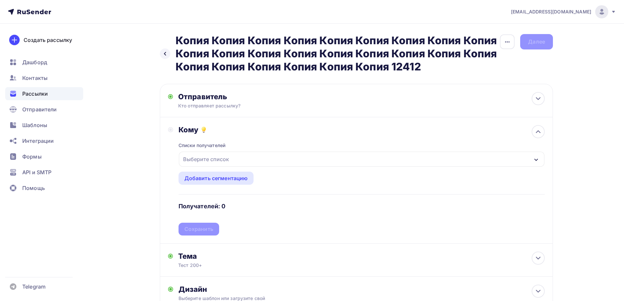
click at [206, 160] on div "Выберите список" at bounding box center [205, 159] width 51 height 12
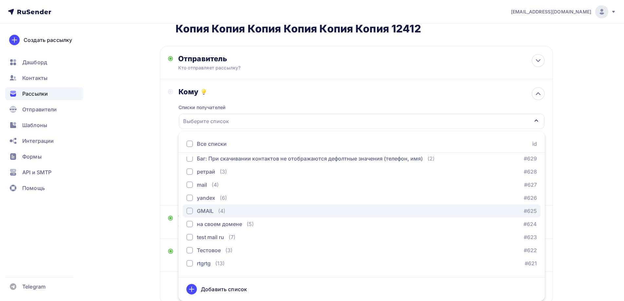
scroll to position [131, 0]
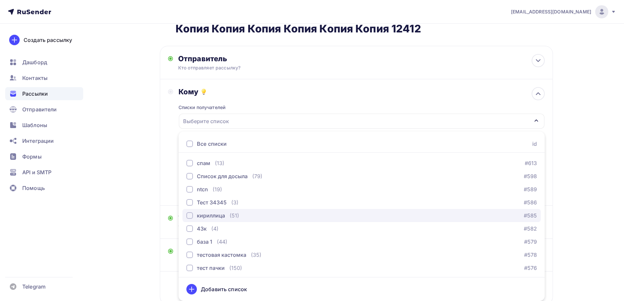
click at [232, 216] on div "(51)" at bounding box center [233, 215] width 9 height 8
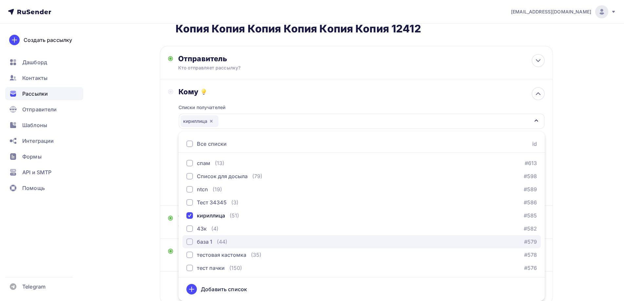
click at [232, 241] on div "база 1 (44) #579" at bounding box center [361, 242] width 350 height 8
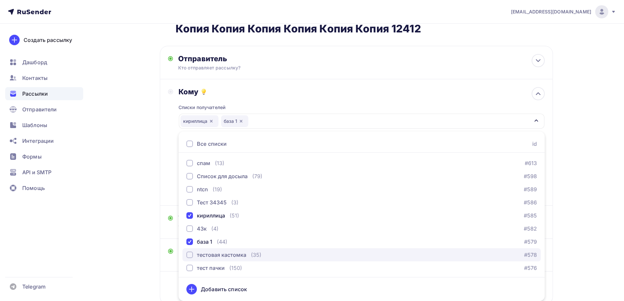
click at [234, 253] on div "тестовая кастомка" at bounding box center [221, 255] width 49 height 8
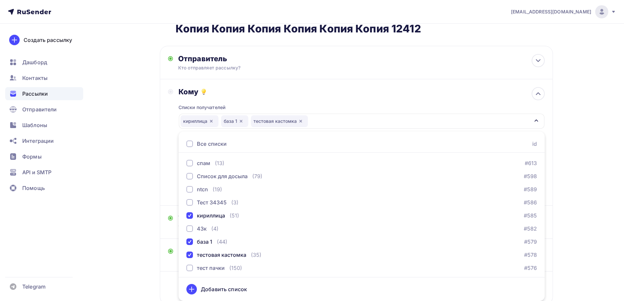
click at [144, 207] on div "Назад Копия Копия Копия Копия Копия Копия Копия Копия Копия Копия Копия Копия К…" at bounding box center [312, 166] width 536 height 361
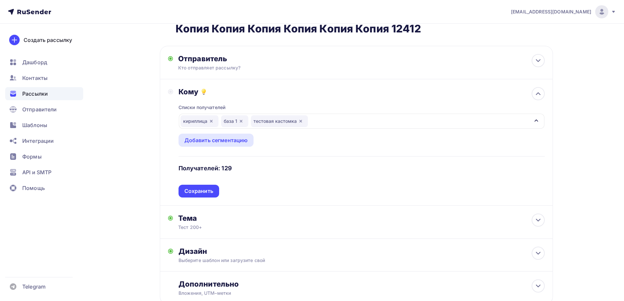
click at [298, 120] on div "тестовая кастомка" at bounding box center [279, 121] width 57 height 12
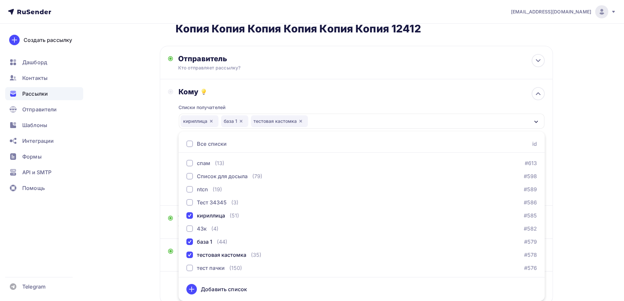
click at [299, 120] on icon "button" at bounding box center [300, 120] width 5 height 5
click at [299, 120] on div "кириллица база 1" at bounding box center [361, 121] width 365 height 15
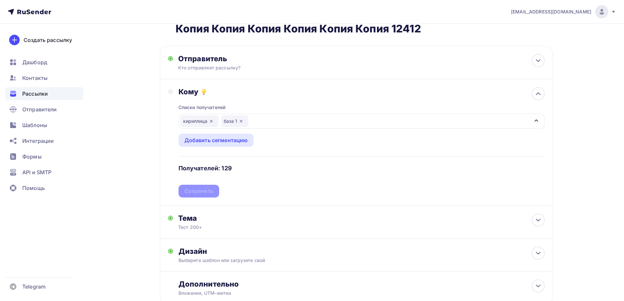
click at [299, 120] on div "кириллица база 1" at bounding box center [361, 121] width 365 height 15
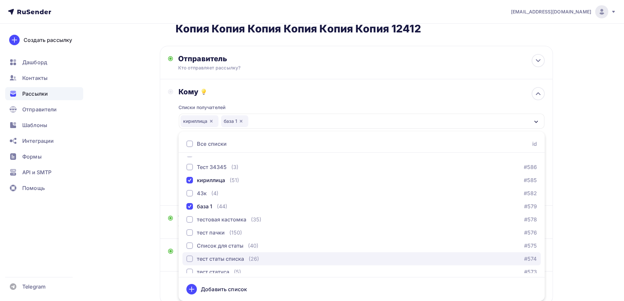
scroll to position [196, 0]
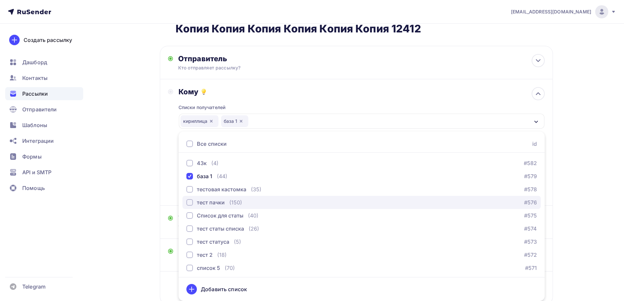
click at [221, 205] on div "тест пачки" at bounding box center [211, 202] width 28 height 8
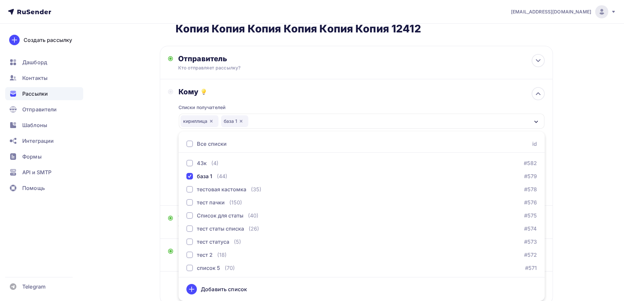
click at [160, 184] on div "Кому Списки получателей кириллица база 1 Все списки id ошибкии (9) #630 Баг: Пр…" at bounding box center [356, 142] width 393 height 126
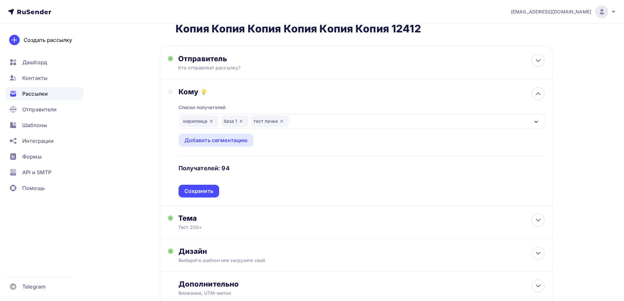
click at [201, 191] on div "Списки получателей кириллица база 1 тест пачки Все списки id ошибкии (9) #630 Б…" at bounding box center [361, 146] width 366 height 101
click at [201, 191] on div "Сохранить" at bounding box center [198, 191] width 29 height 8
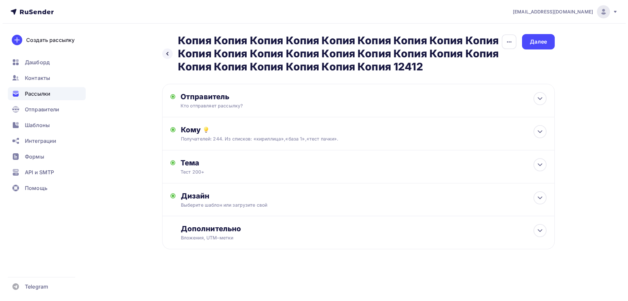
scroll to position [0, 0]
click at [530, 39] on div "Далее" at bounding box center [538, 41] width 33 height 15
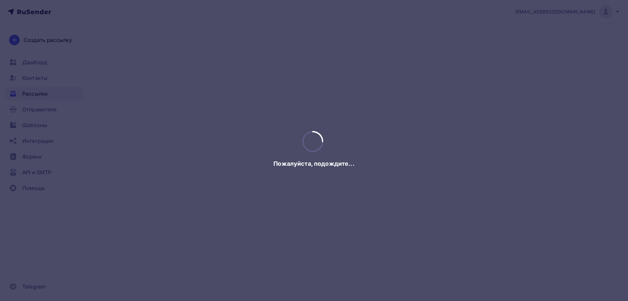
click at [530, 39] on div at bounding box center [314, 150] width 628 height 301
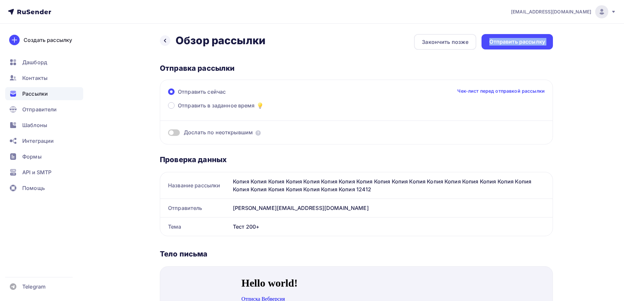
click at [530, 39] on div "Отправить рассылку" at bounding box center [517, 42] width 56 height 8
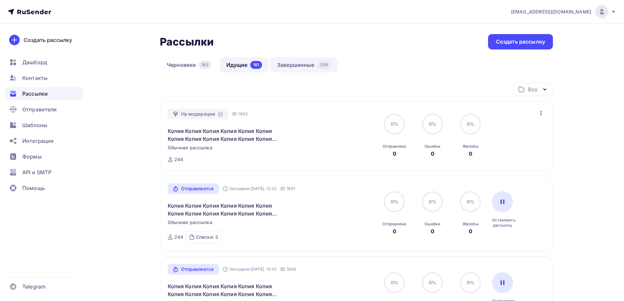
click at [305, 65] on link "Завершенные 339" at bounding box center [303, 64] width 67 height 15
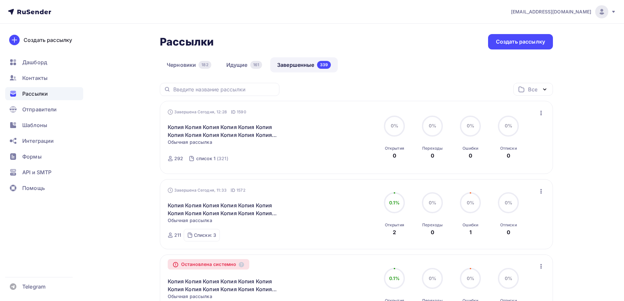
click at [539, 112] on icon "button" at bounding box center [541, 113] width 8 height 8
click at [504, 155] on div "Копировать в новую" at bounding box center [510, 156] width 67 height 8
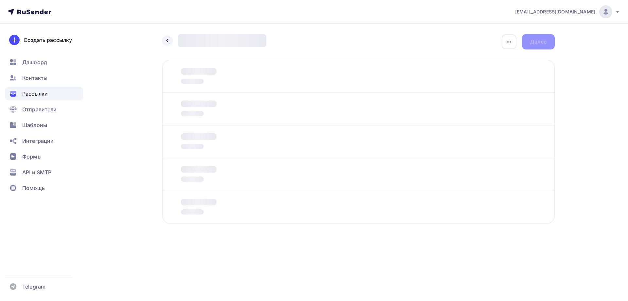
click at [208, 116] on div at bounding box center [194, 108] width 46 height 17
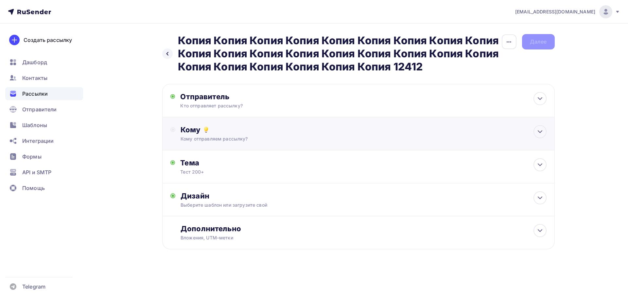
click at [207, 127] on icon at bounding box center [206, 129] width 4 height 4
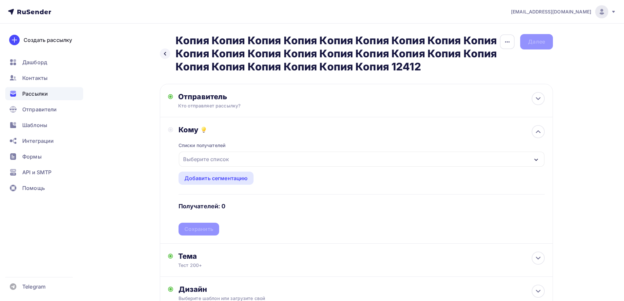
click at [204, 159] on div "Выберите список" at bounding box center [205, 159] width 51 height 12
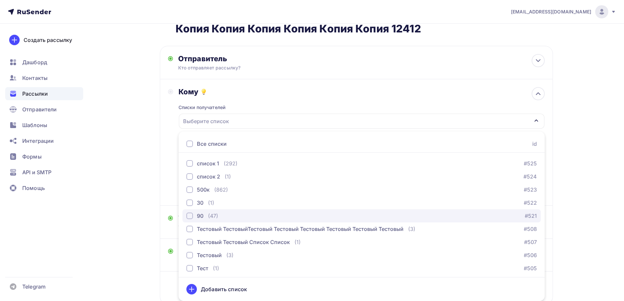
scroll to position [512, 0]
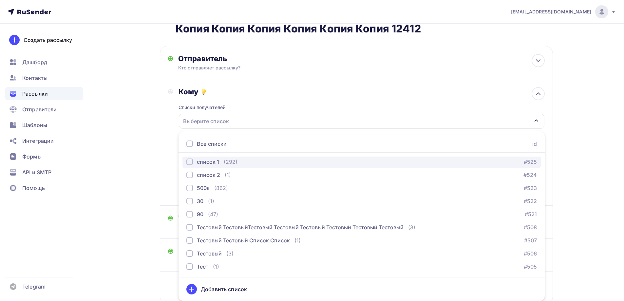
click at [237, 165] on div "список 1 (292) #525" at bounding box center [361, 162] width 350 height 8
click at [140, 150] on div "Назад Копия Копия Копия Копия Копия Копия Копия Копия Копия Копия Копия Копия К…" at bounding box center [312, 166] width 536 height 361
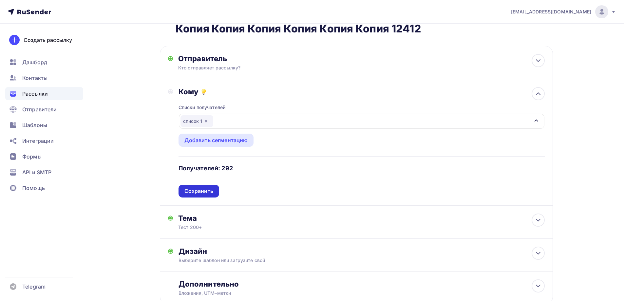
click at [196, 197] on div "Списки получателей список 1 Все списки id ошибкии (9) #630 Баг: При скачивании …" at bounding box center [361, 146] width 366 height 101
click at [195, 192] on div "Сохранить" at bounding box center [198, 191] width 29 height 8
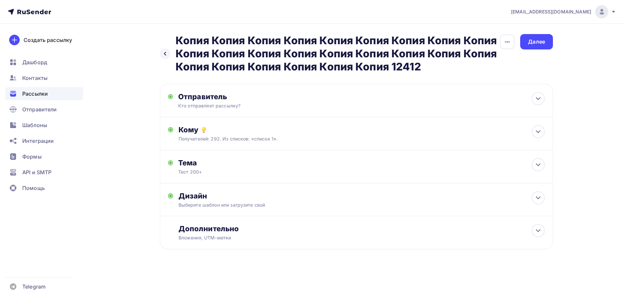
scroll to position [0, 0]
click at [537, 44] on div "Далее" at bounding box center [538, 42] width 17 height 8
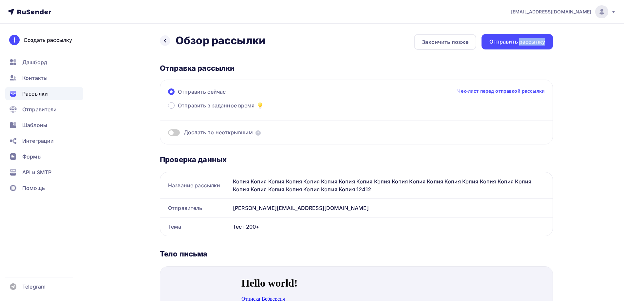
click at [537, 44] on div "Отправить рассылку" at bounding box center [517, 42] width 56 height 8
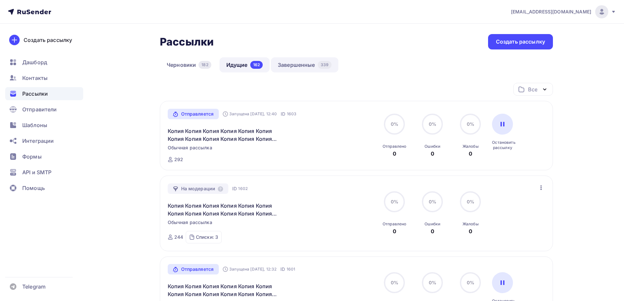
click at [285, 62] on link "Завершенные 339" at bounding box center [304, 64] width 67 height 15
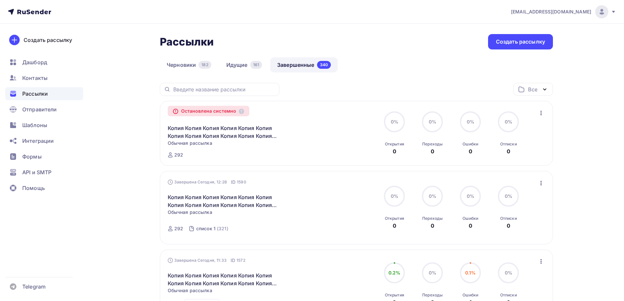
click at [540, 111] on icon "button" at bounding box center [541, 113] width 8 height 8
click at [515, 130] on div "Копировать в новую" at bounding box center [510, 130] width 67 height 8
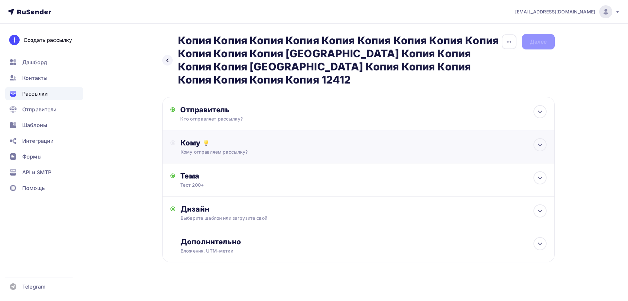
click at [197, 138] on div "Кому" at bounding box center [364, 142] width 366 height 9
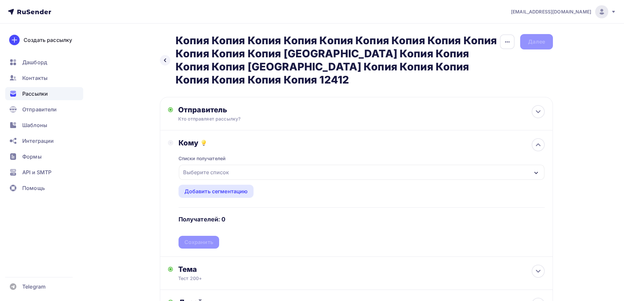
click at [206, 166] on div "Выберите список" at bounding box center [205, 172] width 51 height 12
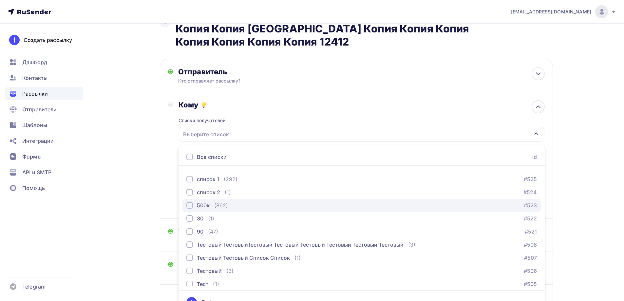
scroll to position [512, 0]
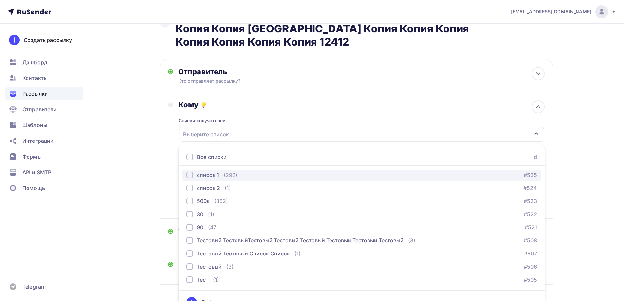
click at [225, 171] on div "(292)" at bounding box center [231, 175] width 14 height 8
click at [146, 154] on div "Назад Копия Копия Копия Копия Копия Копия Копия Копия Копия Копия Копия Копия К…" at bounding box center [312, 173] width 536 height 374
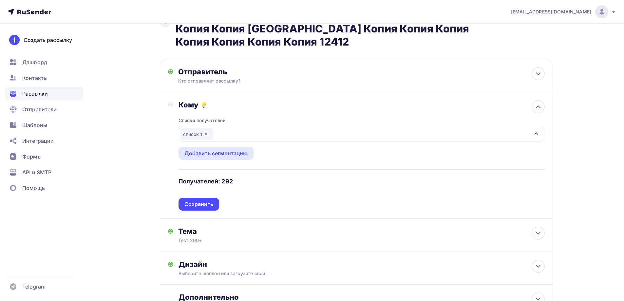
click at [196, 186] on div "Списки получателей список 1 Все списки id ошибкии (9) #630 Баг: При скачивании …" at bounding box center [361, 159] width 366 height 101
click at [197, 192] on div "Списки получателей список 1 Все списки id ошибкии (9) #630 Баг: При скачивании …" at bounding box center [361, 159] width 366 height 101
click at [191, 200] on div "Сохранить" at bounding box center [198, 204] width 29 height 8
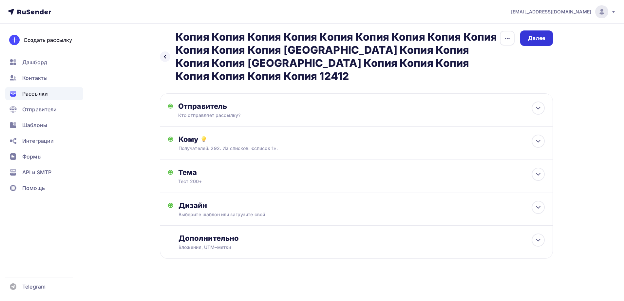
scroll to position [0, 0]
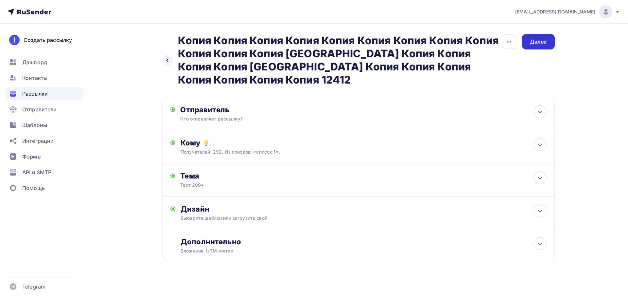
click at [537, 49] on div "Далее" at bounding box center [538, 41] width 33 height 15
click at [537, 47] on div "Далее" at bounding box center [538, 41] width 33 height 15
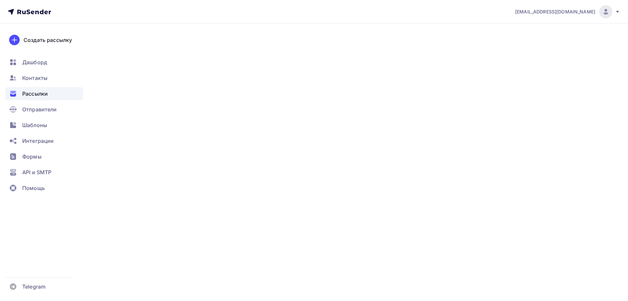
click at [537, 47] on div "Далее" at bounding box center [538, 41] width 33 height 15
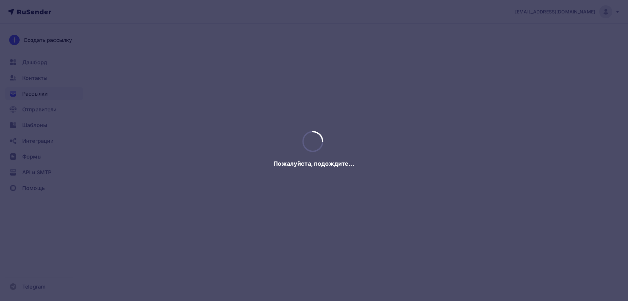
click at [537, 47] on div at bounding box center [314, 150] width 628 height 301
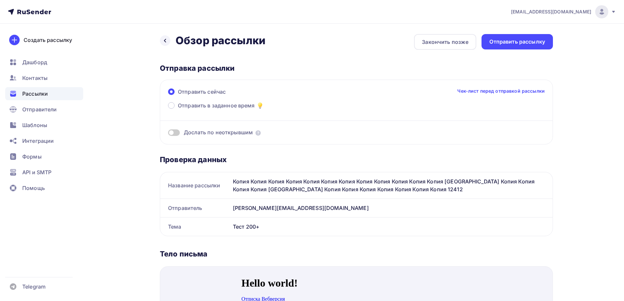
click at [536, 45] on div "Отправить рассылку" at bounding box center [516, 41] width 71 height 15
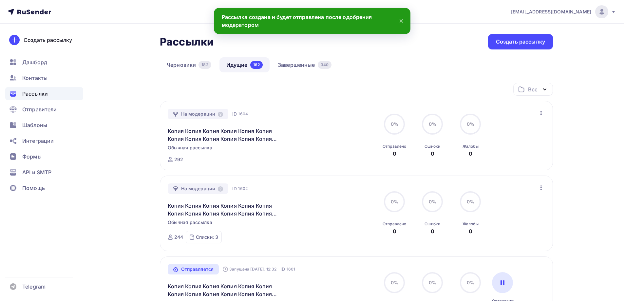
scroll to position [131, 0]
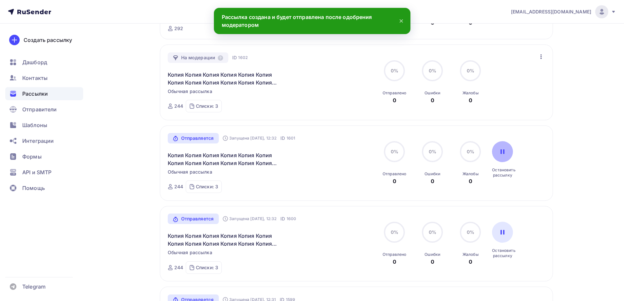
click at [509, 152] on div at bounding box center [502, 151] width 21 height 21
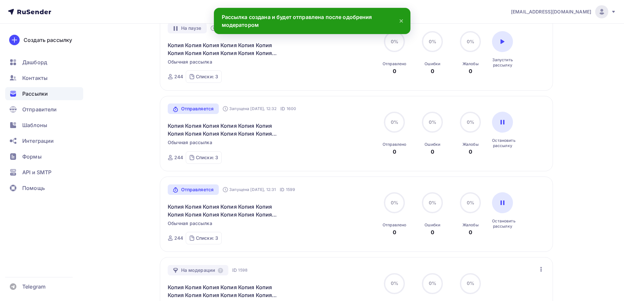
scroll to position [262, 0]
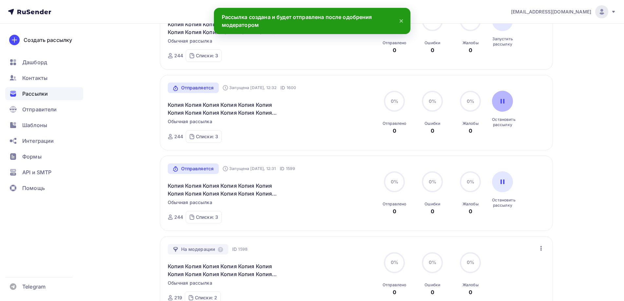
click at [499, 105] on div at bounding box center [502, 101] width 21 height 21
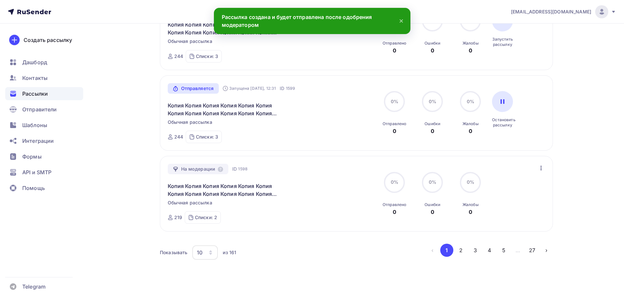
scroll to position [368, 0]
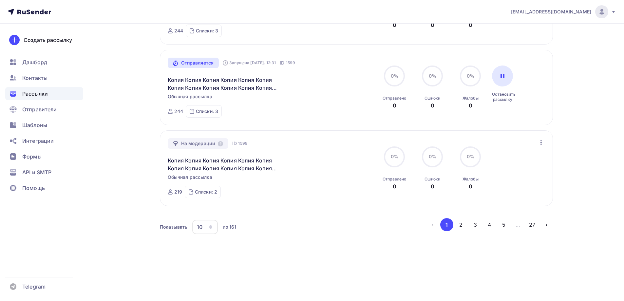
click at [503, 65] on div "Отправляется Запущена [DATE], 12:31 ID 1599 Копия Копия Копия Копия Копия Копия…" at bounding box center [356, 88] width 377 height 60
click at [505, 76] on div at bounding box center [502, 75] width 21 height 21
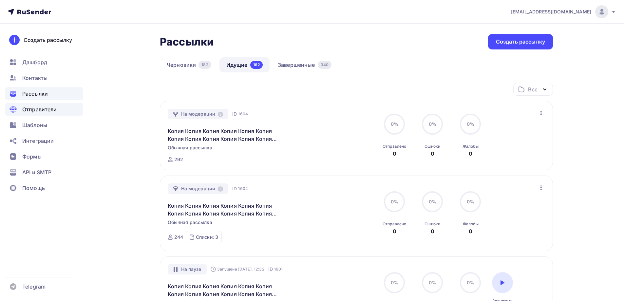
click at [22, 110] on div "Отправители" at bounding box center [44, 109] width 78 height 13
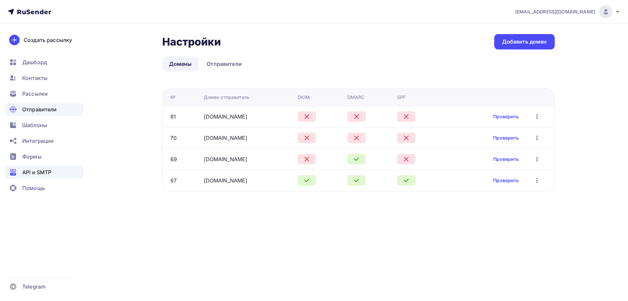
click at [44, 172] on span "API и SMTP" at bounding box center [36, 172] width 29 height 8
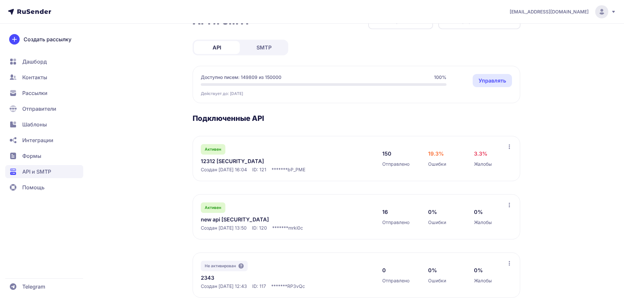
scroll to position [98, 0]
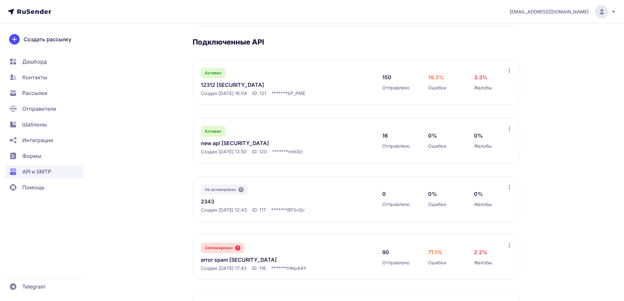
click at [47, 118] on span "Отправители" at bounding box center [44, 124] width 78 height 13
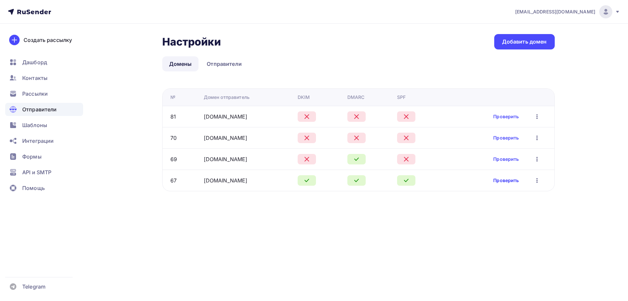
click at [505, 182] on link "Проверить" at bounding box center [507, 180] width 26 height 7
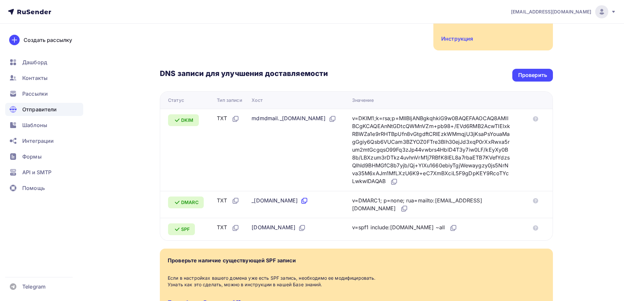
scroll to position [164, 0]
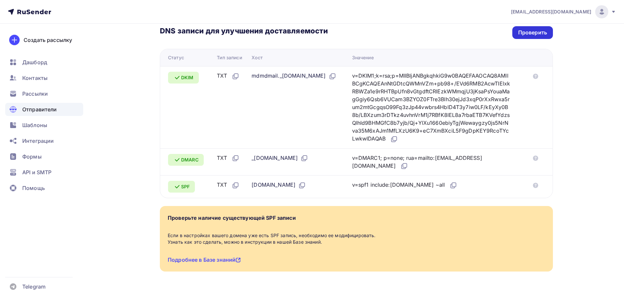
click at [530, 30] on div "Проверить" at bounding box center [532, 33] width 29 height 8
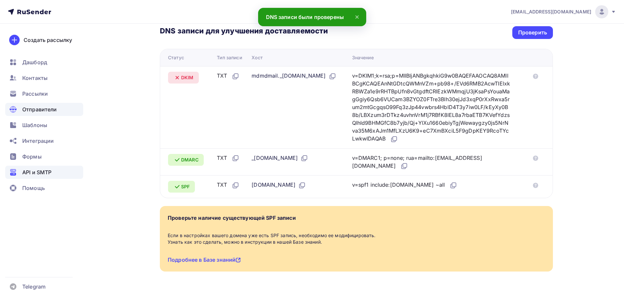
click at [47, 176] on span "API и SMTP" at bounding box center [36, 172] width 29 height 8
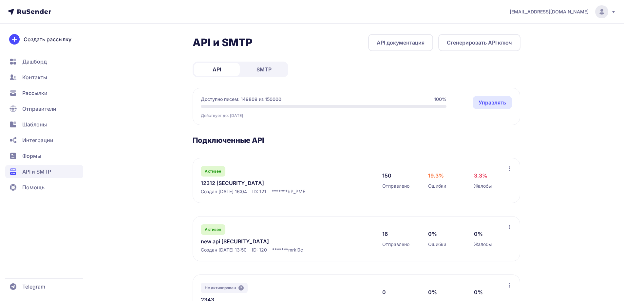
click at [50, 102] on span "Рассылки" at bounding box center [44, 108] width 78 height 13
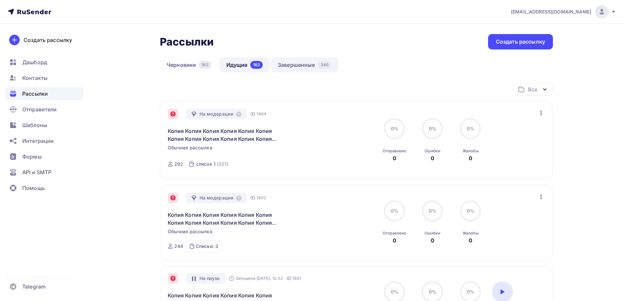
click at [316, 71] on link "Завершенные 340" at bounding box center [304, 64] width 67 height 15
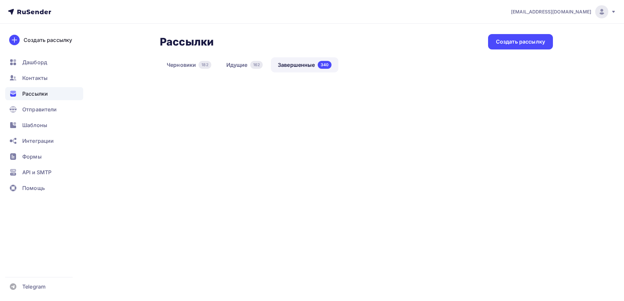
click at [331, 61] on link "Завершенные 340" at bounding box center [304, 64] width 67 height 15
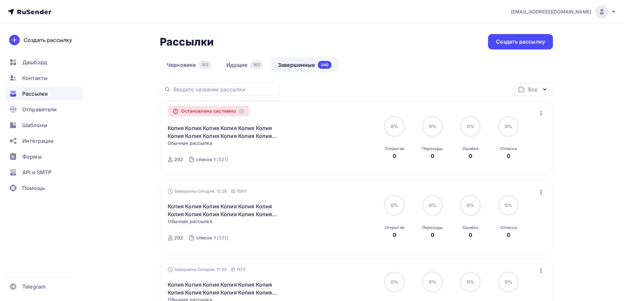
click at [544, 114] on icon "button" at bounding box center [541, 113] width 8 height 8
click at [503, 130] on div "Копировать в новую" at bounding box center [510, 130] width 67 height 8
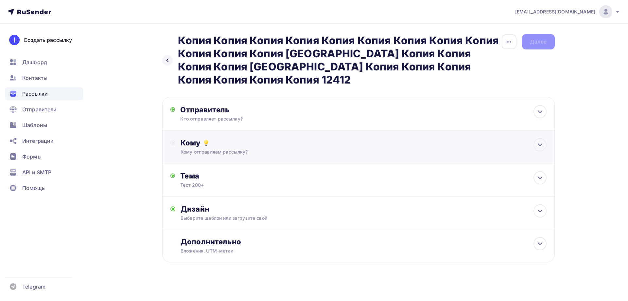
click at [203, 139] on icon at bounding box center [206, 143] width 8 height 8
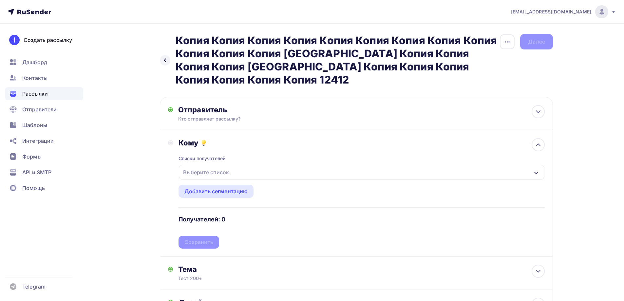
click at [207, 166] on div "Выберите список" at bounding box center [205, 172] width 51 height 12
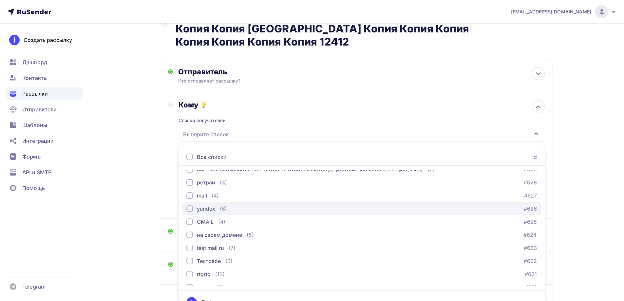
scroll to position [98, 0]
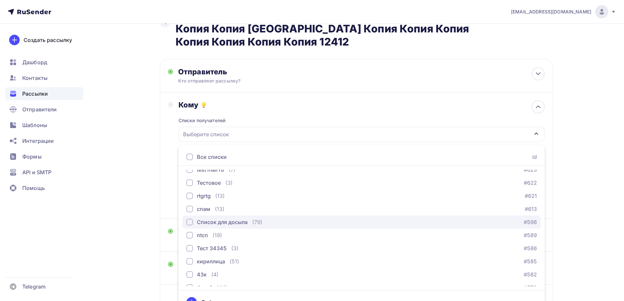
click at [216, 218] on div "Список для досыла" at bounding box center [222, 222] width 51 height 8
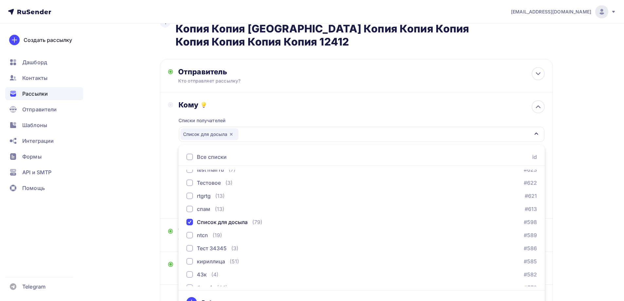
click at [131, 200] on div "Назад Копия Копия Копия Копия Копия Копия Копия Копия Копия Копия Копия Копия К…" at bounding box center [312, 173] width 536 height 374
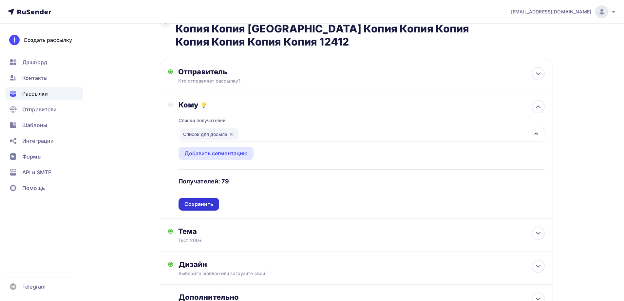
click at [201, 198] on div "Сохранить" at bounding box center [198, 204] width 41 height 13
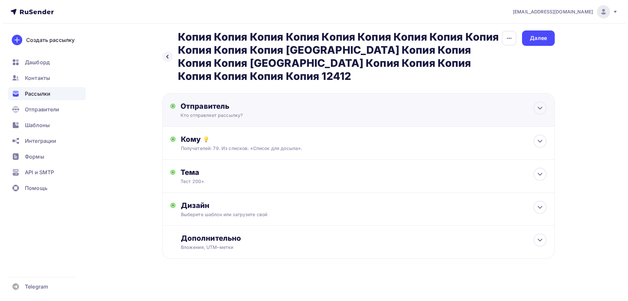
scroll to position [0, 0]
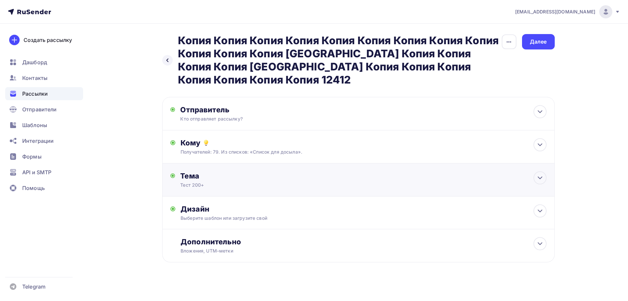
click at [227, 171] on div "Тема" at bounding box center [244, 175] width 129 height 9
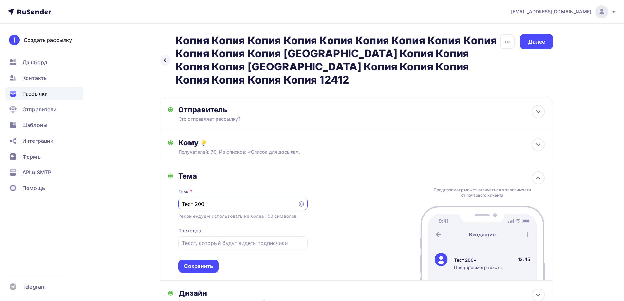
drag, startPoint x: 213, startPoint y: 190, endPoint x: 84, endPoint y: 198, distance: 129.2
click at [90, 198] on div "Назад Копия Копия Копия Копия Копия Копия Копия Копия Копия Копия Копия Копия К…" at bounding box center [312, 206] width 536 height 365
type input "тест"
click at [220, 148] on div "Кому Получателей: 79. Из списков: «Список для досыла». Списки получателей Списо…" at bounding box center [356, 146] width 393 height 33
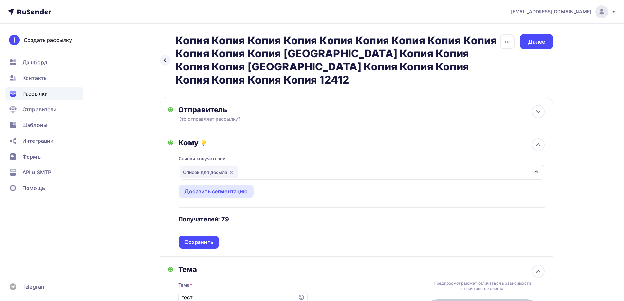
click at [232, 170] on icon "button" at bounding box center [230, 172] width 5 height 5
click at [232, 165] on div "Выберите список" at bounding box center [361, 172] width 365 height 15
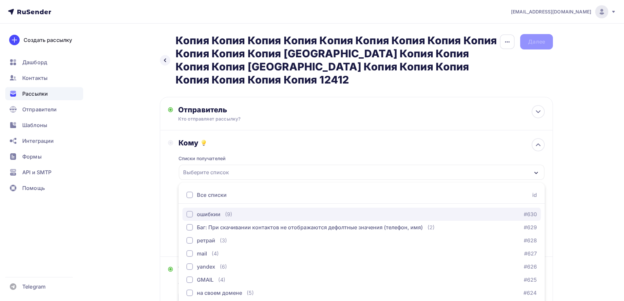
click at [224, 208] on button "ошибкии (9) #630" at bounding box center [361, 214] width 358 height 13
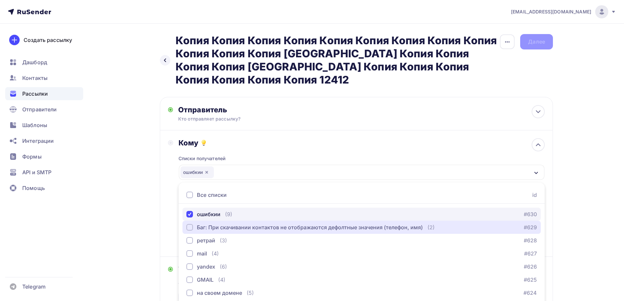
drag, startPoint x: 217, startPoint y: 213, endPoint x: 212, endPoint y: 202, distance: 12.3
click at [217, 223] on div "Баг: При скачивании контактов не отображаются дефолтные значения (телефон, имя)" at bounding box center [310, 227] width 226 height 8
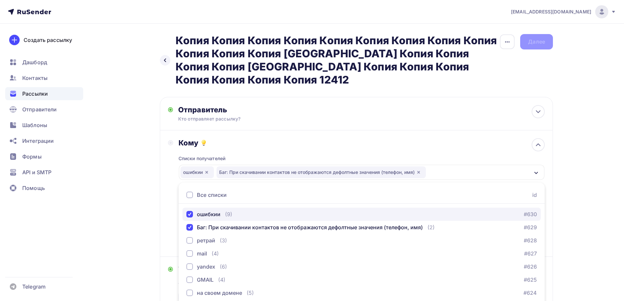
drag, startPoint x: 212, startPoint y: 201, endPoint x: 183, endPoint y: 202, distance: 29.1
click at [209, 210] on div "ошибкии" at bounding box center [209, 214] width 24 height 8
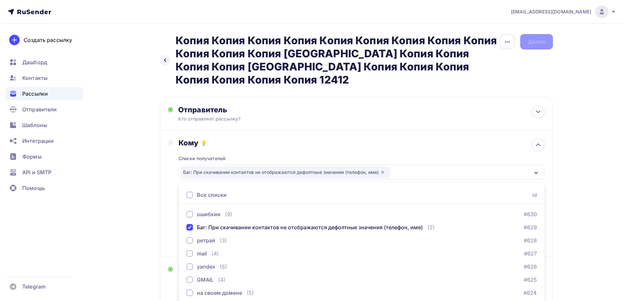
drag, startPoint x: 161, startPoint y: 203, endPoint x: 183, endPoint y: 202, distance: 22.6
click at [161, 202] on div "Кому Списки получателей Баг: При скачивании контактов не отображаются дефолтные…" at bounding box center [356, 193] width 393 height 126
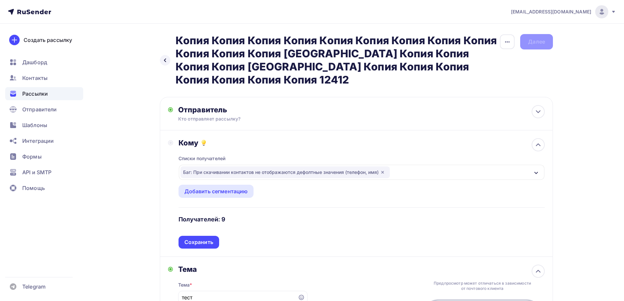
click at [192, 225] on div "Списки получателей Баг: При скачивании контактов не отображаются дефолтные знач…" at bounding box center [361, 197] width 366 height 101
click at [194, 236] on div "Сохранить" at bounding box center [198, 242] width 41 height 13
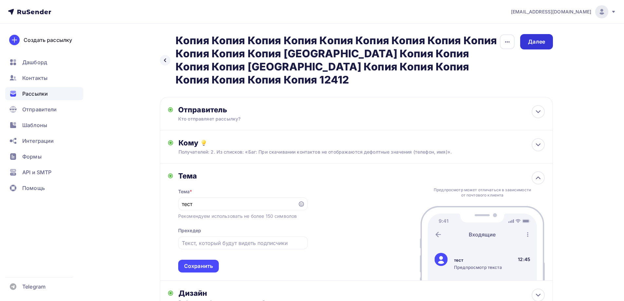
click at [525, 45] on div "Далее" at bounding box center [536, 41] width 33 height 15
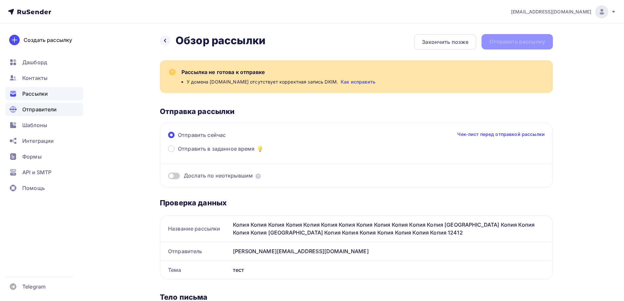
click at [36, 114] on div "Отправители" at bounding box center [44, 109] width 78 height 13
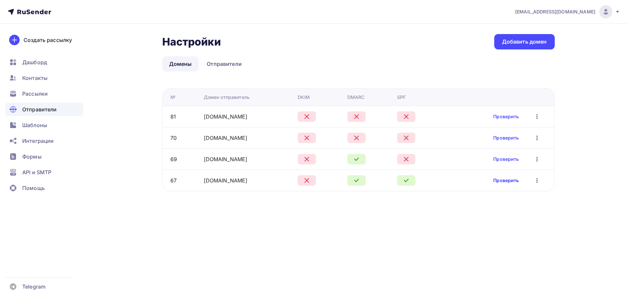
click at [504, 180] on link "Проверить" at bounding box center [507, 180] width 26 height 7
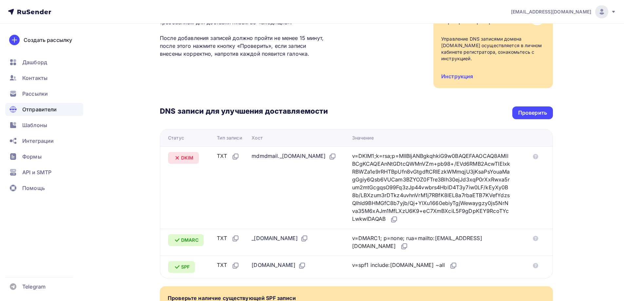
scroll to position [98, 0]
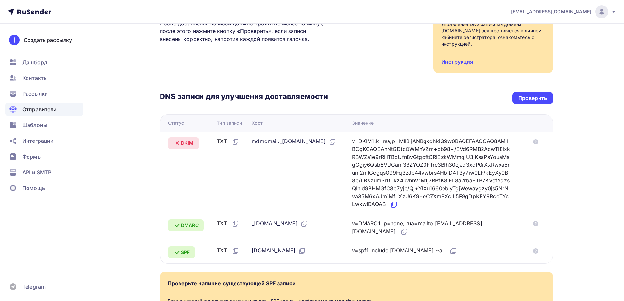
click at [396, 205] on icon at bounding box center [394, 204] width 4 height 4
click at [532, 97] on div "Проверить" at bounding box center [532, 98] width 29 height 8
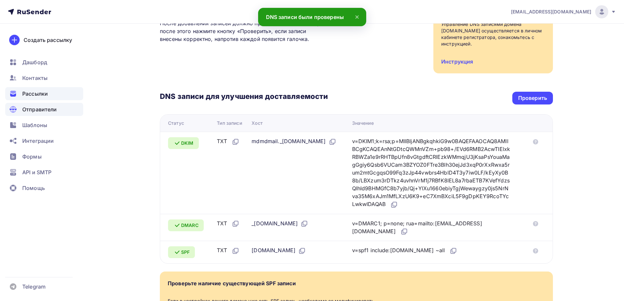
click at [45, 96] on span "Рассылки" at bounding box center [35, 94] width 26 height 8
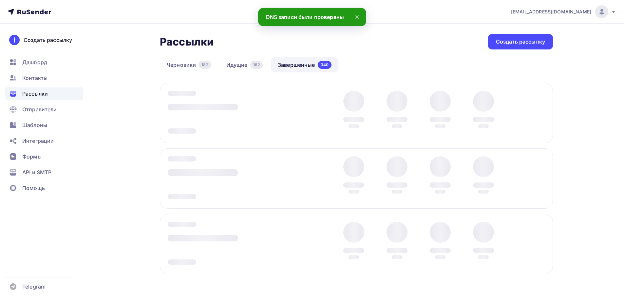
click at [194, 74] on div "Черновики 182 Идущие 162 Завершенные 340" at bounding box center [356, 70] width 393 height 26
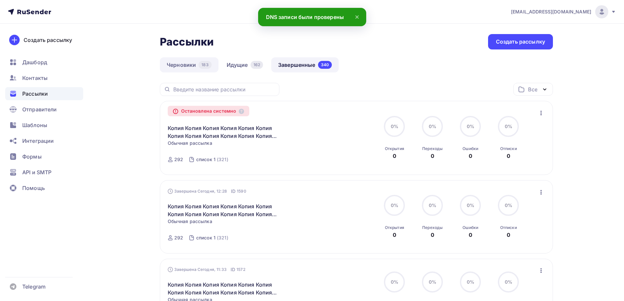
click at [202, 69] on link "Черновики 183" at bounding box center [189, 64] width 59 height 15
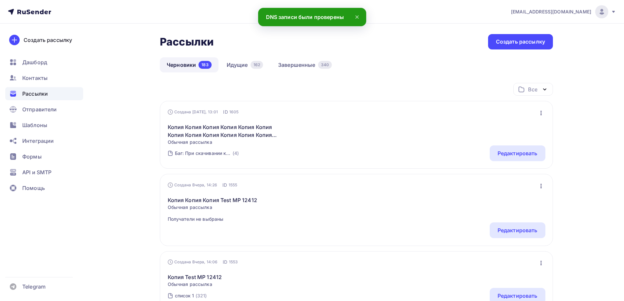
click at [501, 166] on div "Создана [DATE], 13:01 ID 1605 Редактировать Копировать Добавить в папку Удалить…" at bounding box center [356, 135] width 393 height 68
click at [506, 156] on div "Редактировать" at bounding box center [517, 153] width 40 height 8
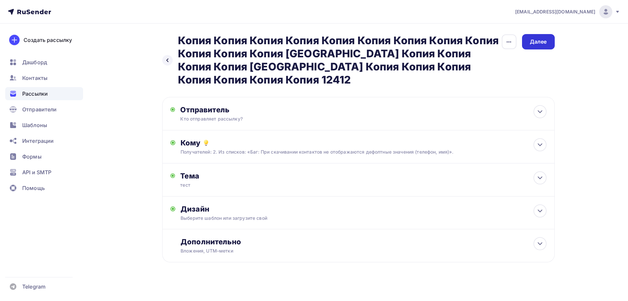
drag, startPoint x: 527, startPoint y: 35, endPoint x: 527, endPoint y: 39, distance: 3.3
click at [527, 36] on div "Далее" at bounding box center [538, 41] width 33 height 15
click at [538, 41] on div "Далее" at bounding box center [538, 42] width 17 height 8
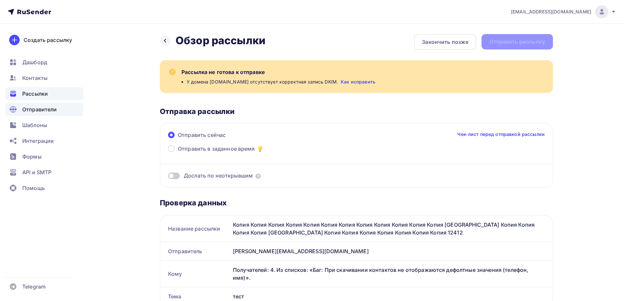
click at [49, 111] on span "Отправители" at bounding box center [39, 109] width 35 height 8
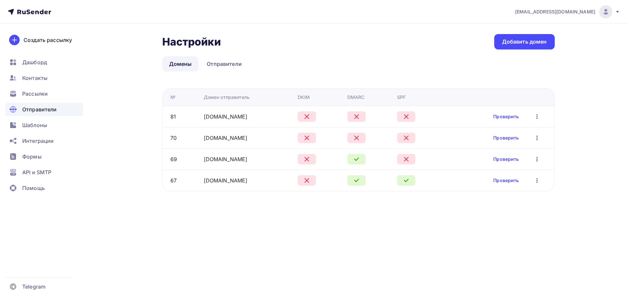
click at [505, 184] on div "Проверить Редактировать Удалить" at bounding box center [518, 180] width 48 height 9
click at [507, 177] on link "Проверить" at bounding box center [507, 180] width 26 height 7
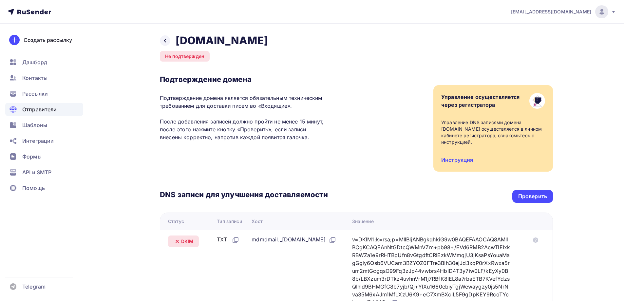
drag, startPoint x: 525, startPoint y: 199, endPoint x: 505, endPoint y: 195, distance: 20.7
click at [525, 199] on div "Проверить" at bounding box center [532, 196] width 29 height 8
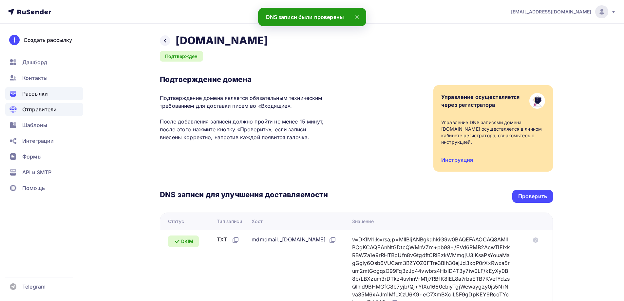
click at [29, 91] on span "Рассылки" at bounding box center [35, 94] width 26 height 8
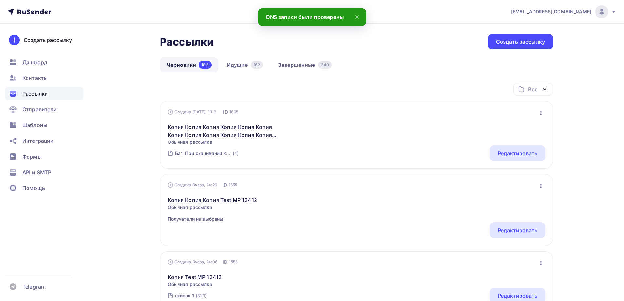
drag, startPoint x: 516, startPoint y: 155, endPoint x: 518, endPoint y: 128, distance: 27.6
click at [516, 156] on div "Редактировать" at bounding box center [517, 153] width 40 height 8
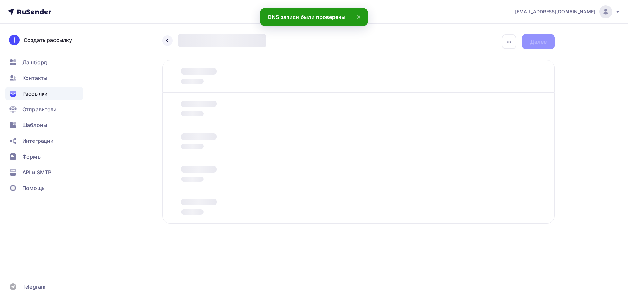
click at [538, 41] on div "Назад Новая рассылка Новая рассылка Закончить позже Переименовать рассылку Удал…" at bounding box center [358, 41] width 393 height 15
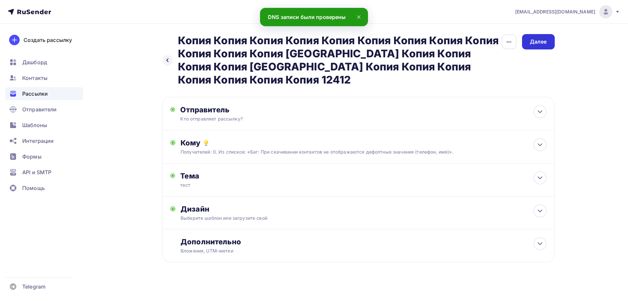
click at [538, 42] on div "Далее" at bounding box center [538, 42] width 17 height 8
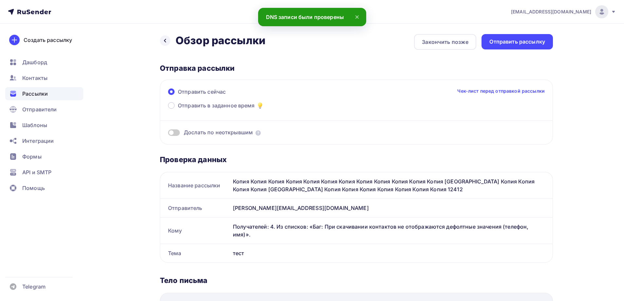
click at [538, 42] on div "Отправить рассылку" at bounding box center [517, 42] width 56 height 8
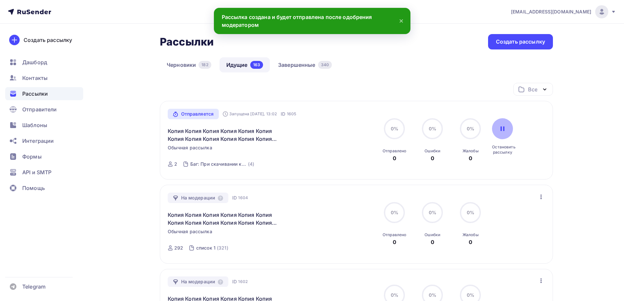
click at [502, 130] on icon at bounding box center [501, 128] width 5 height 5
click at [187, 72] on div "Черновики 182 Идущие 163 Завершенные 340" at bounding box center [356, 70] width 393 height 26
click at [189, 73] on div "Черновики 182 Идущие 163 Завершенные 340" at bounding box center [356, 70] width 393 height 26
click at [205, 65] on div "182" at bounding box center [204, 65] width 12 height 8
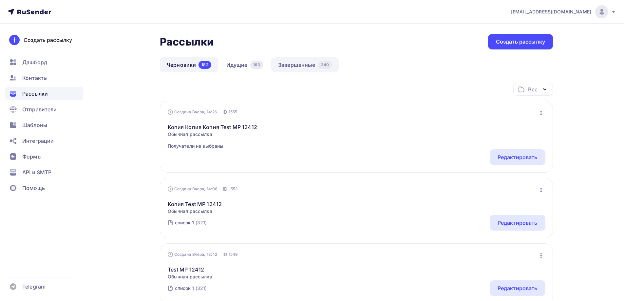
click at [319, 62] on div "340" at bounding box center [325, 65] width 14 height 8
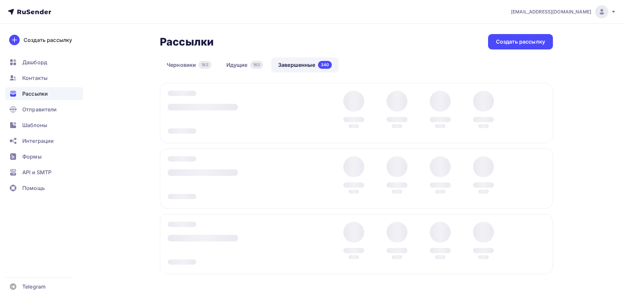
click at [537, 110] on div at bounding box center [356, 113] width 393 height 60
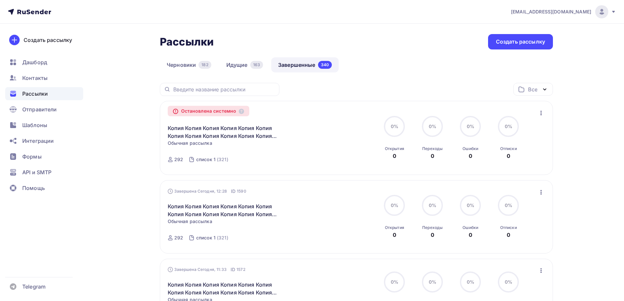
click at [539, 113] on icon "button" at bounding box center [541, 113] width 8 height 8
click at [521, 132] on div "Копировать в новую" at bounding box center [510, 130] width 67 height 8
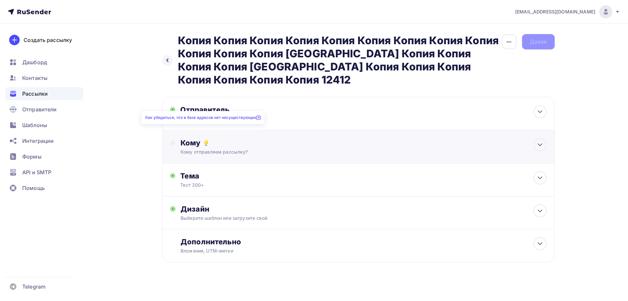
click at [207, 123] on div "Как убедиться, что в базе адресов нет несуществующих" at bounding box center [202, 117] width 123 height 13
click at [218, 138] on div "Кому" at bounding box center [364, 142] width 366 height 9
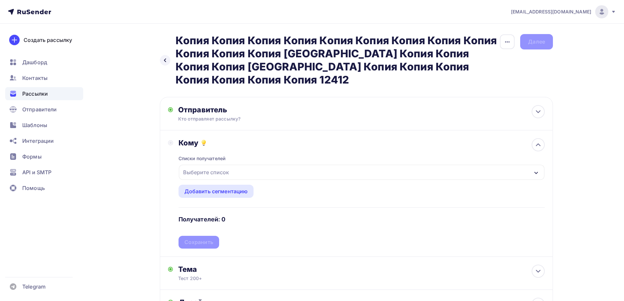
click at [229, 166] on div "Выберите список" at bounding box center [205, 172] width 51 height 12
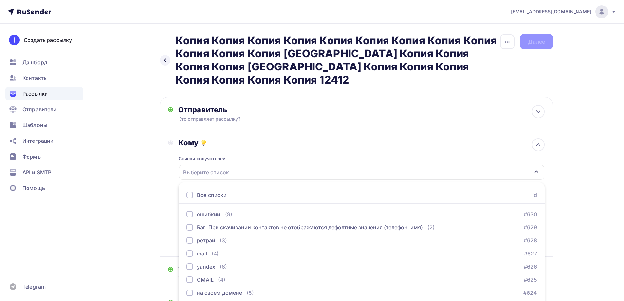
scroll to position [38, 0]
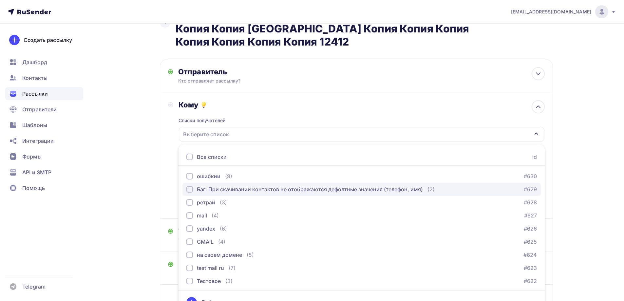
click at [245, 185] on div "Баг: При скачивании контактов не отображаются дефолтные значения (телефон, имя)" at bounding box center [310, 189] width 226 height 8
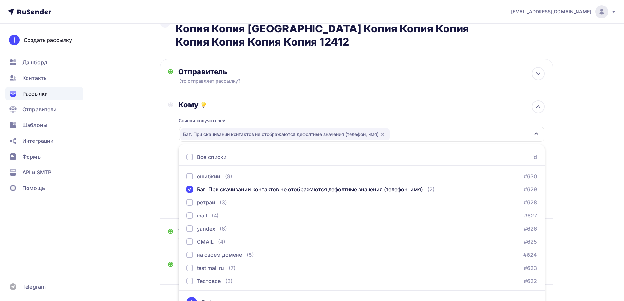
drag, startPoint x: 118, startPoint y: 157, endPoint x: 143, endPoint y: 168, distance: 27.6
click at [119, 157] on div "Назад Копия Копия Копия Копия Копия Копия Копия Копия Копия Копия Копия Копия К…" at bounding box center [312, 173] width 536 height 374
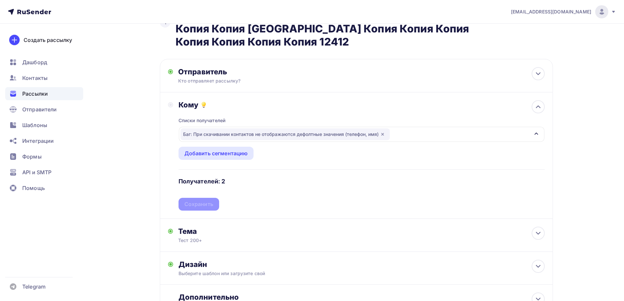
click at [201, 191] on div "Списки получателей Баг: При скачивании контактов не отображаются дефолтные знач…" at bounding box center [361, 159] width 366 height 101
click at [201, 200] on div "Сохранить" at bounding box center [198, 204] width 29 height 8
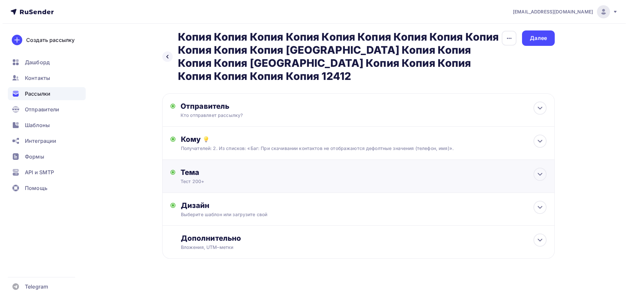
scroll to position [0, 0]
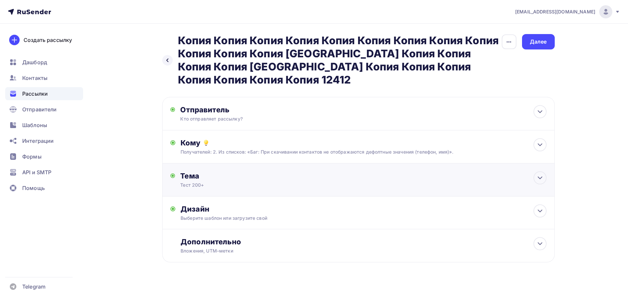
click at [213, 176] on div "Тема Тест 200+ Тема * Тест 200+ Рекомендуем использовать не более 150 символов …" at bounding box center [358, 179] width 393 height 33
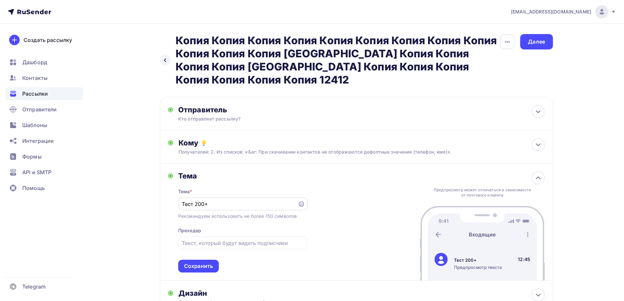
drag, startPoint x: 218, startPoint y: 185, endPoint x: 211, endPoint y: 193, distance: 10.9
click at [211, 197] on div "Тест 200+" at bounding box center [242, 203] width 129 height 13
drag, startPoint x: 212, startPoint y: 193, endPoint x: 150, endPoint y: 189, distance: 62.3
click at [151, 189] on div "Назад Копия Копия Копия Копия Копия Копия Копия Копия Копия Копия Копия Копия К…" at bounding box center [312, 206] width 536 height 365
type input "Тест"
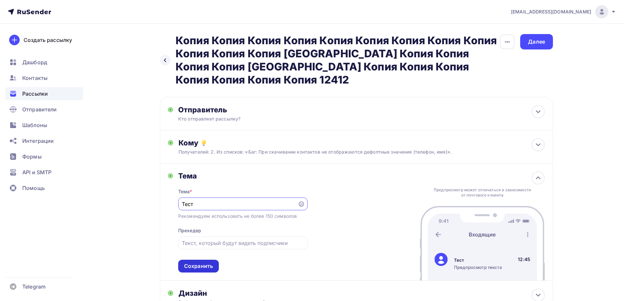
click at [210, 262] on div "Сохранить" at bounding box center [198, 266] width 29 height 8
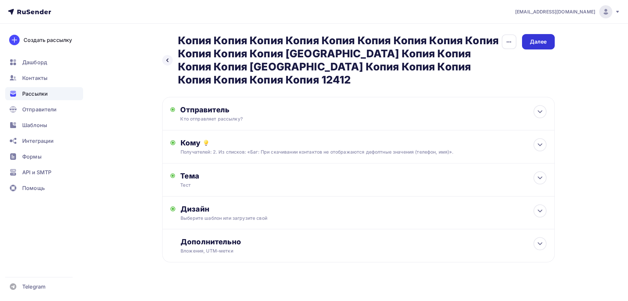
click at [533, 37] on div "Далее" at bounding box center [538, 41] width 33 height 15
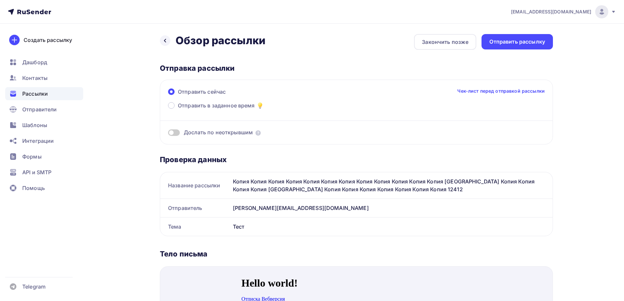
click at [175, 131] on span at bounding box center [174, 132] width 12 height 7
click at [168, 134] on input "checkbox" at bounding box center [168, 134] width 0 height 0
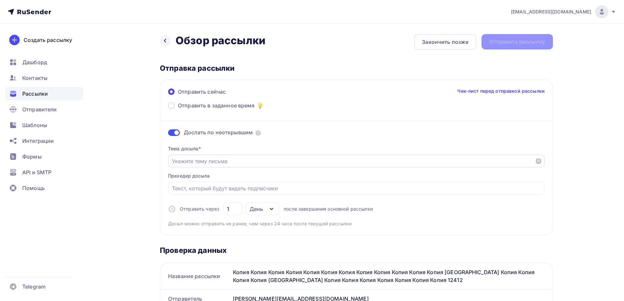
drag, startPoint x: 189, startPoint y: 150, endPoint x: 189, endPoint y: 158, distance: 7.9
click at [189, 156] on div "Тема досыла * Прехедер досыла Отправить через 1 День День Часы после завершения…" at bounding box center [356, 183] width 376 height 87
click at [189, 158] on input "Отправить в заданное время" at bounding box center [351, 161] width 359 height 8
type input "досыл"
click at [550, 42] on div "Отправить рассылку" at bounding box center [516, 41] width 71 height 15
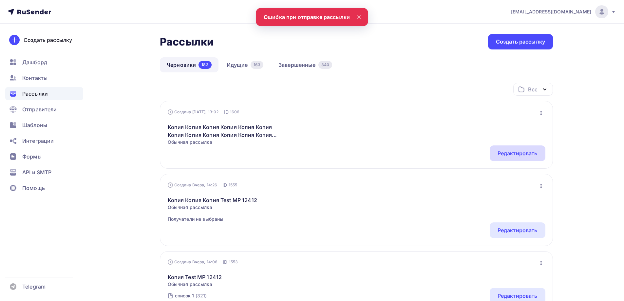
click at [506, 152] on div "Редактировать" at bounding box center [517, 153] width 40 height 8
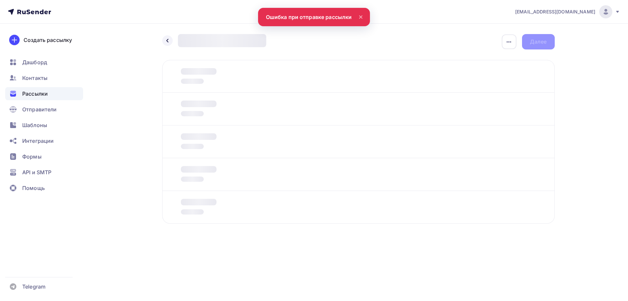
click at [69, 94] on div "Рассылки" at bounding box center [44, 93] width 78 height 13
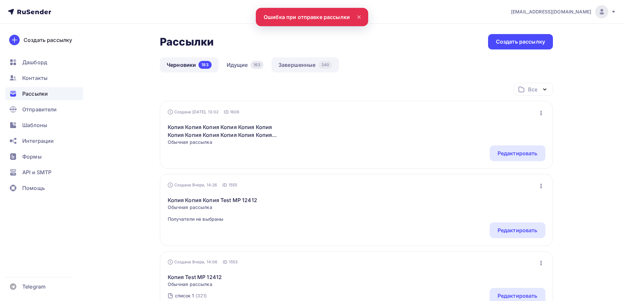
click at [319, 68] on link "Завершенные 340" at bounding box center [304, 64] width 67 height 15
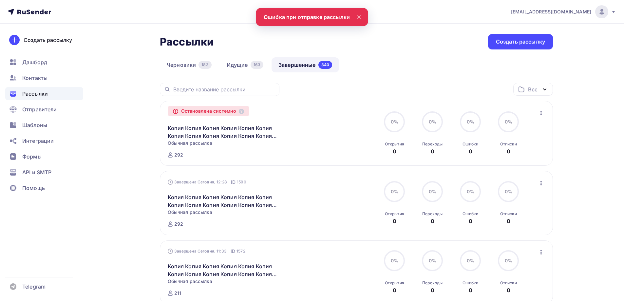
click at [0, 0] on div at bounding box center [0, 0] width 0 height 0
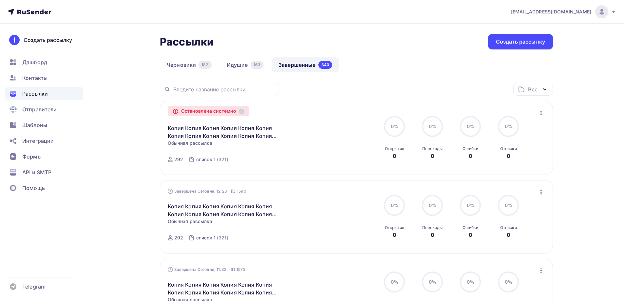
click at [540, 114] on icon "button" at bounding box center [541, 113] width 8 height 8
click at [520, 129] on div "Копировать в новую" at bounding box center [510, 130] width 67 height 8
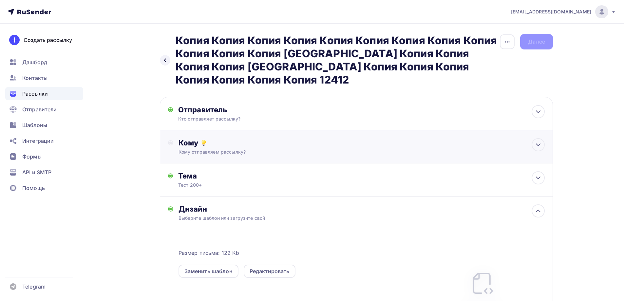
click at [205, 138] on div "Кому Кому отправляем рассылку? Списки получателей Выберите список Все списки id…" at bounding box center [361, 146] width 366 height 17
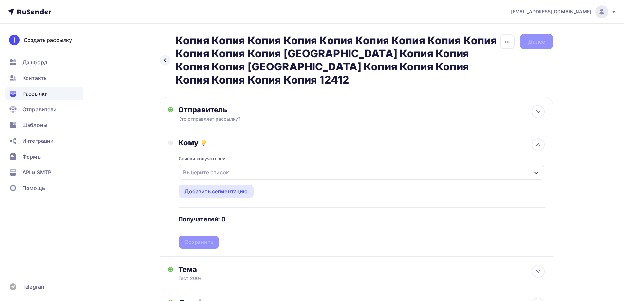
click at [213, 166] on div "Выберите список" at bounding box center [205, 172] width 51 height 12
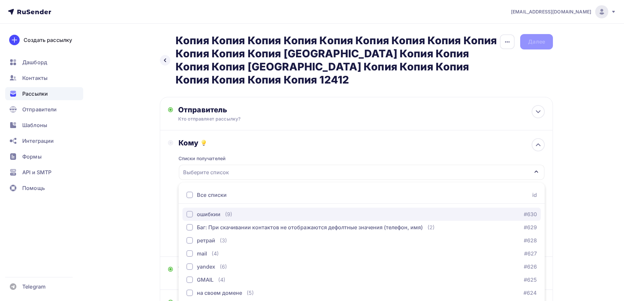
scroll to position [38, 0]
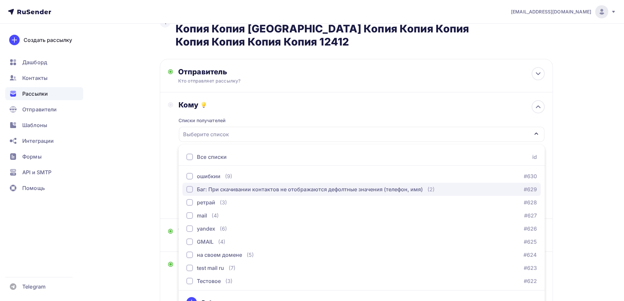
click at [236, 183] on button "Баг: При скачивании контактов не отображаются дефолтные значения (телефон, имя)…" at bounding box center [361, 189] width 358 height 13
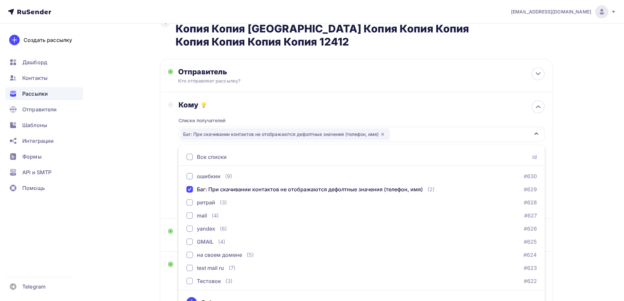
click at [139, 162] on div "Назад Копия Копия Копия Копия Копия Копия Копия Копия Копия Копия Копия Копия К…" at bounding box center [312, 229] width 536 height 486
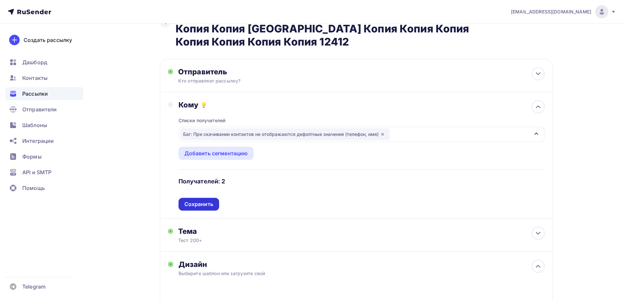
click at [204, 200] on div "Сохранить" at bounding box center [198, 204] width 29 height 8
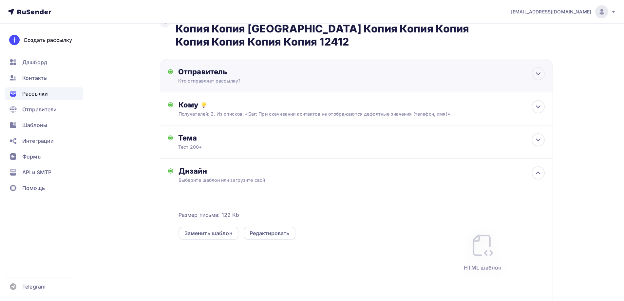
click at [213, 67] on div "Отправитель Кто отправляет рассылку? Email * [PERSON_NAME][EMAIL_ADDRESS][DOMAI…" at bounding box center [249, 75] width 142 height 17
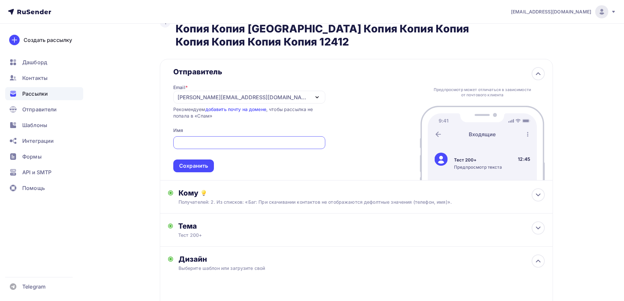
scroll to position [0, 0]
click at [196, 162] on div "Сохранить" at bounding box center [193, 166] width 29 height 8
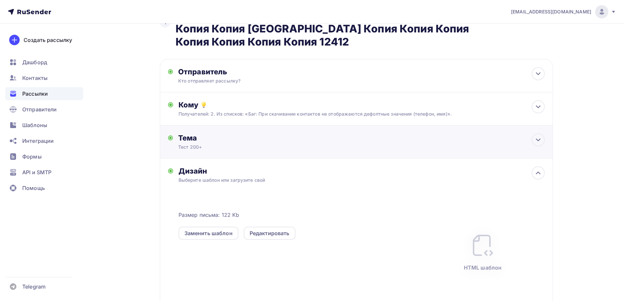
click at [198, 137] on div "Тема Тест 200+ Тема * Тест 200+ Рекомендуем использовать не более 150 символов …" at bounding box center [356, 141] width 393 height 33
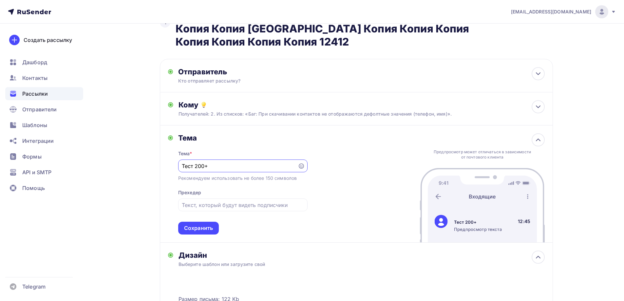
click at [210, 162] on input "Тест 200+" at bounding box center [238, 166] width 112 height 8
type input "Тест"
click at [190, 224] on div "Сохранить" at bounding box center [198, 228] width 29 height 8
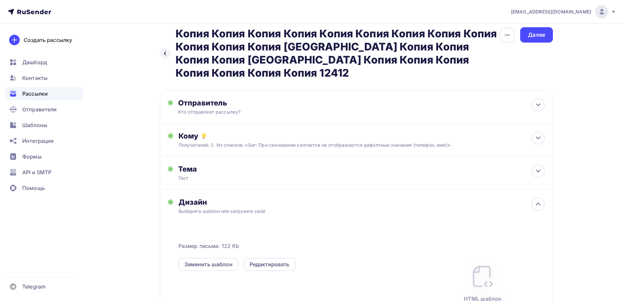
scroll to position [4, 0]
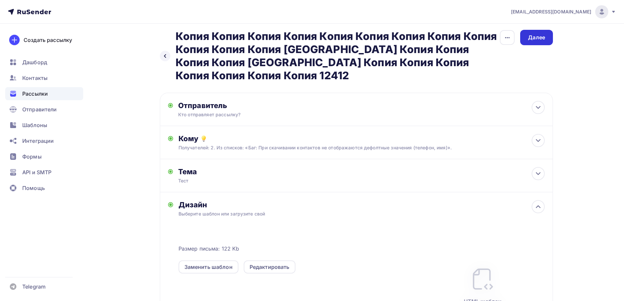
click at [544, 38] on div "Далее" at bounding box center [536, 38] width 17 height 8
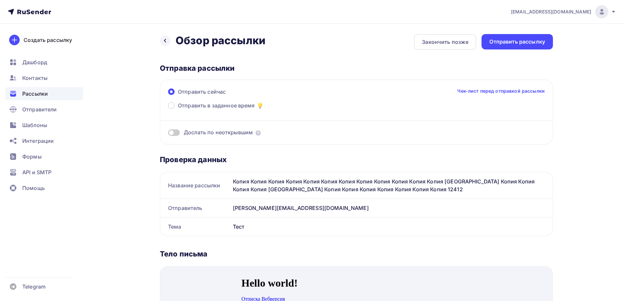
click at [166, 134] on div "Отправить сейчас Чек-лист перед отправкой рассылки Отправить в заданное время Д…" at bounding box center [356, 112] width 393 height 65
click at [168, 134] on div "Отправить сейчас Чек-лист перед отправкой рассылки Отправить в заданное время Д…" at bounding box center [356, 112] width 393 height 65
click at [171, 133] on span at bounding box center [174, 132] width 12 height 7
click at [168, 134] on input "checkbox" at bounding box center [168, 134] width 0 height 0
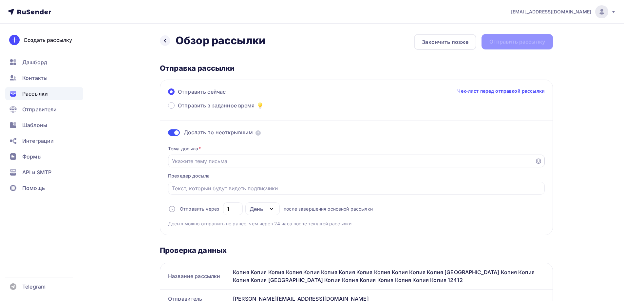
click at [204, 160] on input "Отправить в заданное время" at bounding box center [351, 161] width 359 height 8
type input "111"
click at [534, 41] on div "Отправить рассылку" at bounding box center [517, 42] width 56 height 8
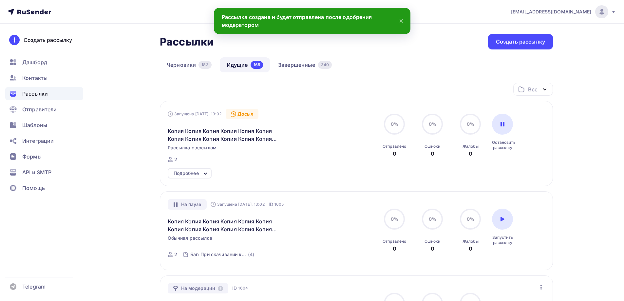
click at [201, 173] on div "Подробнее" at bounding box center [190, 173] width 44 height 10
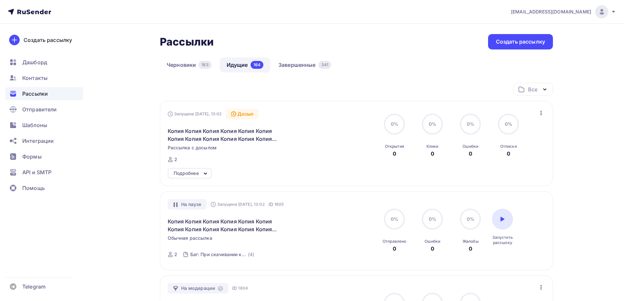
click at [539, 111] on icon "button" at bounding box center [541, 113] width 8 height 8
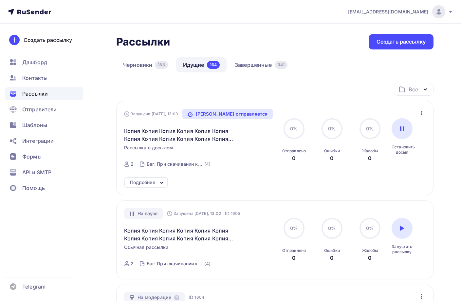
click at [421, 113] on icon "button" at bounding box center [421, 113] width 1 height 5
click at [413, 130] on div "Отменить досыл" at bounding box center [393, 130] width 63 height 8
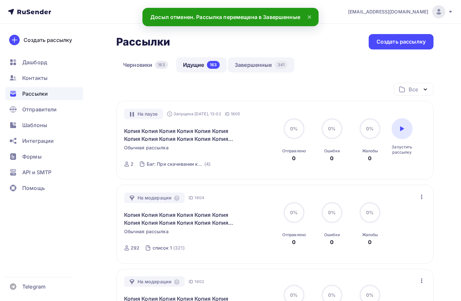
click at [264, 66] on link "Завершенные 341" at bounding box center [261, 64] width 66 height 15
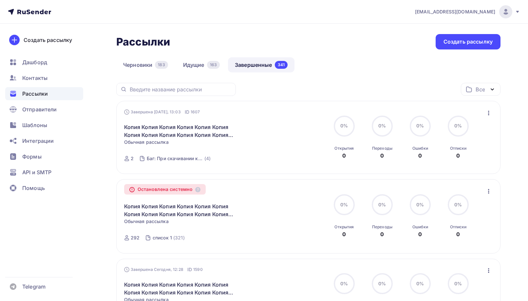
click at [486, 115] on icon "button" at bounding box center [488, 113] width 8 height 8
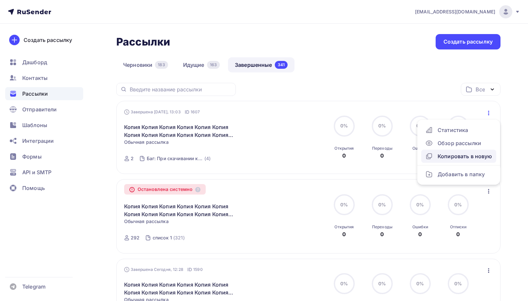
click at [455, 158] on div "Копировать в новую" at bounding box center [458, 156] width 67 height 8
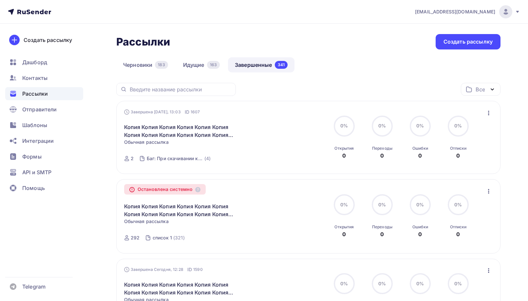
click at [487, 113] on icon "button" at bounding box center [488, 113] width 8 height 8
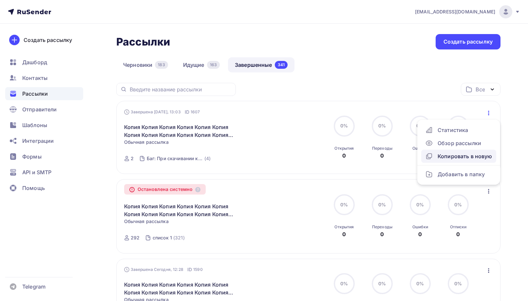
click at [449, 158] on div "Копировать в новую" at bounding box center [458, 156] width 67 height 8
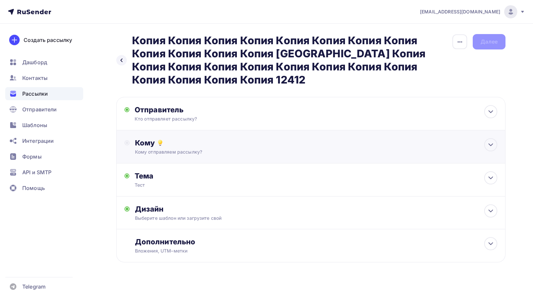
click at [170, 149] on div "Кому отправляем рассылку?" at bounding box center [298, 152] width 326 height 7
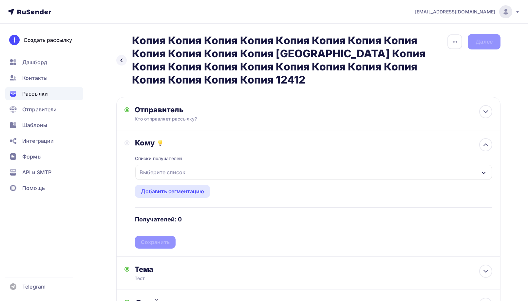
click at [167, 172] on div "Выберите список" at bounding box center [162, 172] width 51 height 12
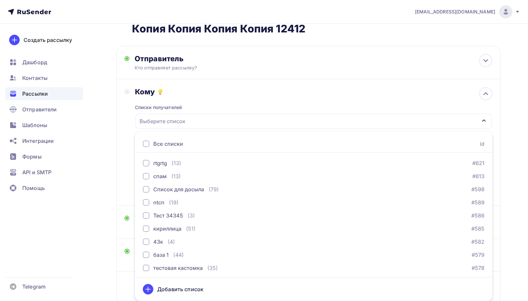
scroll to position [131, 0]
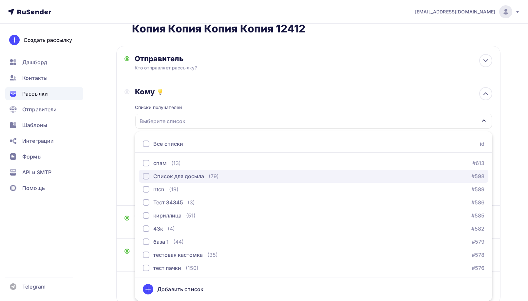
click at [179, 177] on div "Список для досыла" at bounding box center [178, 176] width 51 height 8
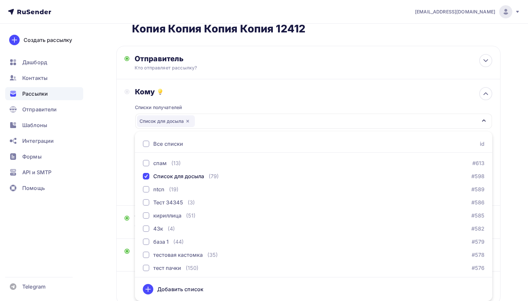
click at [115, 170] on div "Назад Копия Копия Копия Копия Копия Копия Копия Копия Копия Копия Копия Копия К…" at bounding box center [264, 160] width 528 height 374
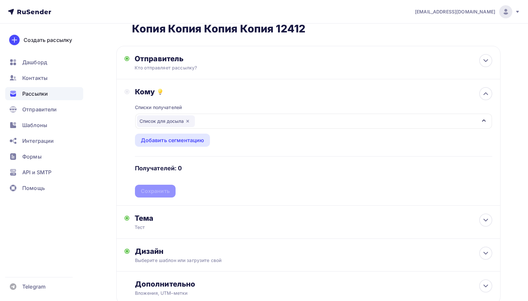
click at [152, 191] on div "Списки получателей Список для досыла Все списки id ошибкии (9) #630 Баг: При ск…" at bounding box center [313, 146] width 357 height 101
click at [160, 191] on div "Сохранить" at bounding box center [155, 191] width 29 height 8
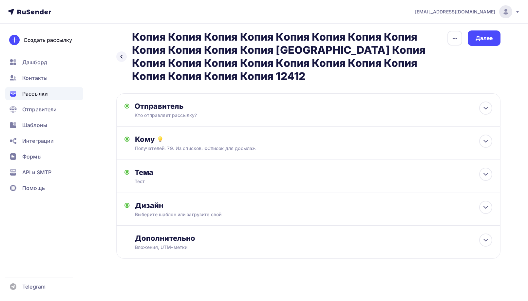
scroll to position [4, 0]
click at [487, 43] on div "Далее" at bounding box center [483, 37] width 33 height 15
click at [472, 43] on div "Далее" at bounding box center [483, 37] width 33 height 15
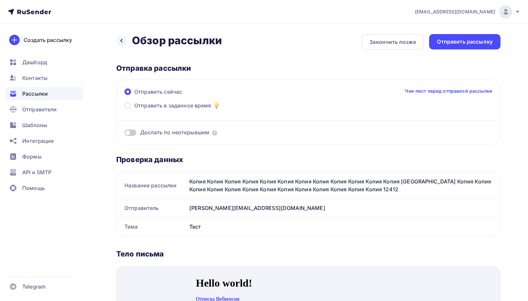
click at [134, 134] on span at bounding box center [130, 132] width 12 height 7
click at [124, 134] on input "checkbox" at bounding box center [124, 134] width 0 height 0
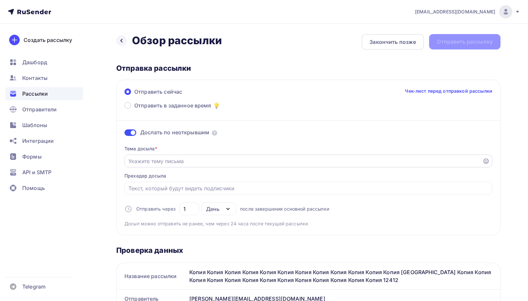
click at [160, 162] on input "Отправить в заданное время" at bounding box center [303, 161] width 350 height 8
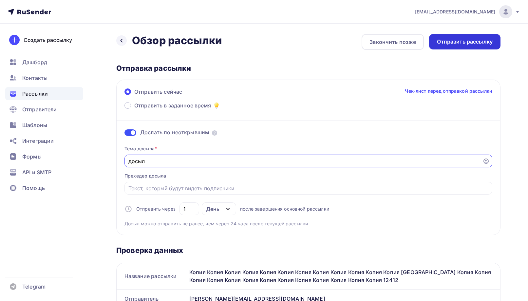
type input "досыл"
click at [488, 45] on div "Отправить рассылку" at bounding box center [464, 41] width 71 height 15
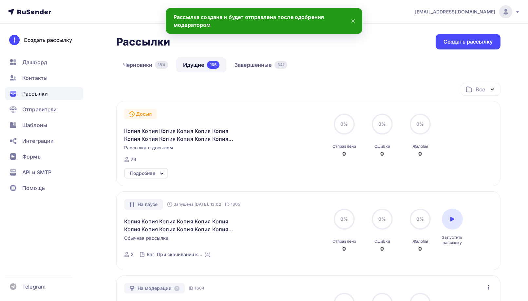
click at [148, 175] on div "Подробнее" at bounding box center [142, 173] width 25 height 8
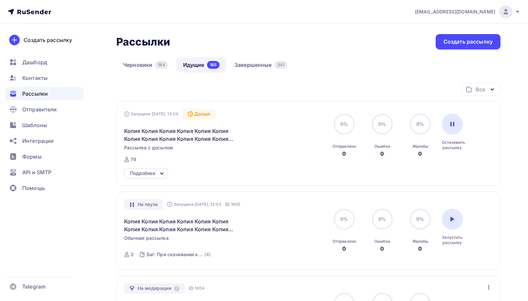
click at [151, 175] on div "Подробнее" at bounding box center [142, 173] width 25 height 8
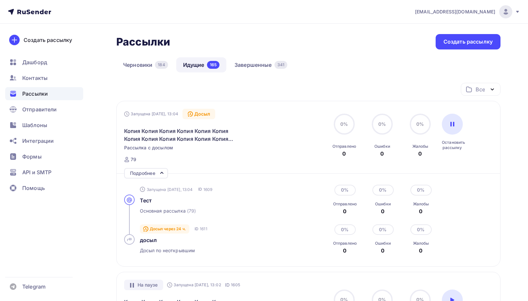
click at [82, 25] on div "Создать рассылку [GEOGRAPHIC_DATA] Контакты Рассылки Отправители Шаблоны Интегр…" at bounding box center [44, 162] width 88 height 277
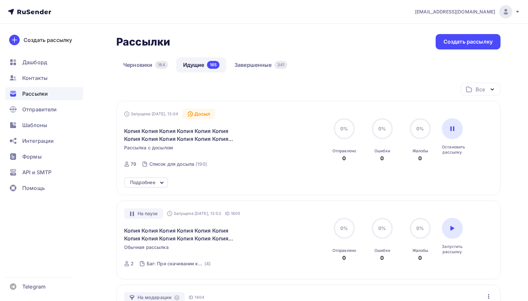
click at [145, 180] on div "Подробнее" at bounding box center [142, 182] width 25 height 8
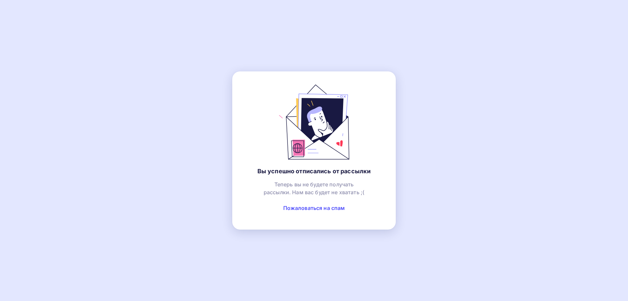
click at [300, 206] on link "Пожаловаться на спам" at bounding box center [314, 208] width 62 height 7
click at [299, 214] on div "Теперь вы не будете получать рассылки. Нам вас будет не хватать ;( Пожаловаться…" at bounding box center [313, 198] width 137 height 36
click at [299, 213] on div "Теперь вы не будете получать рассылки. Нам вас будет не хватать ;( Пожаловаться…" at bounding box center [313, 198] width 137 height 36
click at [300, 208] on link "Пожаловаться на спам" at bounding box center [314, 208] width 62 height 7
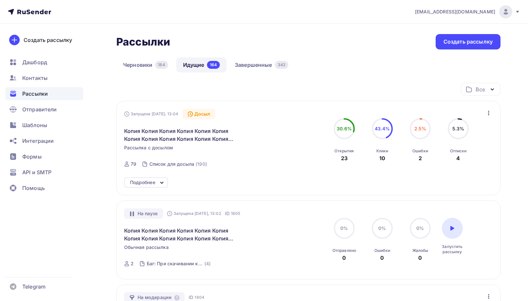
click at [158, 181] on icon at bounding box center [162, 183] width 8 height 8
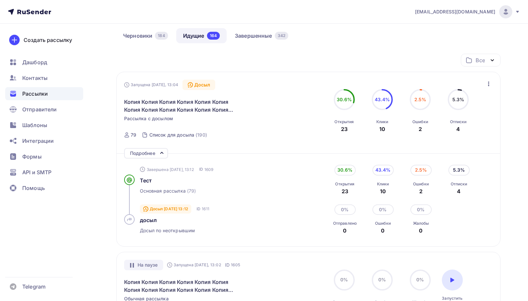
scroll to position [33, 0]
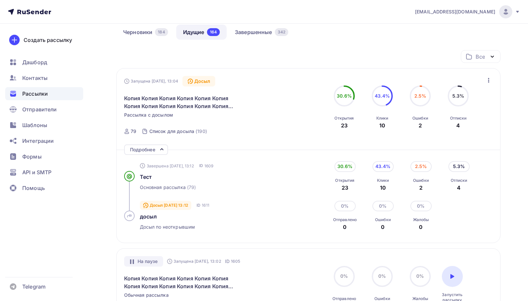
click at [482, 84] on div "Запущена Сегодня, 13:04 Досыл Копия Копия Копия Копия Копия Копия Копия Копия К…" at bounding box center [308, 107] width 369 height 63
click at [485, 84] on icon "button" at bounding box center [488, 80] width 8 height 8
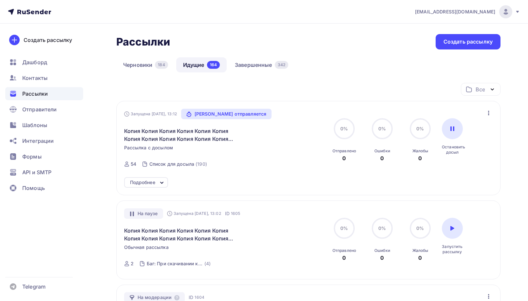
click at [488, 113] on icon "button" at bounding box center [488, 113] width 1 height 5
drag, startPoint x: 159, startPoint y: 183, endPoint x: 155, endPoint y: 152, distance: 31.3
click at [161, 182] on icon at bounding box center [162, 183] width 8 height 8
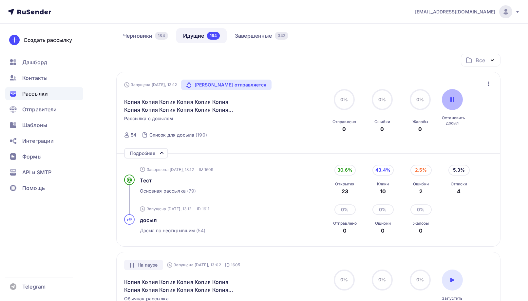
scroll to position [33, 0]
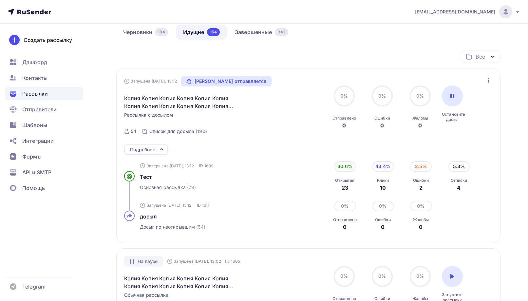
click at [483, 82] on div "Запущена Сегодня, 13:12 Досыл отправляется Копия Копия Копия Копия Копия Копия …" at bounding box center [308, 107] width 369 height 63
click at [487, 81] on icon "button" at bounding box center [488, 80] width 8 height 8
click at [478, 97] on div "Отменить досыл" at bounding box center [459, 97] width 63 height 8
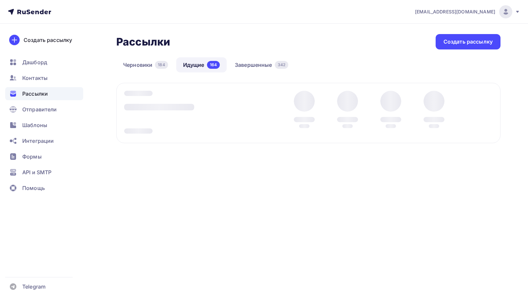
scroll to position [0, 0]
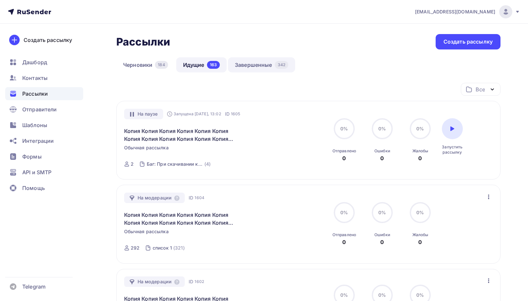
click at [250, 65] on link "Завершенные 342" at bounding box center [261, 64] width 67 height 15
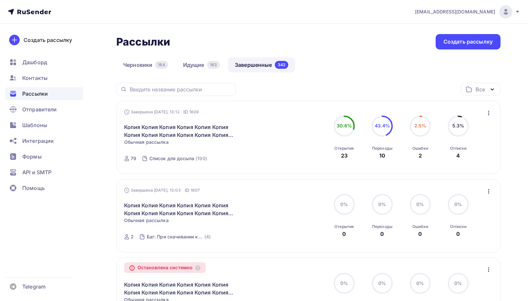
click at [493, 110] on div "Завершена Сегодня, 13:12 ID 1609 Копия Копия Копия Копия Копия Копия Копия Копи…" at bounding box center [308, 137] width 384 height 73
click at [488, 110] on icon "button" at bounding box center [488, 113] width 8 height 8
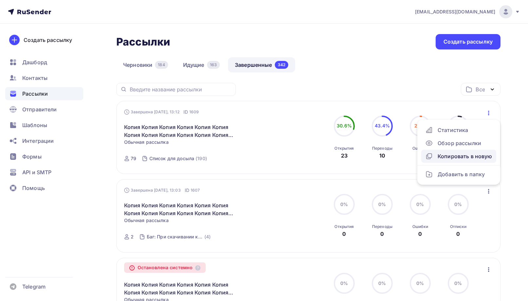
click at [431, 156] on icon at bounding box center [429, 156] width 4 height 4
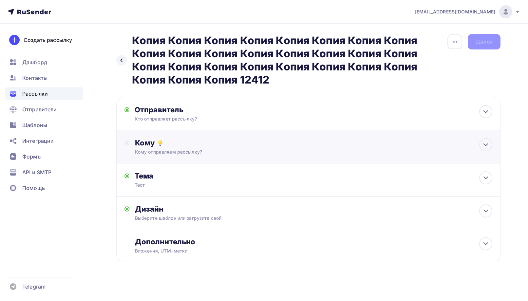
click at [154, 144] on div "Кому" at bounding box center [313, 142] width 357 height 9
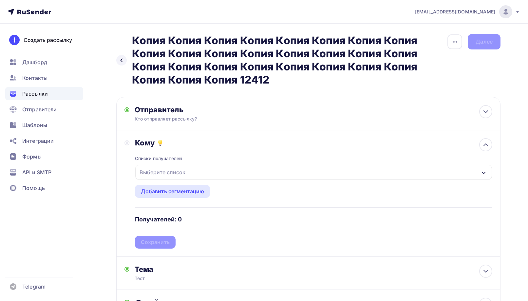
click at [163, 169] on div "Выберите список" at bounding box center [162, 172] width 51 height 12
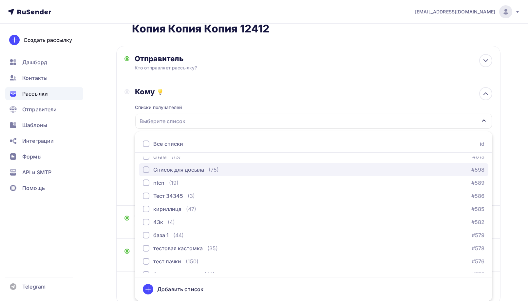
scroll to position [164, 0]
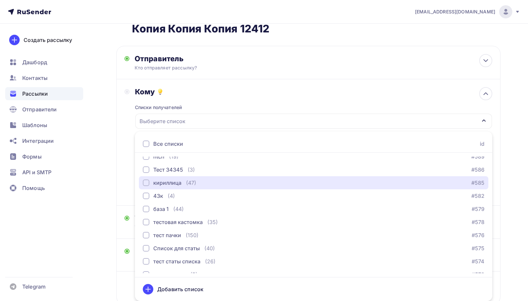
drag, startPoint x: 169, startPoint y: 183, endPoint x: 123, endPoint y: 164, distance: 49.0
click at [169, 181] on div "кириллица" at bounding box center [167, 183] width 28 height 8
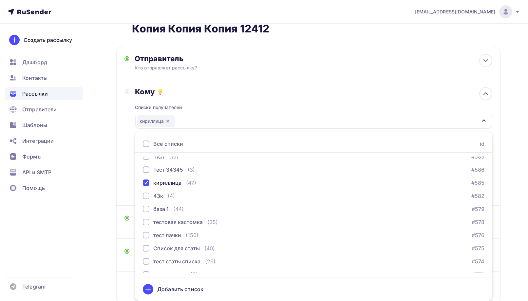
click at [121, 161] on div "Кому Списки получателей кириллица Все списки id ошибкии (9) #630 Баг: При скачи…" at bounding box center [308, 142] width 384 height 126
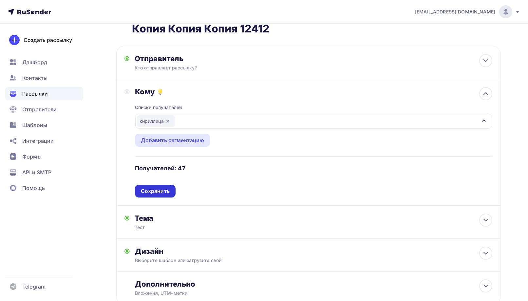
click at [156, 191] on div "Сохранить" at bounding box center [155, 191] width 29 height 8
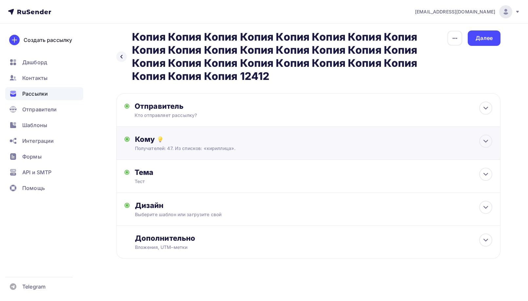
scroll to position [4, 0]
click at [488, 38] on div "Далее" at bounding box center [483, 38] width 17 height 8
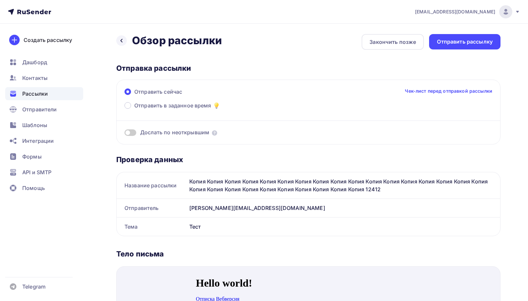
click at [134, 134] on span at bounding box center [130, 132] width 12 height 7
click at [124, 134] on input "checkbox" at bounding box center [124, 134] width 0 height 0
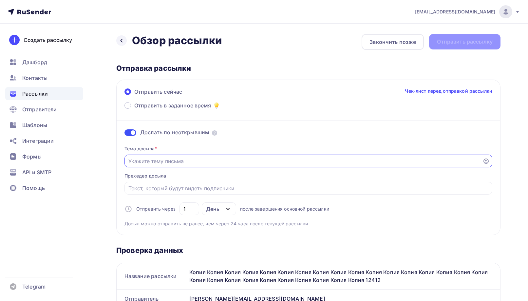
click at [168, 162] on input "Отправить в заданное время" at bounding box center [303, 161] width 350 height 8
drag, startPoint x: 176, startPoint y: 162, endPoint x: 119, endPoint y: 153, distance: 57.6
click at [119, 153] on div "Отправить сейчас Чек-лист перед отправкой рассылки Отправить в заданное время Д…" at bounding box center [308, 157] width 384 height 155
type input "досыл"
click at [478, 44] on div "Отправить рассылку" at bounding box center [465, 42] width 56 height 8
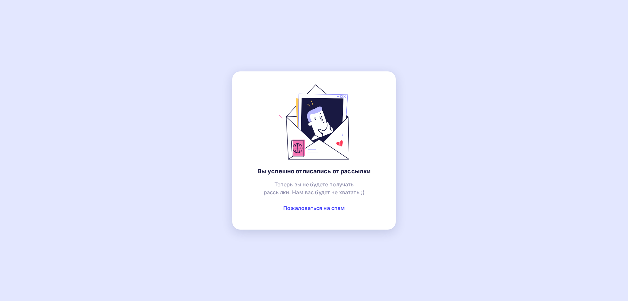
click at [319, 208] on link "Пожаловаться на спам" at bounding box center [314, 208] width 62 height 7
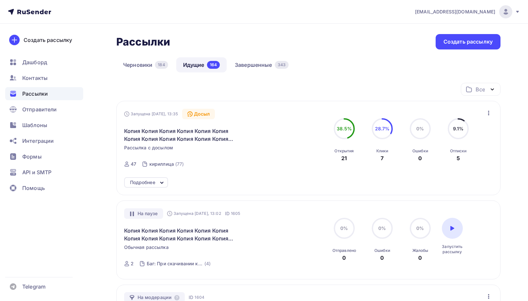
click at [160, 179] on icon at bounding box center [162, 183] width 8 height 8
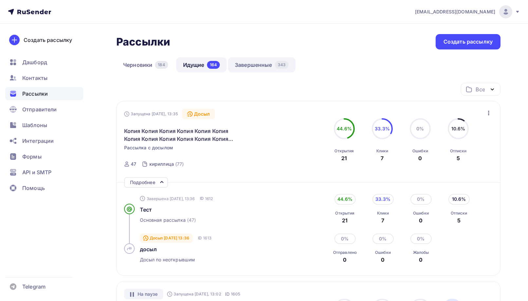
click at [252, 67] on link "Завершенные 343" at bounding box center [261, 64] width 67 height 15
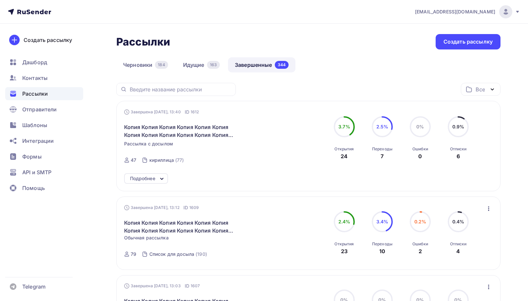
click at [151, 176] on div "Подробнее" at bounding box center [142, 178] width 25 height 8
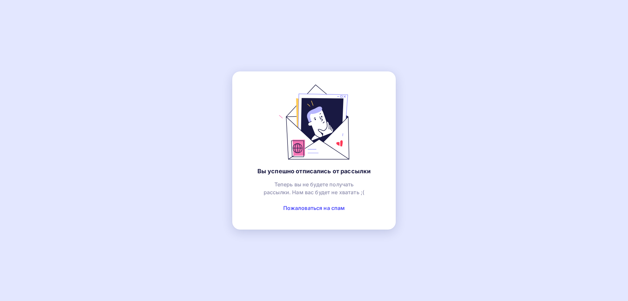
click at [305, 210] on link "Пожаловаться на спам" at bounding box center [314, 208] width 62 height 7
click at [303, 208] on link "Пожаловаться на спам" at bounding box center [314, 208] width 62 height 7
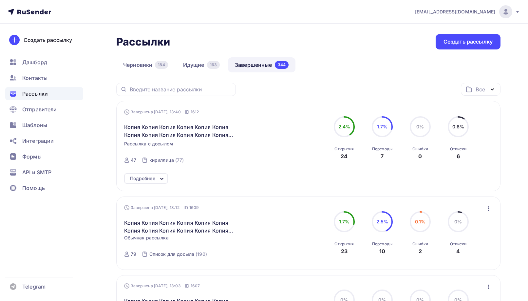
click at [152, 179] on div "Подробнее" at bounding box center [142, 178] width 25 height 8
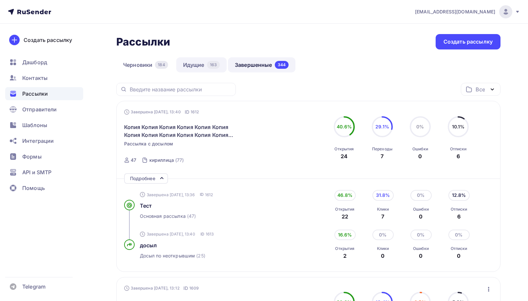
click at [213, 64] on div "163" at bounding box center [213, 65] width 13 height 8
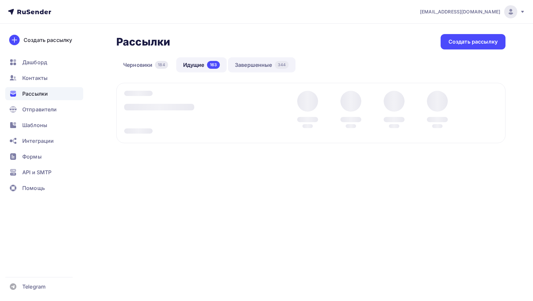
click at [254, 67] on link "Завершенные 344" at bounding box center [261, 64] width 67 height 15
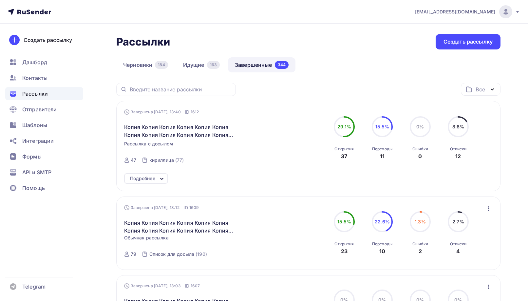
click at [133, 177] on div "Подробнее" at bounding box center [142, 178] width 25 height 8
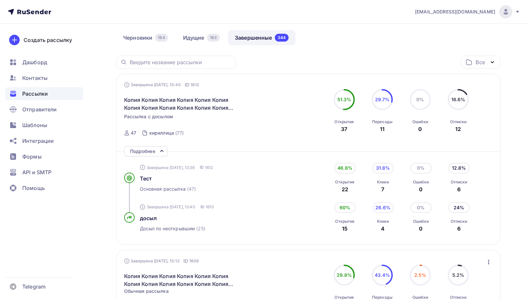
scroll to position [33, 0]
